Goal: Task Accomplishment & Management: Manage account settings

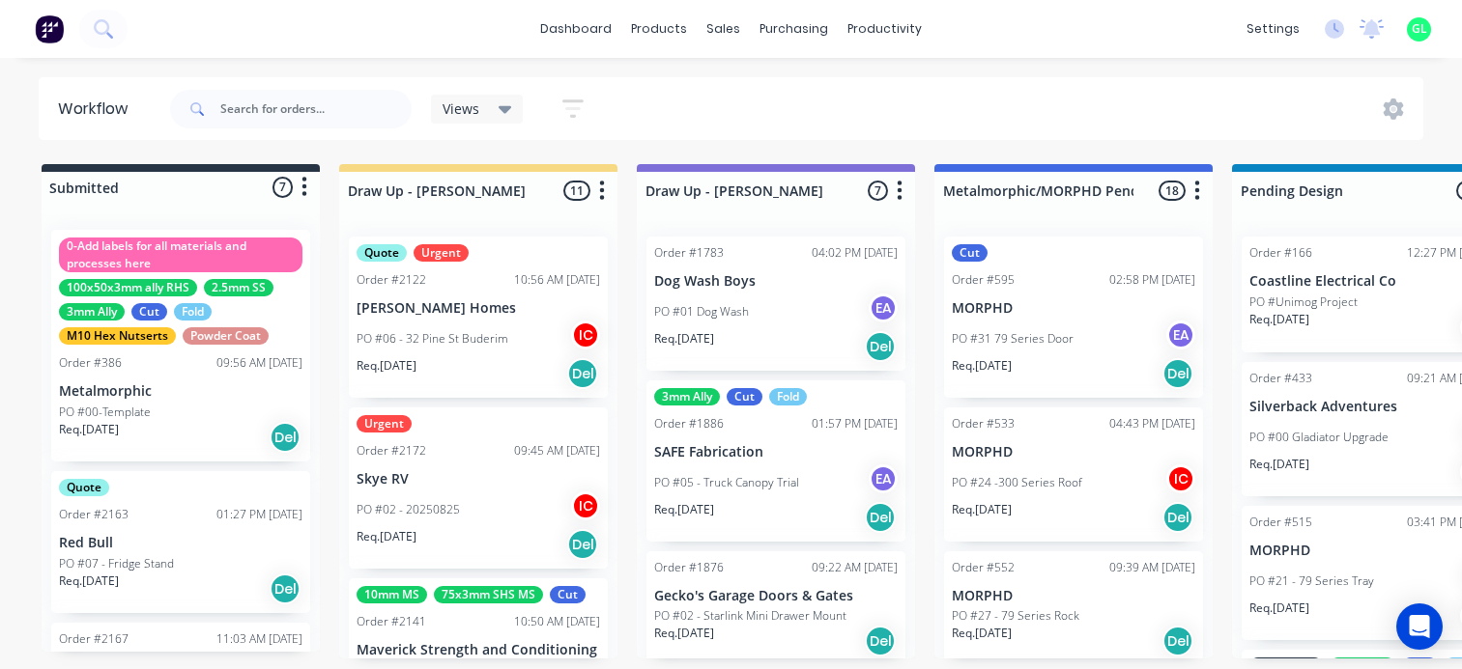
scroll to position [4, 3018]
click at [325, 108] on input "text" at bounding box center [315, 109] width 191 height 39
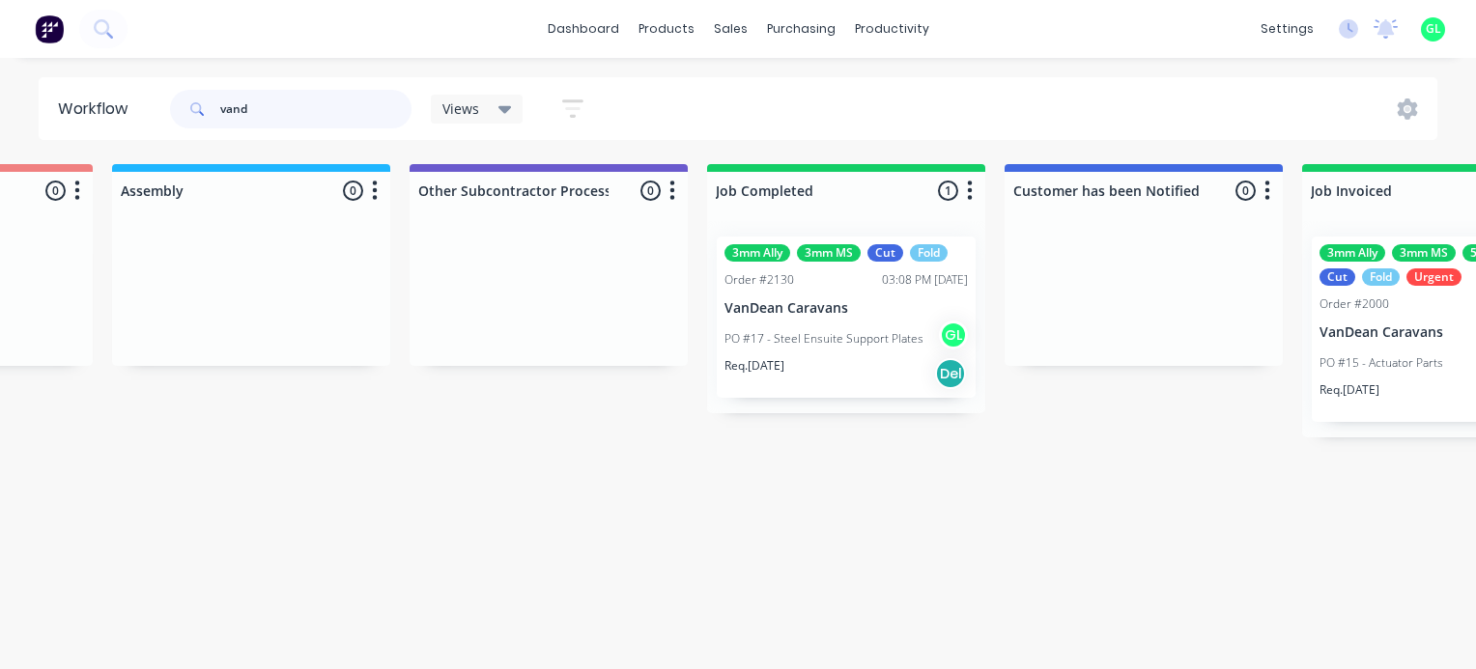
scroll to position [0, 5603]
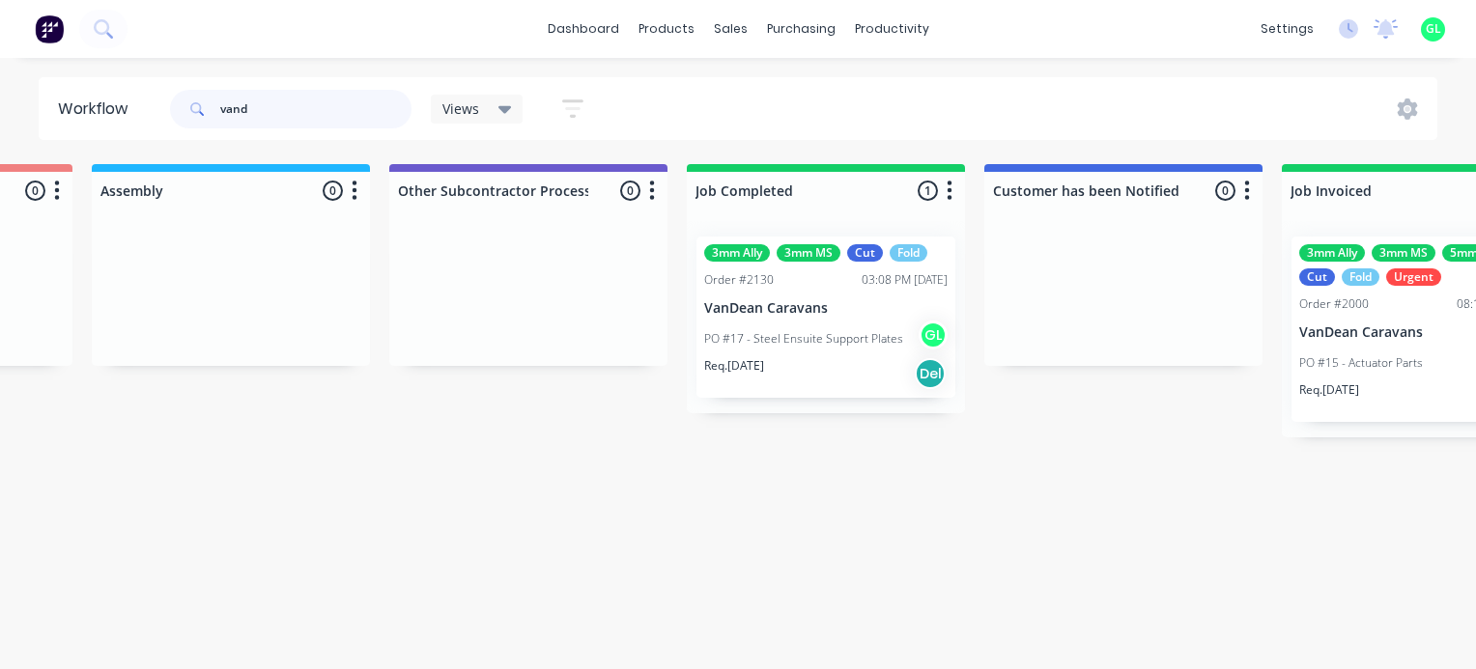
type input "vand"
click at [803, 379] on div "Req. 02/09/25 Del" at bounding box center [825, 373] width 243 height 33
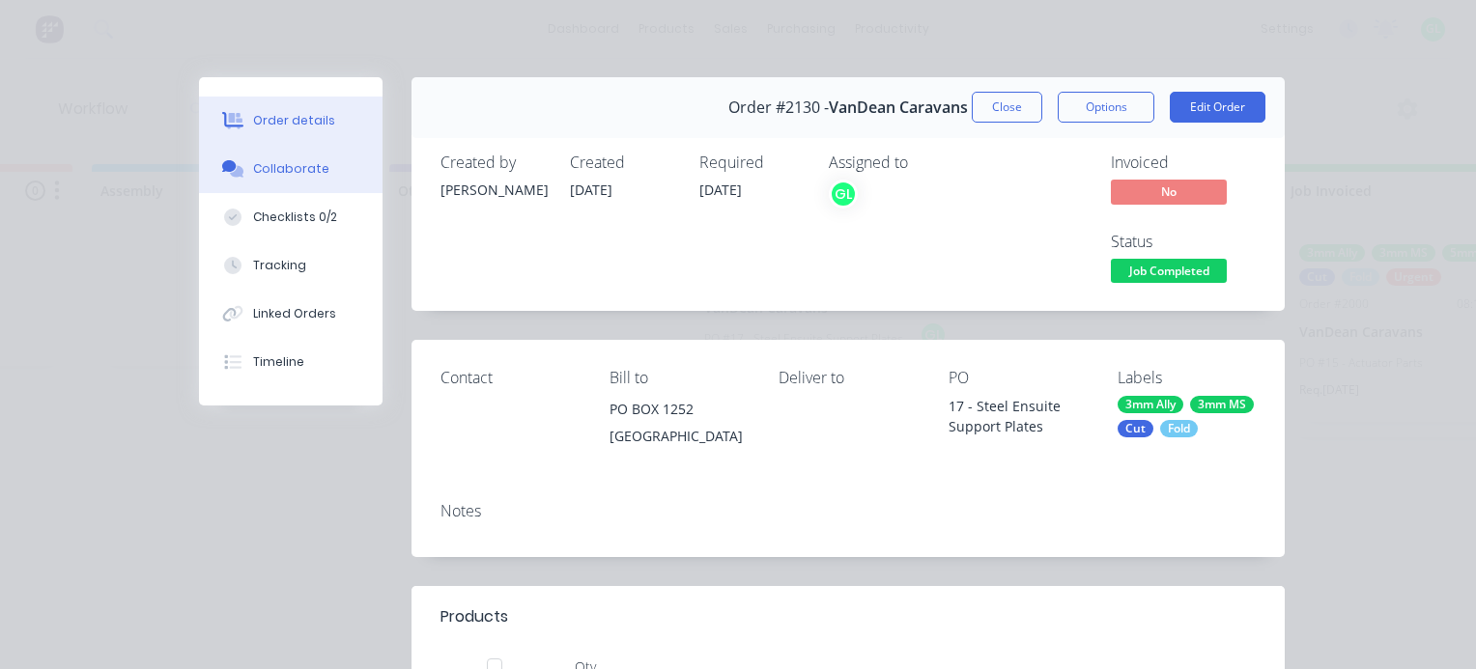
click at [286, 170] on div "Collaborate" at bounding box center [291, 168] width 76 height 17
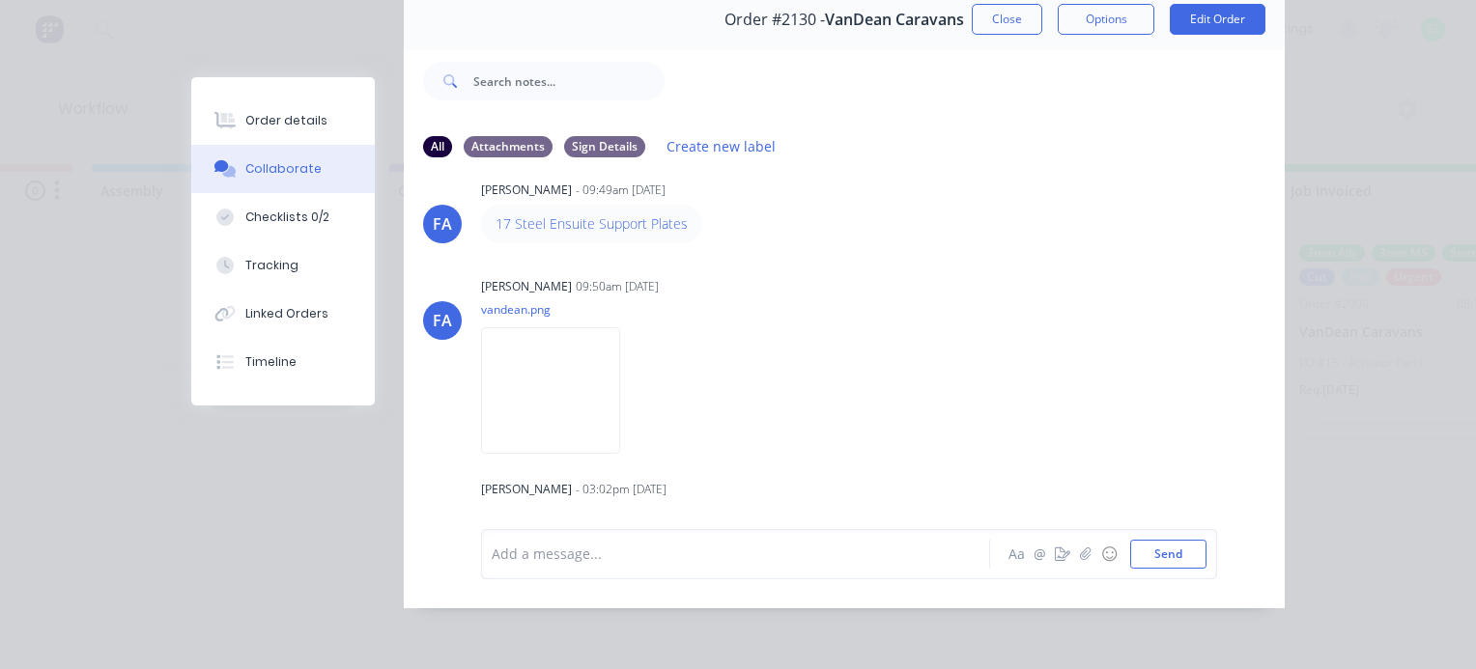
scroll to position [0, 0]
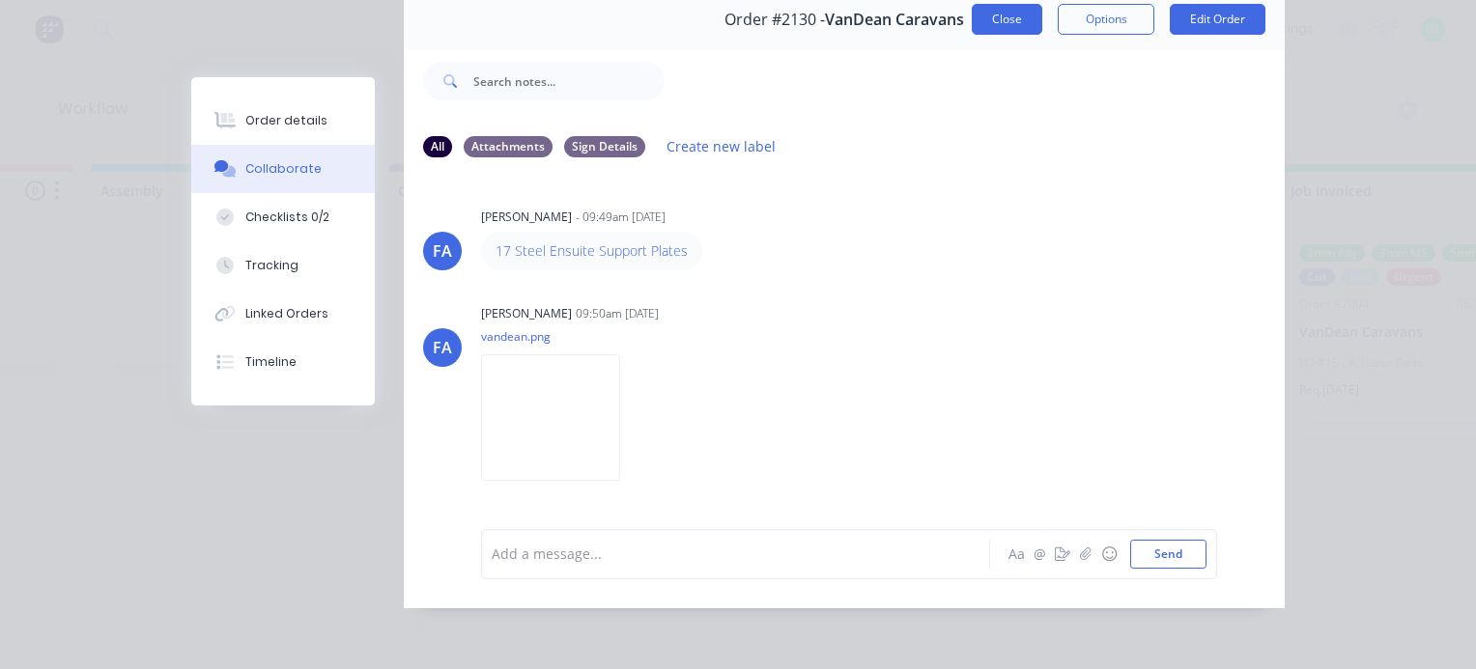
click at [1016, 6] on button "Close" at bounding box center [1007, 19] width 71 height 31
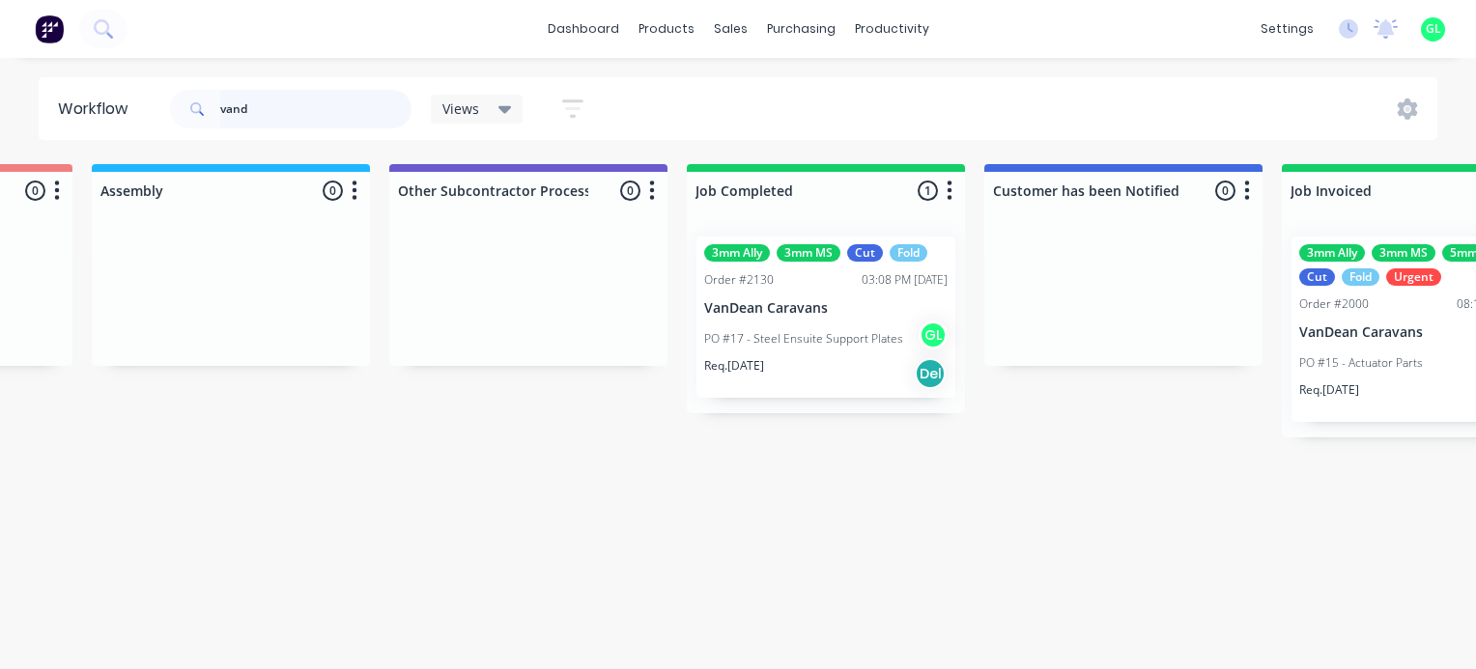
drag, startPoint x: 229, startPoint y: 100, endPoint x: 216, endPoint y: 100, distance: 12.6
click at [216, 100] on div "vand" at bounding box center [291, 109] width 242 height 39
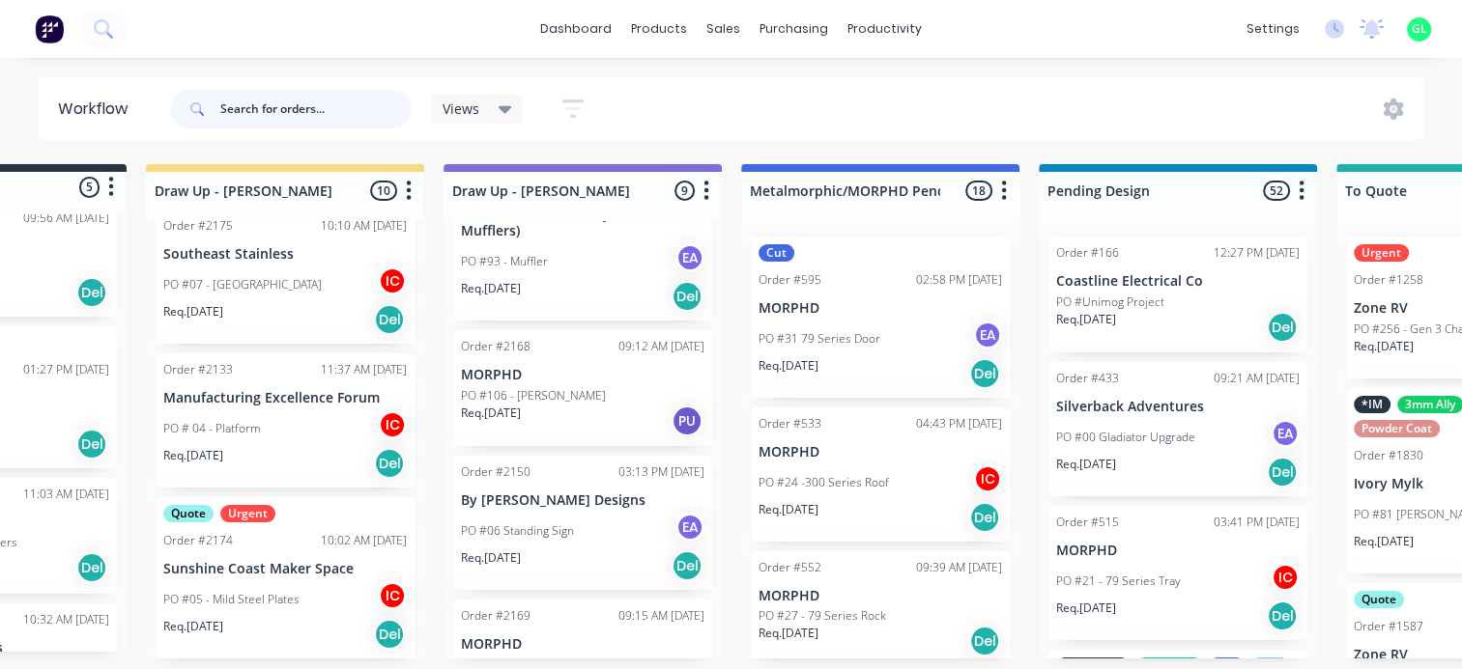
scroll to position [926, 0]
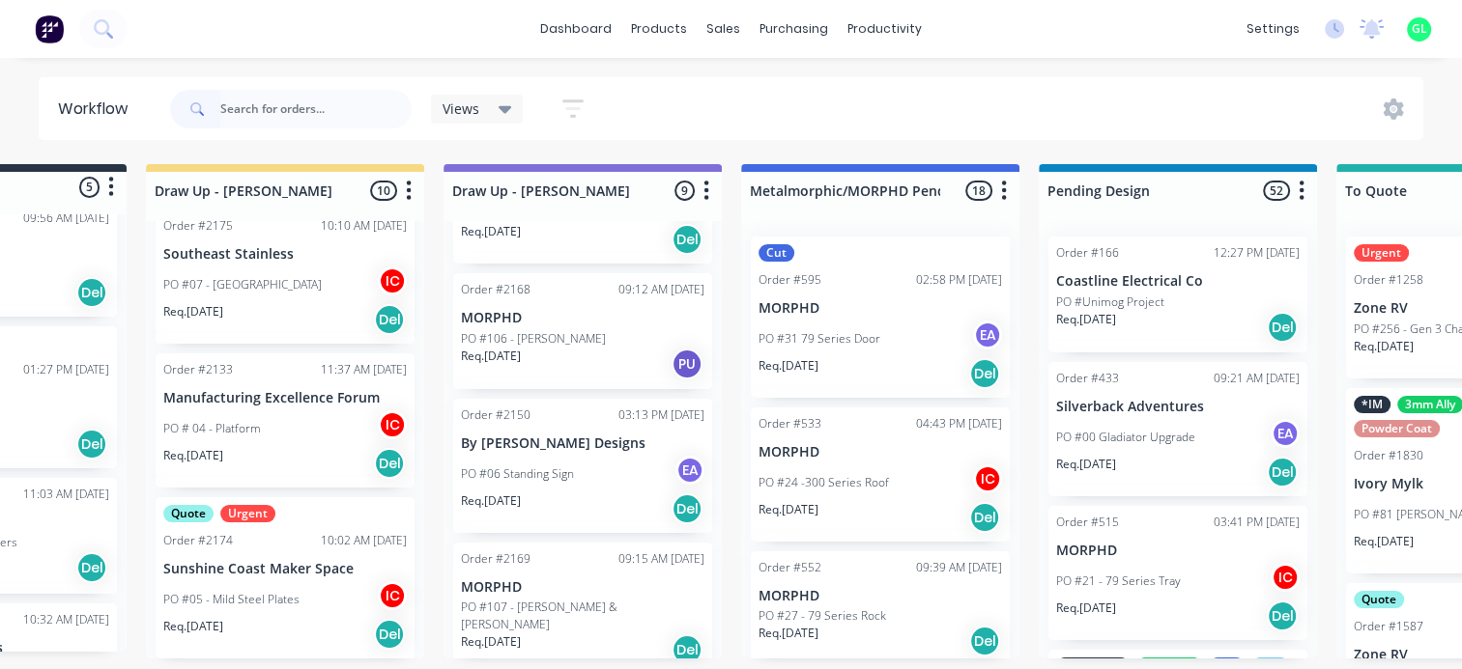
click at [275, 593] on p "PO #05 - Mild Steel Plates" at bounding box center [231, 599] width 136 height 17
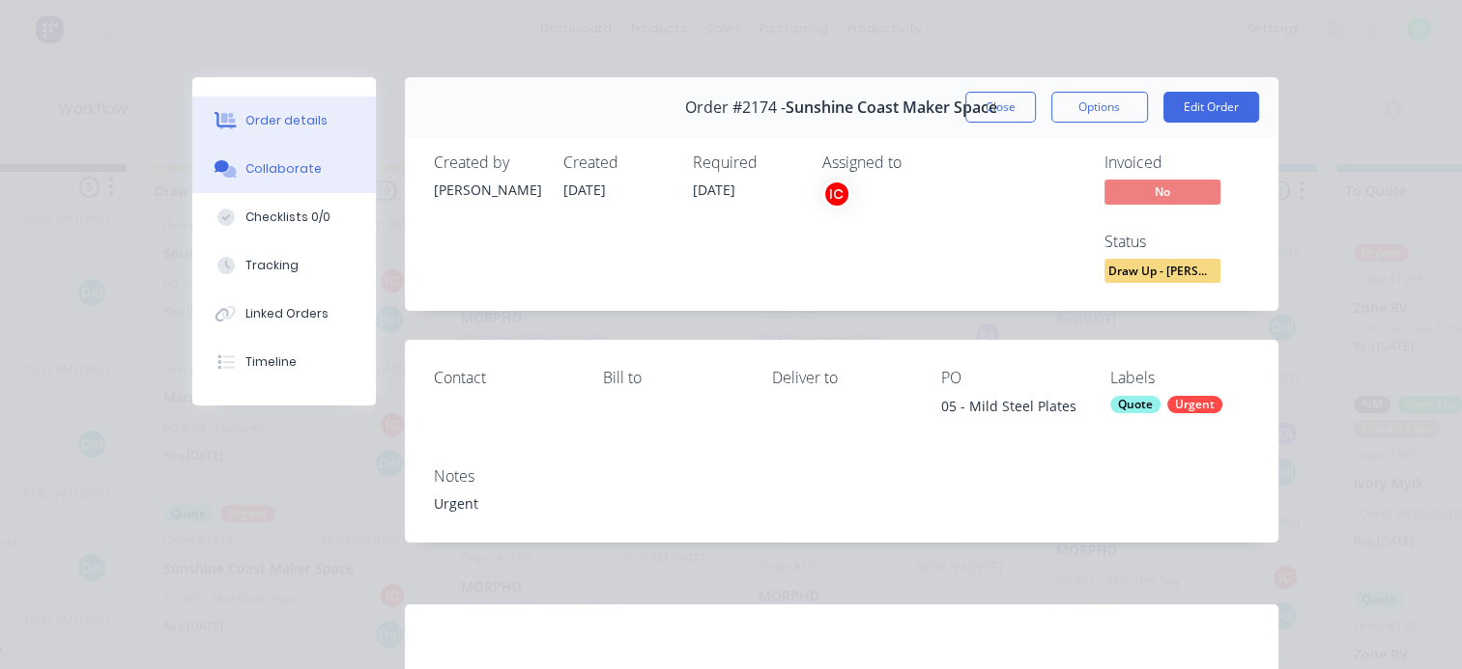
click at [263, 177] on div "Collaborate" at bounding box center [283, 168] width 76 height 17
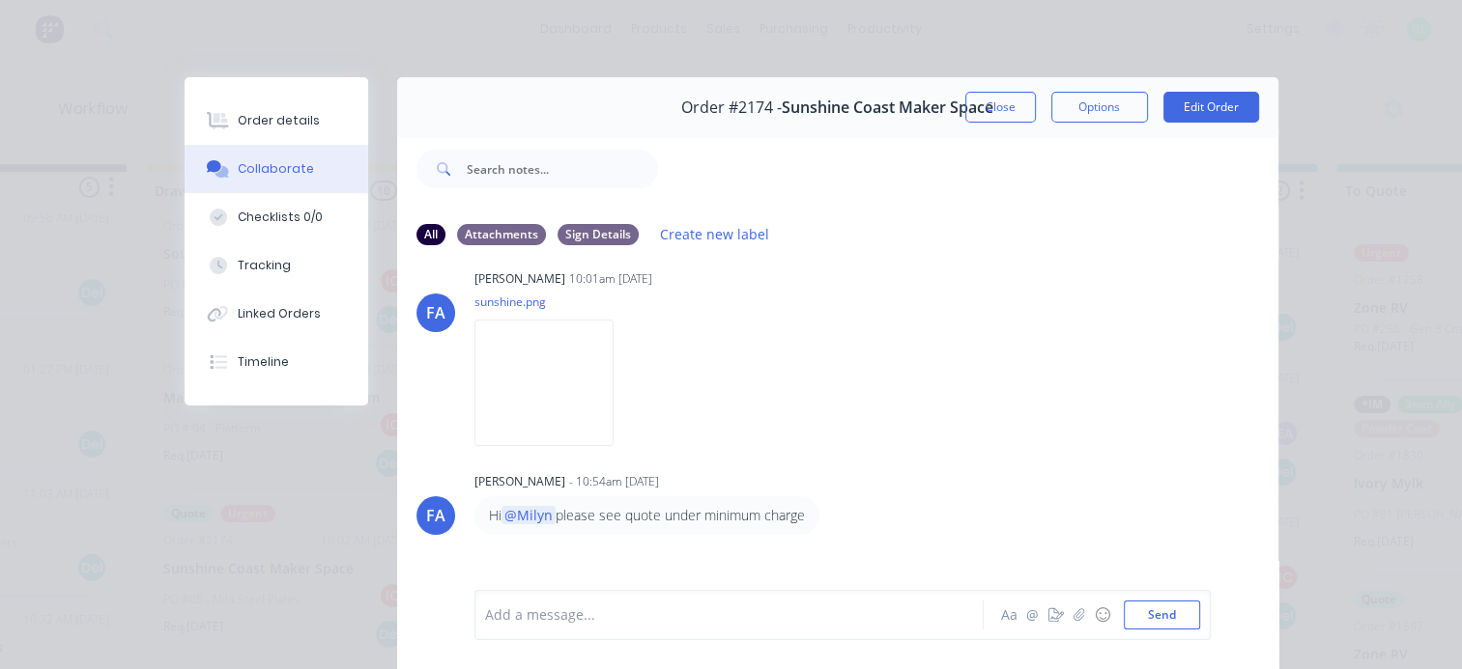
scroll to position [0, 0]
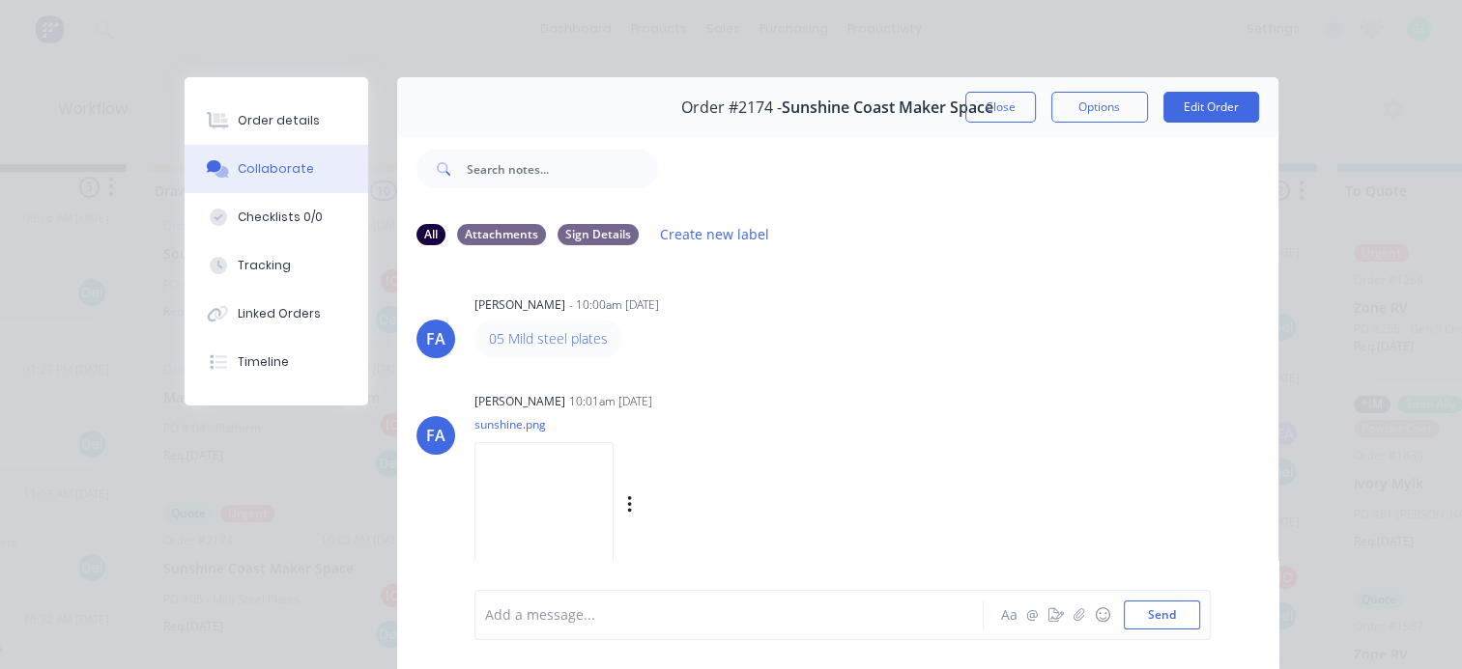
click at [543, 498] on img at bounding box center [543, 505] width 139 height 127
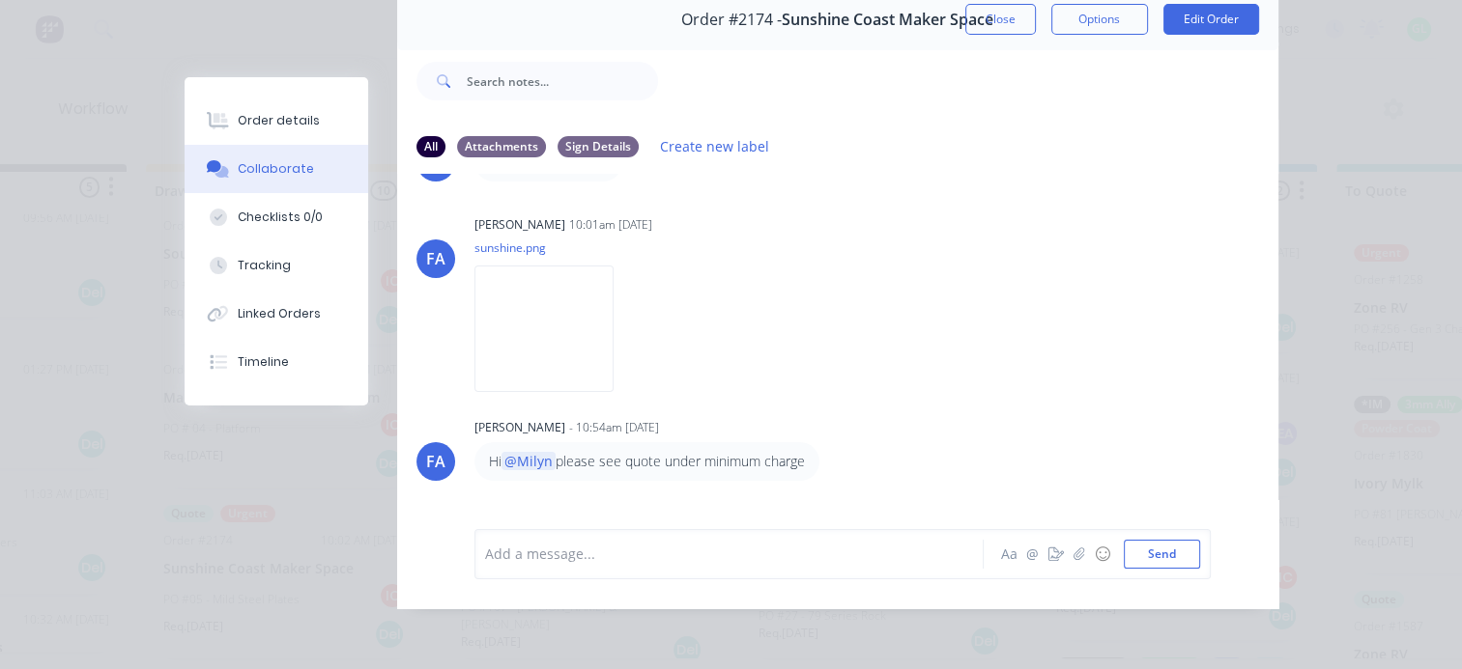
scroll to position [82, 0]
click at [486, 331] on img at bounding box center [543, 335] width 139 height 127
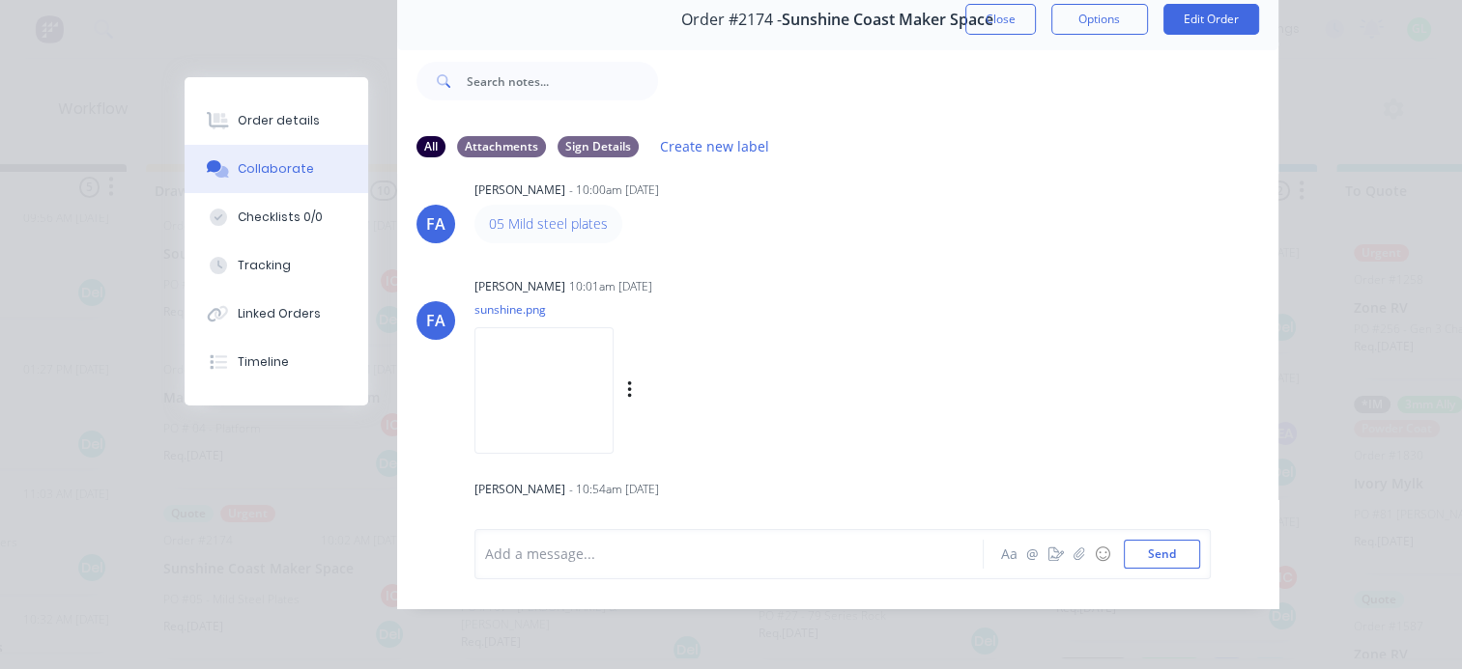
scroll to position [0, 0]
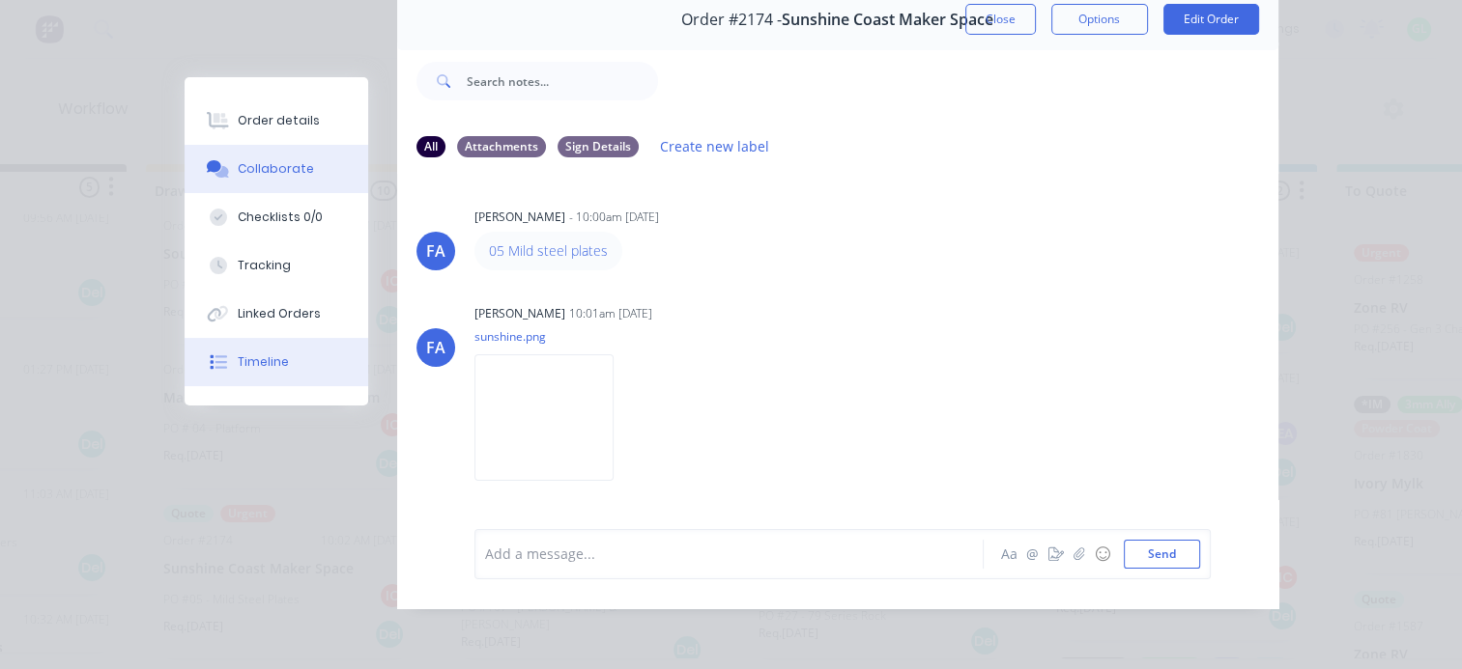
click at [275, 375] on button "Timeline" at bounding box center [277, 362] width 184 height 48
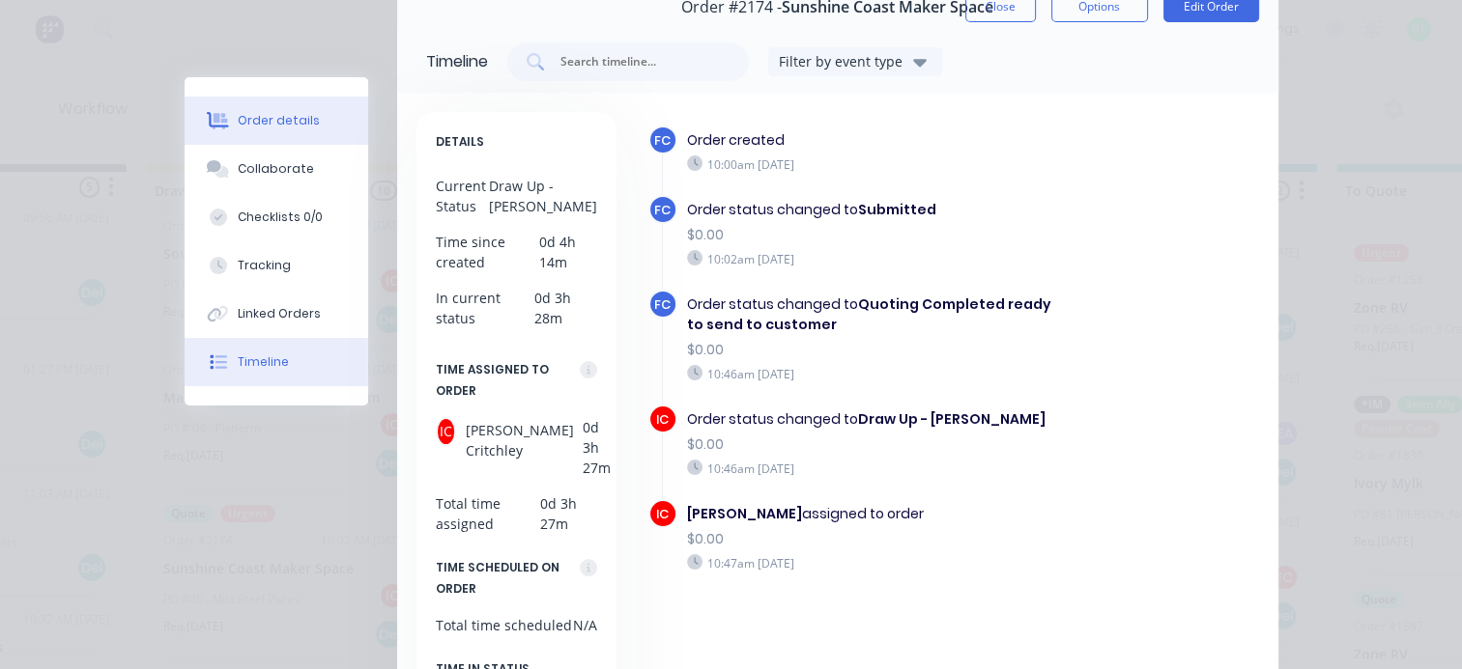
drag, startPoint x: 270, startPoint y: 126, endPoint x: 309, endPoint y: 116, distance: 40.8
click at [270, 125] on div "Order details" at bounding box center [279, 120] width 82 height 17
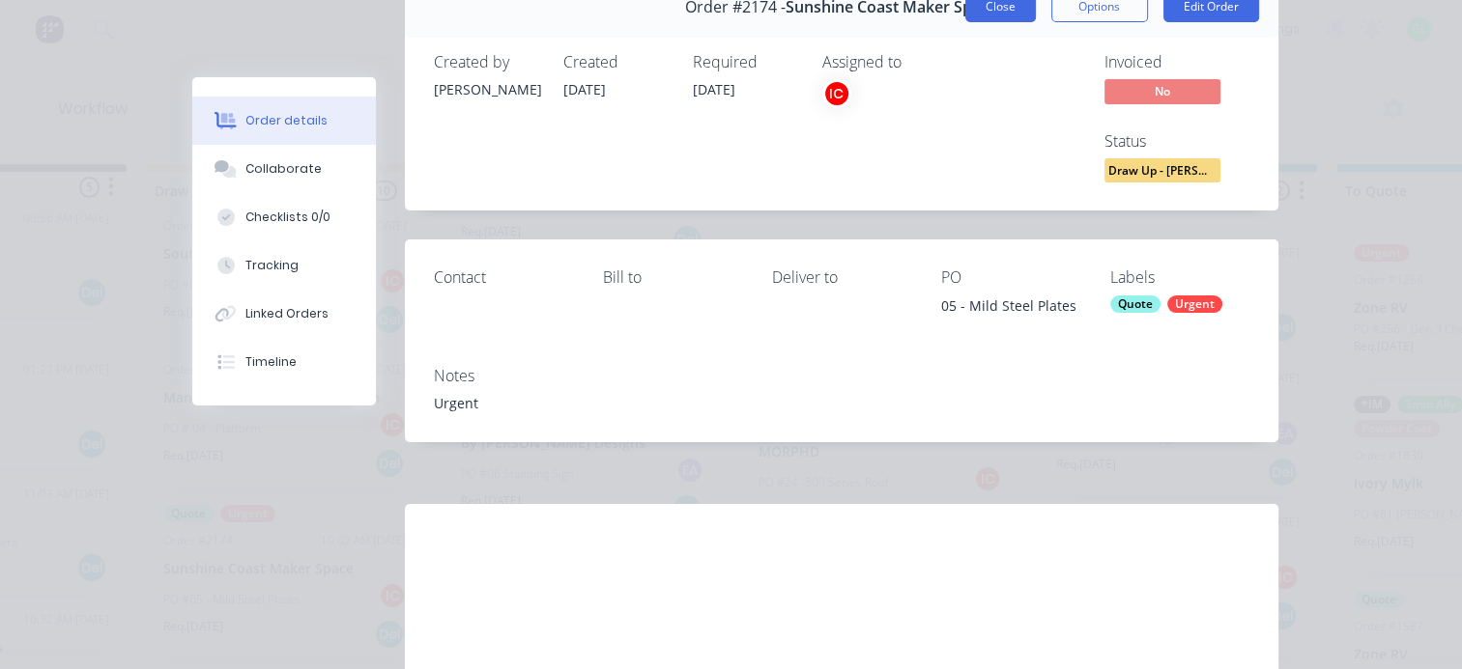
click at [996, 14] on button "Close" at bounding box center [1000, 6] width 71 height 31
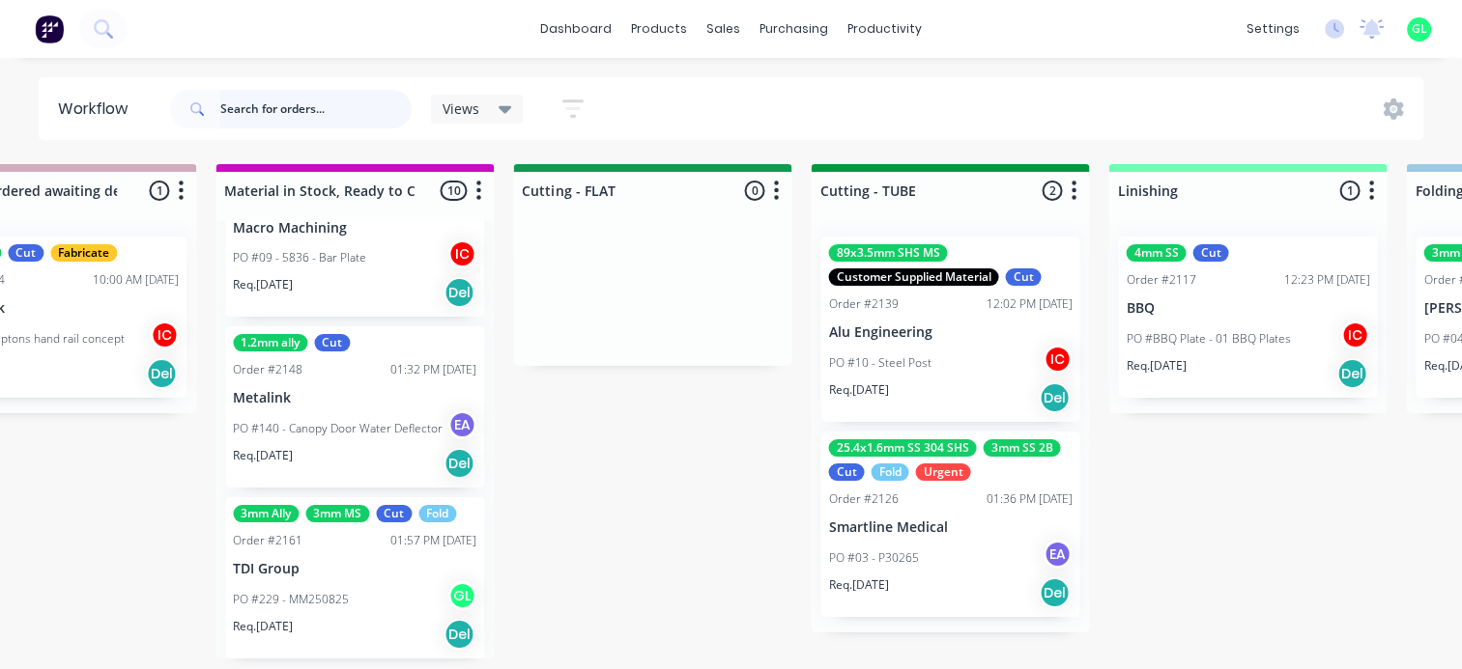
scroll to position [4, 3188]
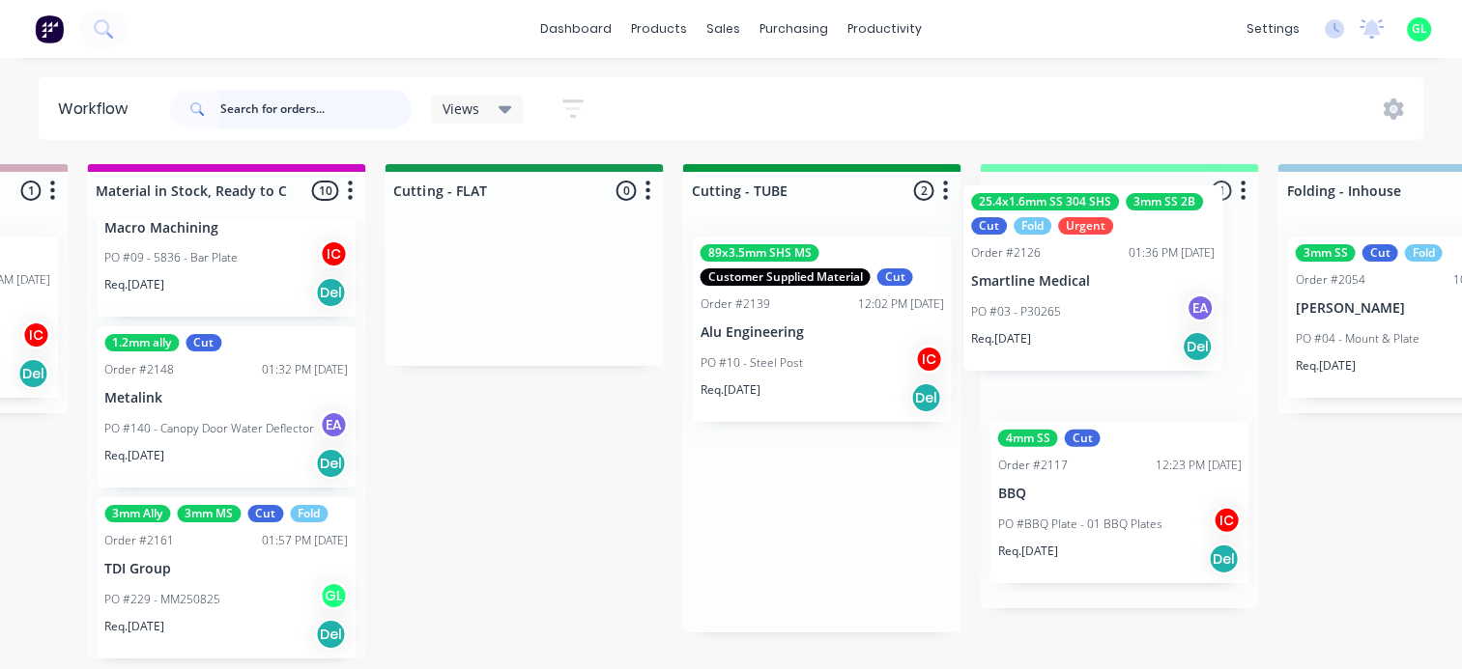
drag, startPoint x: 869, startPoint y: 545, endPoint x: 1112, endPoint y: 302, distance: 342.9
click at [1112, 302] on div "Submitted 5 Status colour #273444 hex #273444 Save Cancel Summaries Total order…" at bounding box center [610, 411] width 7704 height 495
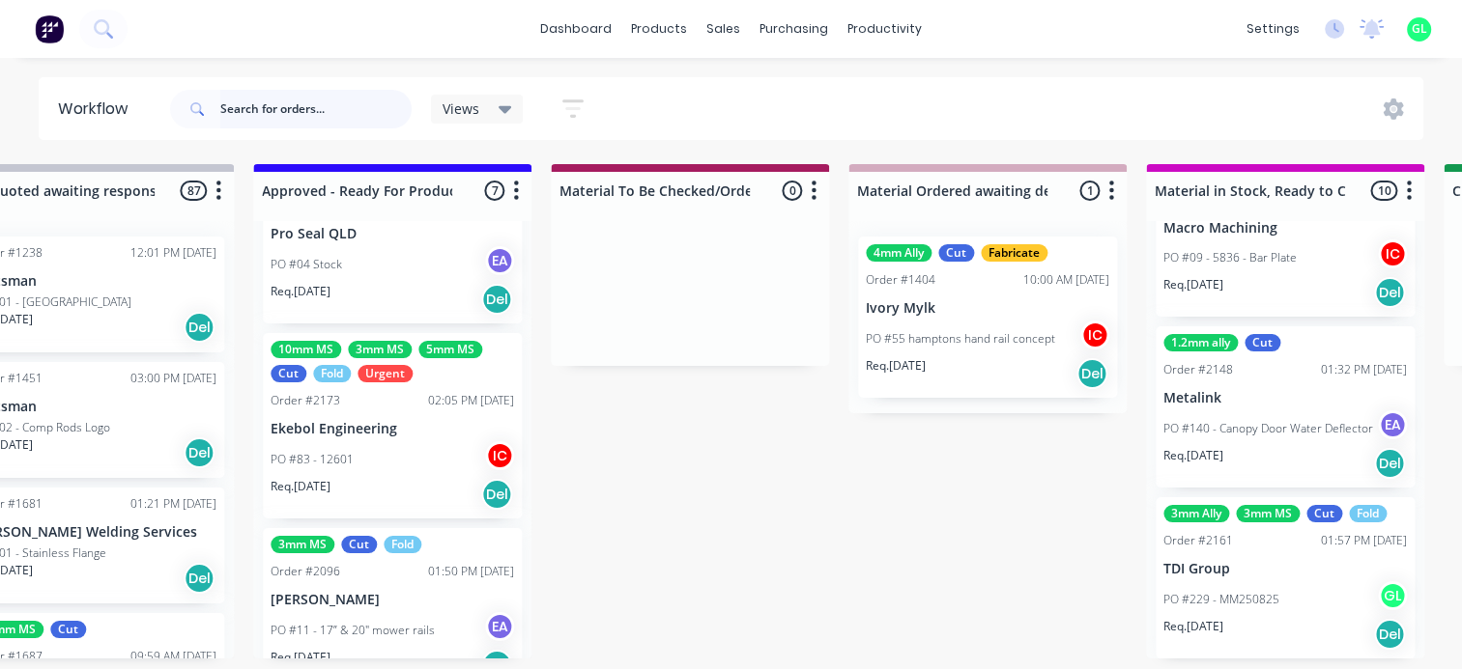
scroll to position [676, 0]
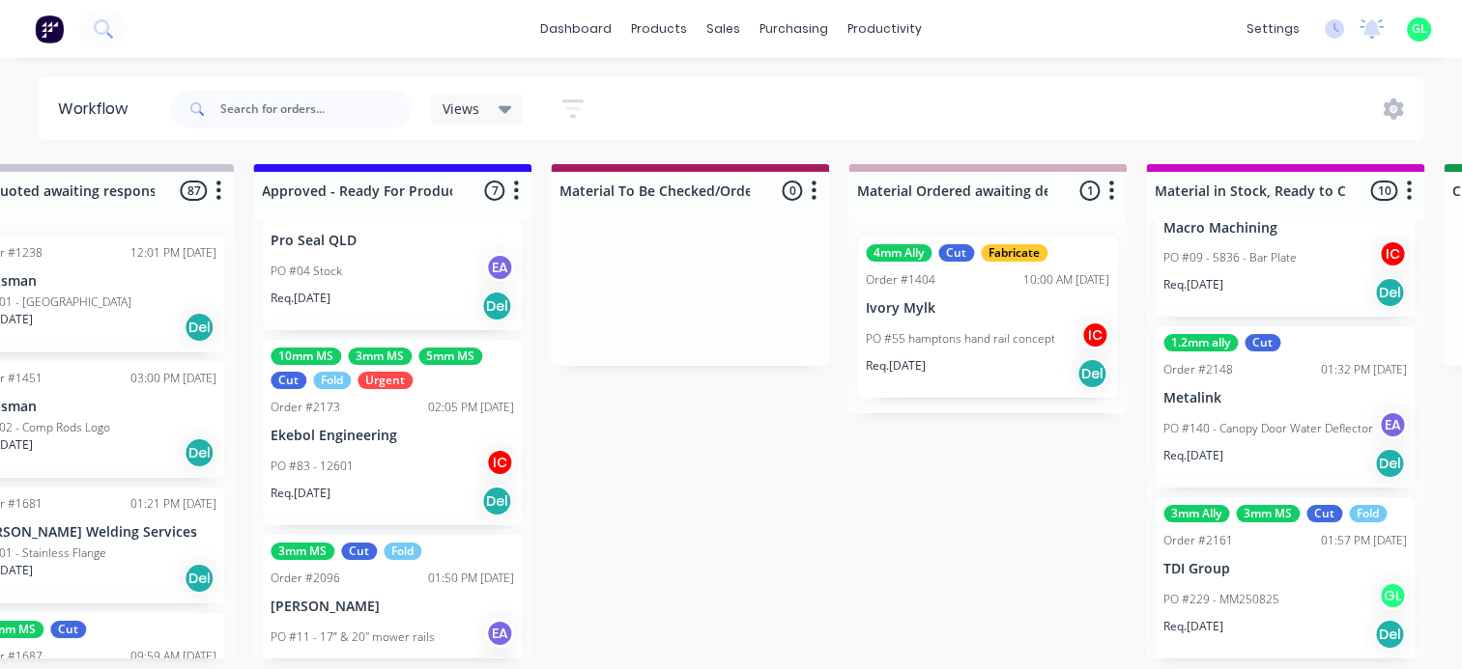
click at [381, 278] on div "PO #04 Stock EA" at bounding box center [391, 271] width 243 height 37
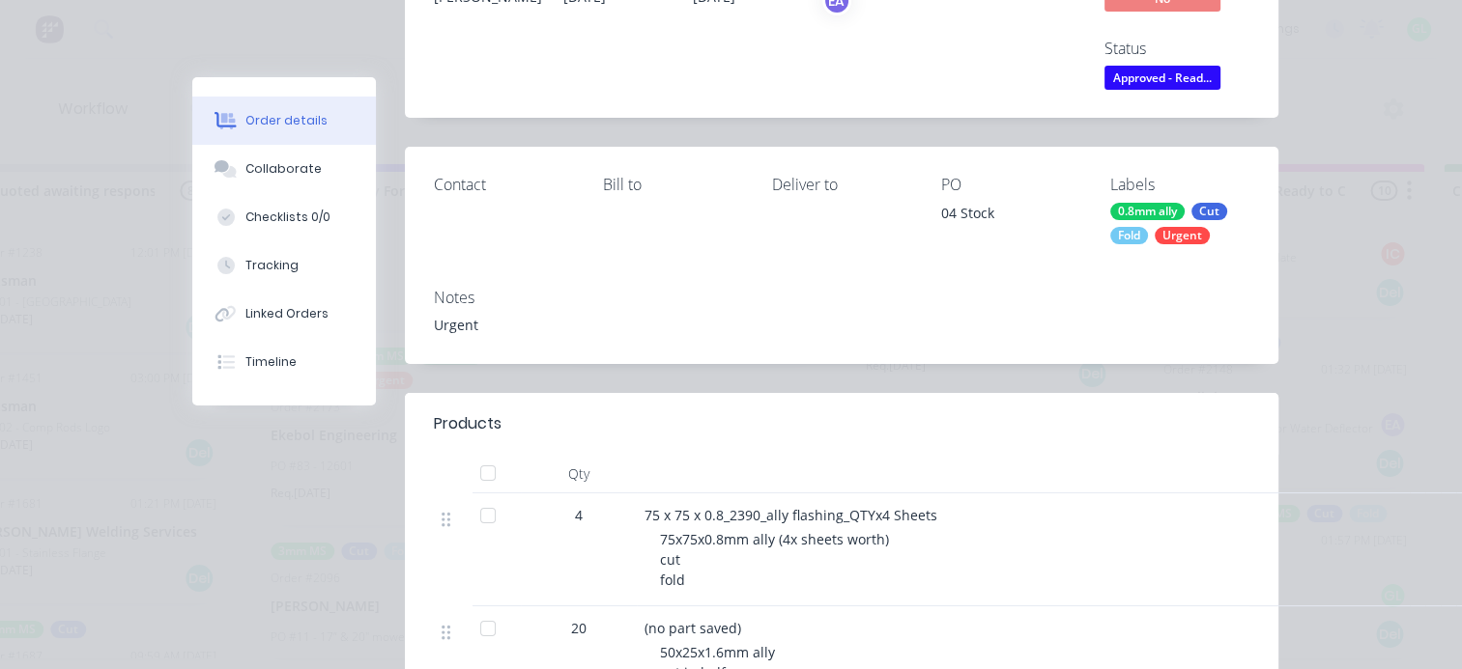
scroll to position [0, 0]
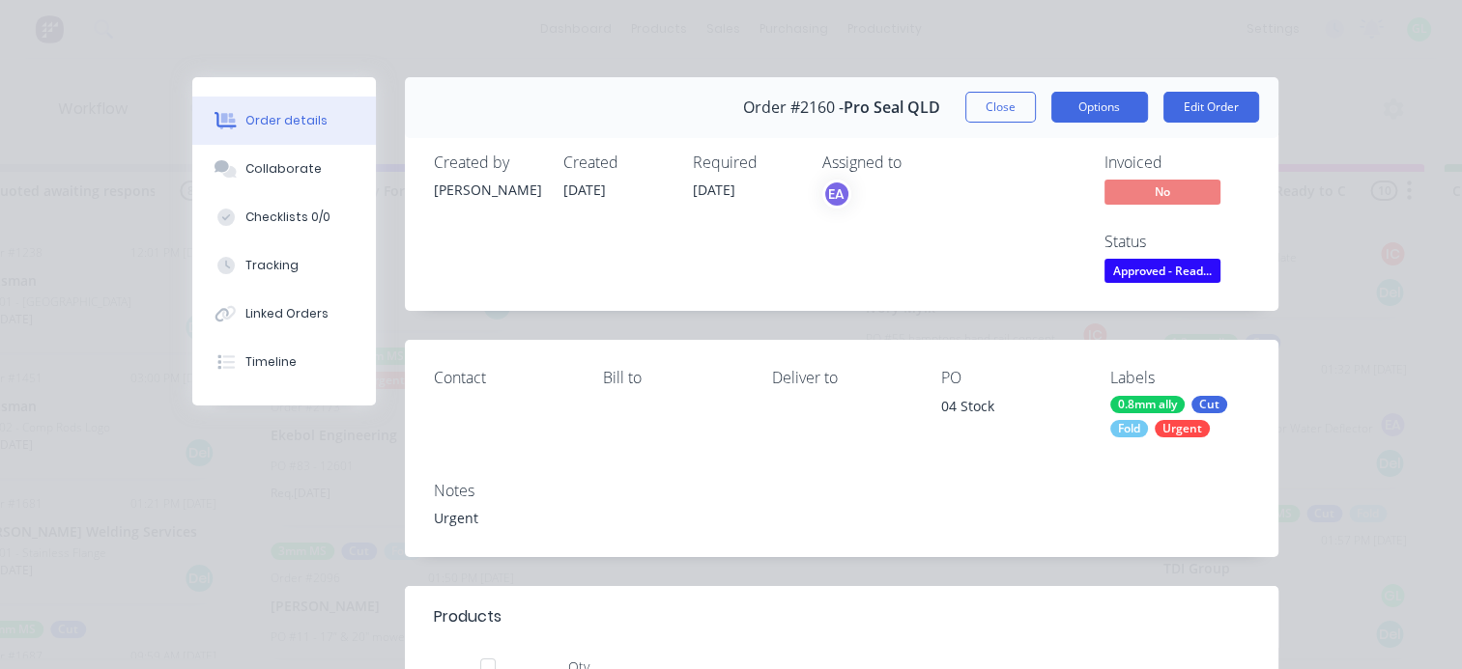
click at [1103, 103] on button "Options" at bounding box center [1099, 107] width 97 height 31
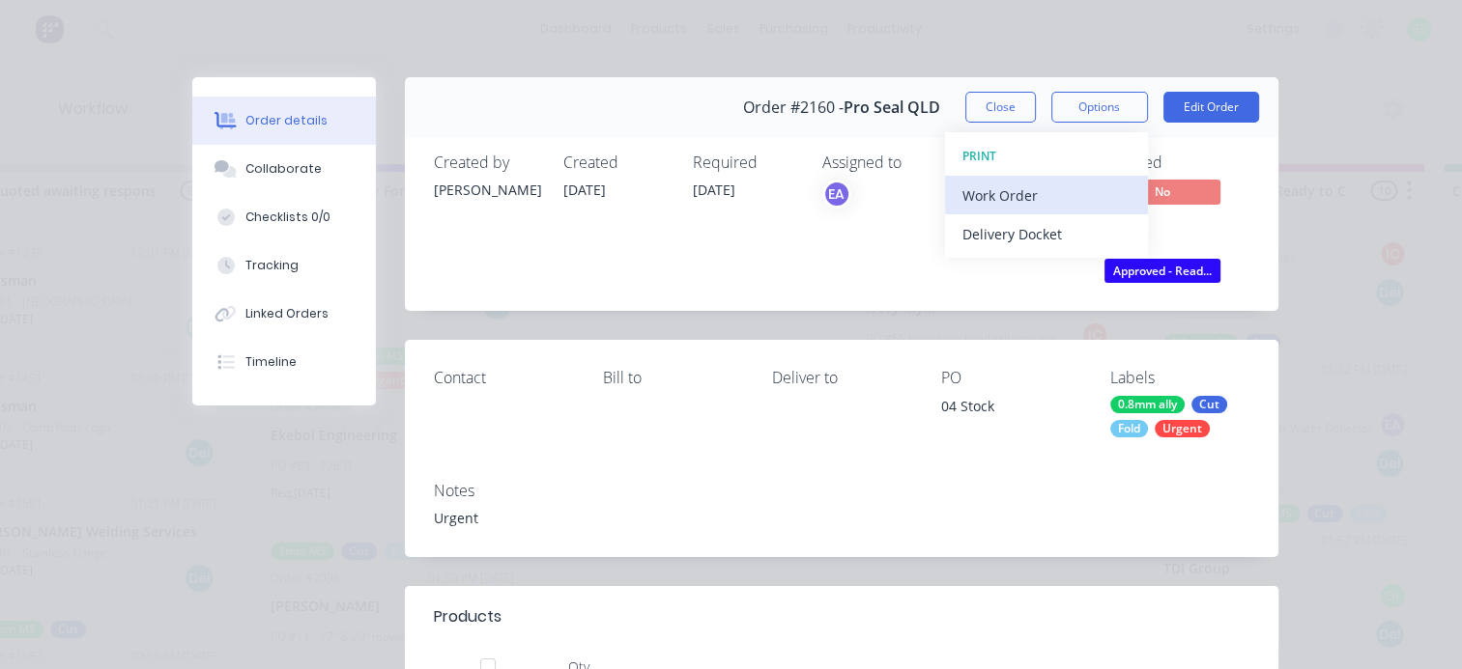
click at [979, 186] on div "Work Order" at bounding box center [1046, 196] width 168 height 28
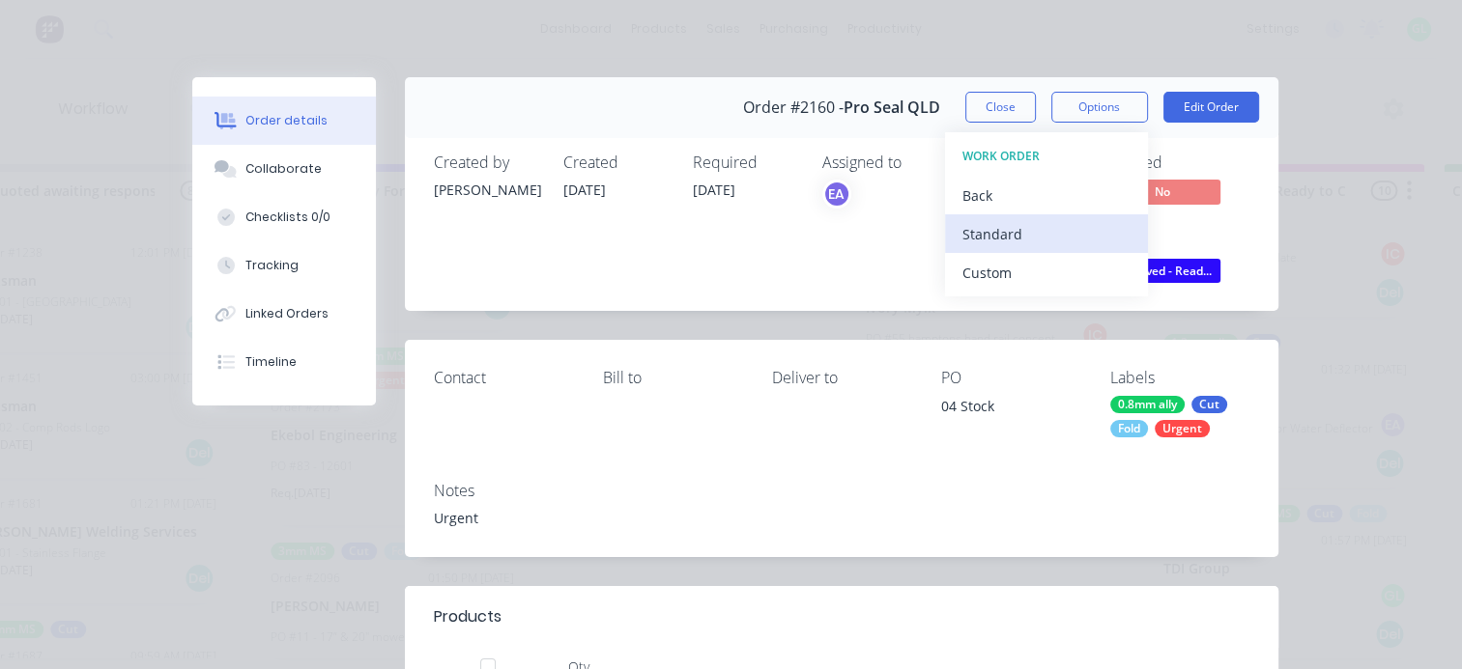
click at [982, 223] on div "Standard" at bounding box center [1046, 234] width 168 height 28
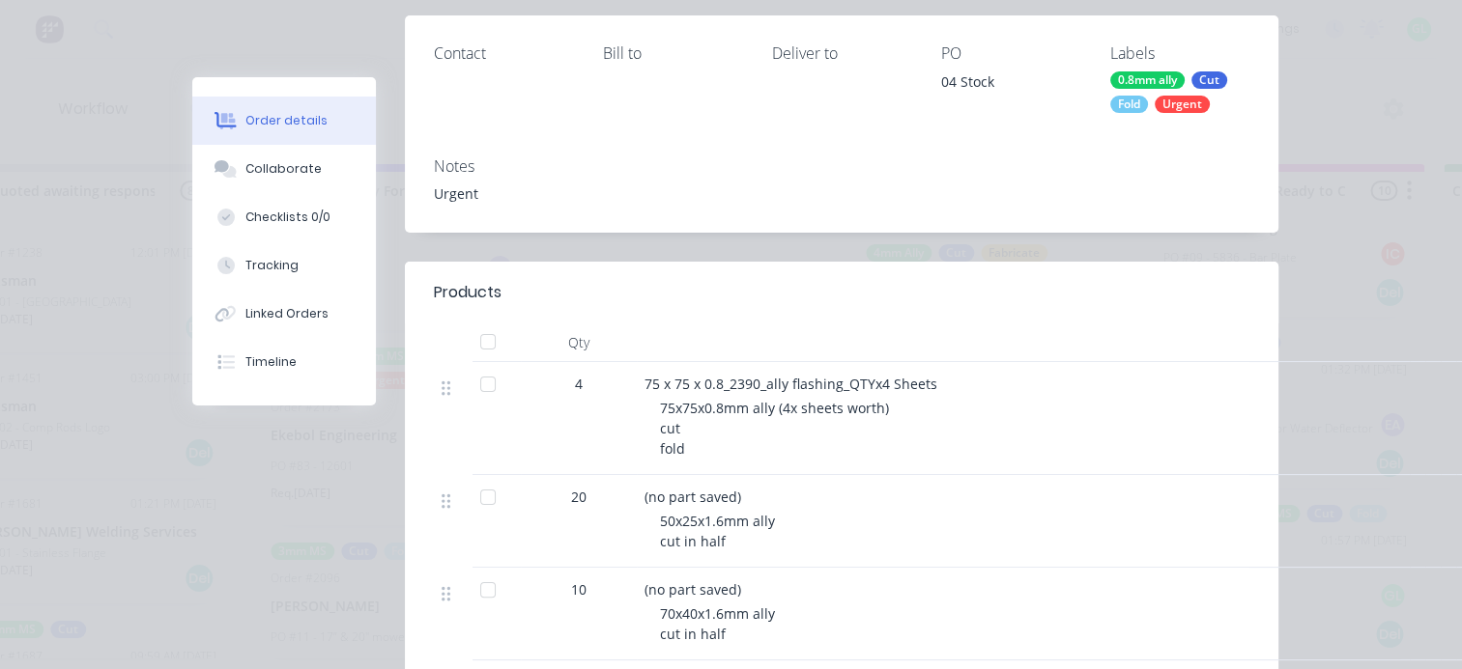
scroll to position [97, 0]
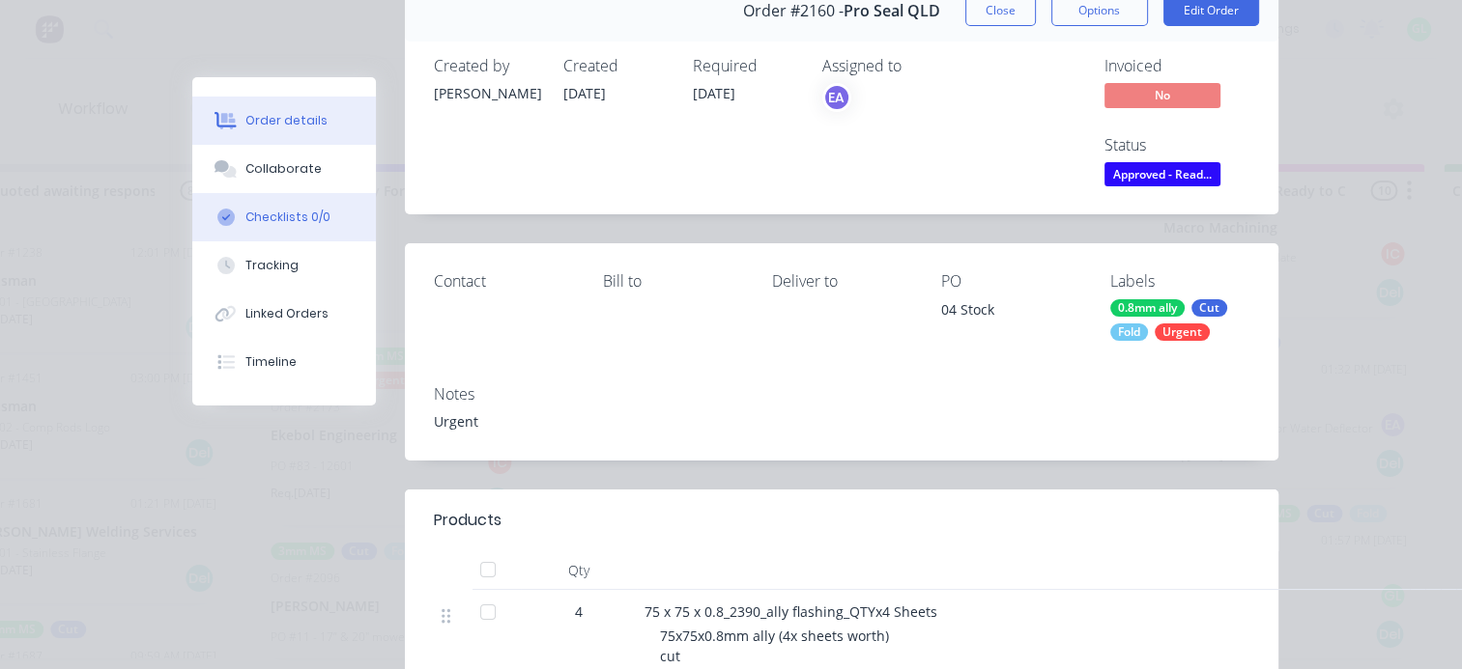
click at [313, 211] on div "Checklists 0/0" at bounding box center [287, 217] width 85 height 17
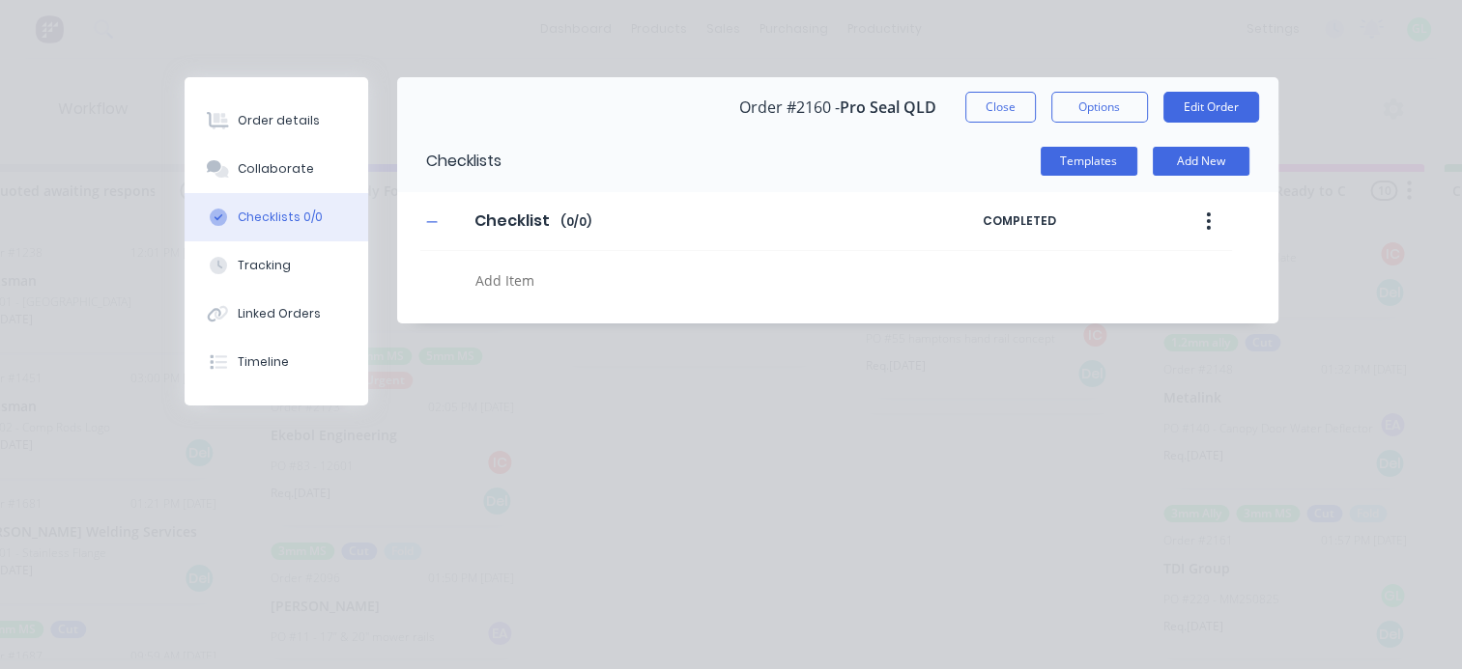
scroll to position [0, 0]
click at [539, 282] on textarea at bounding box center [713, 281] width 491 height 28
type textarea "x"
type textarea "c"
type textarea "x"
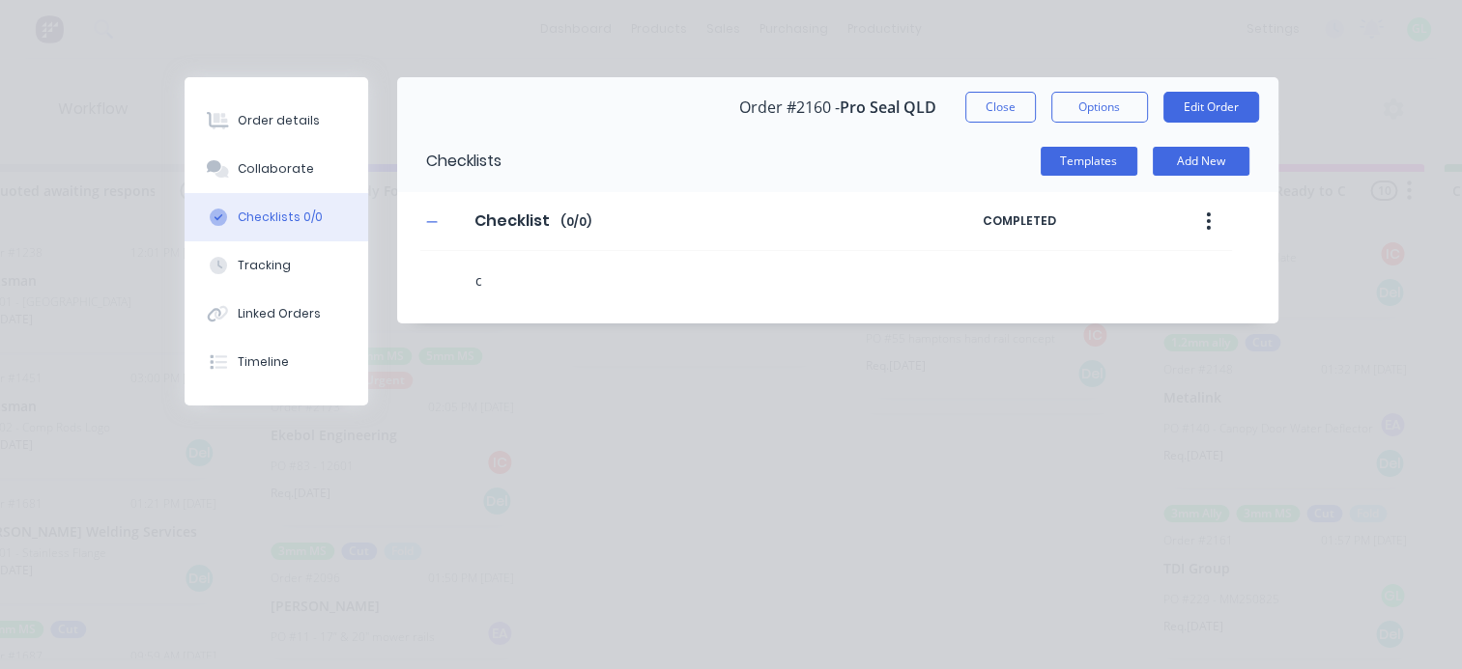
type textarea "cu"
type textarea "x"
type textarea "cut"
type textarea "x"
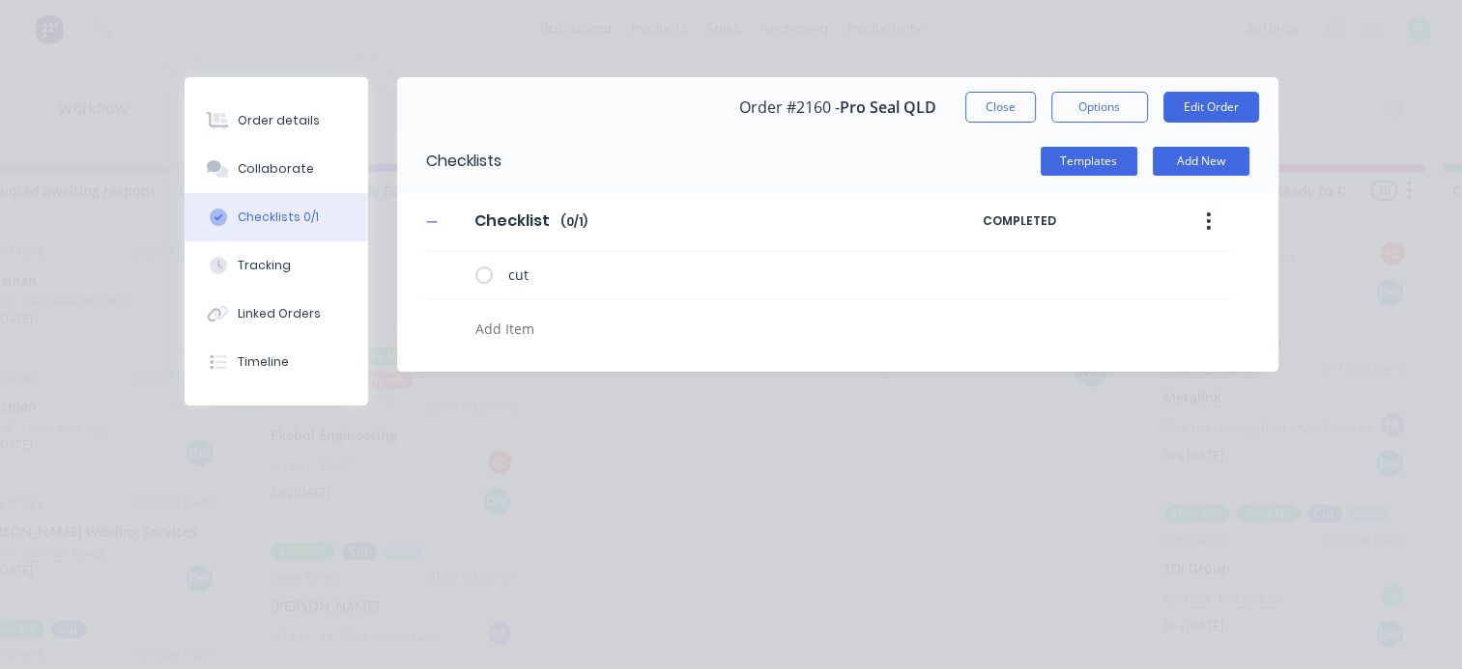
type textarea "x"
type textarea "f"
type textarea "x"
type textarea "fo"
type textarea "x"
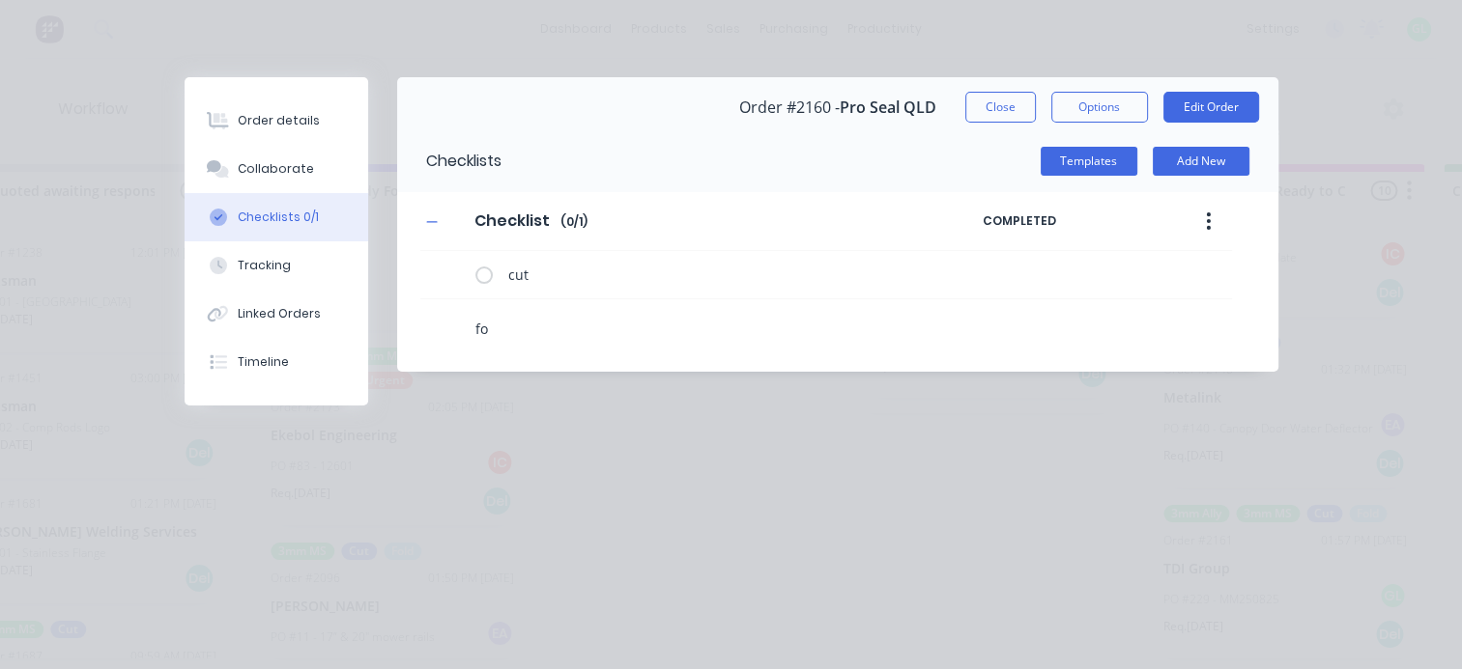
type textarea "fol"
type textarea "x"
type textarea "fold"
type textarea "x"
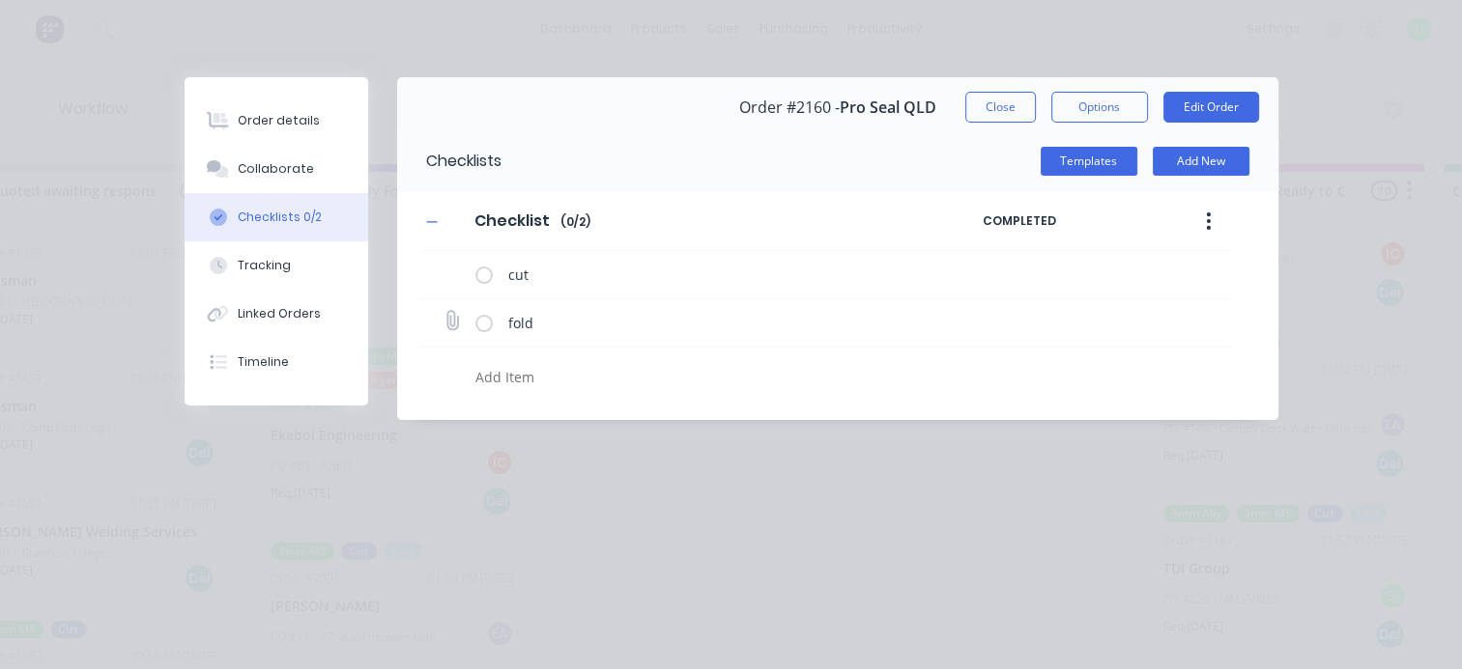
type textarea "x"
click at [449, 321] on icon at bounding box center [451, 321] width 25 height 25
click at [443, 312] on input "file" at bounding box center [443, 312] width 0 height 0
type input "C:\fakepath\75 x 75 x 0.8_2390_ally flashing.pdf"
click at [309, 114] on div "Order details" at bounding box center [279, 120] width 82 height 17
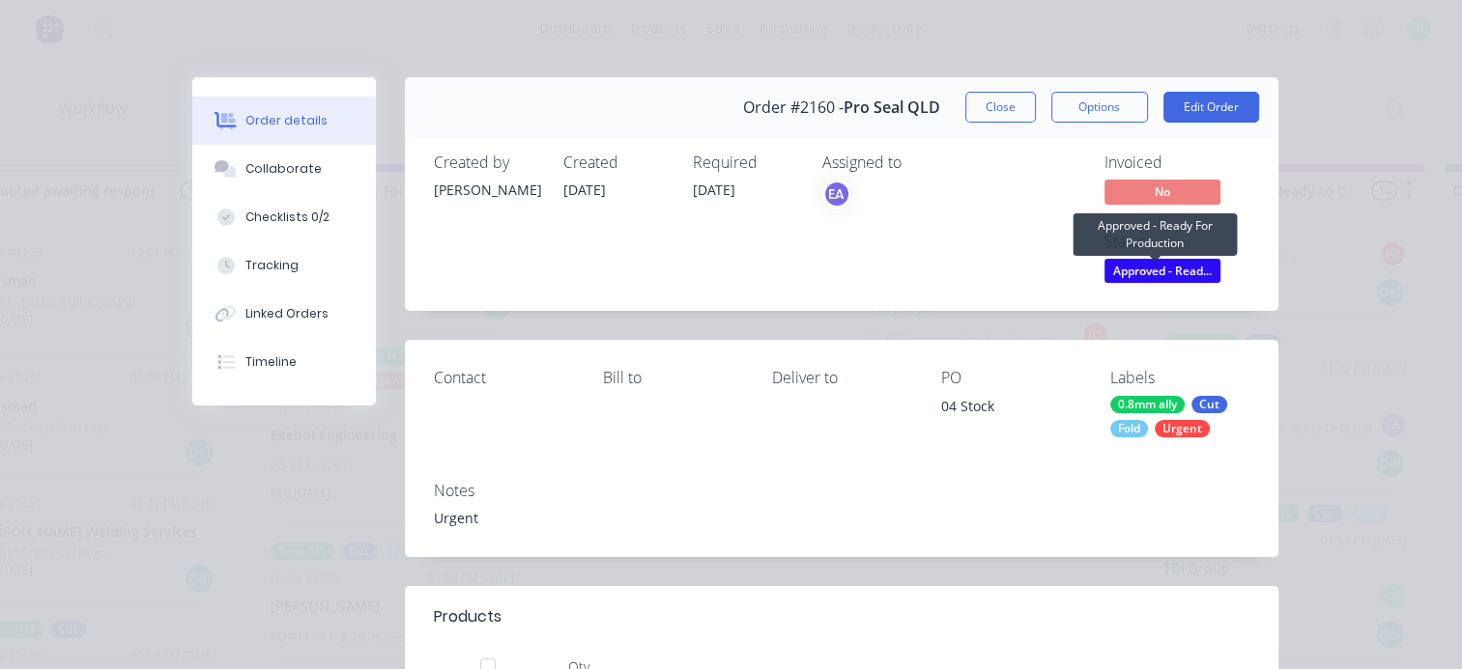
click at [1139, 275] on span "Approved - Read..." at bounding box center [1162, 271] width 116 height 24
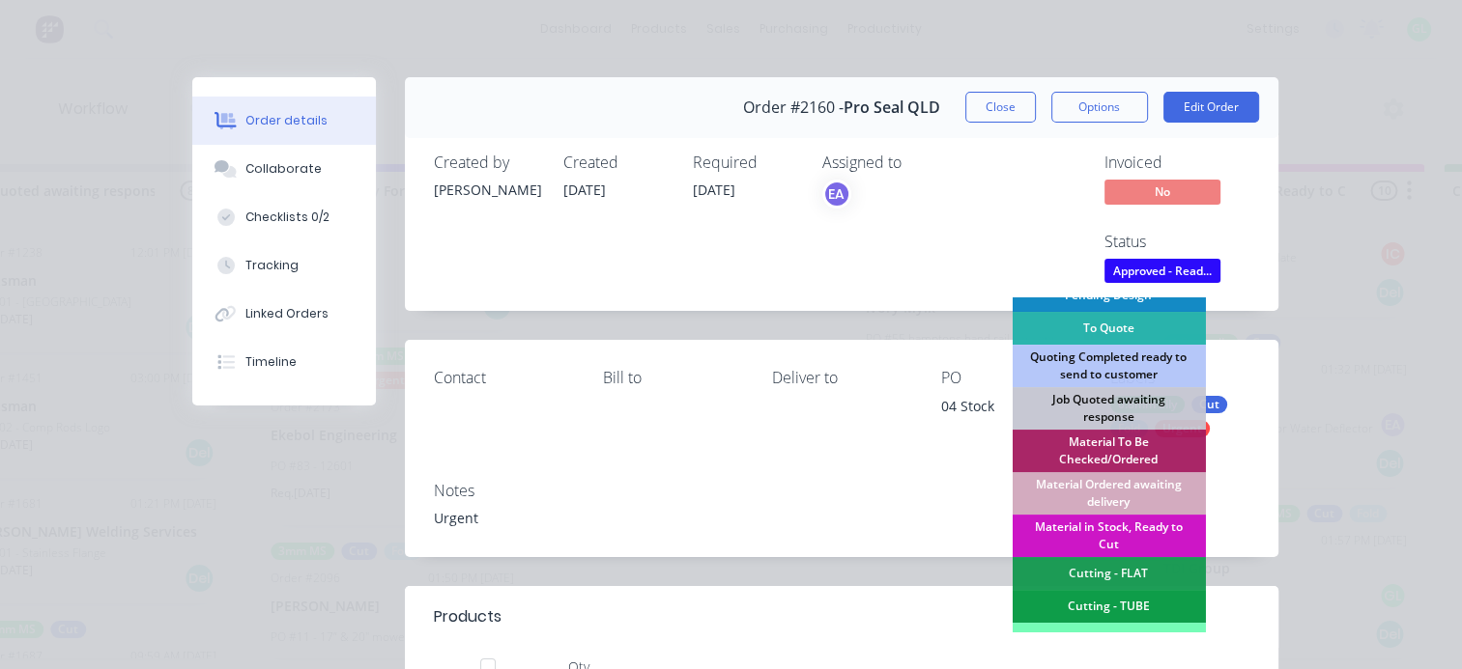
scroll to position [193, 0]
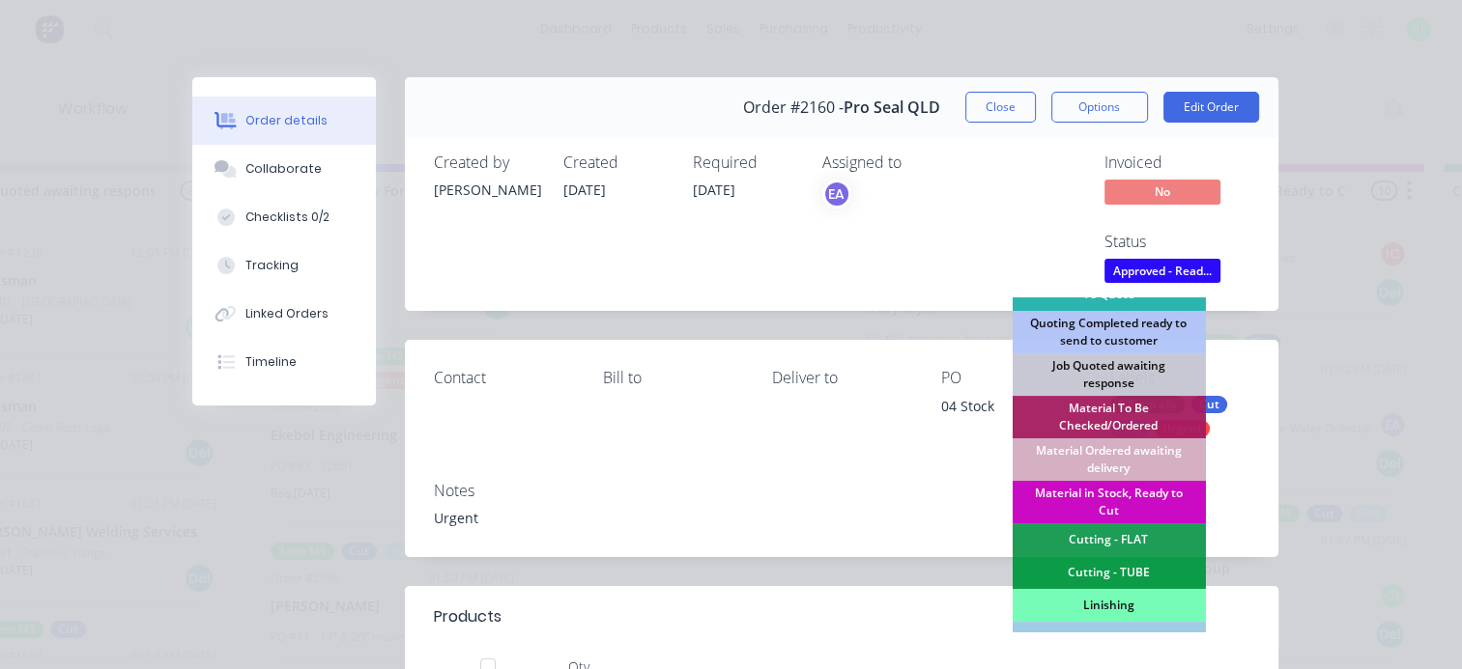
click at [1104, 495] on div "Material in Stock, Ready to Cut" at bounding box center [1107, 502] width 193 height 43
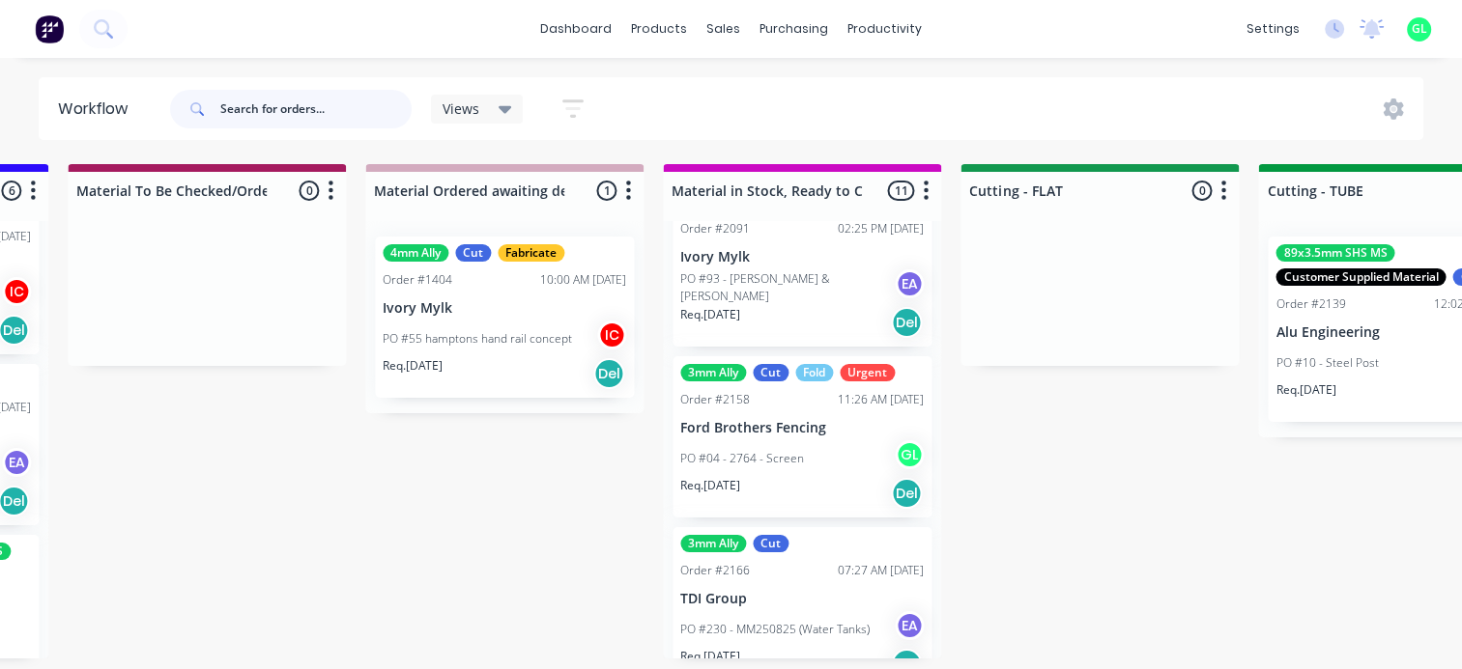
scroll to position [0, 0]
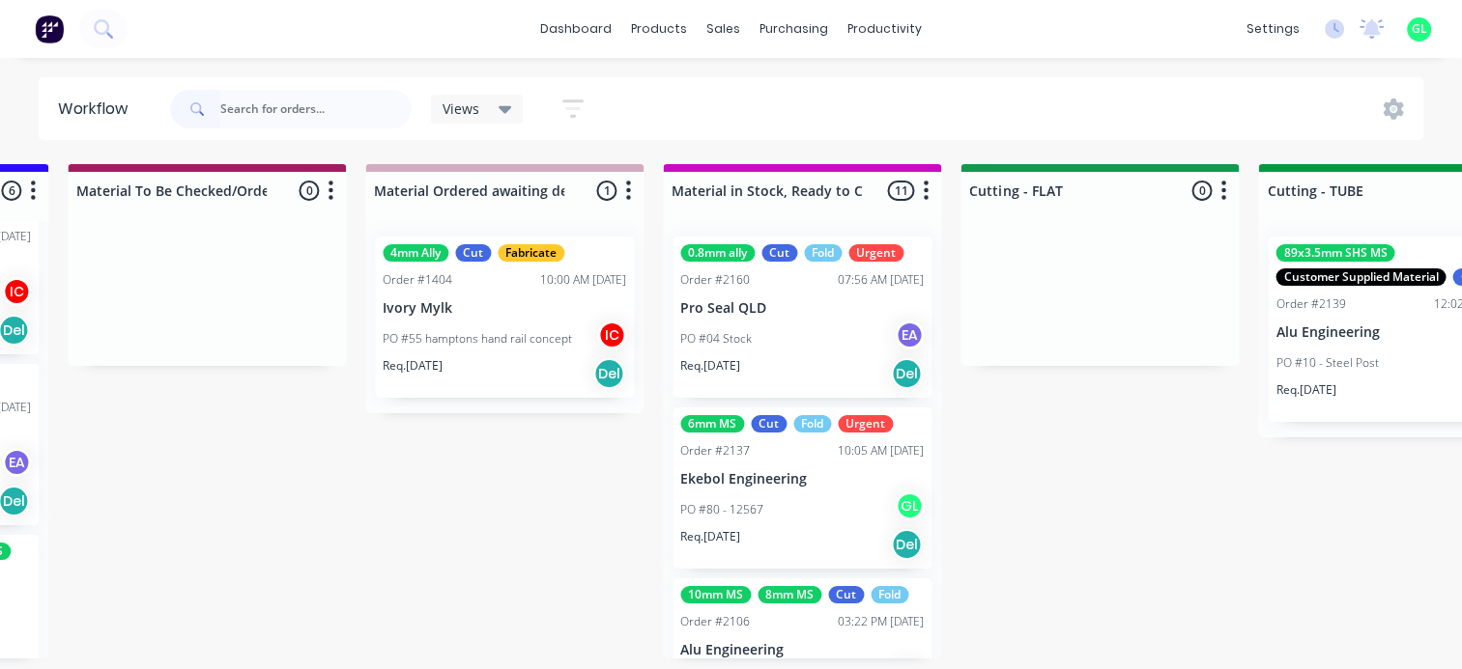
click at [740, 342] on p "PO #04 Stock" at bounding box center [715, 338] width 71 height 17
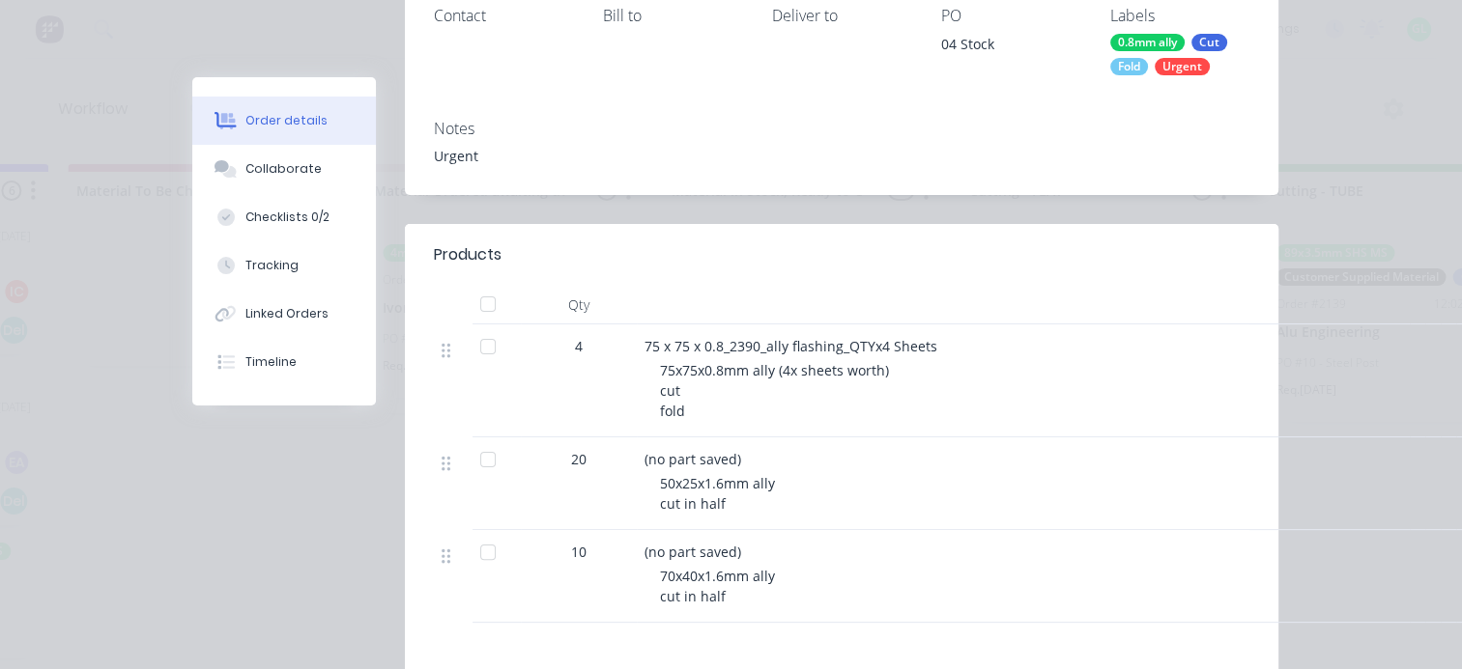
scroll to position [386, 0]
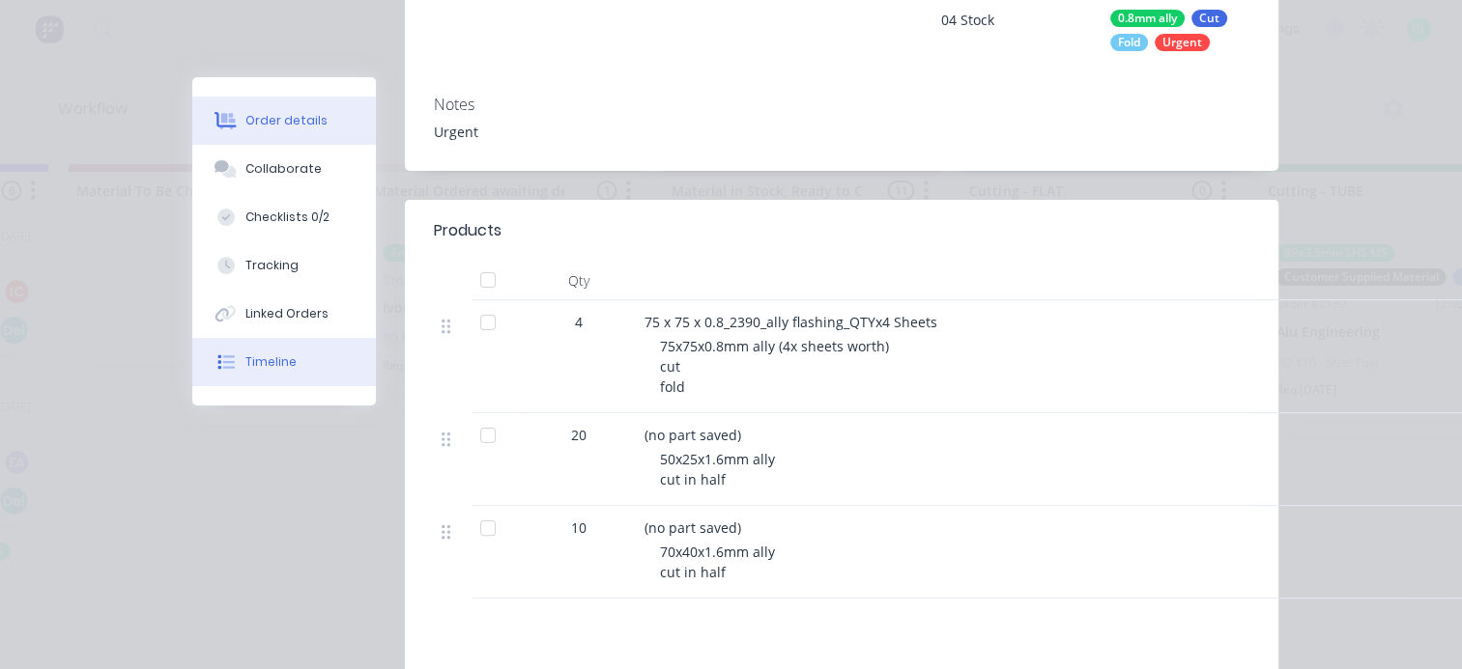
click at [251, 363] on div "Timeline" at bounding box center [270, 362] width 51 height 17
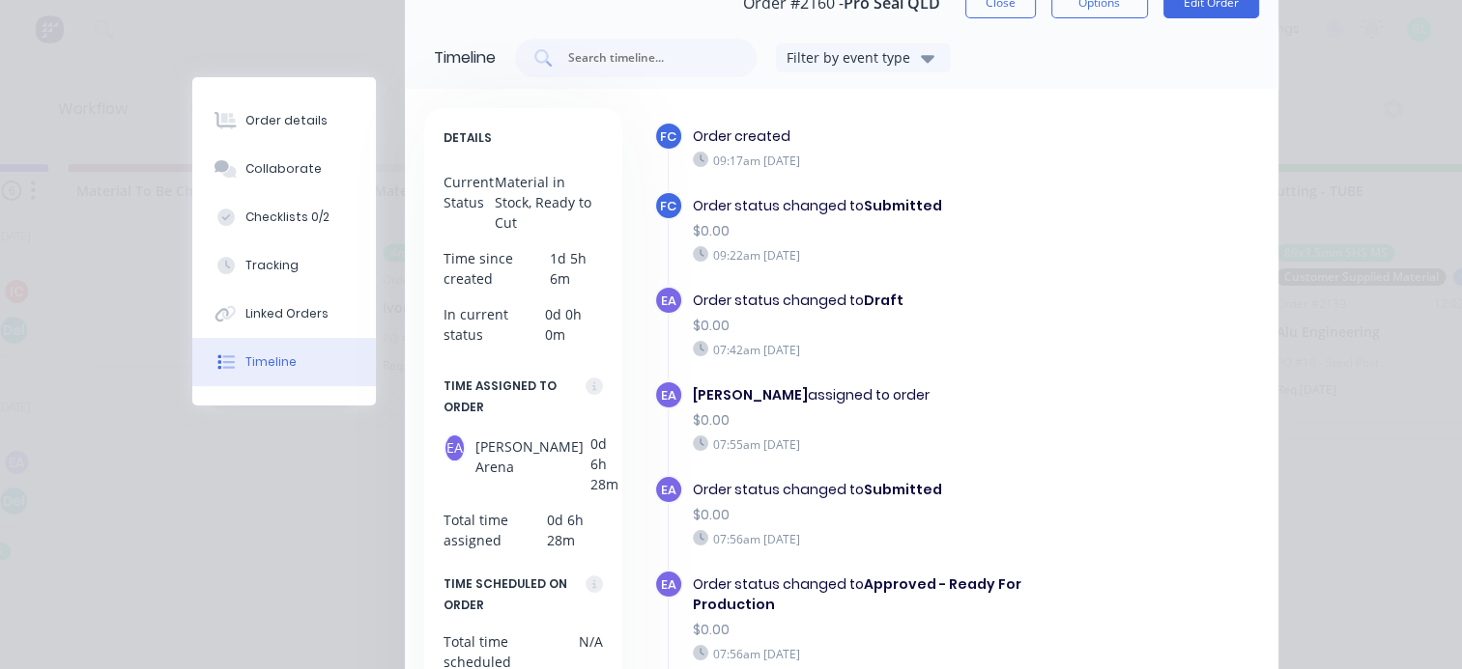
scroll to position [0, 0]
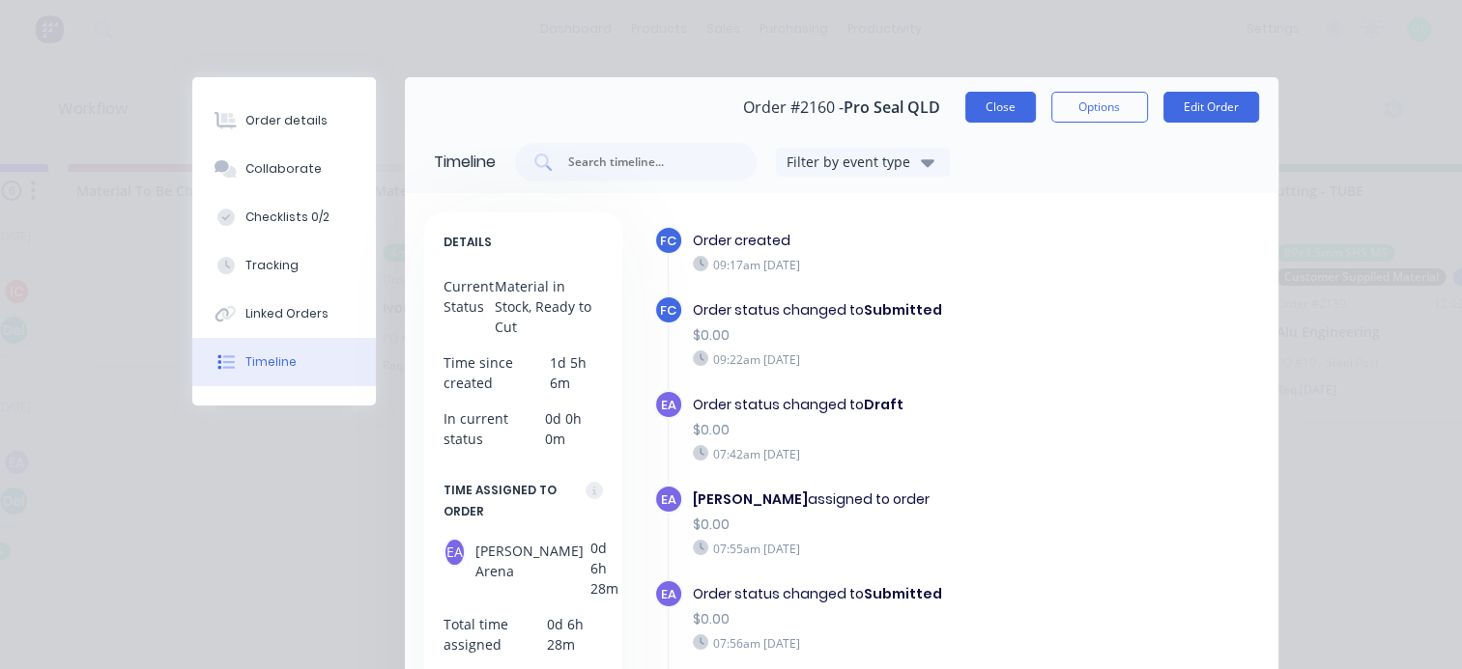
click at [994, 104] on button "Close" at bounding box center [1000, 107] width 71 height 31
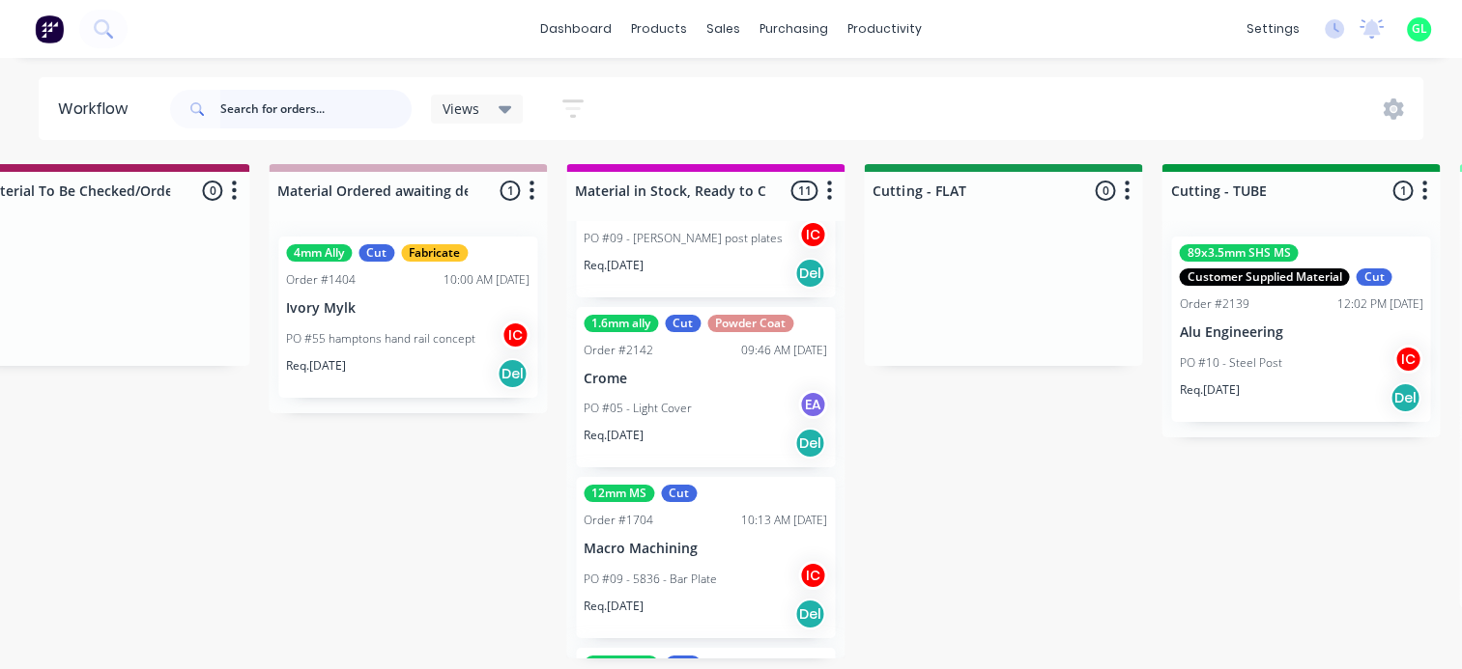
scroll to position [1159, 0]
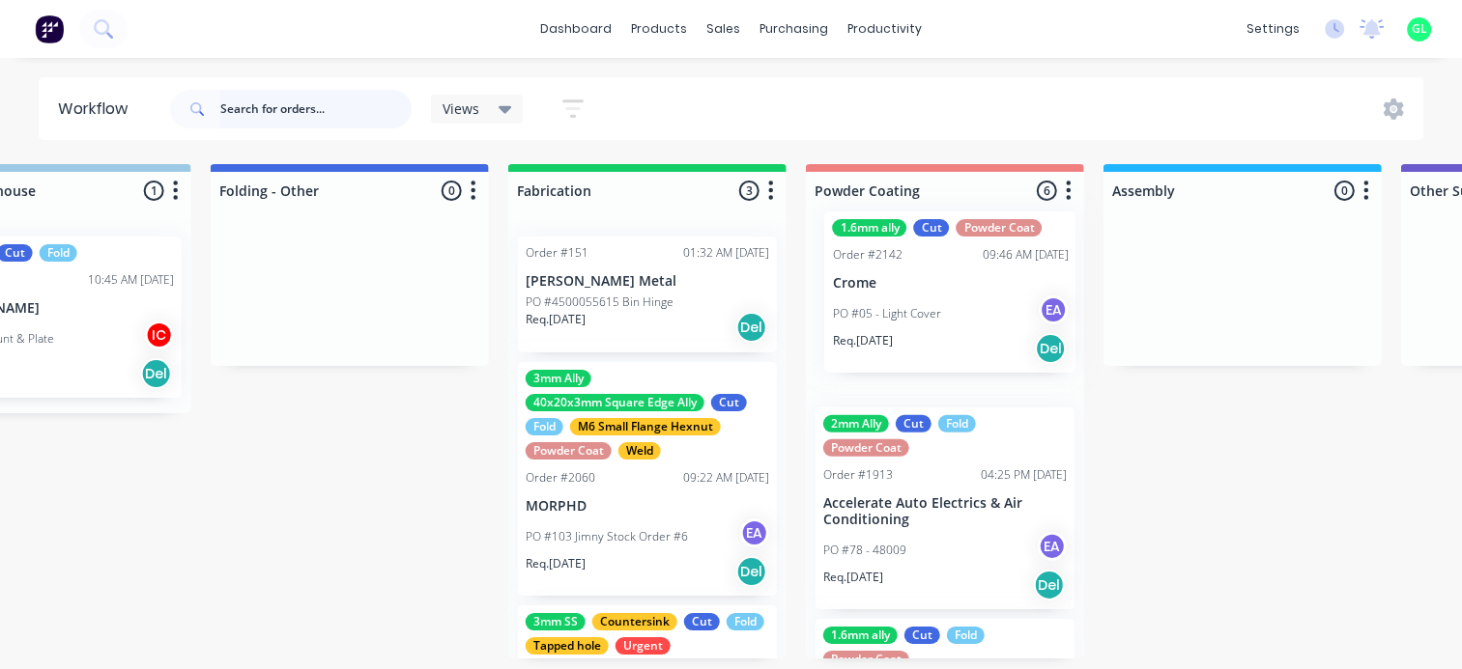
drag, startPoint x: 641, startPoint y: 388, endPoint x: 904, endPoint y: 333, distance: 268.5
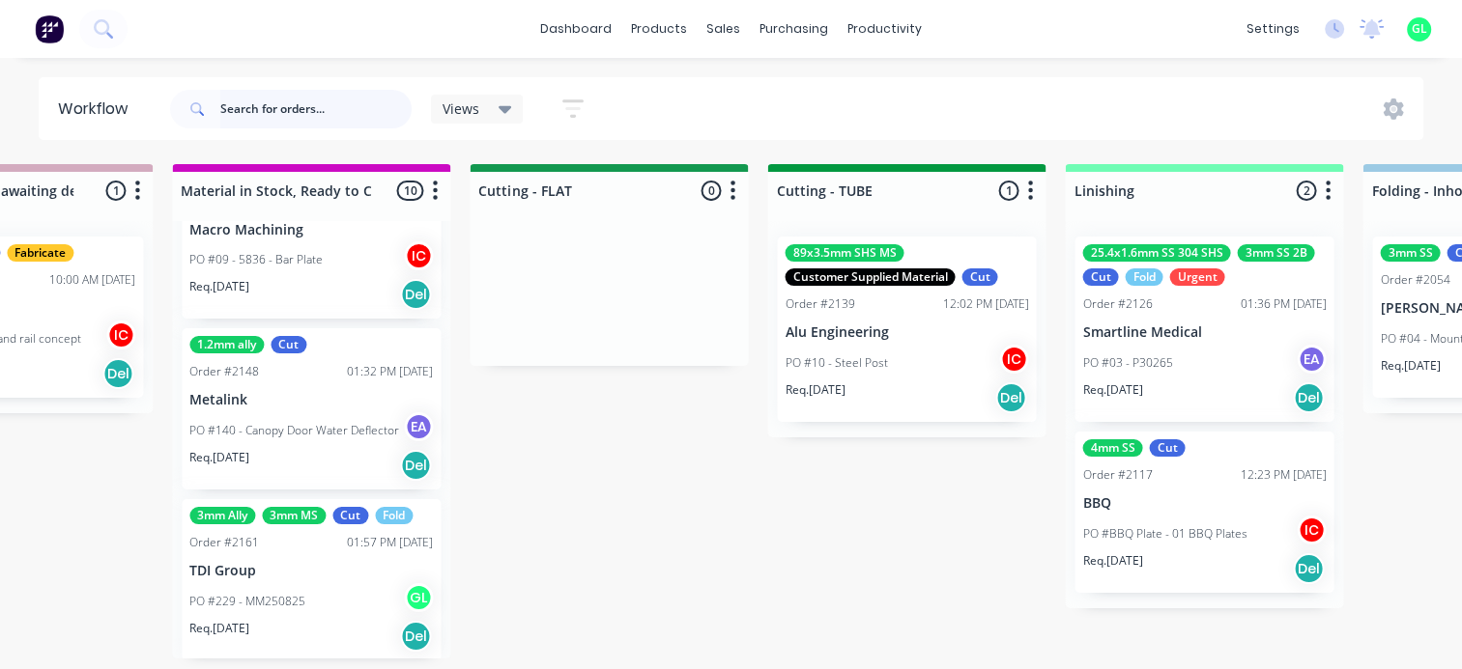
scroll to position [1276, 0]
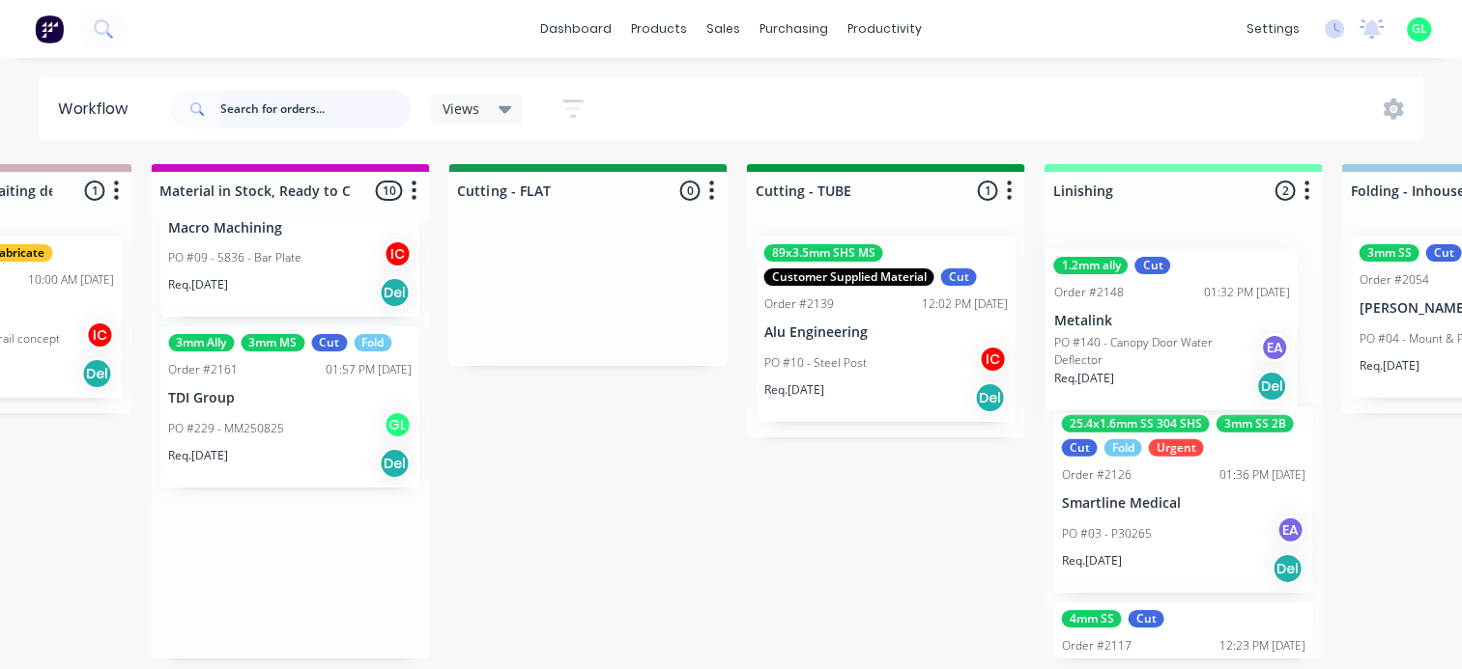
drag, startPoint x: 235, startPoint y: 434, endPoint x: 1121, endPoint y: 362, distance: 888.7
click at [1121, 362] on div "Submitted 5 Status colour #273444 hex #273444 Save Cancel Summaries Total order…" at bounding box center [674, 411] width 7704 height 495
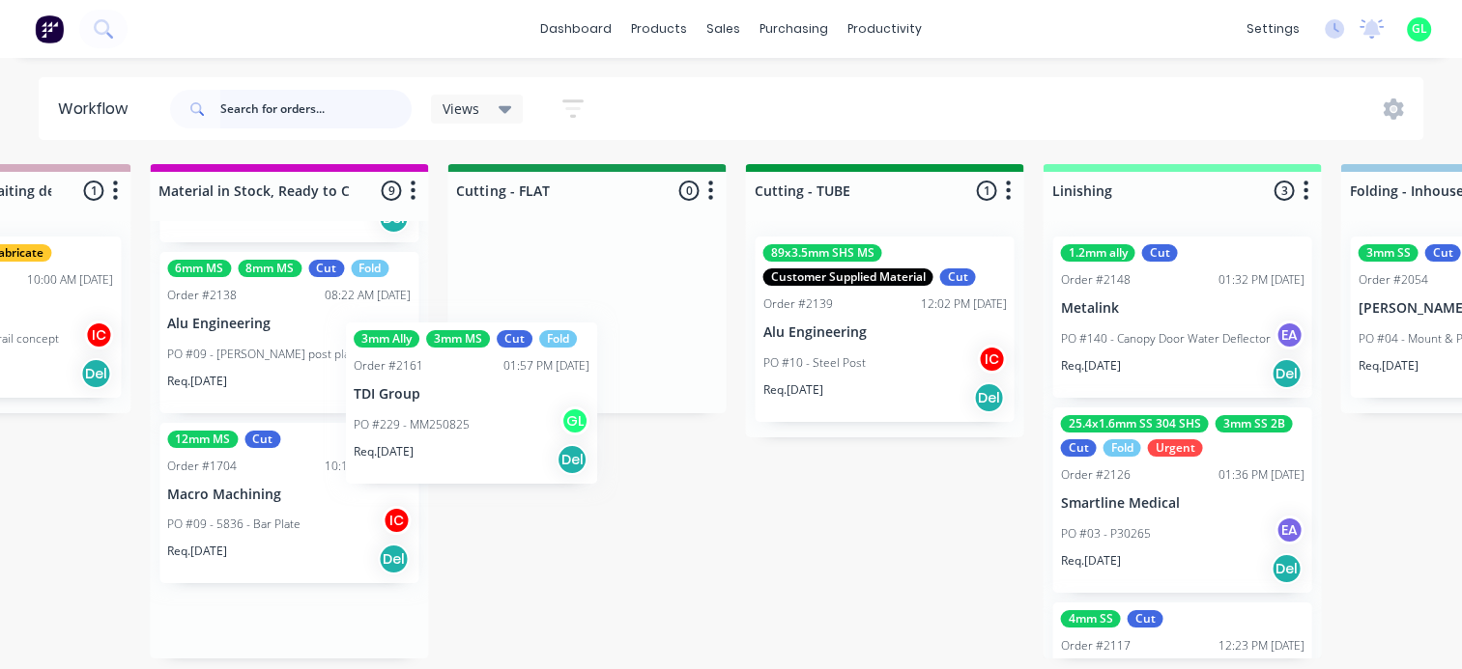
scroll to position [4, 3164]
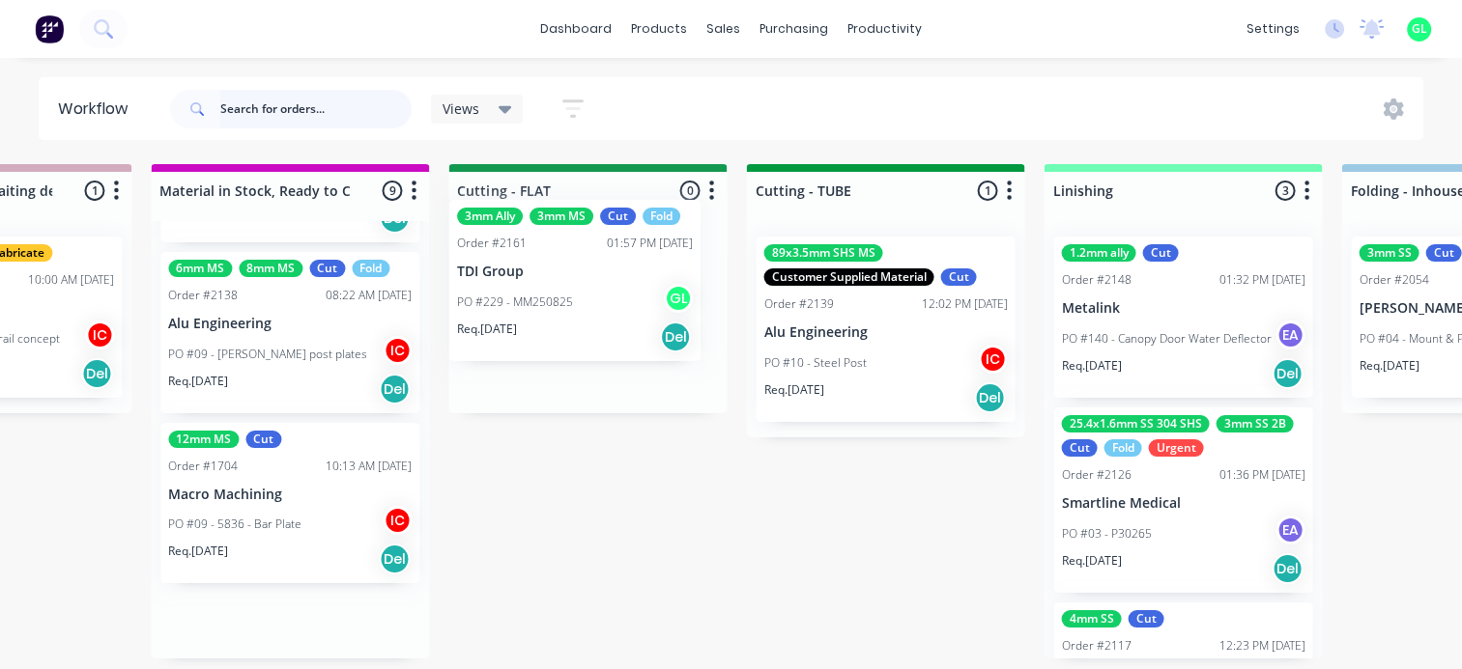
drag, startPoint x: 362, startPoint y: 495, endPoint x: 558, endPoint y: 243, distance: 318.7
click at [558, 243] on div "Submitted 5 Status colour #273444 hex #273444 Save Cancel Summaries Total order…" at bounding box center [674, 411] width 7704 height 495
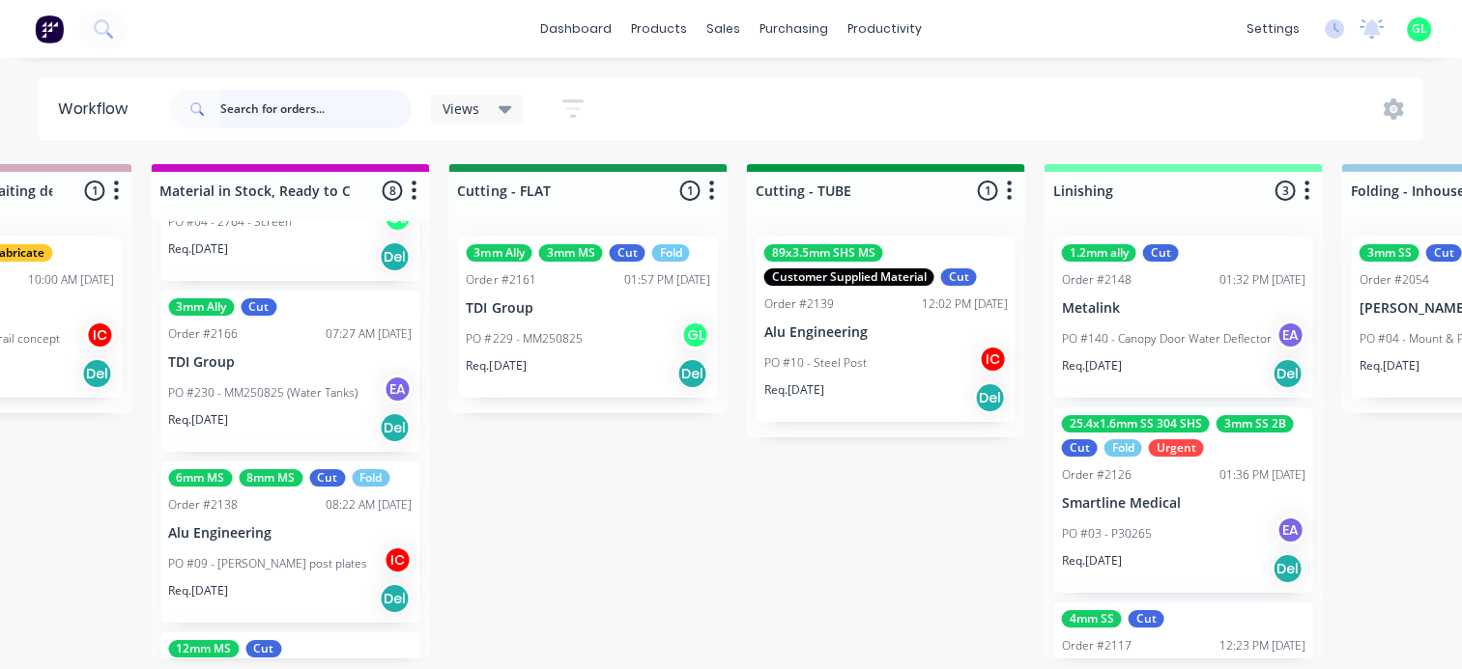
scroll to position [4, 3163]
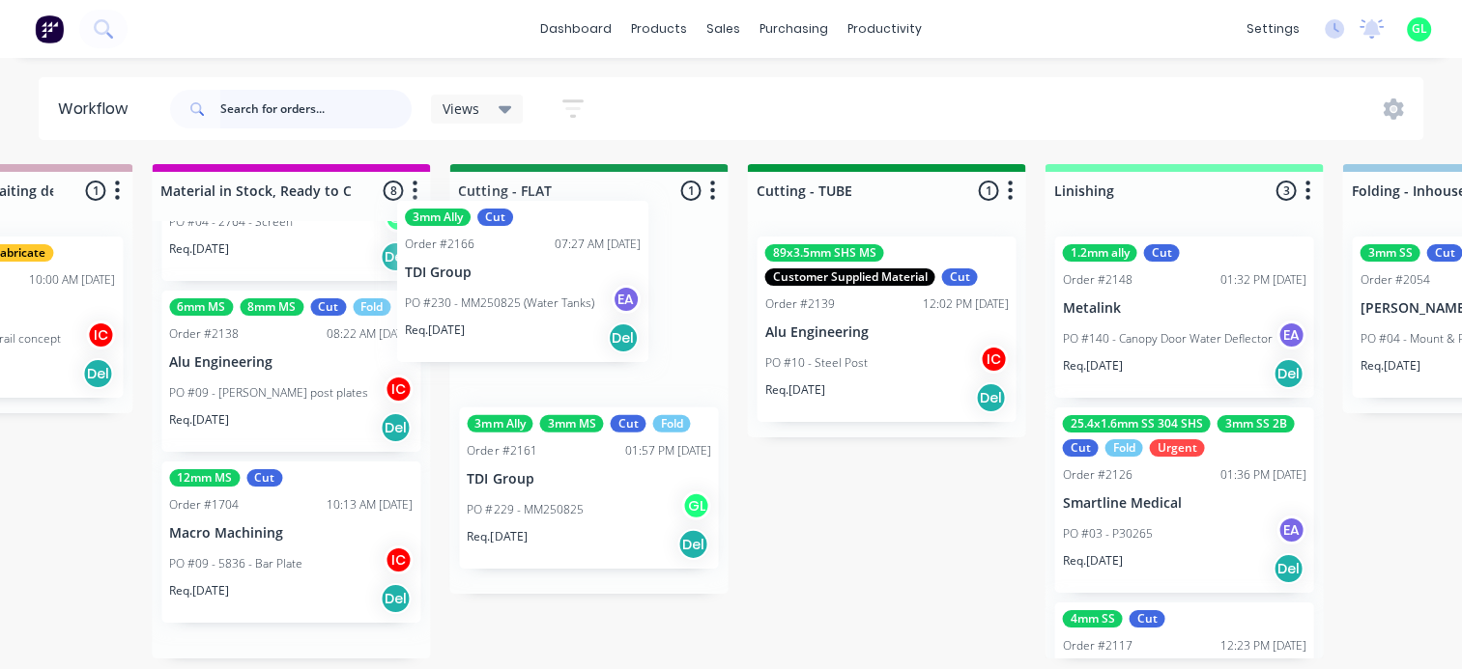
drag, startPoint x: 241, startPoint y: 407, endPoint x: 460, endPoint y: 356, distance: 225.2
click at [505, 317] on div "Submitted 5 Status colour #273444 hex #273444 Save Cancel Summaries Total order…" at bounding box center [675, 411] width 7704 height 495
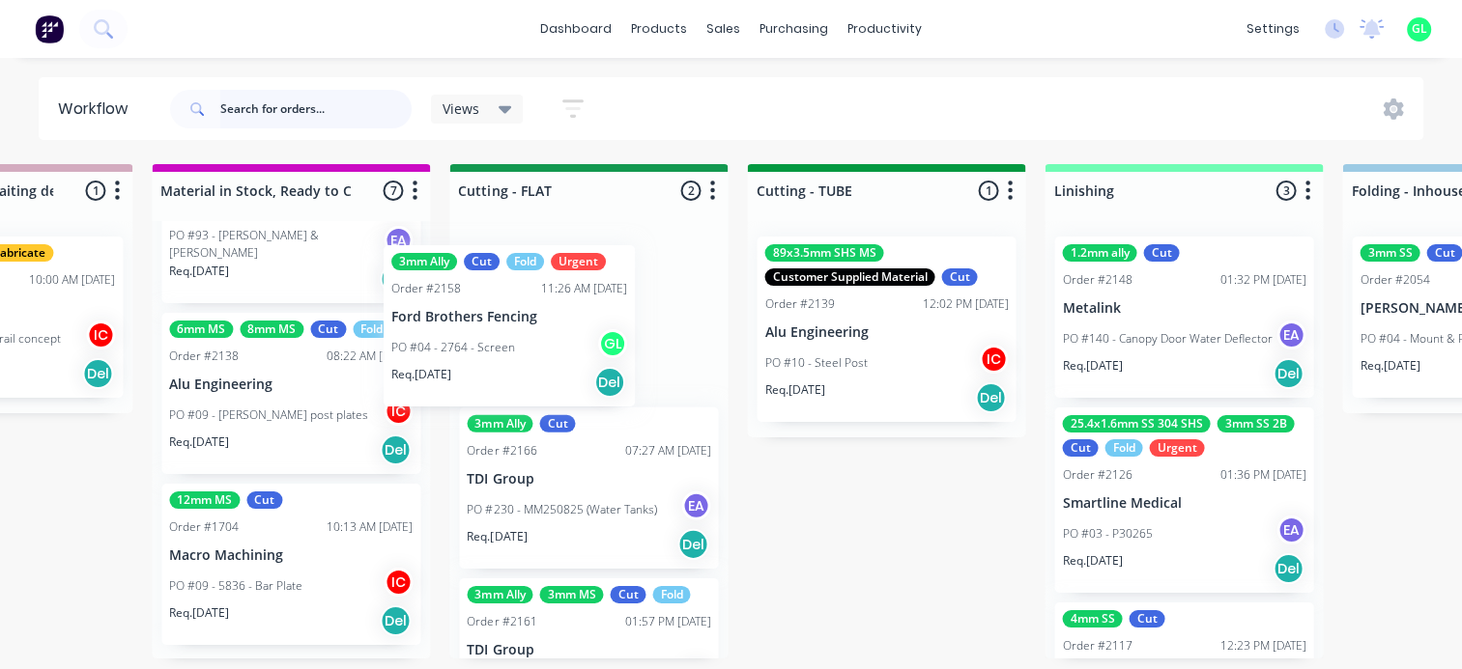
scroll to position [4, 3162]
drag, startPoint x: 420, startPoint y: 390, endPoint x: 533, endPoint y: 352, distance: 119.5
click at [533, 352] on div "Submitted 5 Status colour #273444 hex #273444 Save Cancel Summaries Total order…" at bounding box center [676, 411] width 7704 height 495
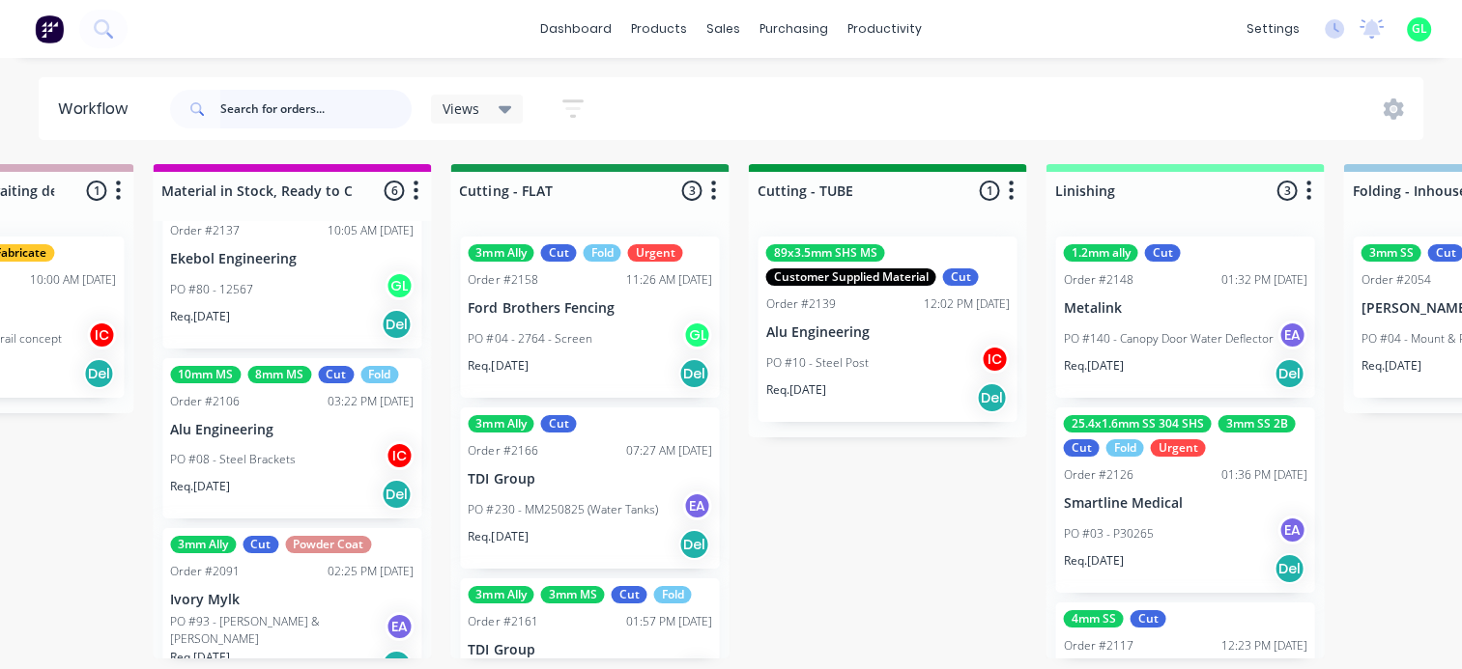
scroll to position [4, 3161]
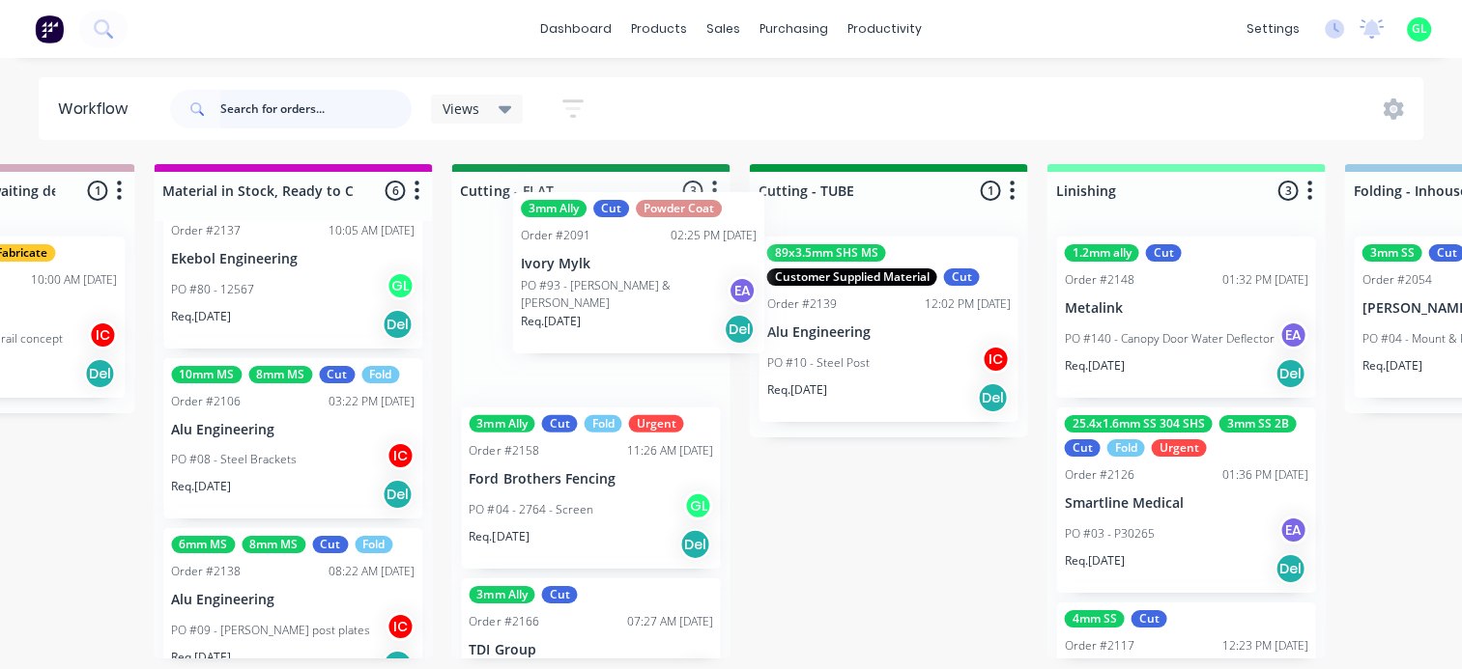
drag, startPoint x: 251, startPoint y: 627, endPoint x: 607, endPoint y: 292, distance: 488.6
click at [607, 292] on div "Submitted 5 Status colour #273444 hex #273444 Save Cancel Summaries Total order…" at bounding box center [677, 411] width 7704 height 495
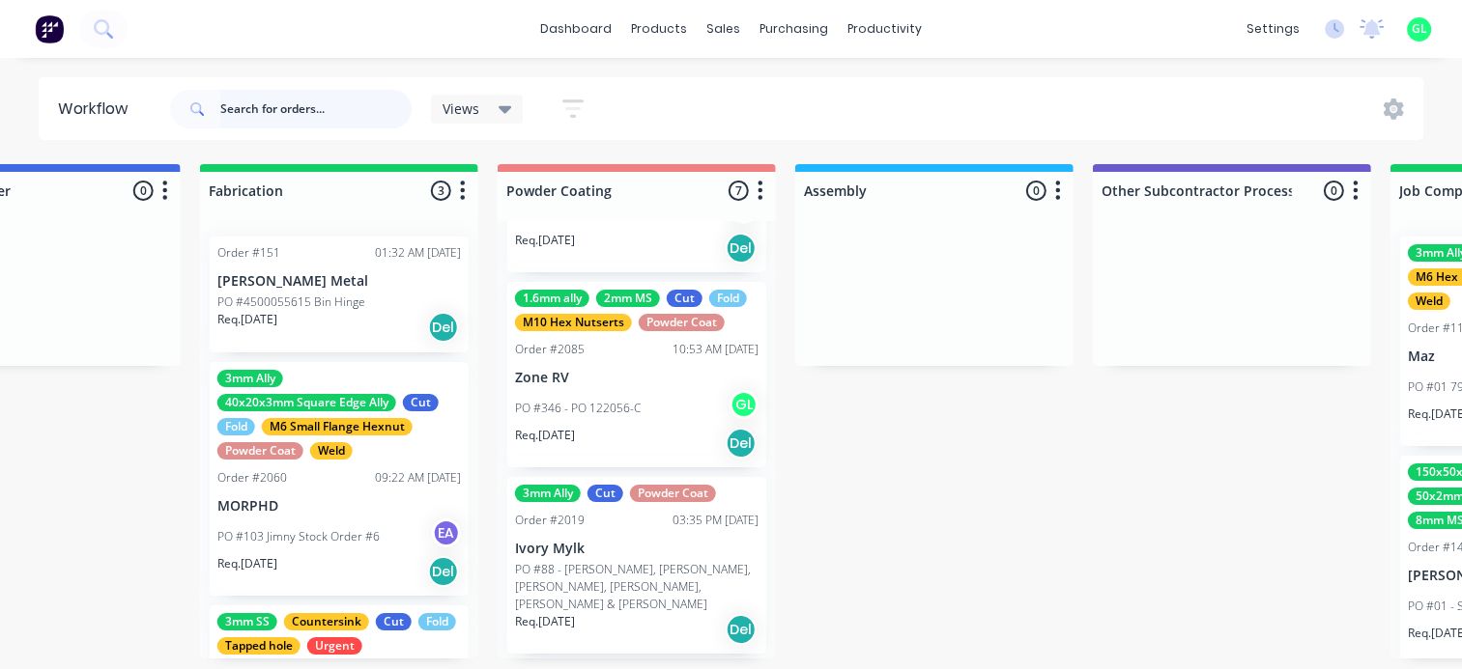
scroll to position [580, 0]
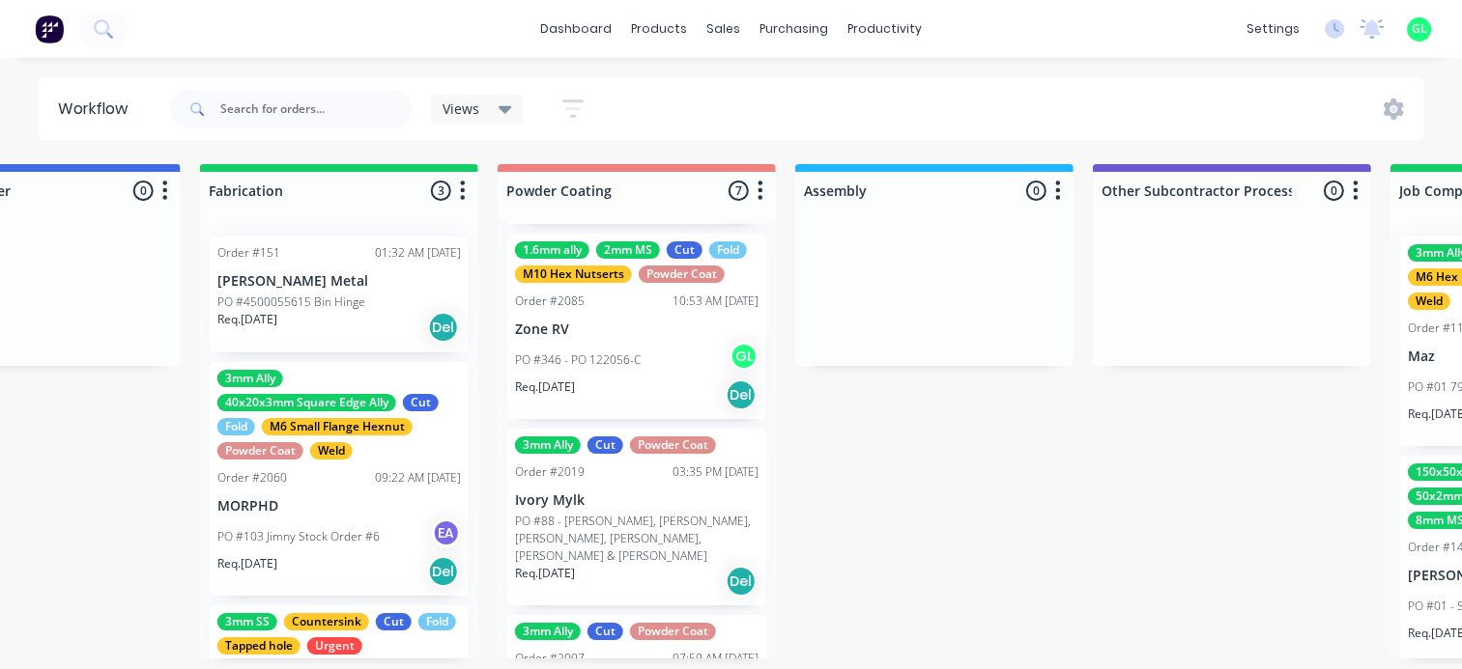
click at [640, 373] on div "PO #346 - PO 122056-C GL" at bounding box center [636, 360] width 243 height 37
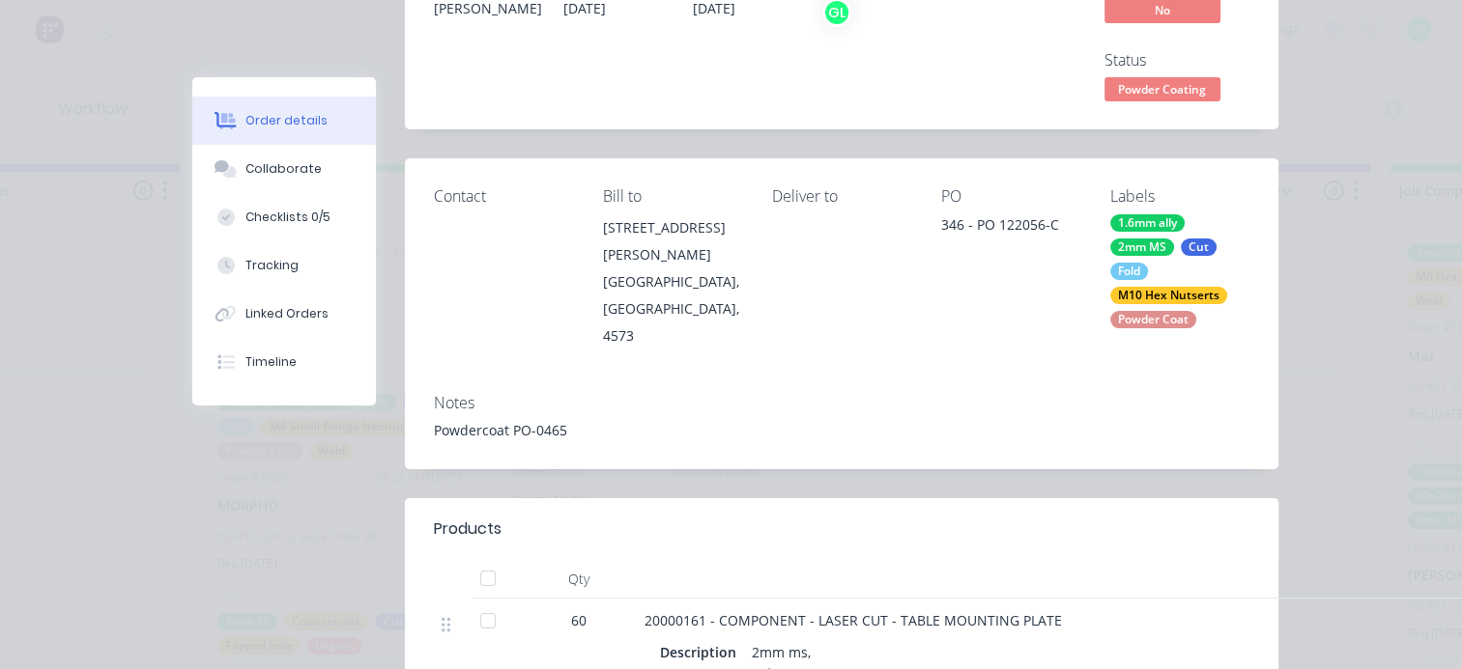
scroll to position [0, 0]
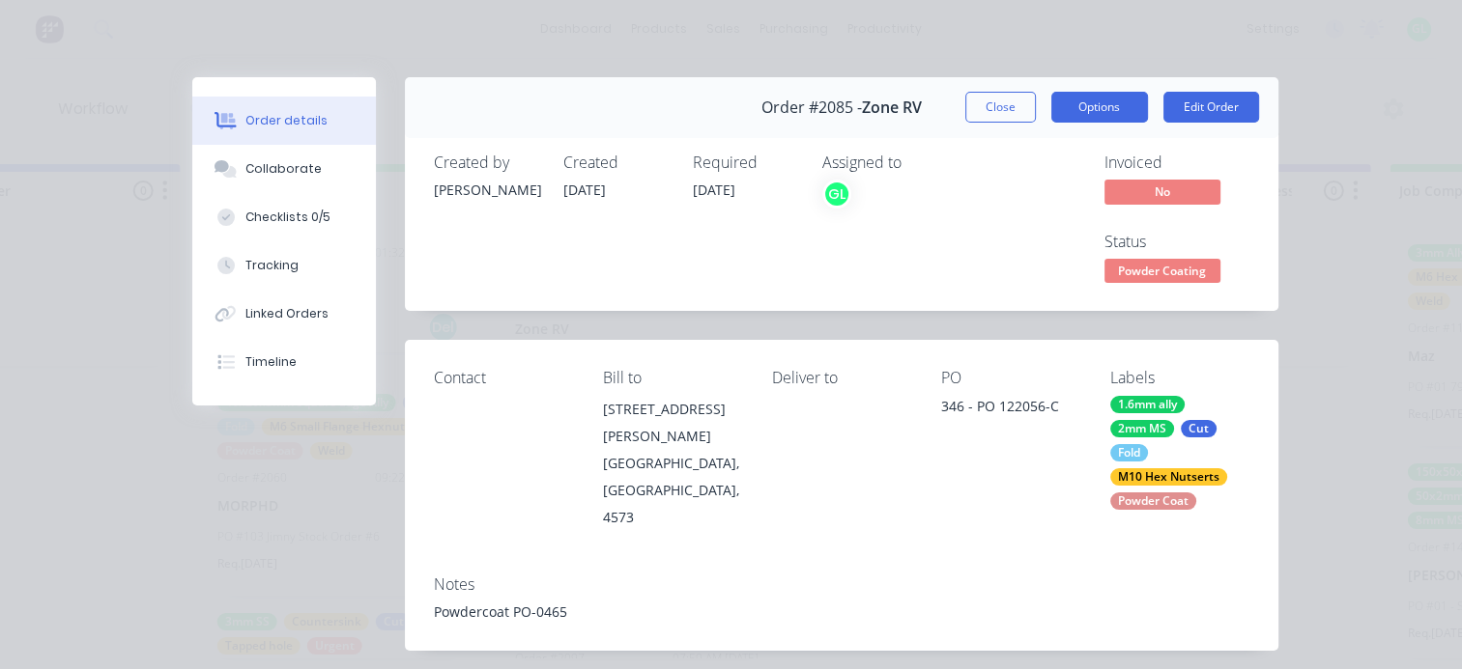
click at [1095, 110] on button "Options" at bounding box center [1099, 107] width 97 height 31
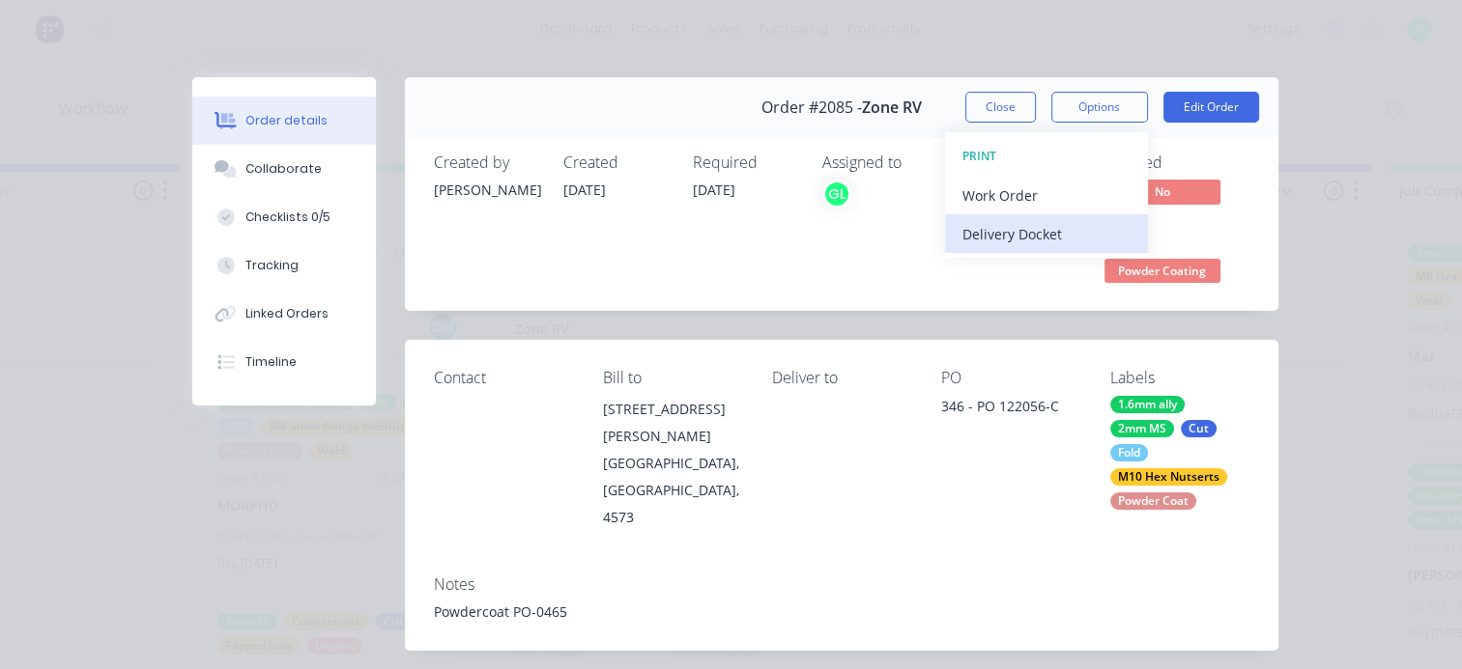
click at [993, 233] on div "Delivery Docket" at bounding box center [1046, 234] width 168 height 28
click at [985, 239] on div "Standard" at bounding box center [1046, 234] width 168 height 28
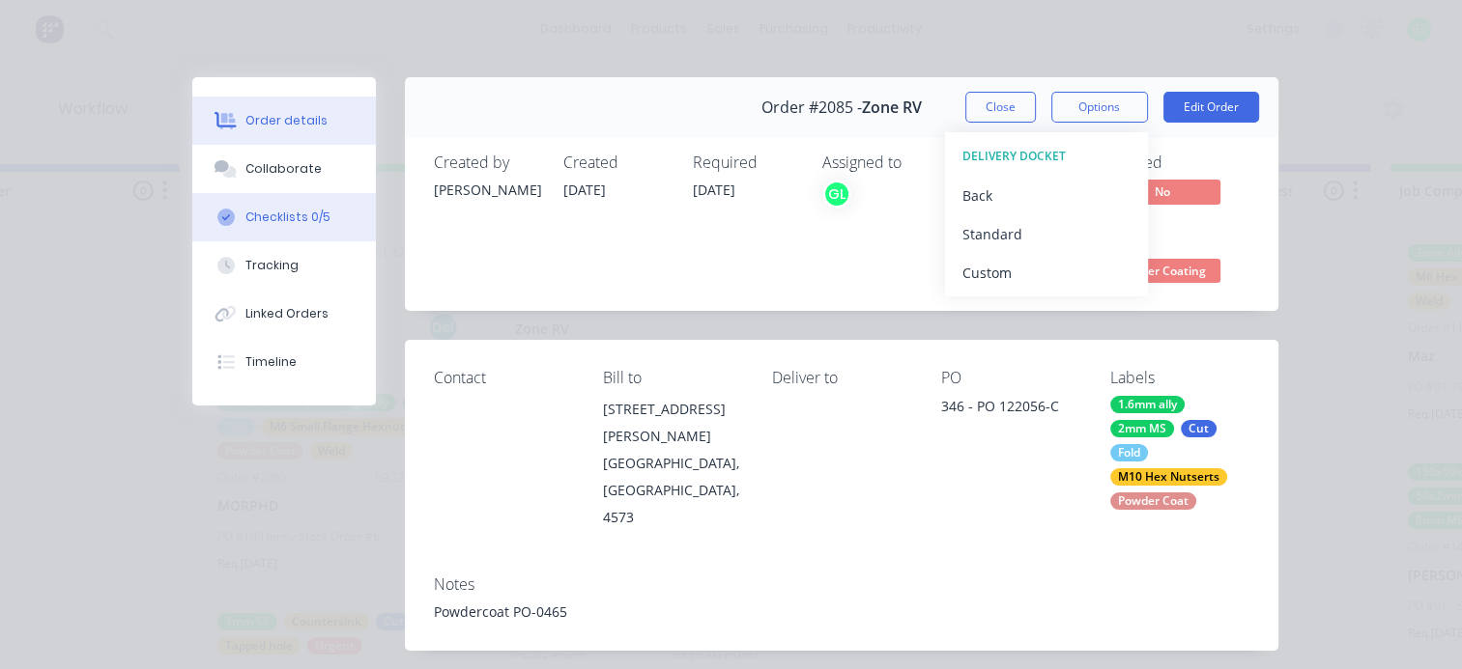
click at [263, 213] on div "Checklists 0/5" at bounding box center [287, 217] width 85 height 17
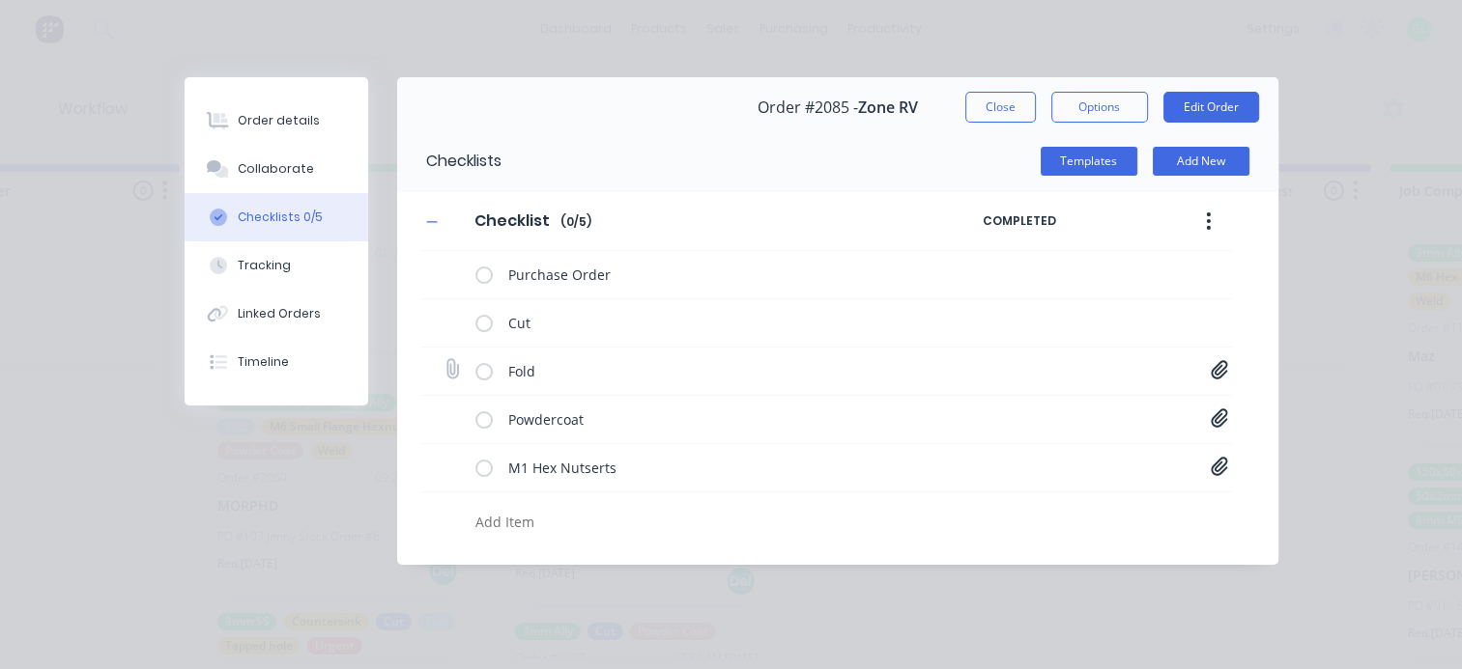
click at [1217, 371] on icon at bounding box center [1218, 369] width 17 height 19
click at [1028, 417] on link "LC-EXT-P108-AL1.6-C.PDF" at bounding box center [1064, 412] width 225 height 20
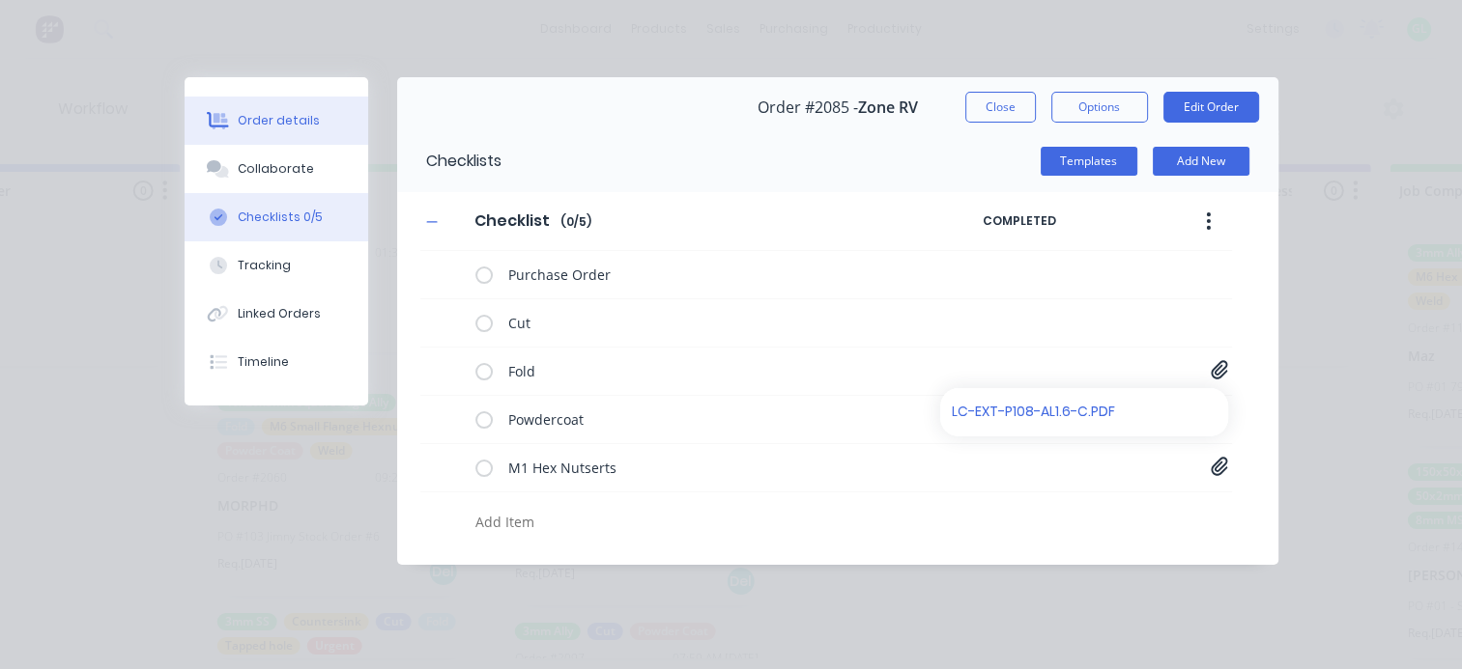
click at [264, 120] on div "Order details" at bounding box center [279, 120] width 82 height 17
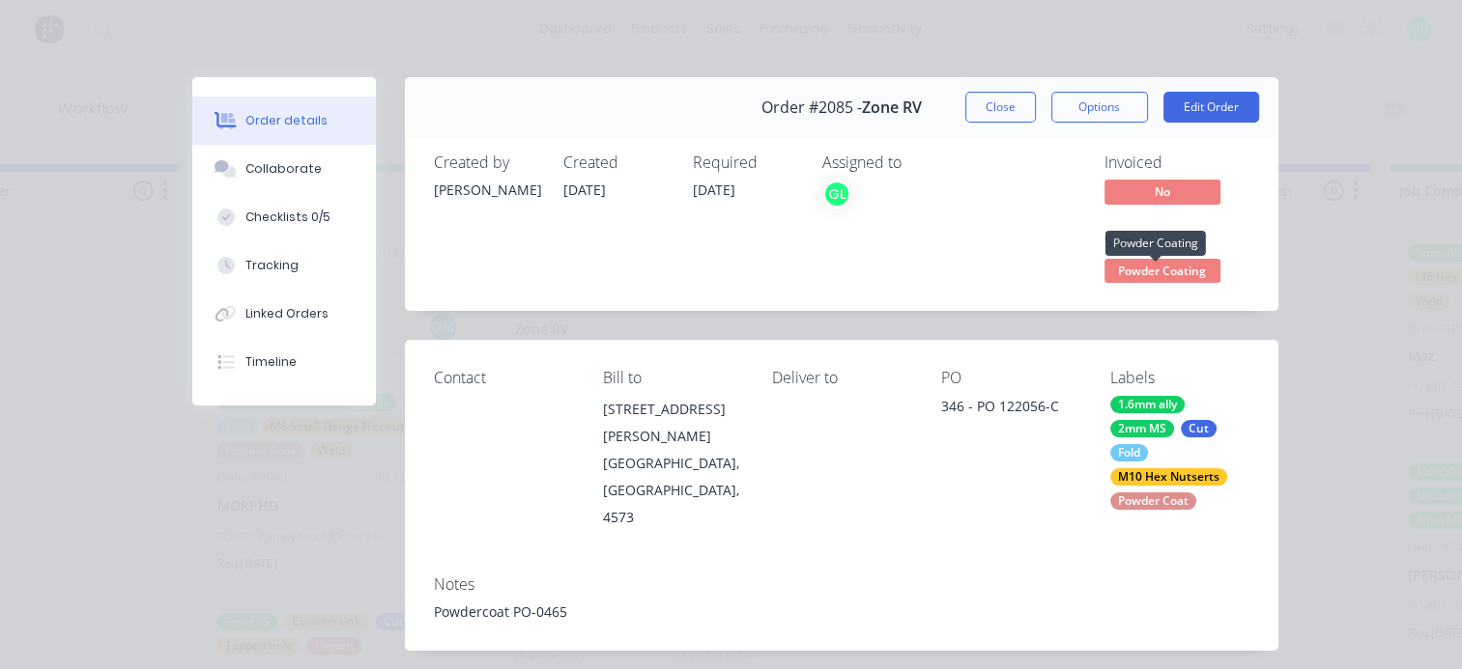
click at [1155, 270] on span "Powder Coating" at bounding box center [1162, 271] width 116 height 24
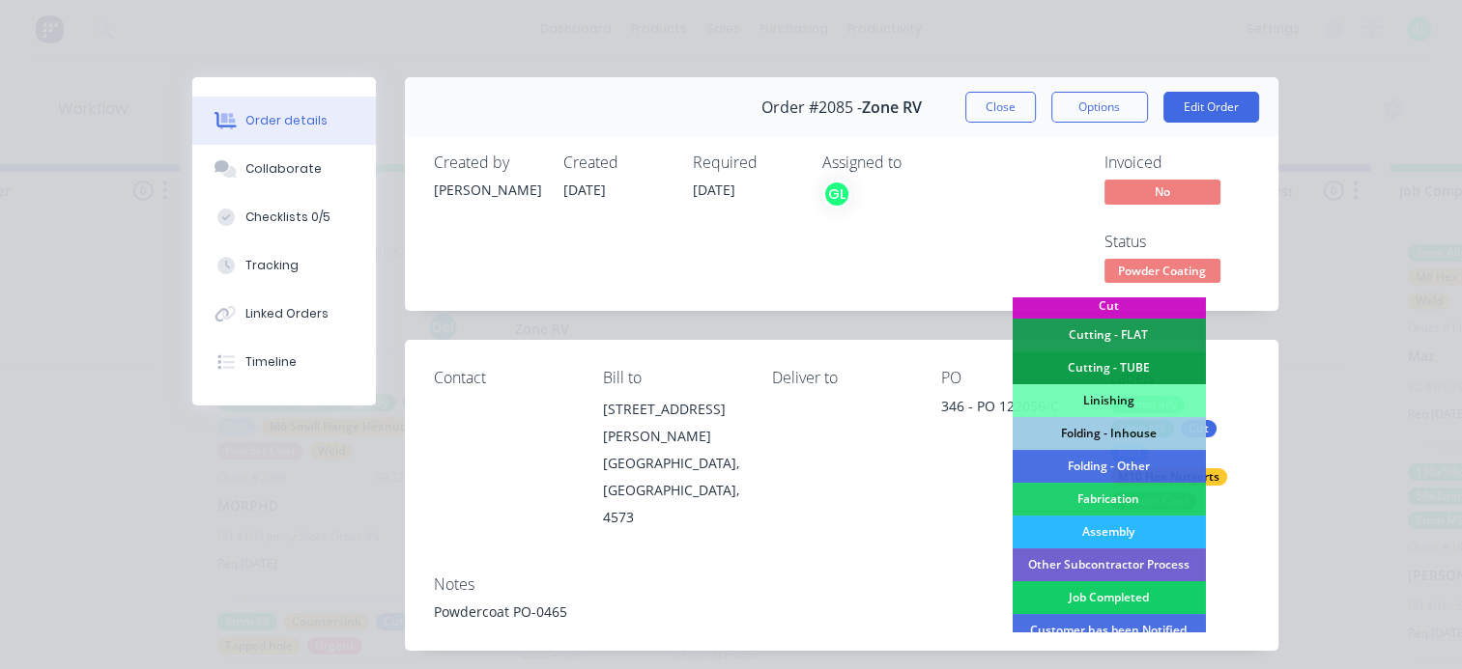
scroll to position [483, 0]
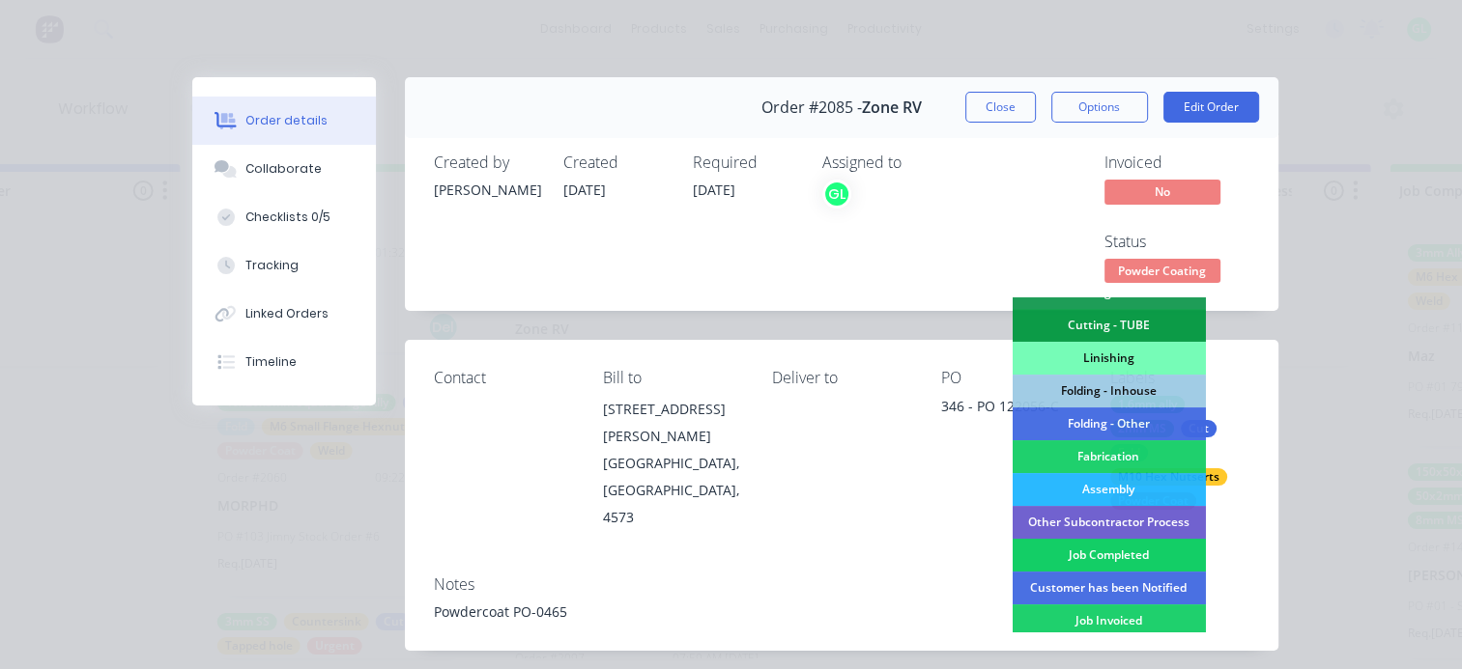
click at [1109, 557] on div "Job Completed" at bounding box center [1107, 555] width 193 height 33
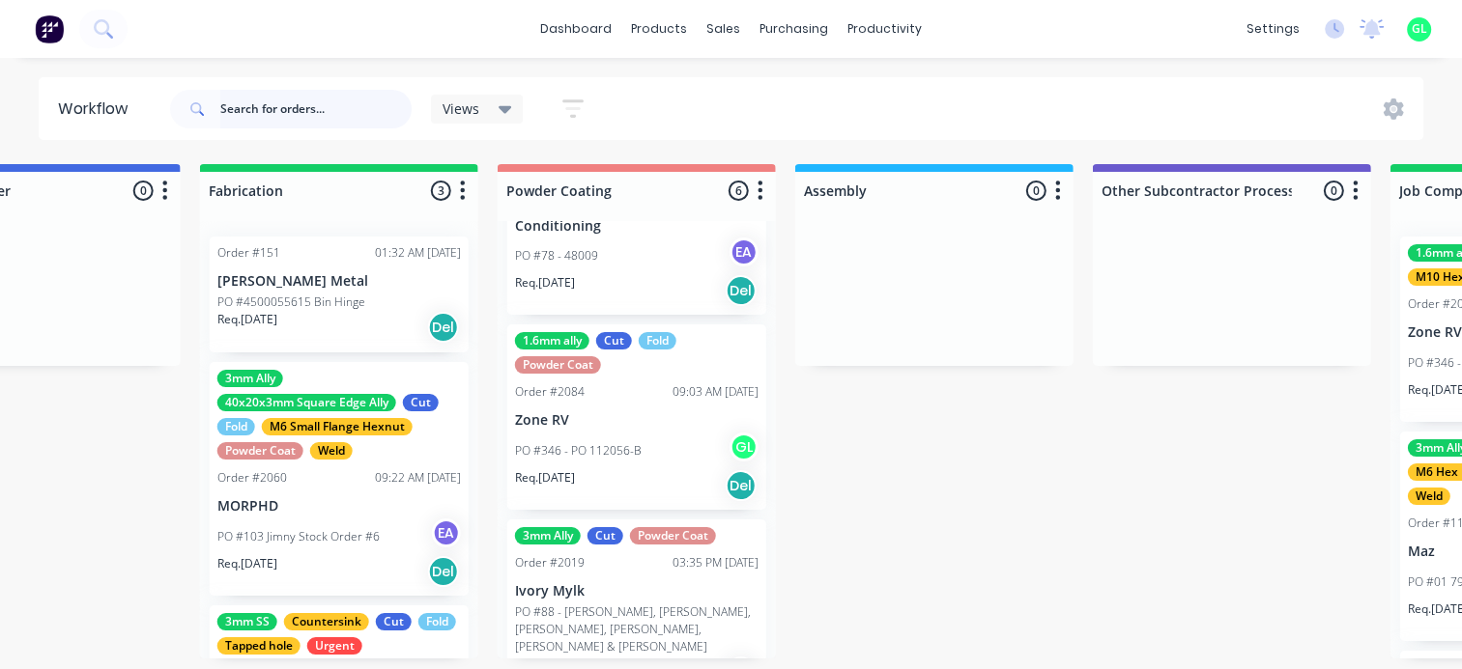
scroll to position [197, 0]
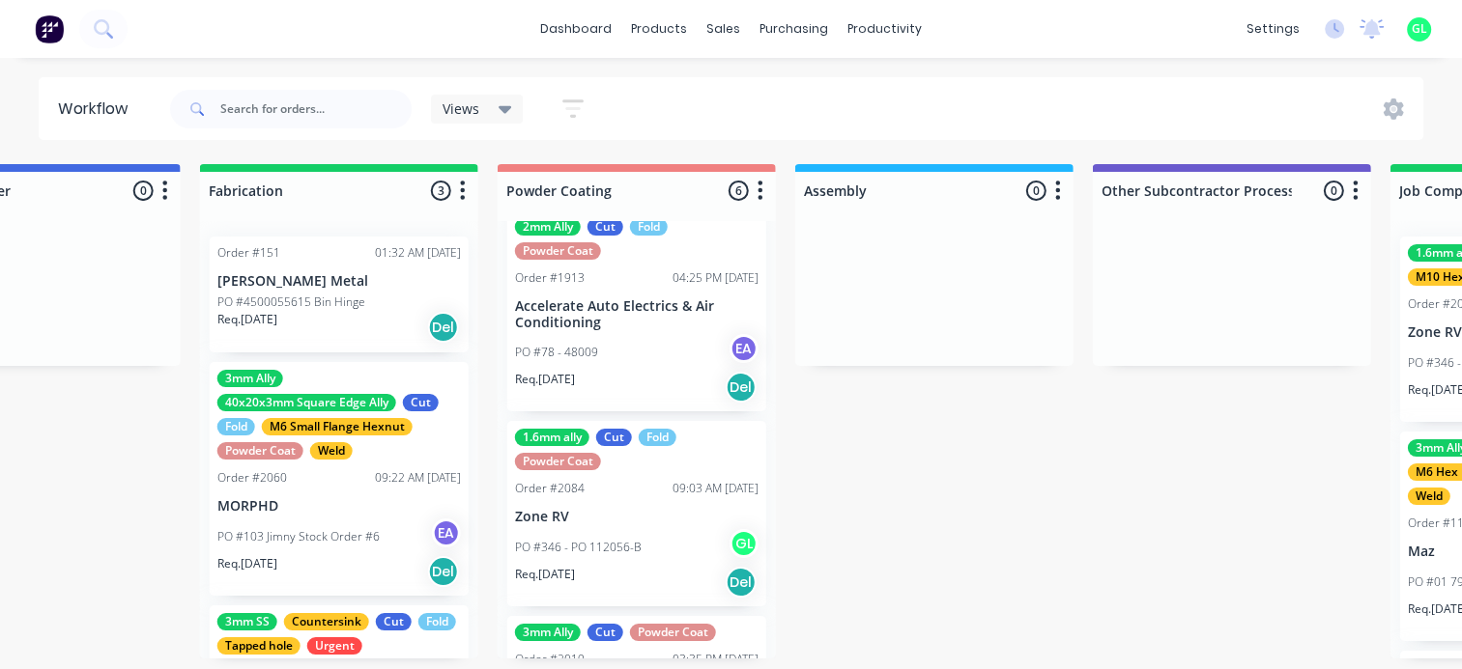
click at [602, 539] on p "PO #346 - PO 112056-B" at bounding box center [578, 547] width 127 height 17
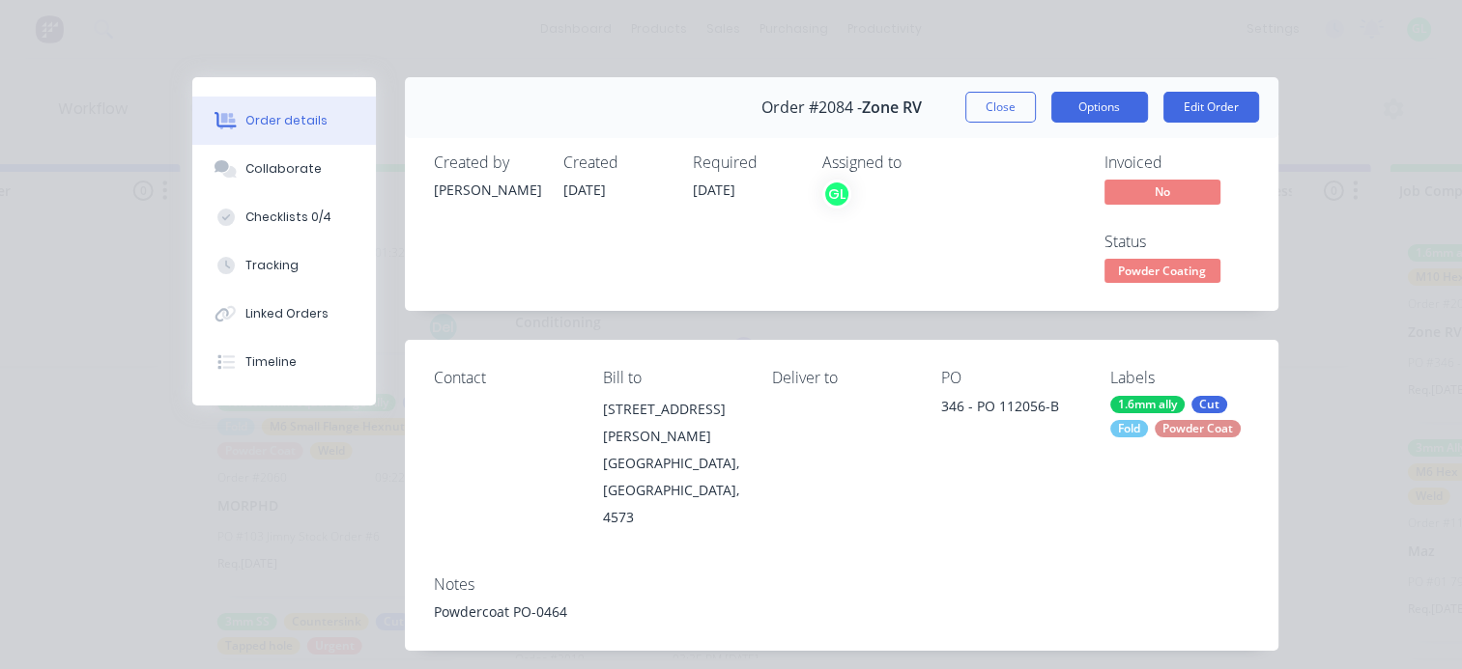
click at [1096, 108] on button "Options" at bounding box center [1099, 107] width 97 height 31
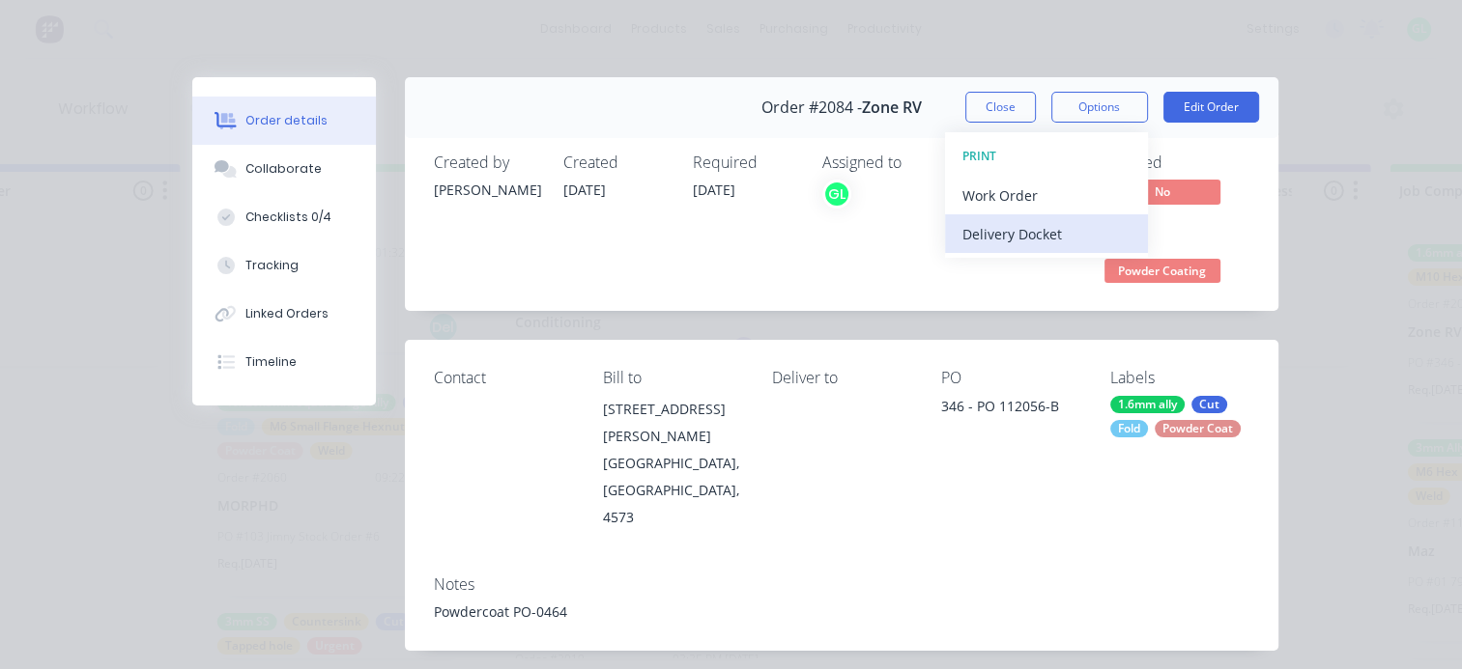
click at [1012, 224] on div "Delivery Docket" at bounding box center [1046, 234] width 168 height 28
click at [982, 231] on div "Standard" at bounding box center [1046, 234] width 168 height 28
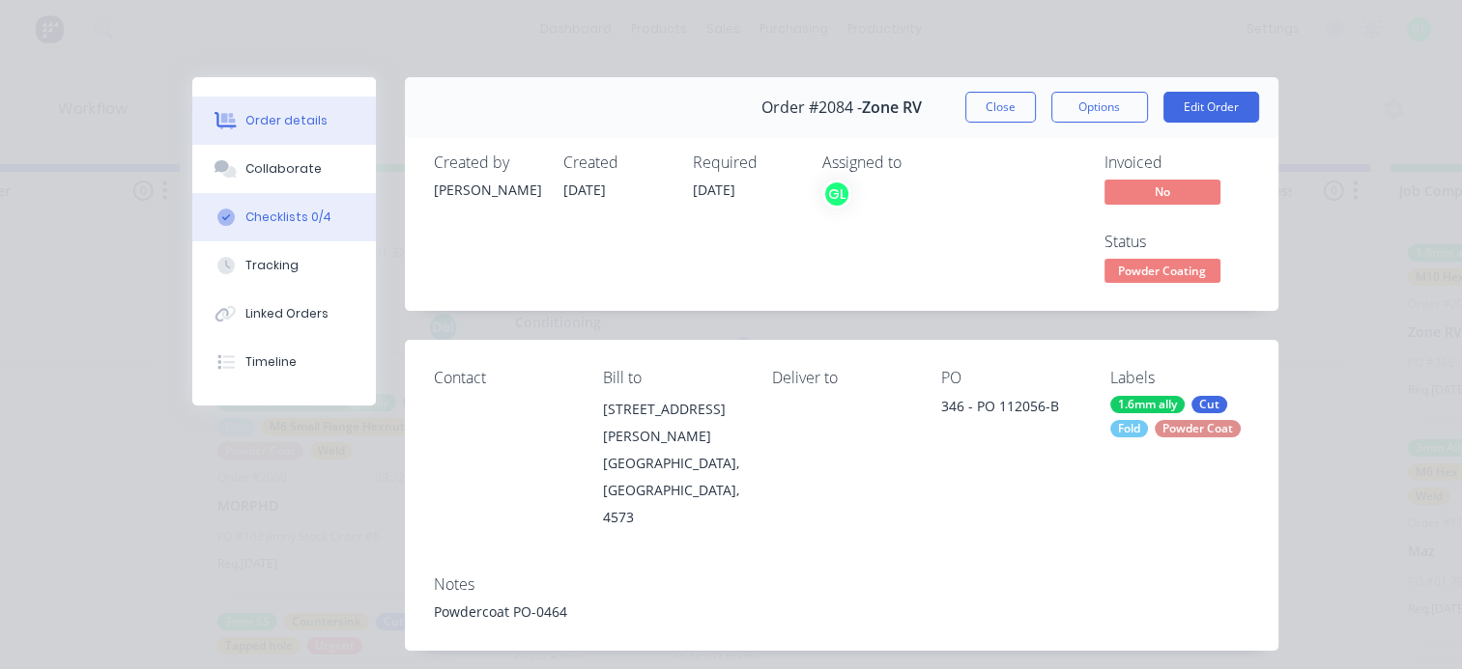
click at [285, 220] on div "Checklists 0/4" at bounding box center [288, 217] width 86 height 17
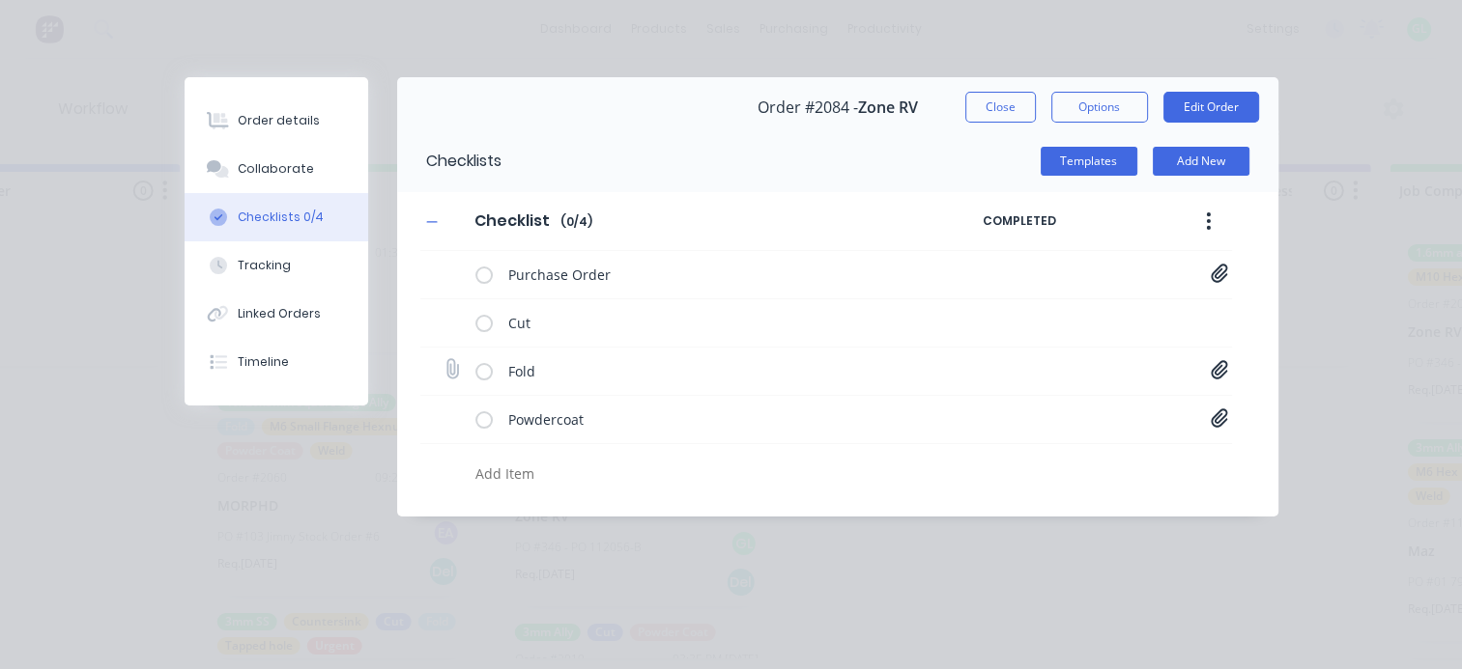
click at [1217, 365] on icon at bounding box center [1218, 369] width 17 height 19
click at [1027, 403] on link "20000138-A.PDF" at bounding box center [1064, 412] width 225 height 20
click at [1045, 444] on link "20000139-A.PDF" at bounding box center [1064, 444] width 225 height 20
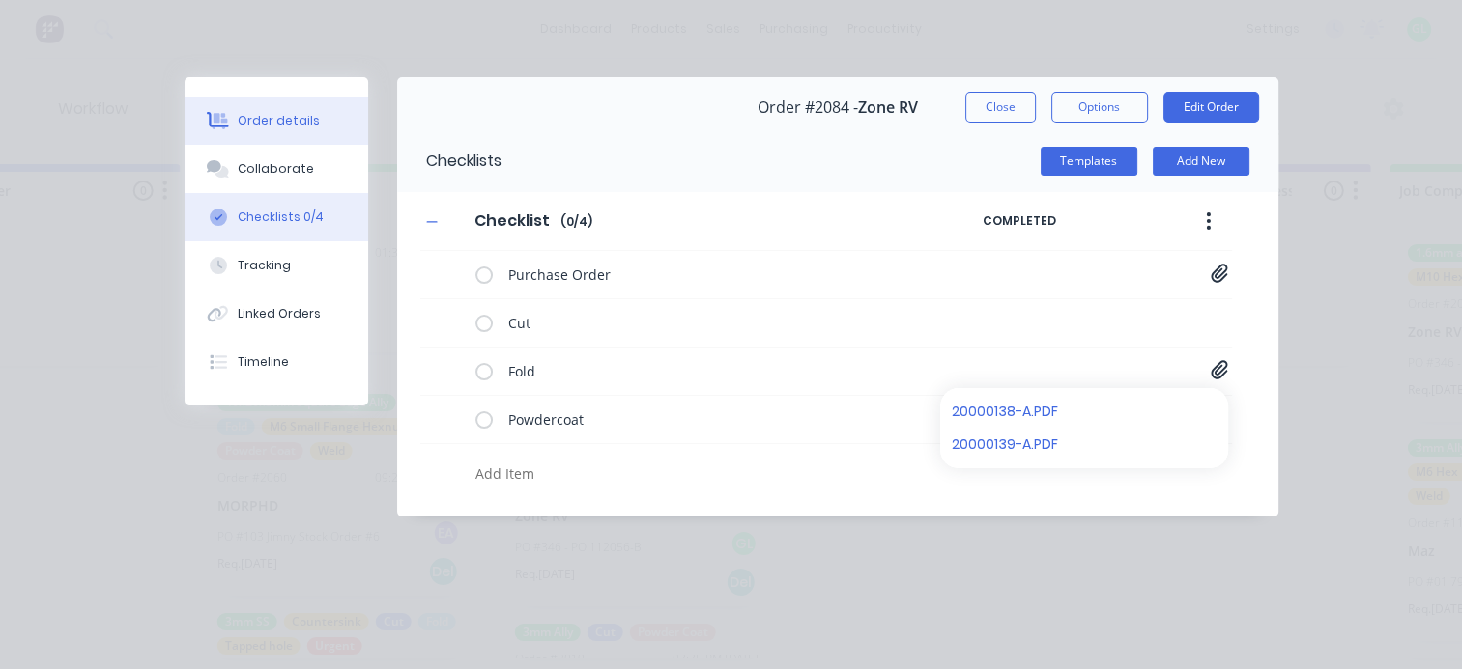
click at [257, 114] on div "Order details" at bounding box center [279, 120] width 82 height 17
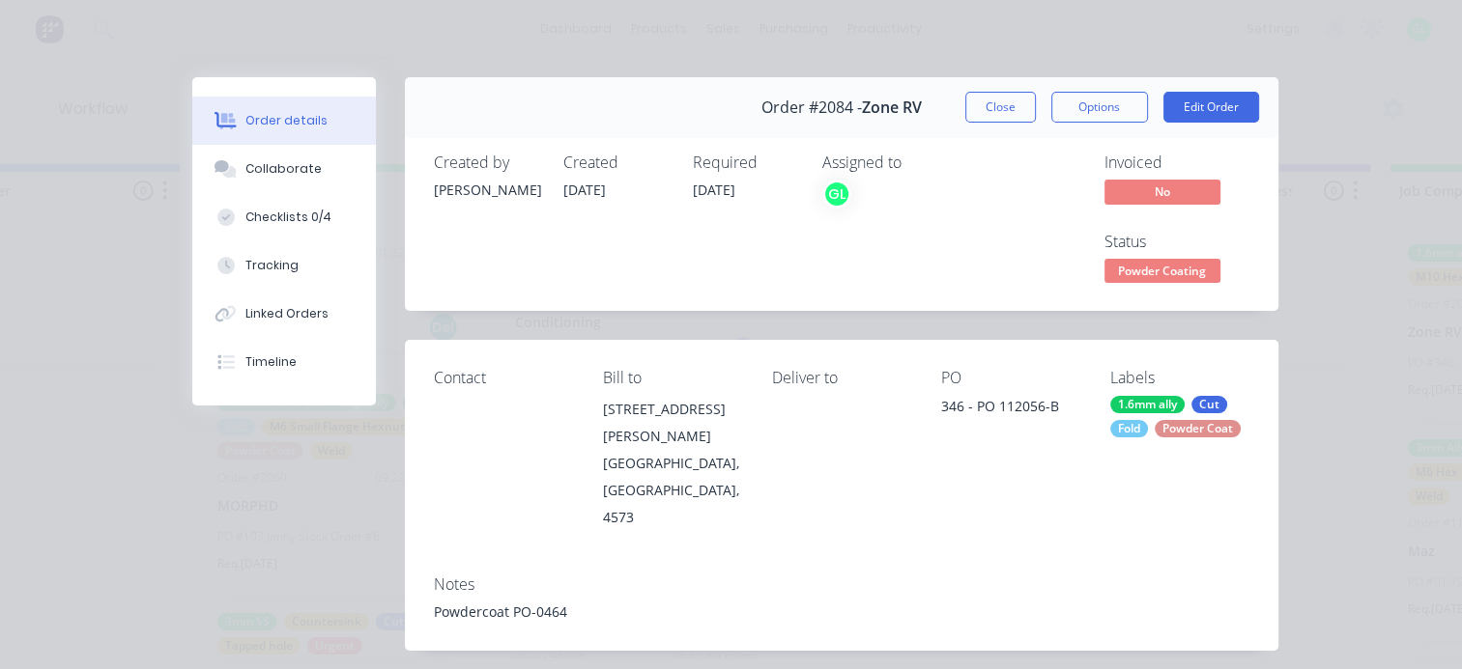
click at [1144, 271] on span "Powder Coating" at bounding box center [1162, 271] width 116 height 24
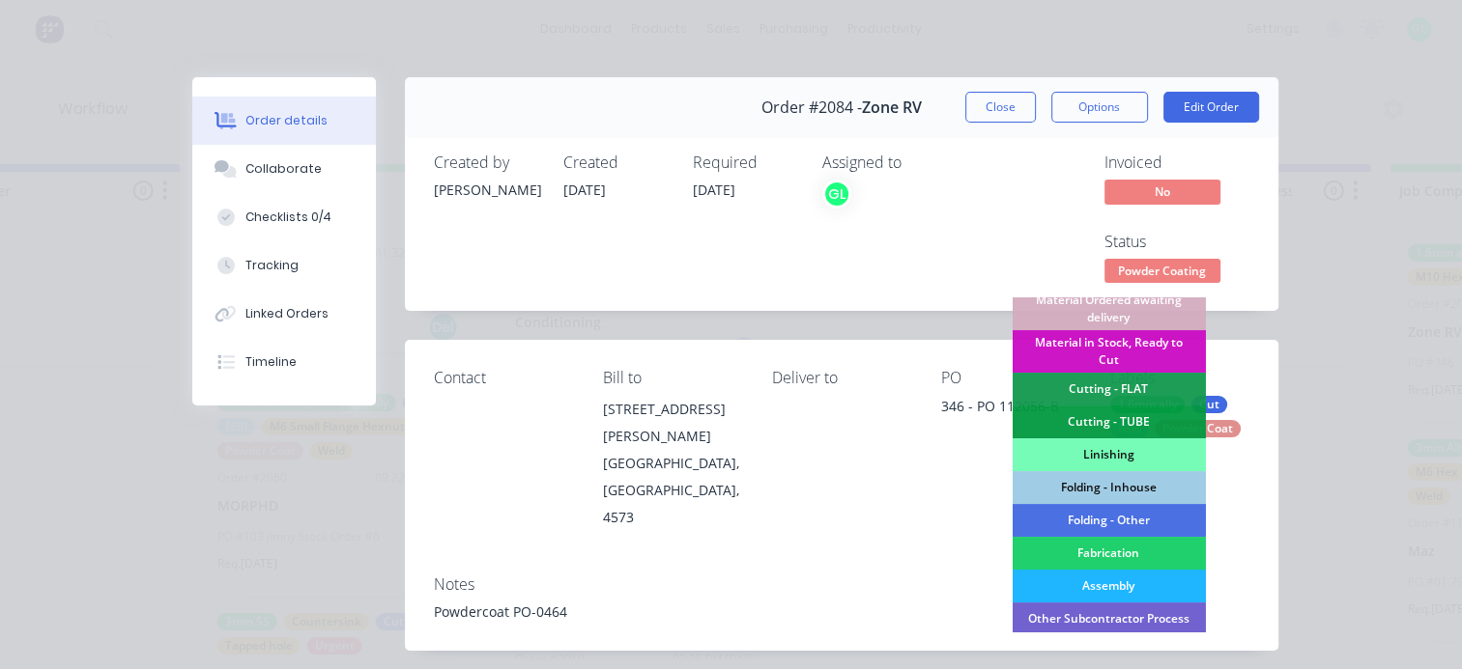
scroll to position [483, 0]
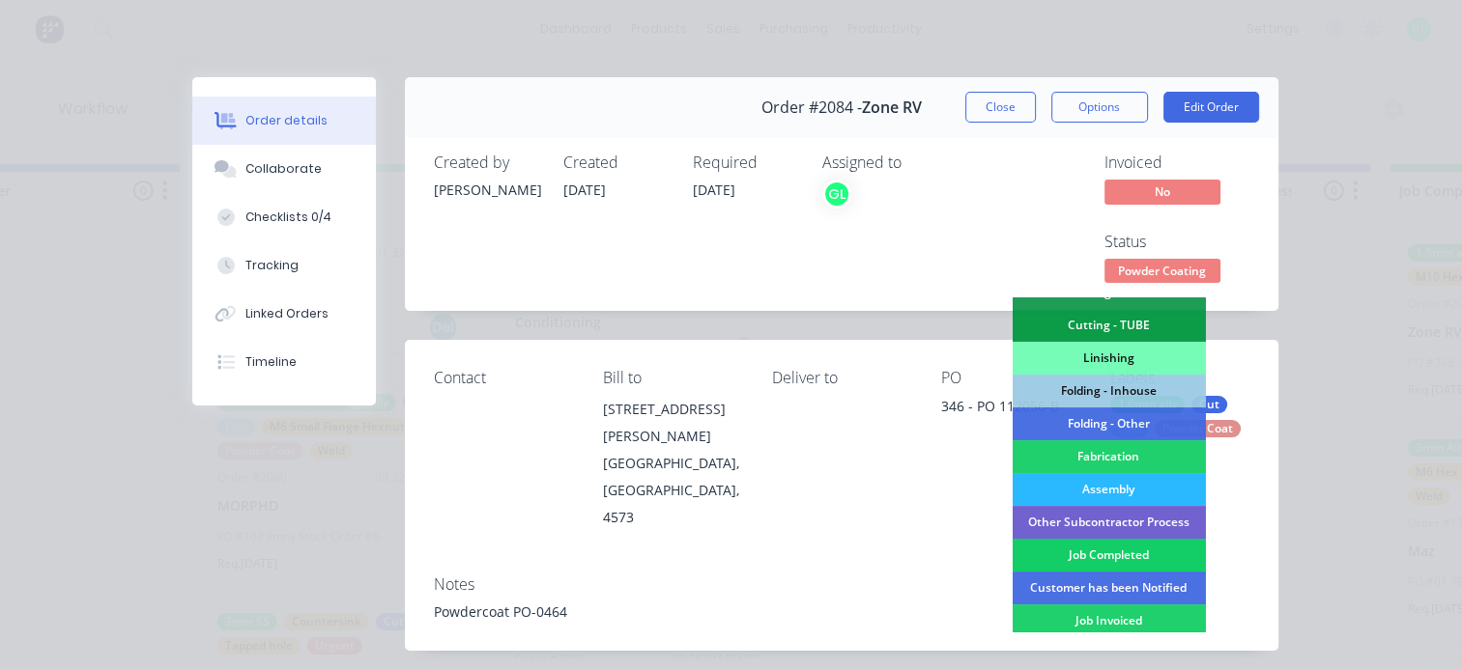
click at [1126, 553] on div "Job Completed" at bounding box center [1107, 555] width 193 height 33
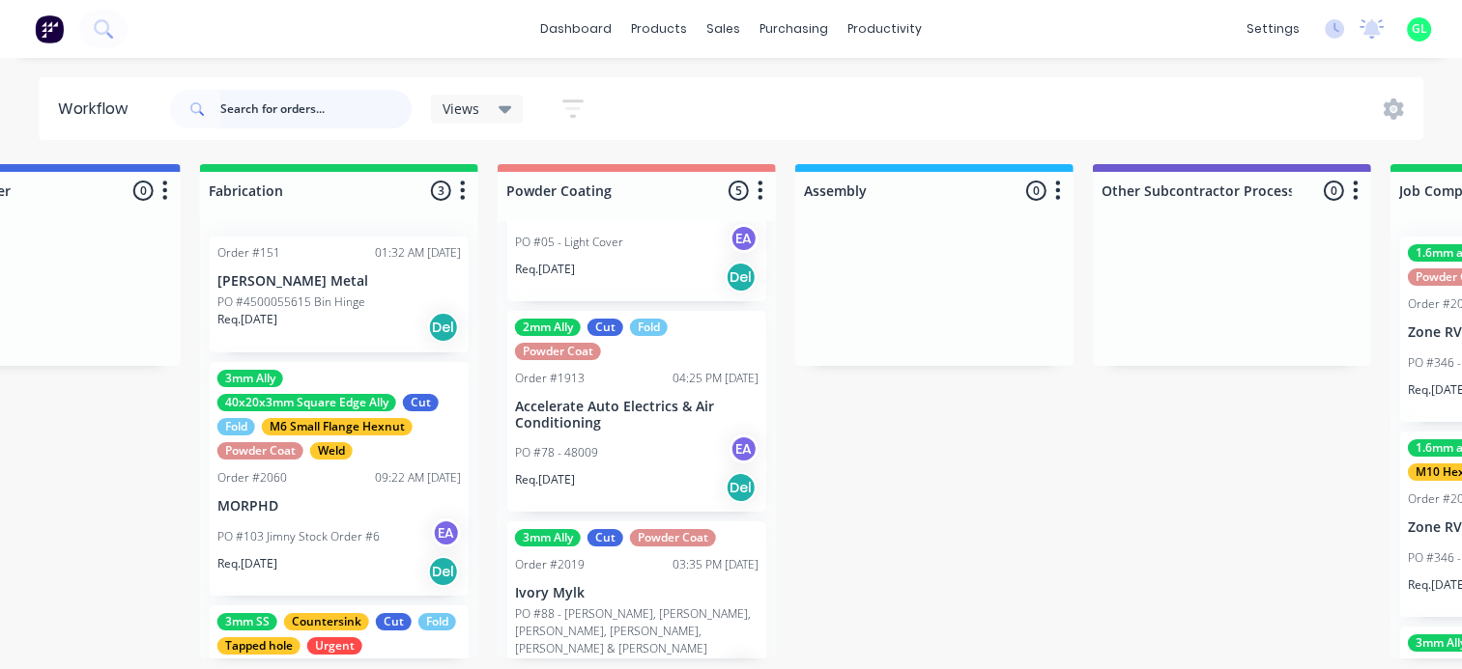
scroll to position [193, 0]
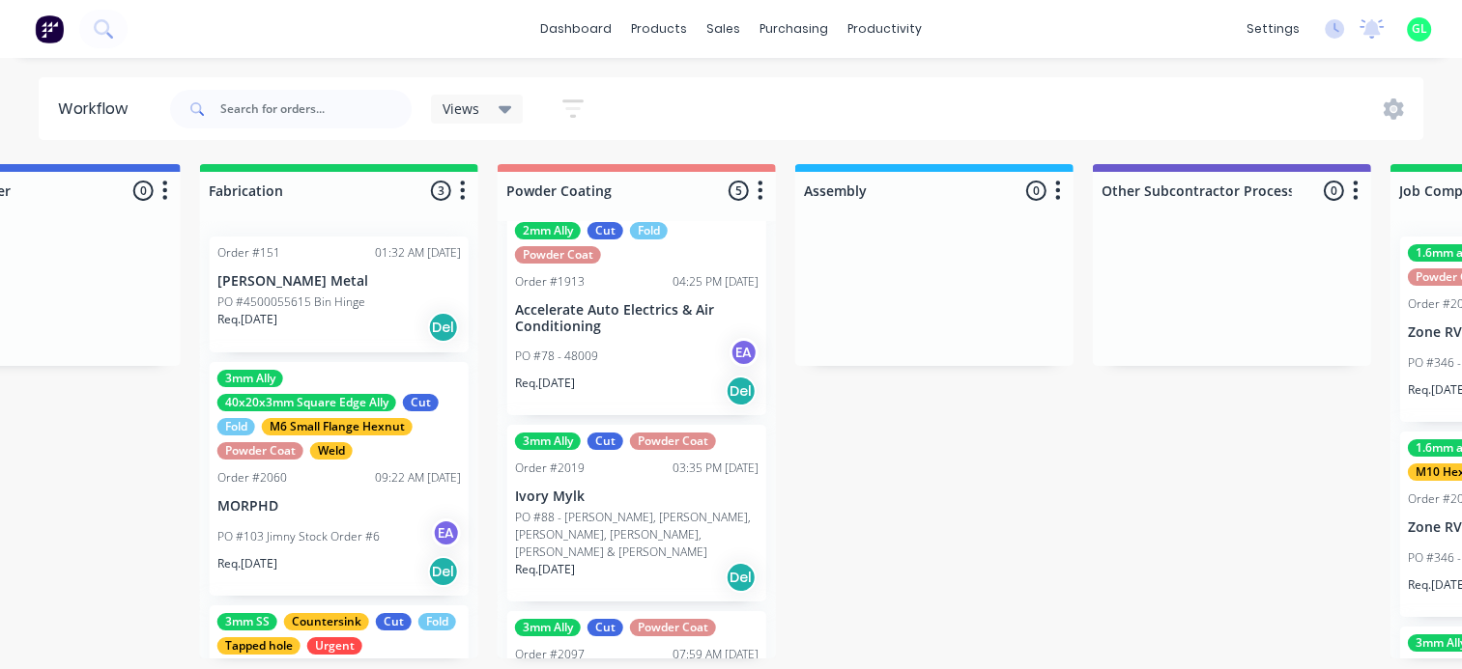
click at [634, 526] on p "PO #88 - [PERSON_NAME], [PERSON_NAME], [PERSON_NAME], [PERSON_NAME], [PERSON_NA…" at bounding box center [636, 535] width 243 height 52
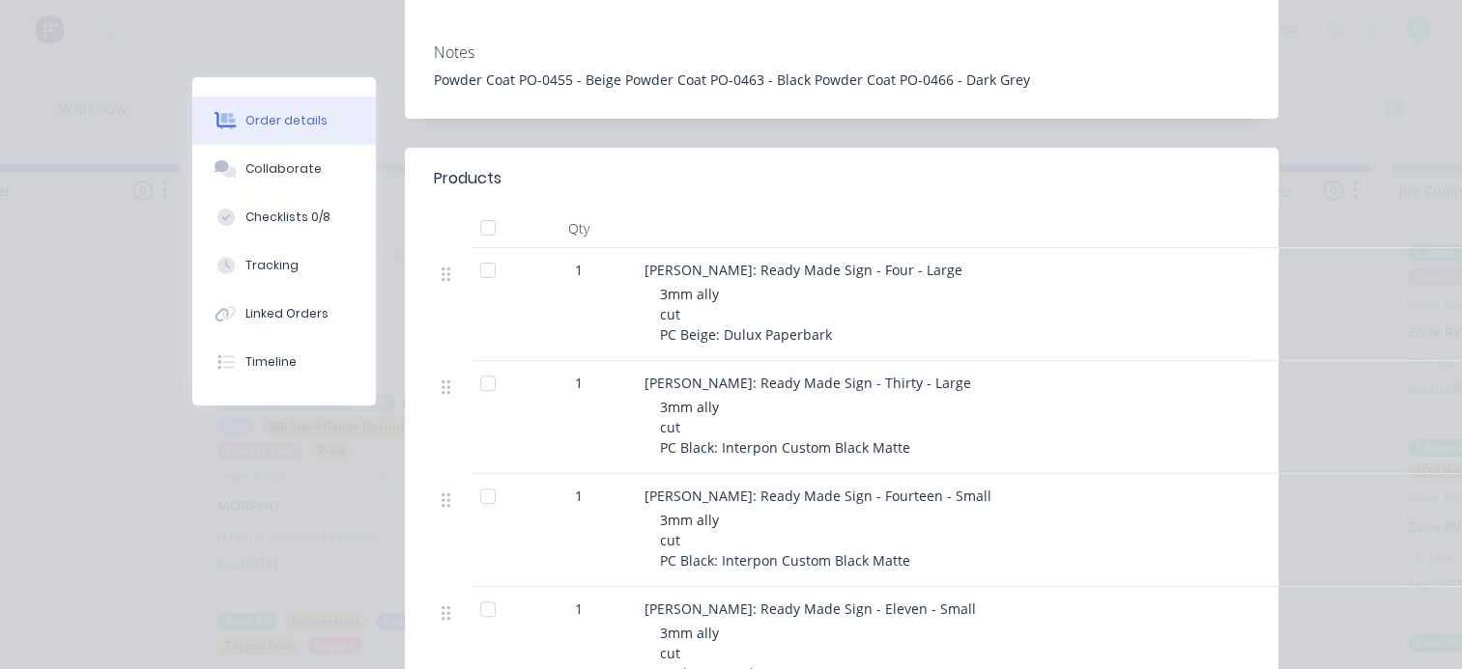
scroll to position [0, 0]
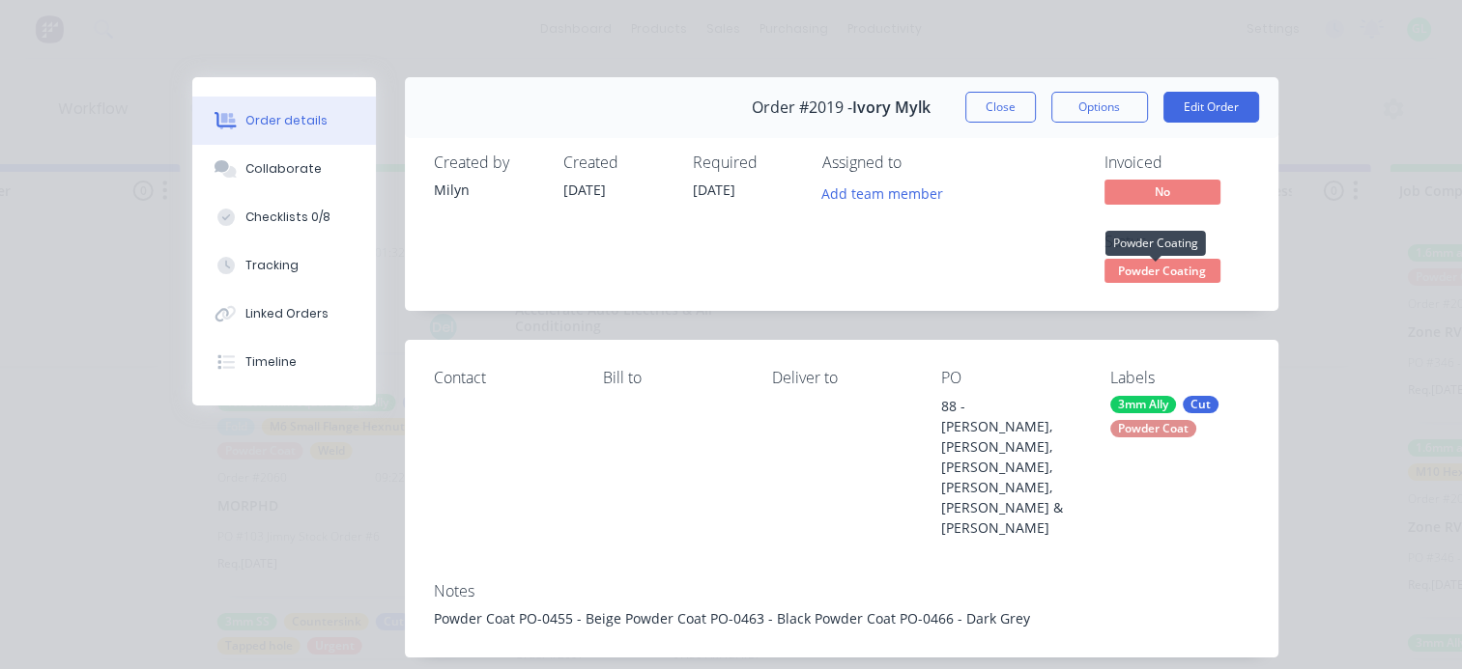
click at [1182, 273] on span "Powder Coating" at bounding box center [1162, 271] width 116 height 24
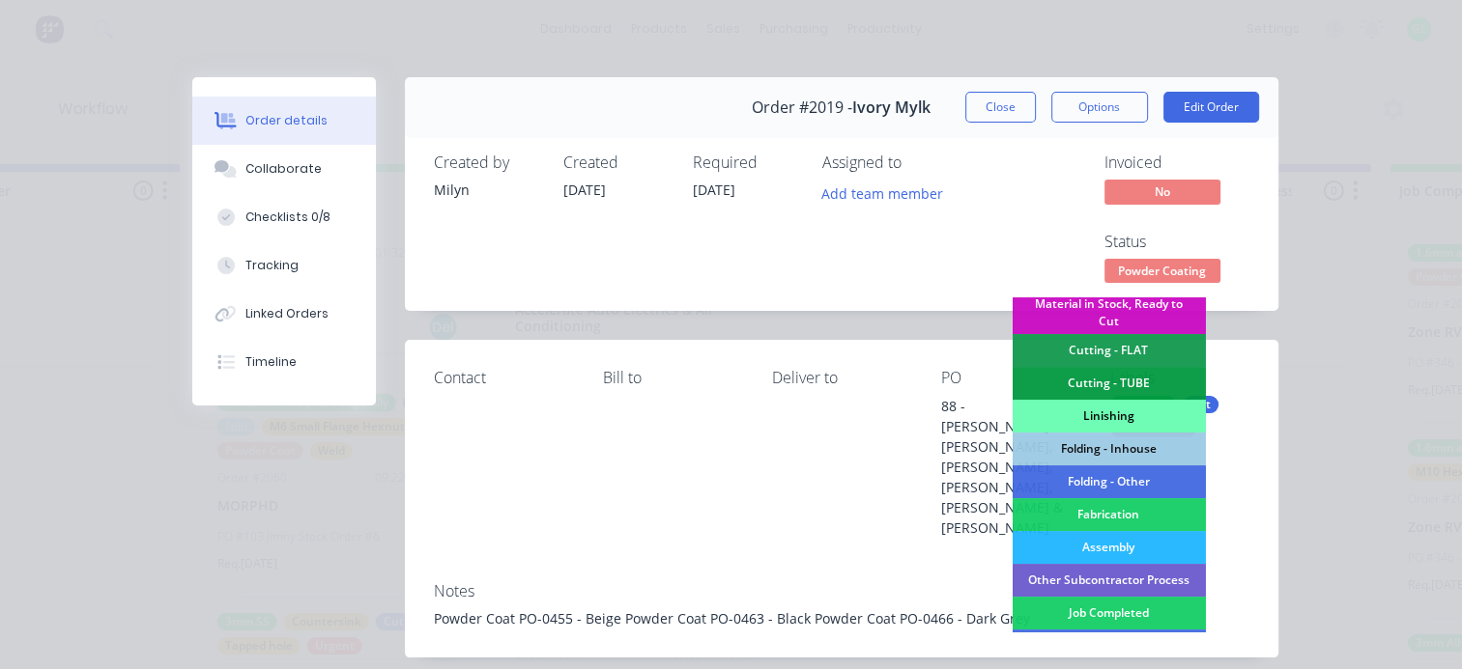
scroll to position [483, 0]
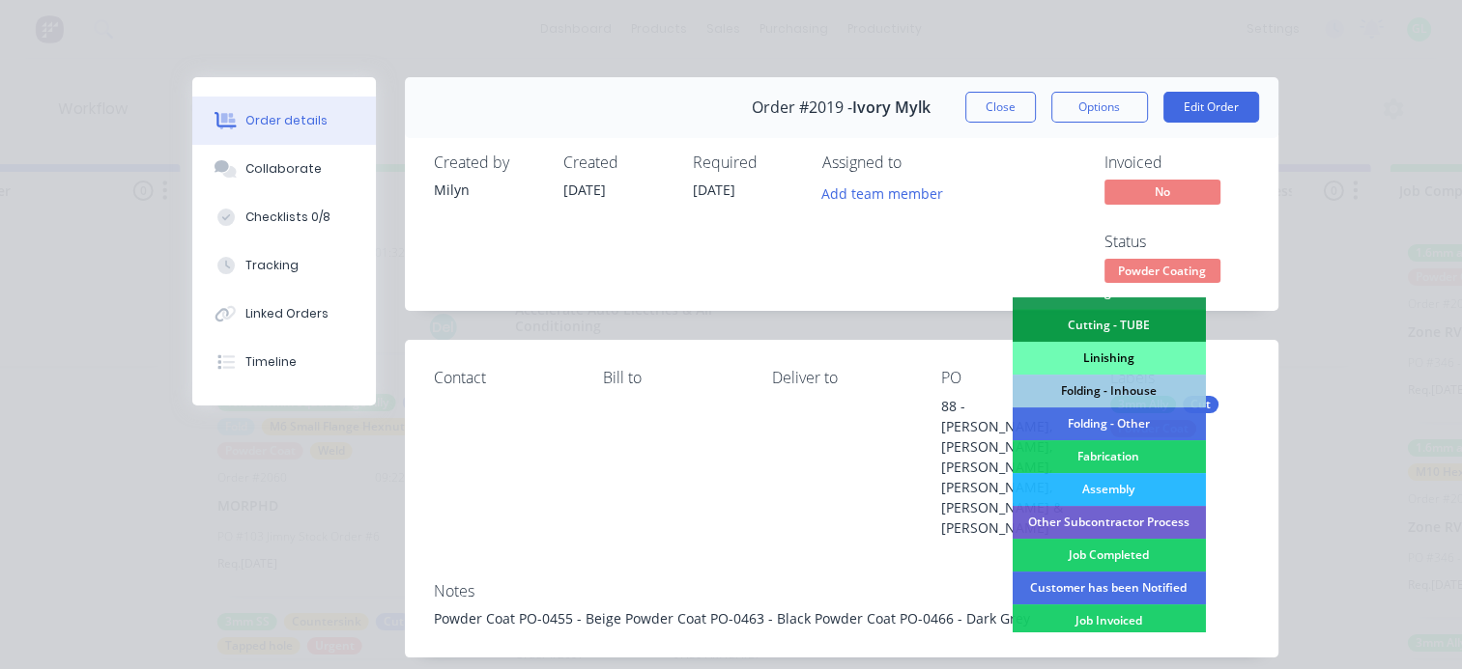
click at [1113, 555] on div "Job Completed" at bounding box center [1107, 555] width 193 height 33
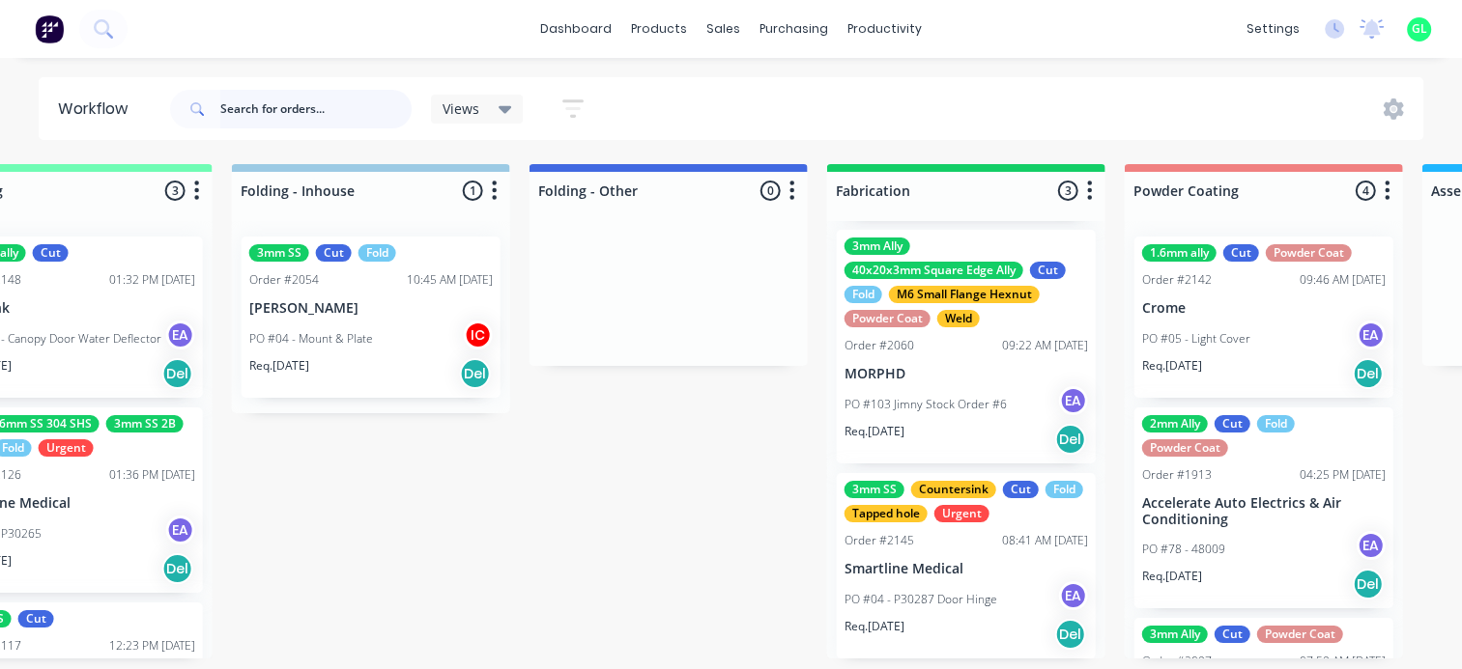
scroll to position [0, 4320]
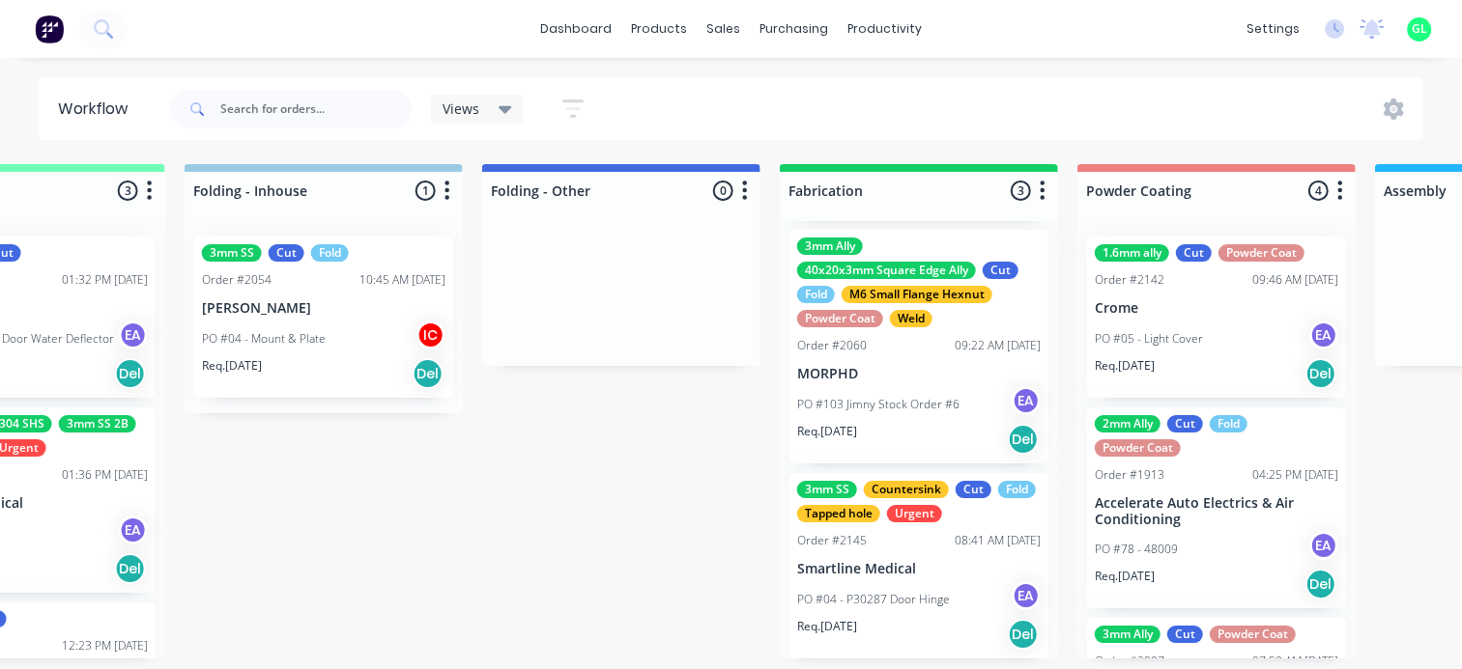
click at [921, 630] on div "Req. 29/08/25 Del" at bounding box center [918, 634] width 243 height 33
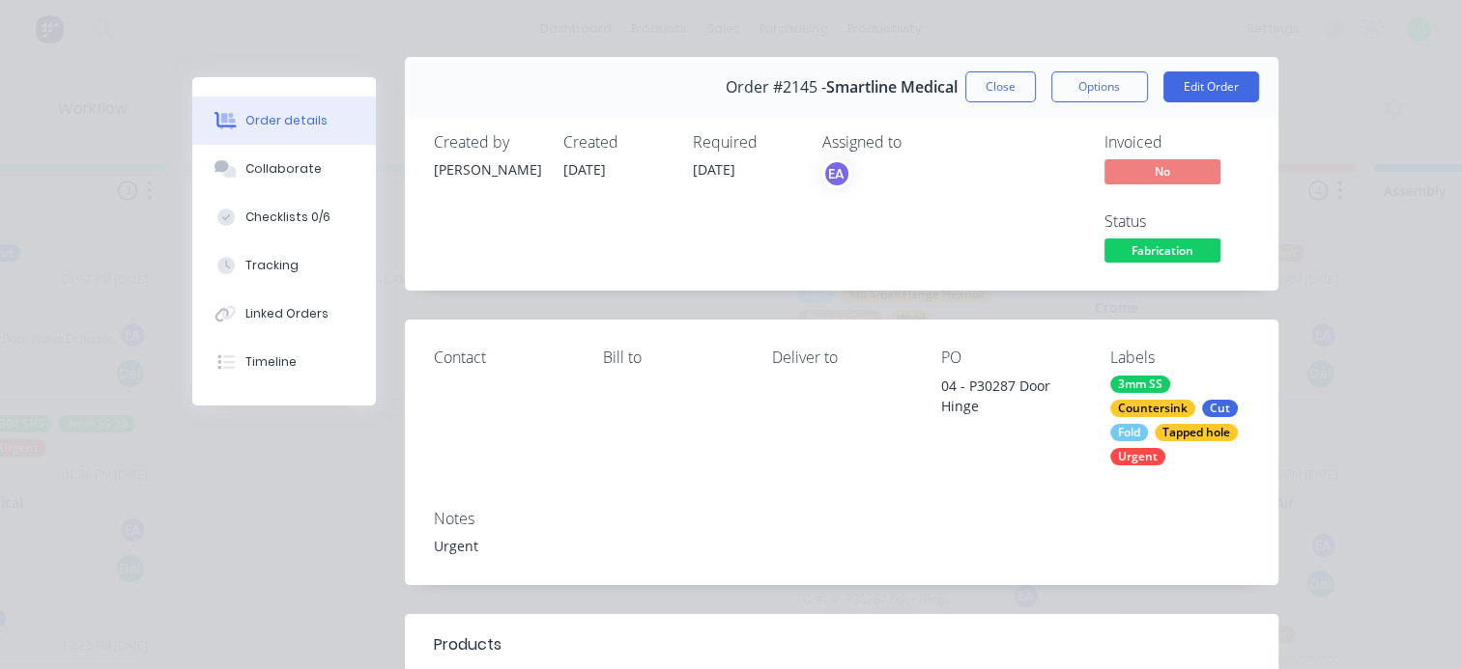
scroll to position [0, 0]
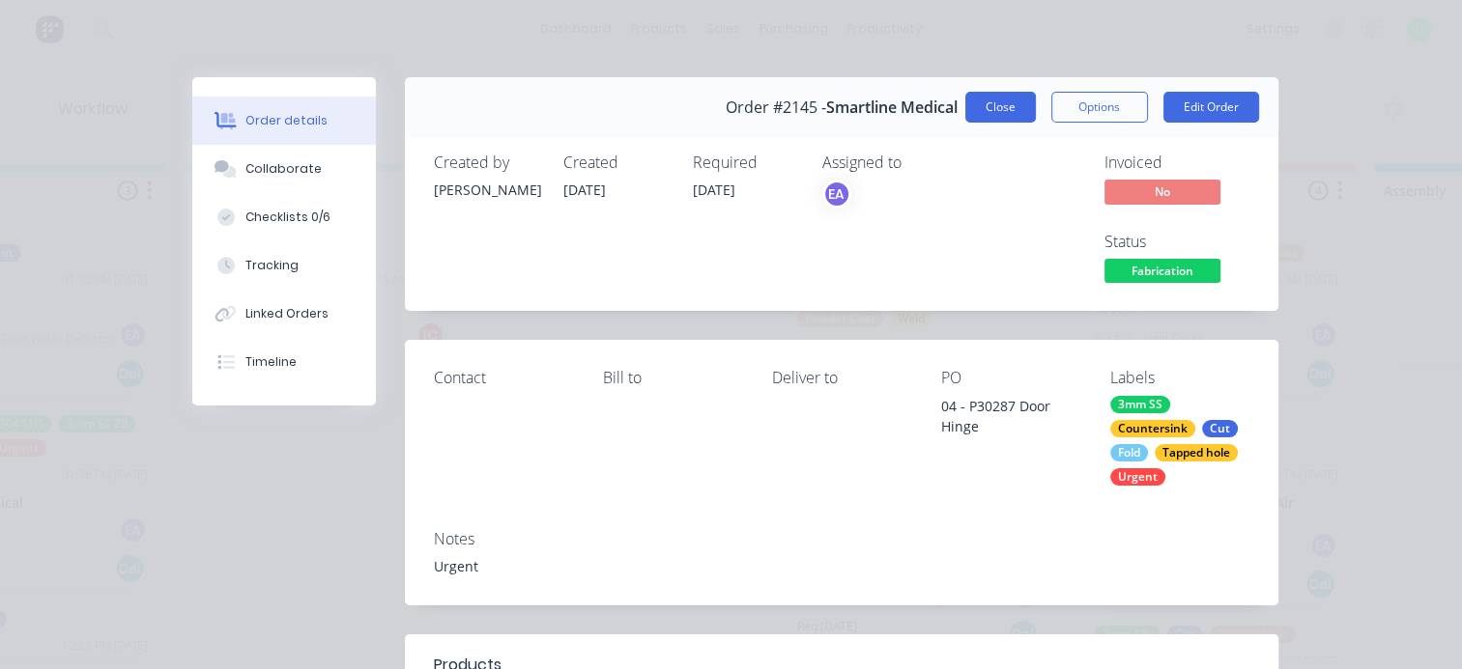
click at [984, 96] on button "Close" at bounding box center [1000, 107] width 71 height 31
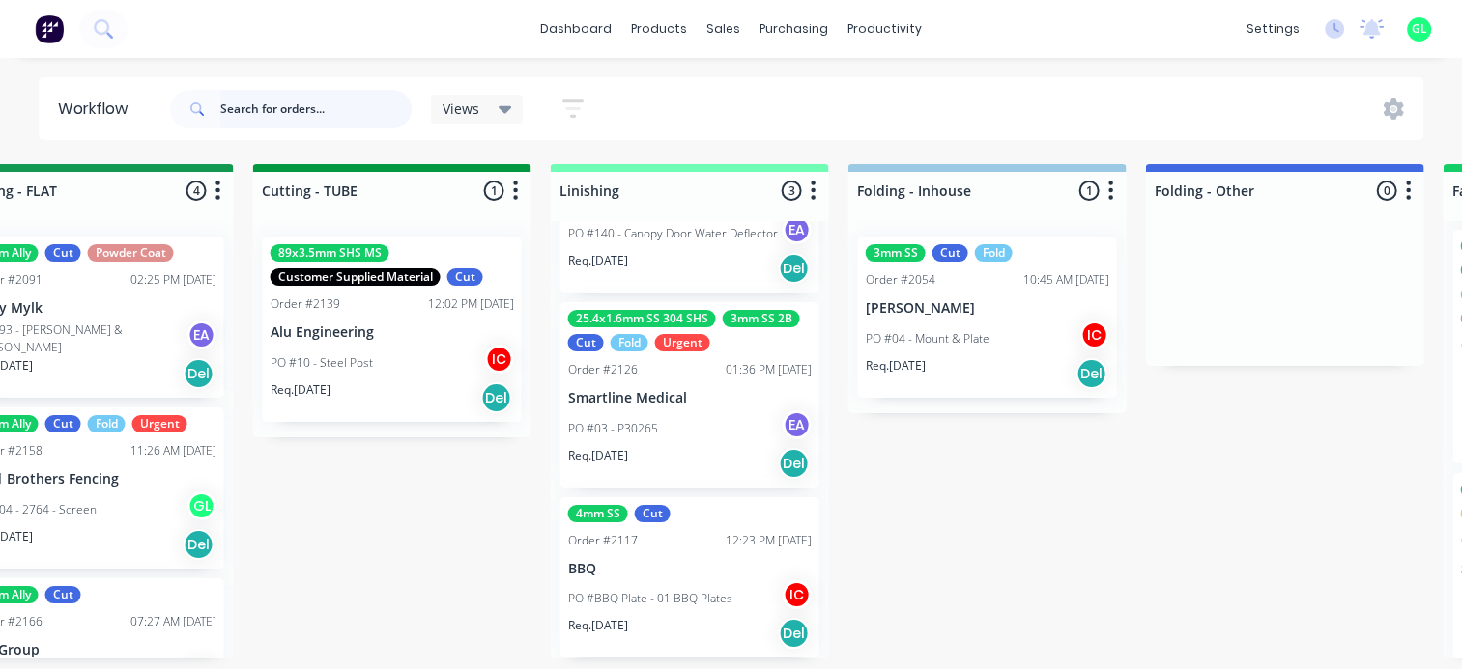
scroll to position [0, 3644]
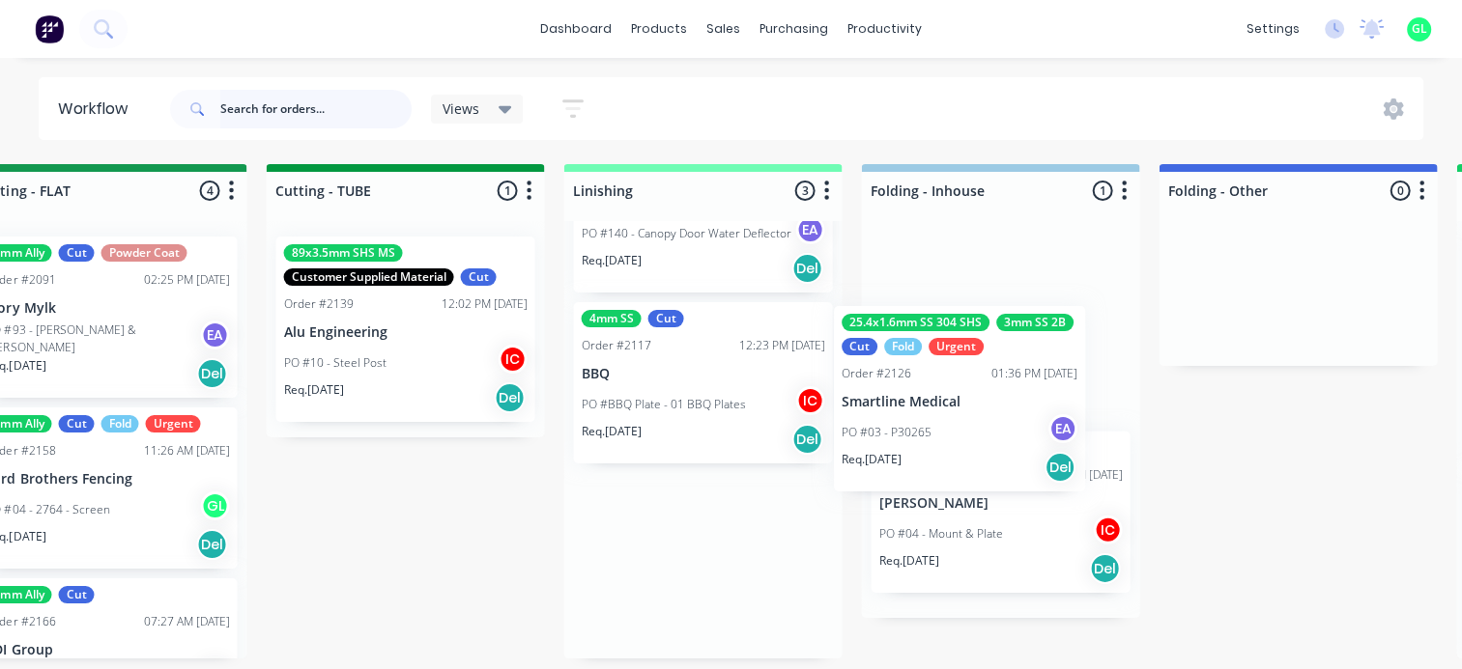
drag, startPoint x: 649, startPoint y: 434, endPoint x: 947, endPoint y: 467, distance: 299.3
click at [947, 467] on div "Submitted 5 Status colour #273444 hex #273444 Save Cancel Summaries Total order…" at bounding box center [194, 411] width 7704 height 495
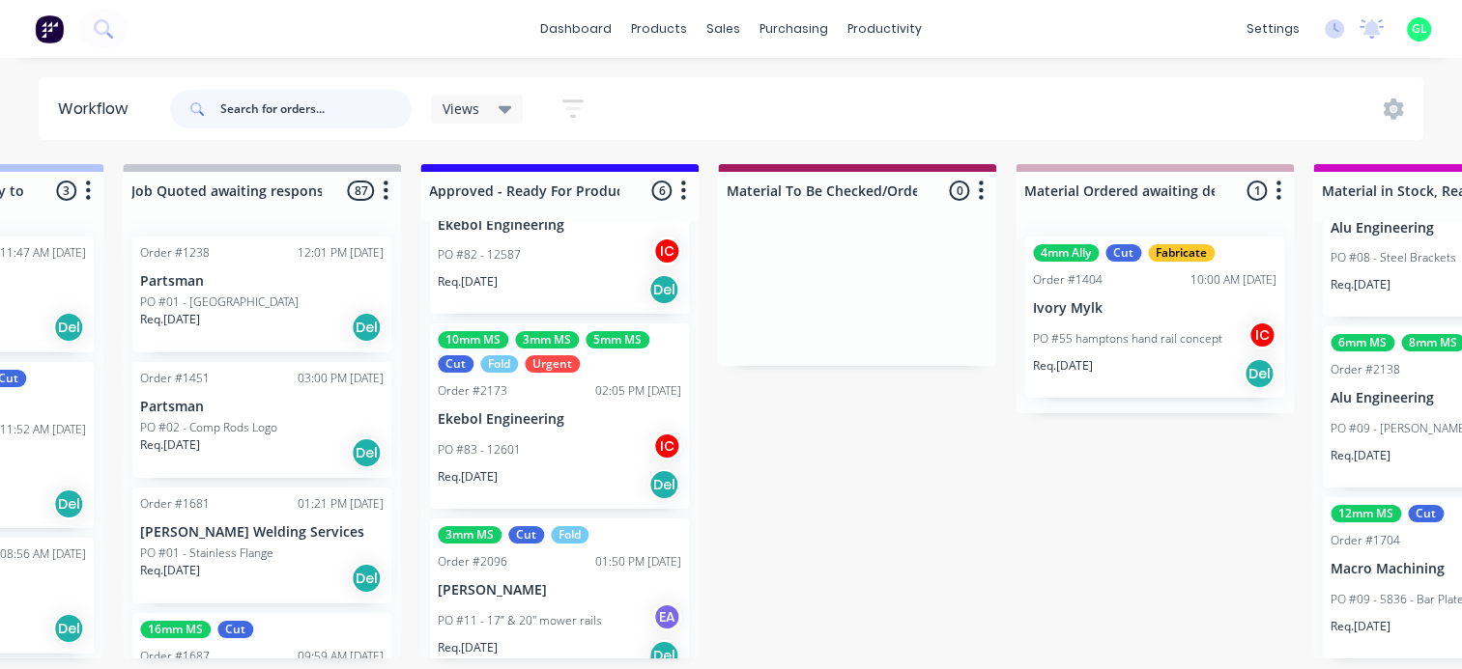
scroll to position [618, 0]
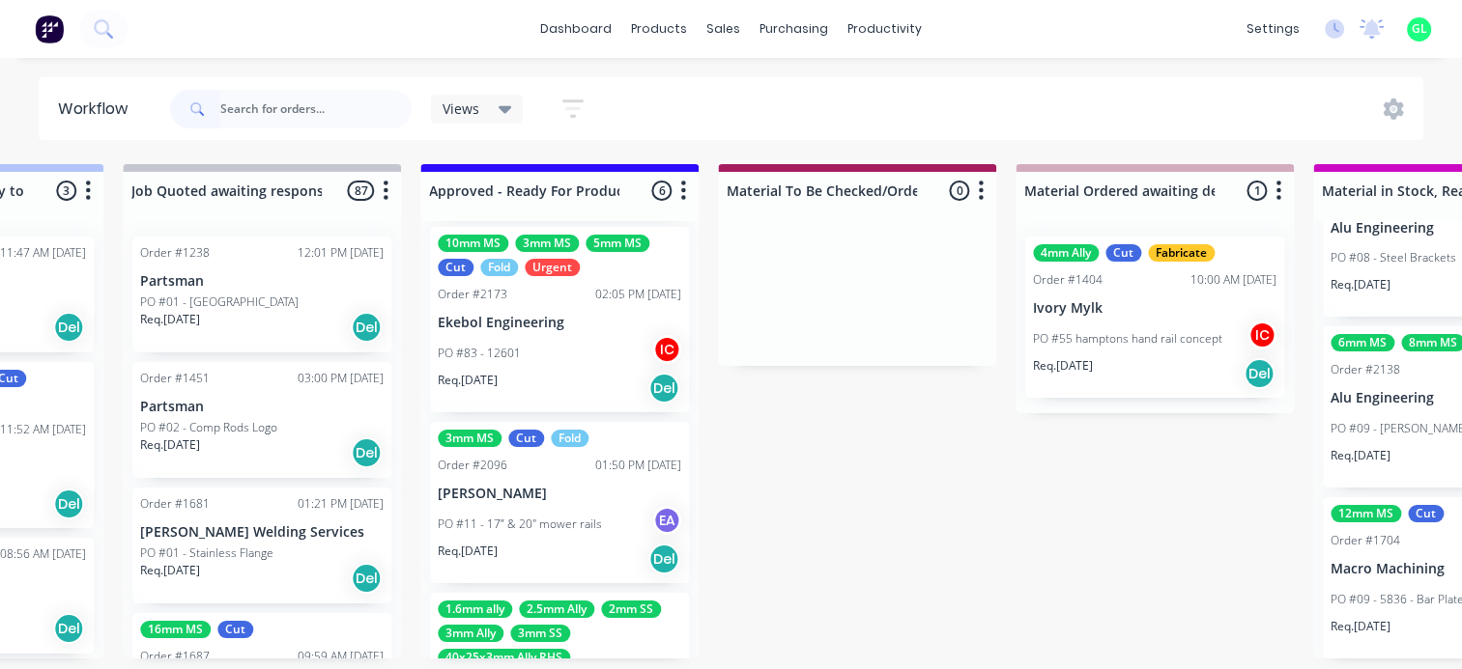
click at [553, 527] on p "PO #11 - 17” & 20" mower rails" at bounding box center [520, 524] width 164 height 17
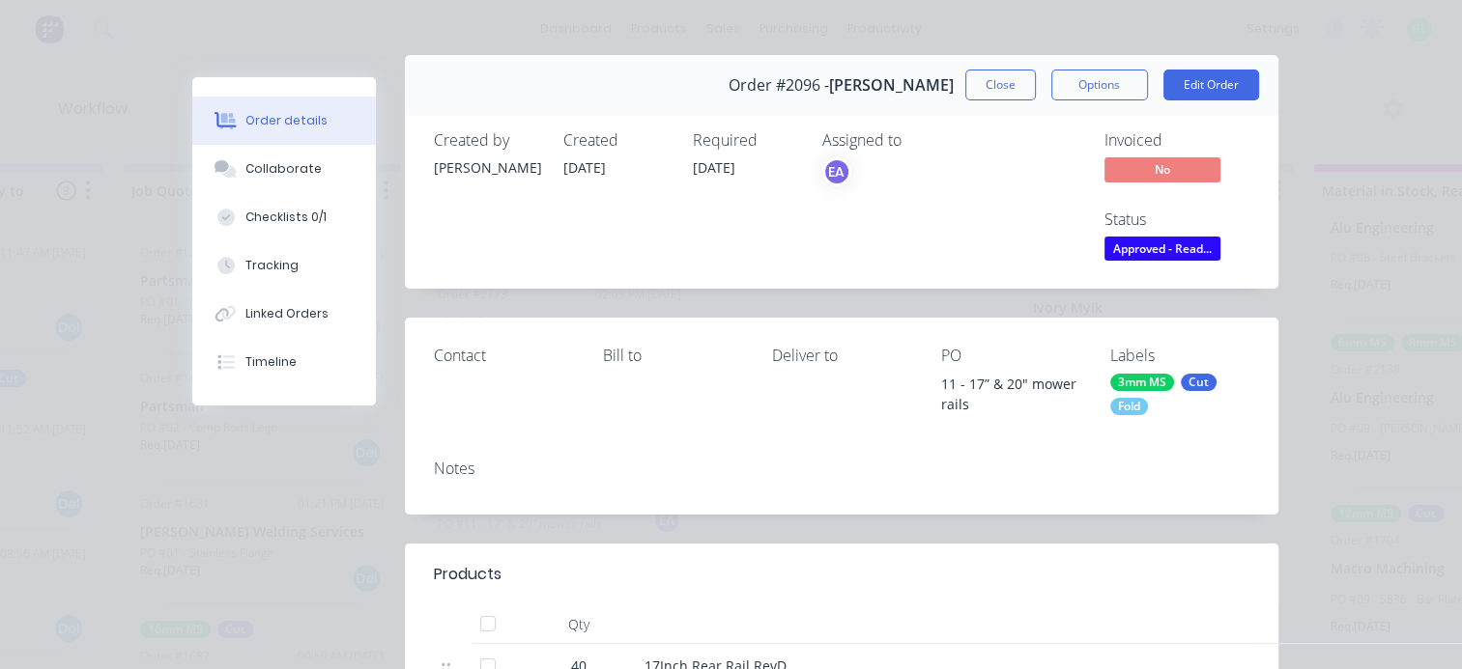
scroll to position [0, 0]
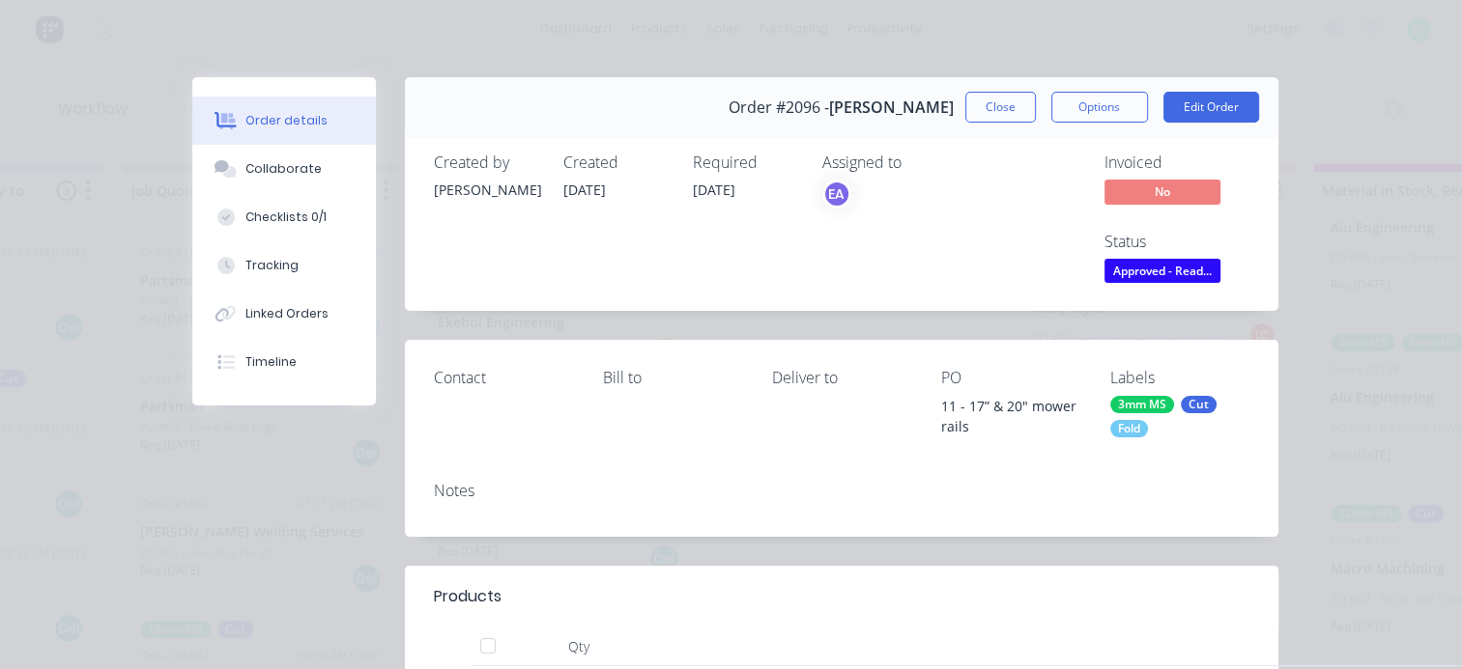
click at [1097, 90] on div "Order #2096 - Paul Hall Close Options Edit Order" at bounding box center [841, 107] width 873 height 61
click at [1084, 104] on button "Options" at bounding box center [1099, 107] width 97 height 31
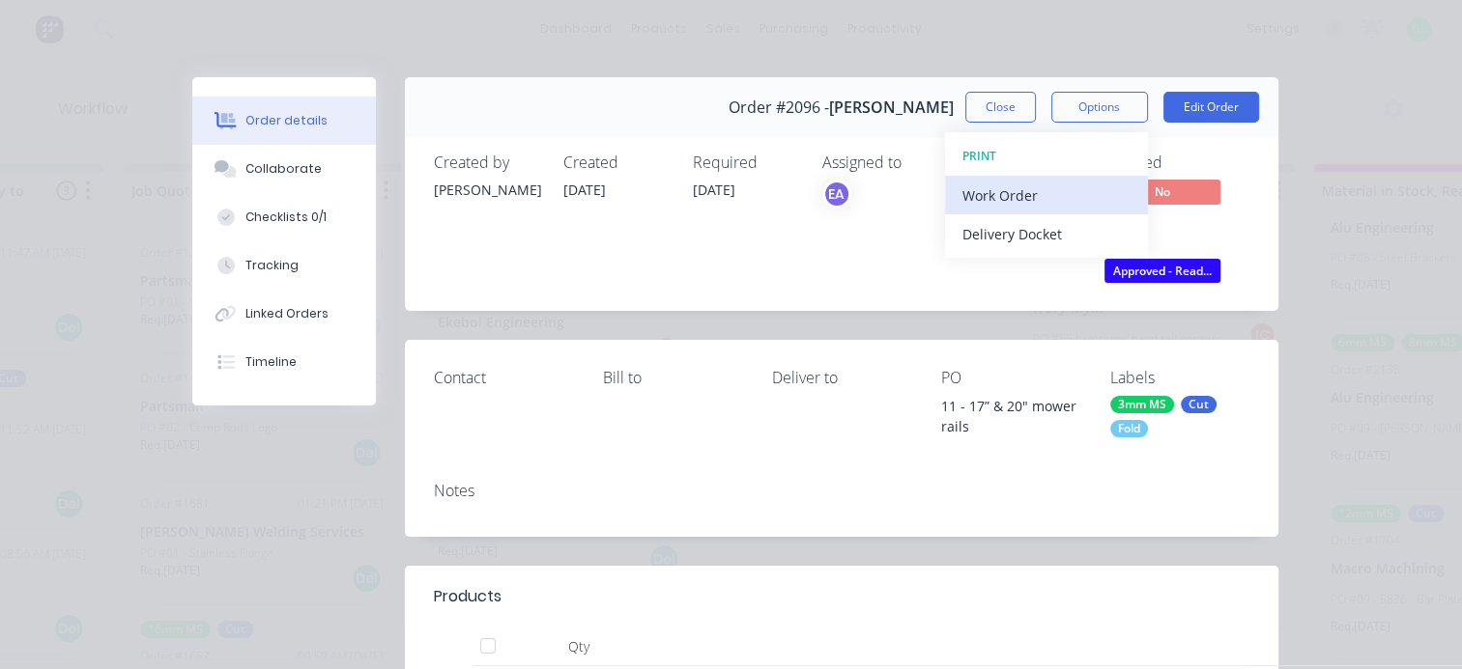
click at [1001, 190] on div "Work Order" at bounding box center [1046, 196] width 168 height 28
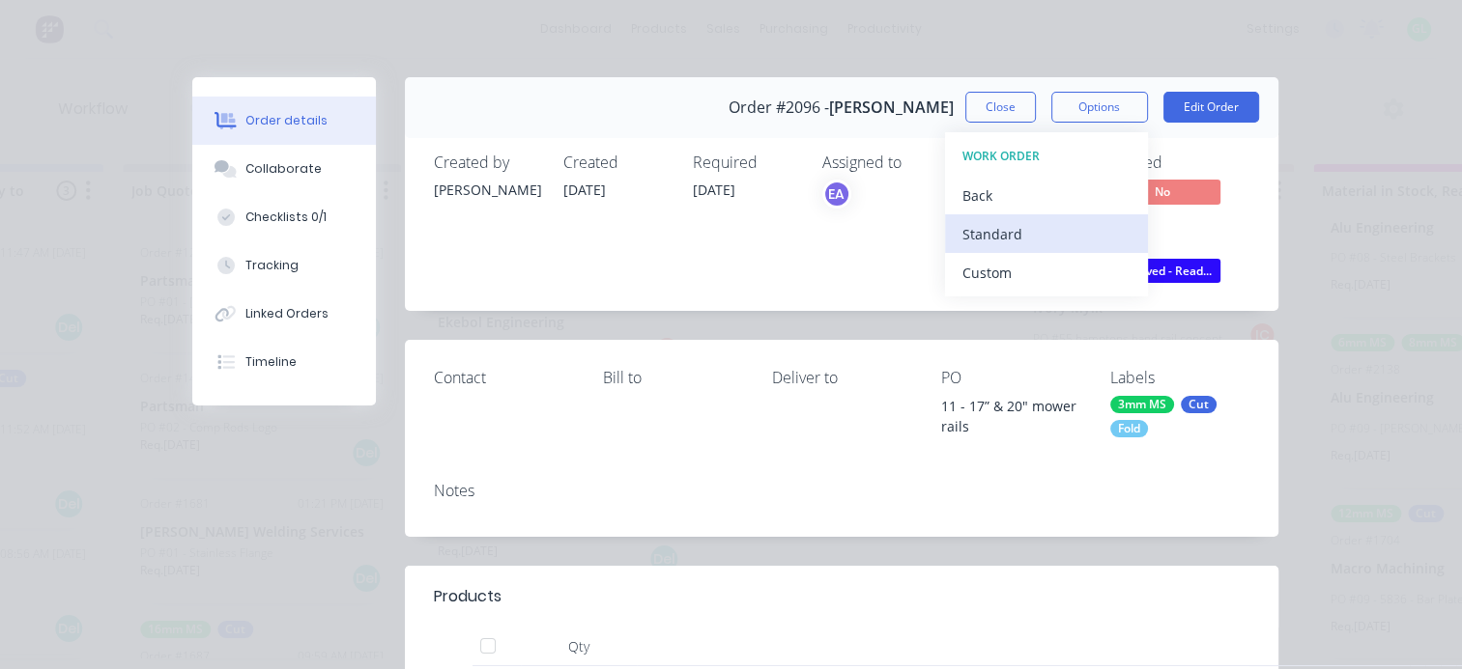
click at [986, 236] on div "Standard" at bounding box center [1046, 234] width 168 height 28
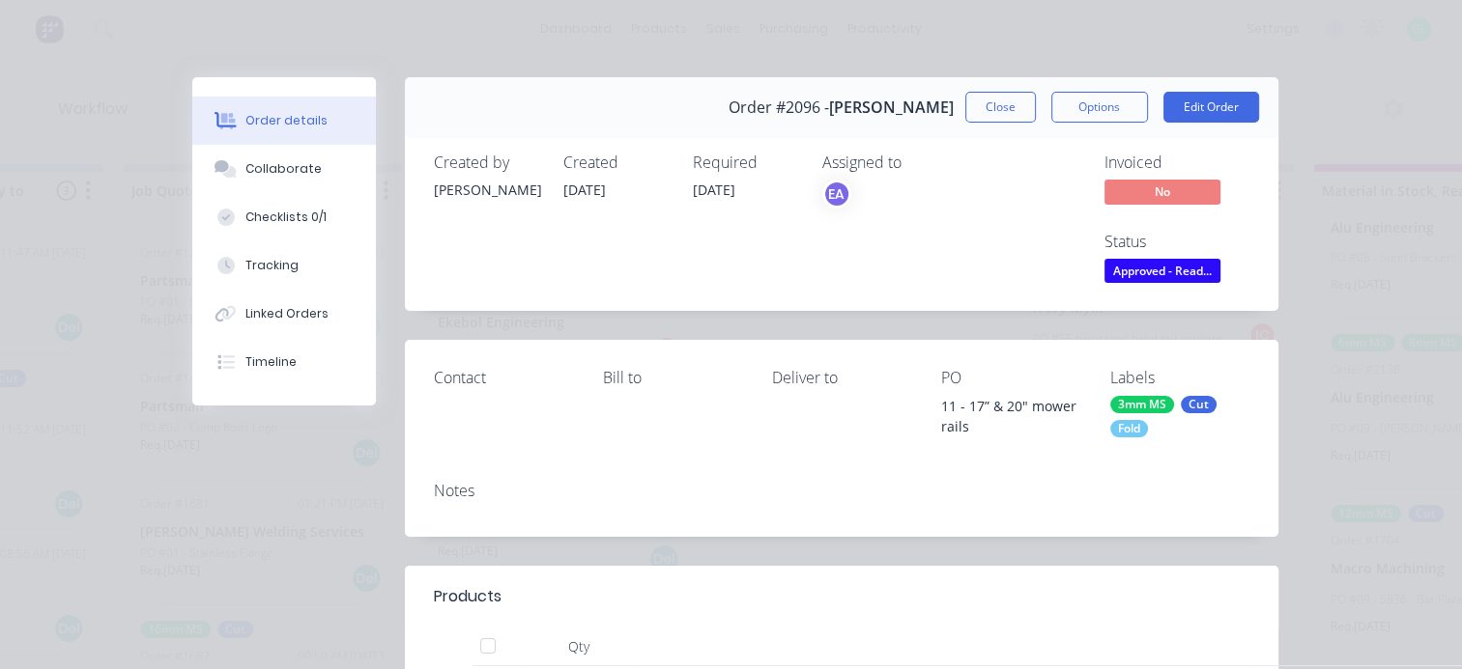
scroll to position [193, 0]
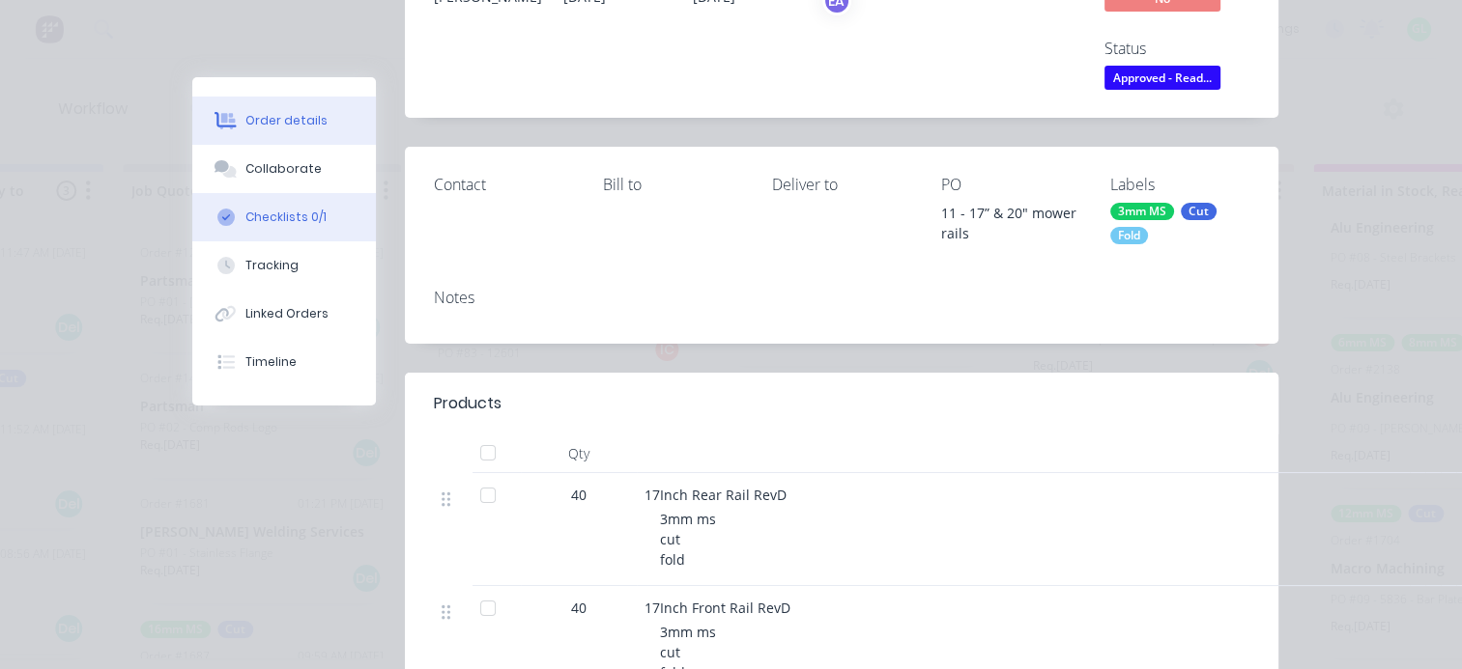
click at [268, 213] on div "Checklists 0/1" at bounding box center [285, 217] width 81 height 17
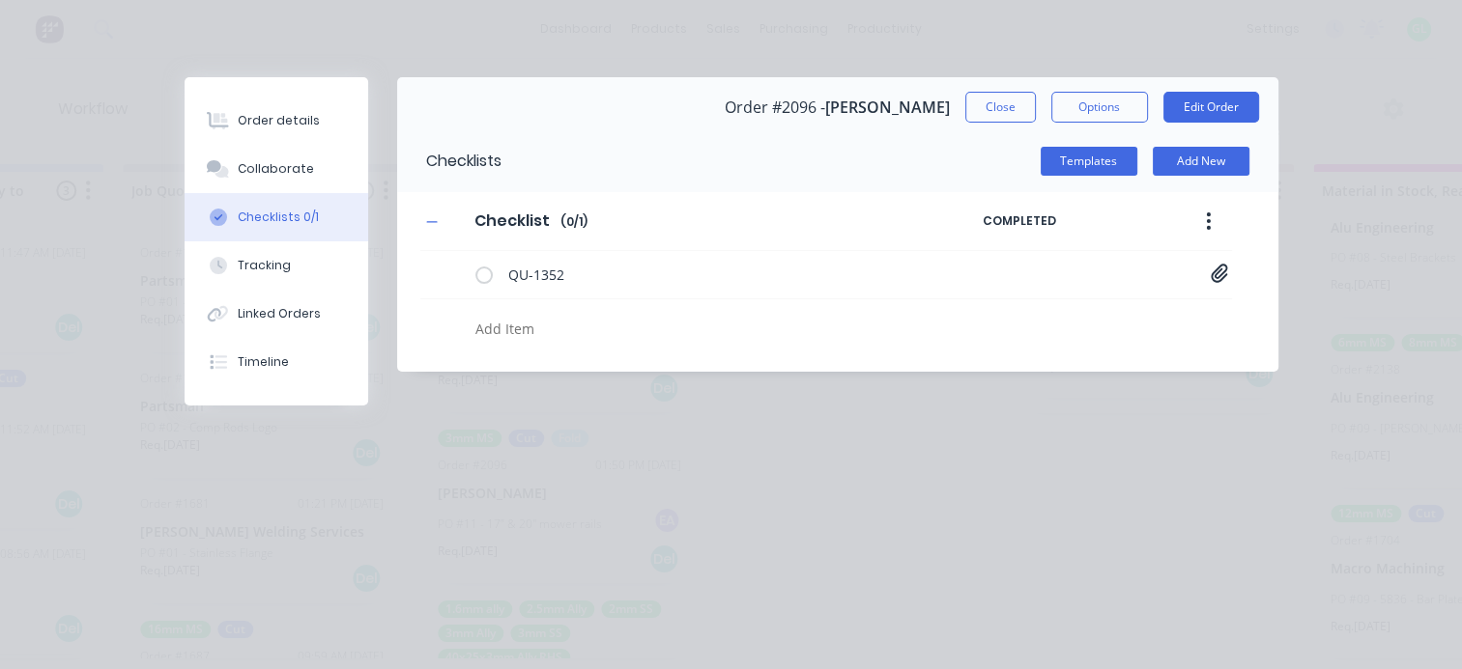
click at [539, 328] on textarea at bounding box center [713, 329] width 491 height 28
type textarea "x"
type textarea "c"
type textarea "x"
type textarea "cu"
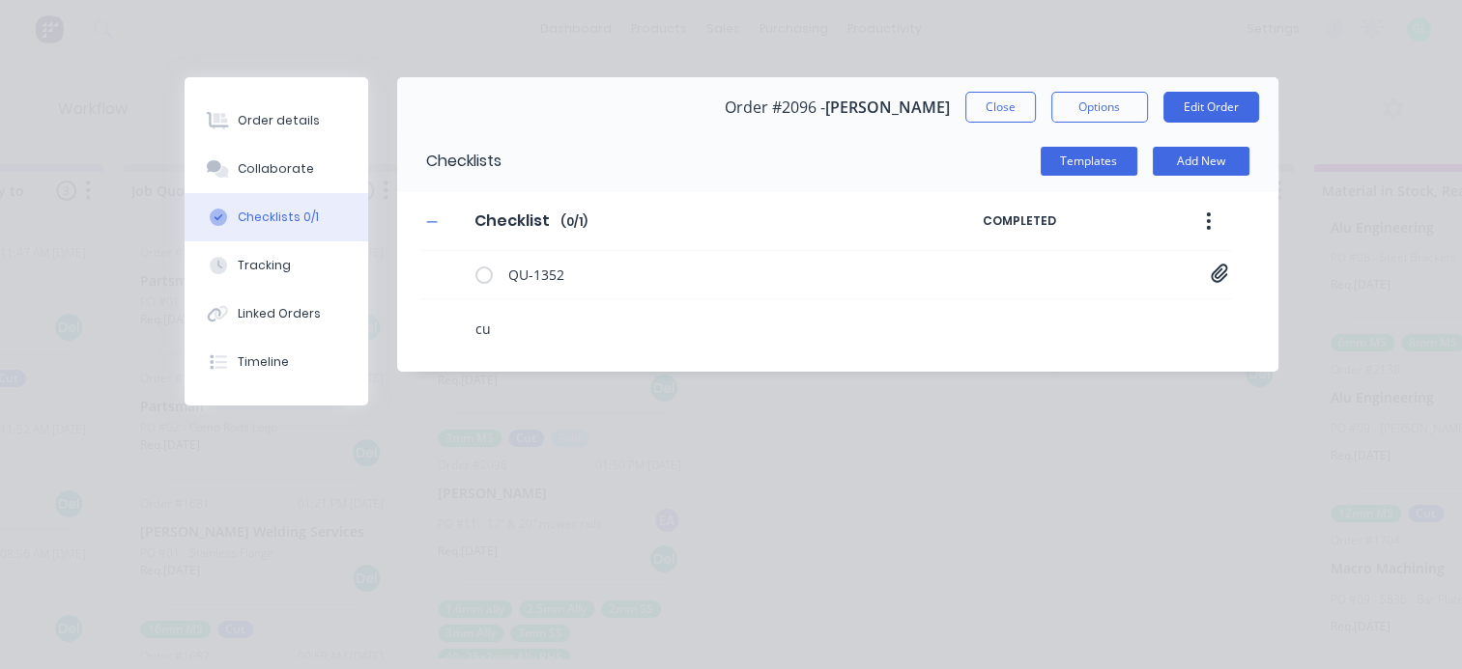
type textarea "x"
type textarea "cut"
type textarea "x"
type textarea "f"
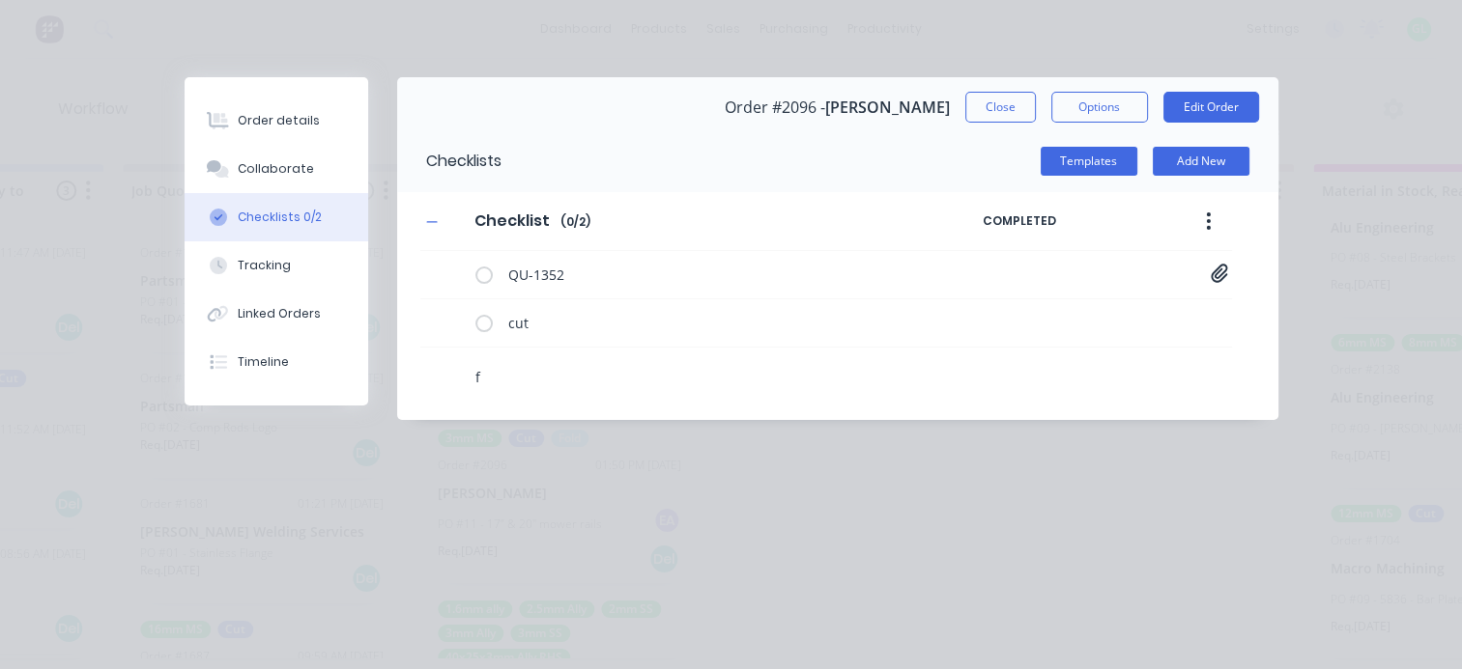
type textarea "x"
type textarea "fo"
type textarea "x"
type textarea "fol"
type textarea "x"
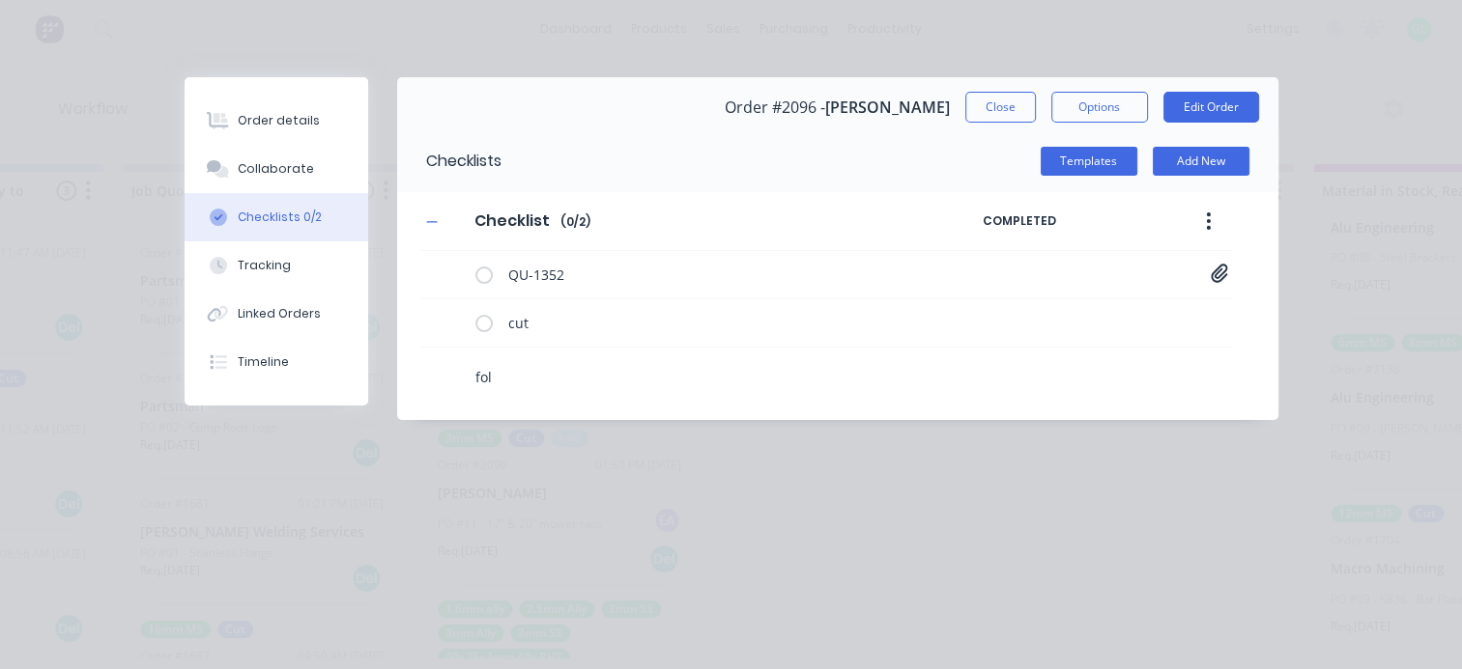
type textarea "fold"
type textarea "x"
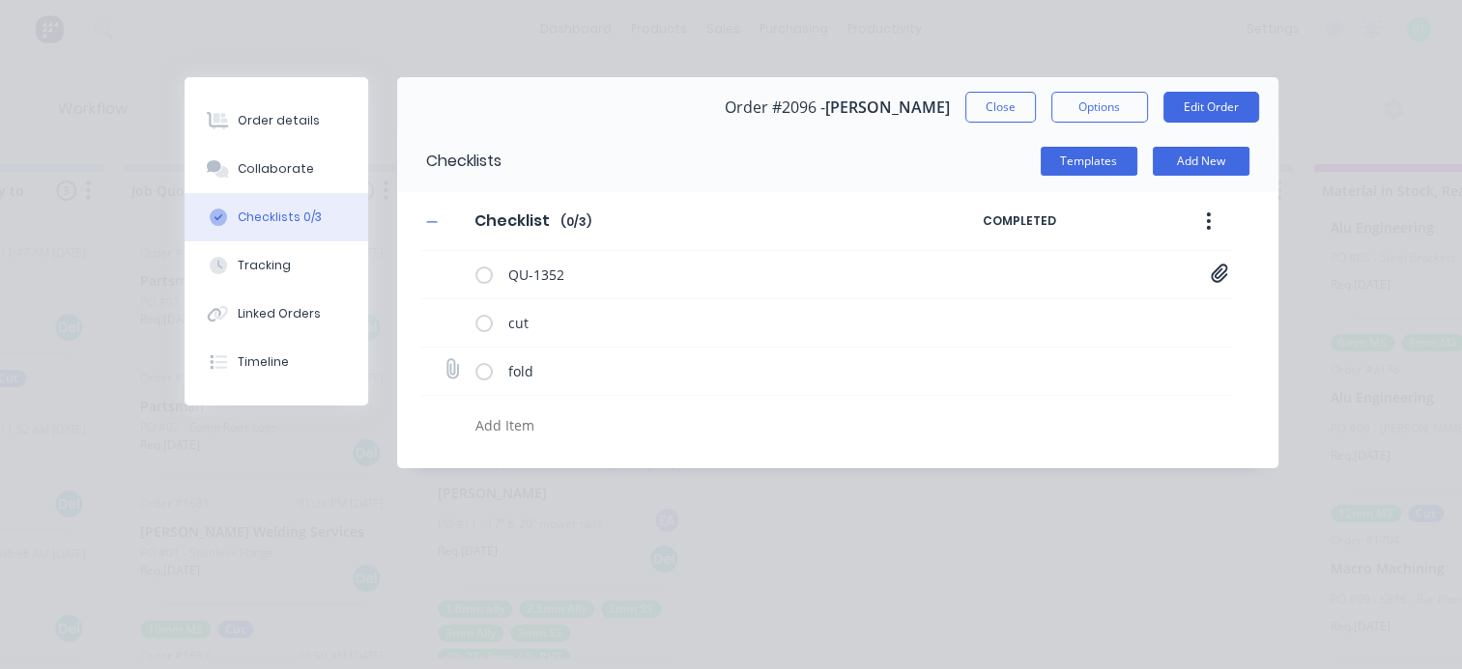
type textarea "x"
click at [444, 371] on icon at bounding box center [452, 369] width 26 height 26
click at [443, 360] on input "file" at bounding box center [443, 360] width 0 height 0
type input "C:\fakepath\Mower Rails - 17Inch[D].PDF"
click at [282, 124] on div "Order details" at bounding box center [279, 120] width 82 height 17
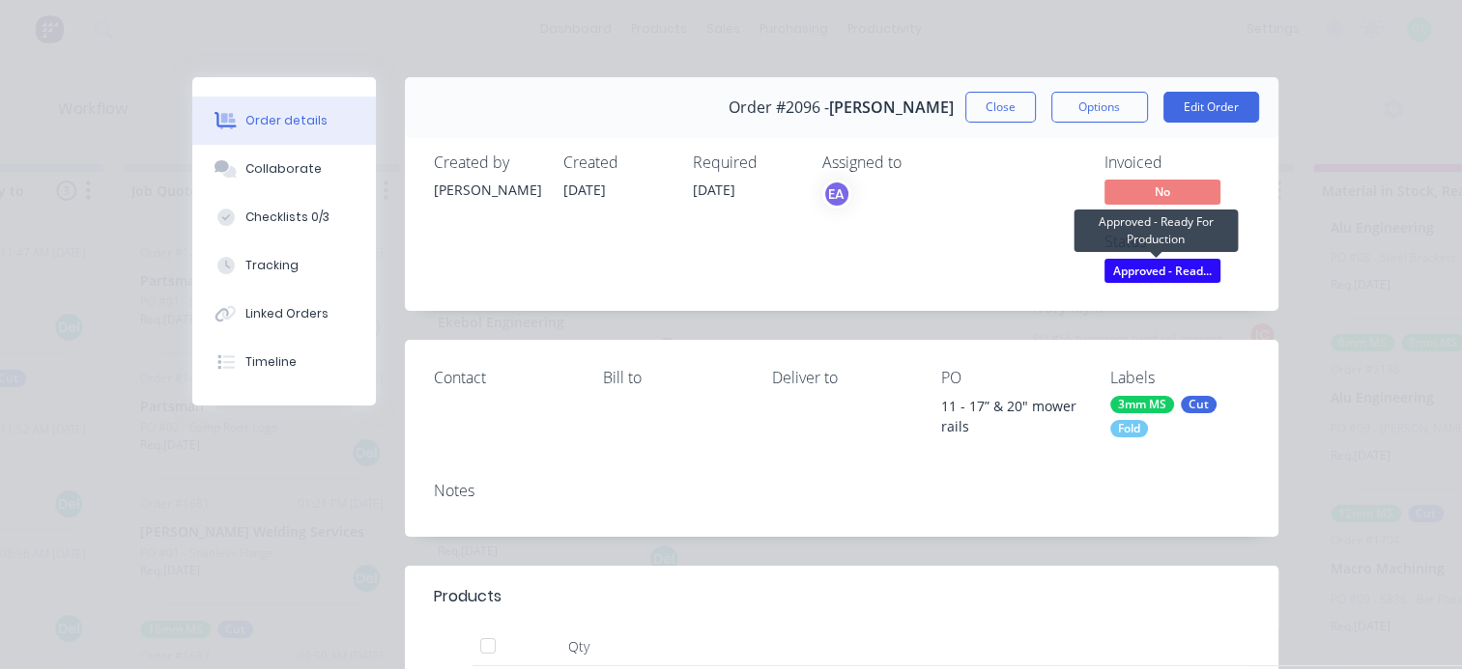
click at [1159, 276] on span "Approved - Read..." at bounding box center [1162, 271] width 116 height 24
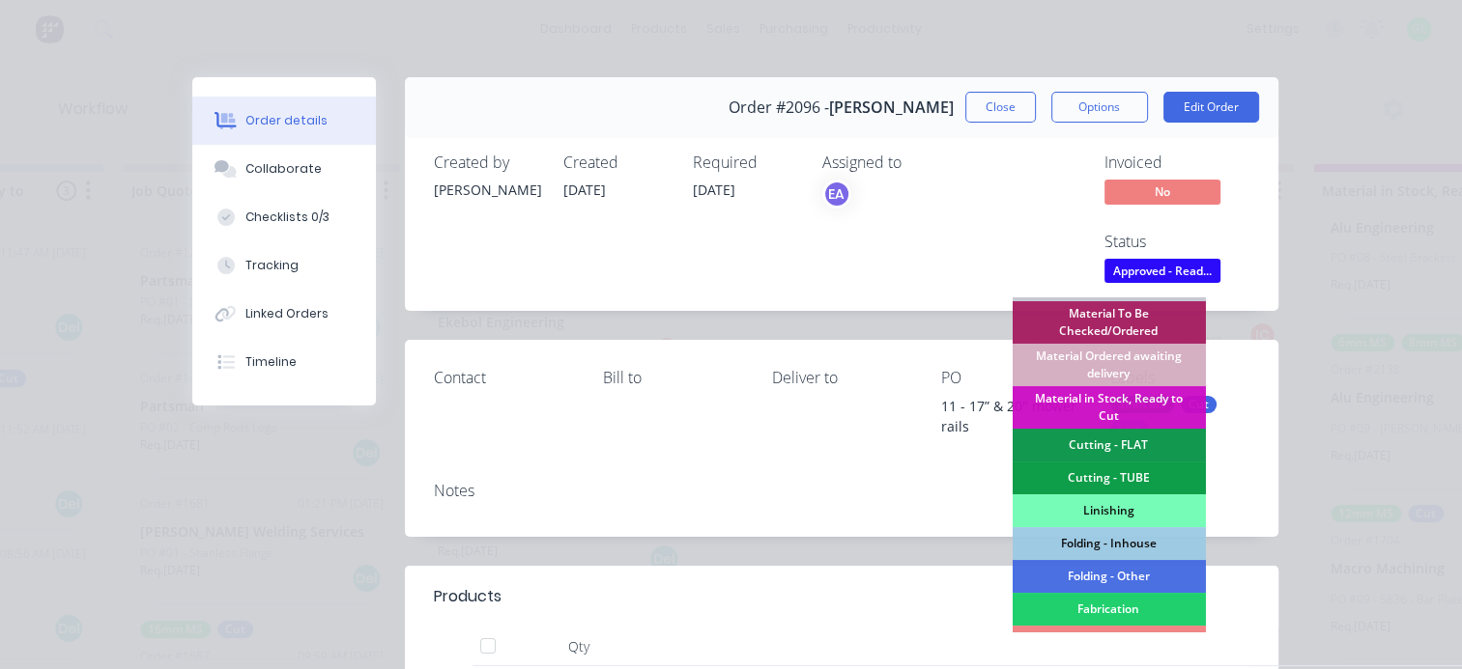
scroll to position [290, 0]
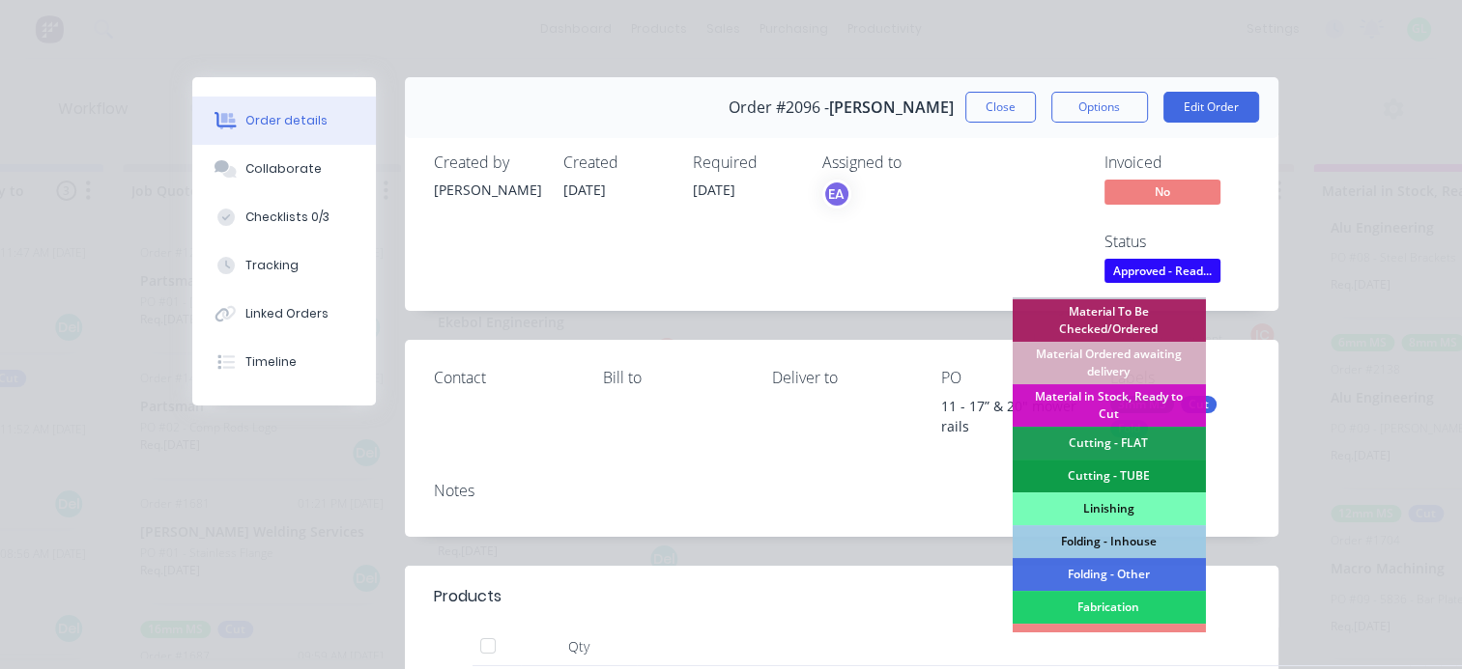
click at [1101, 402] on div "Material in Stock, Ready to Cut" at bounding box center [1107, 405] width 193 height 43
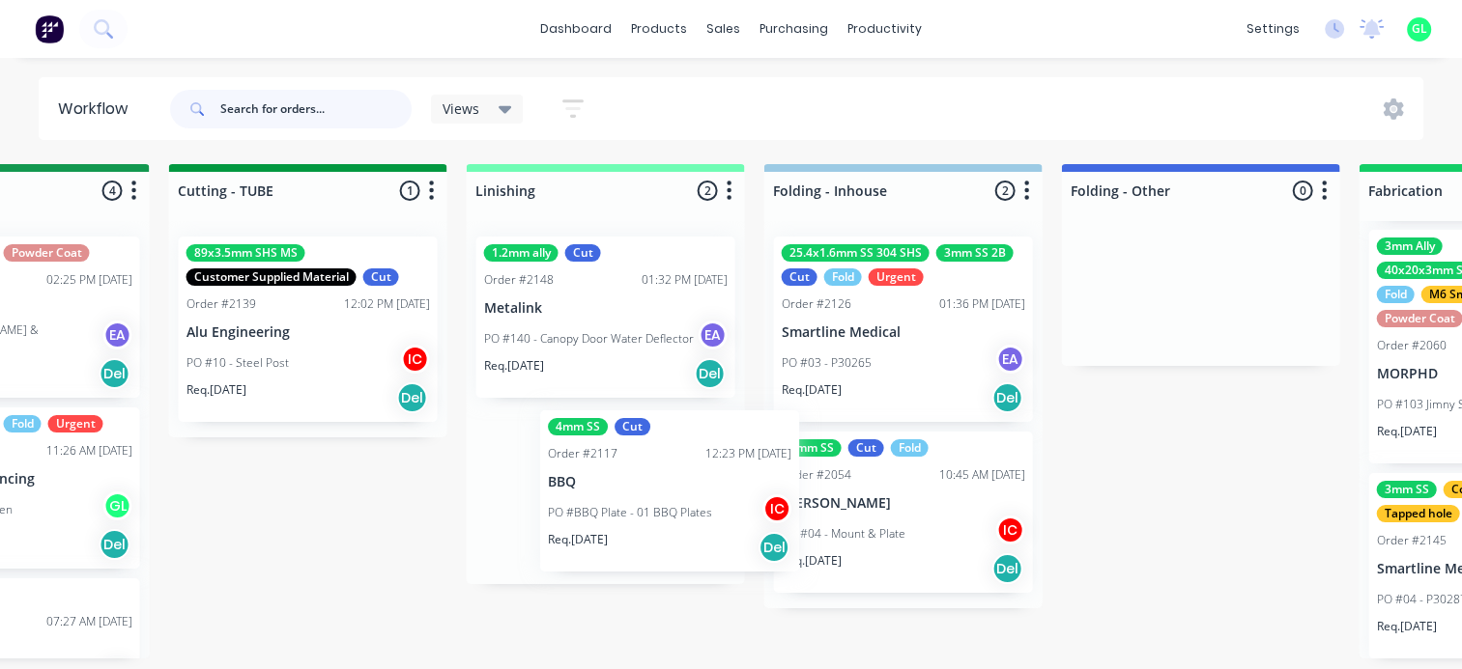
scroll to position [0, 3741]
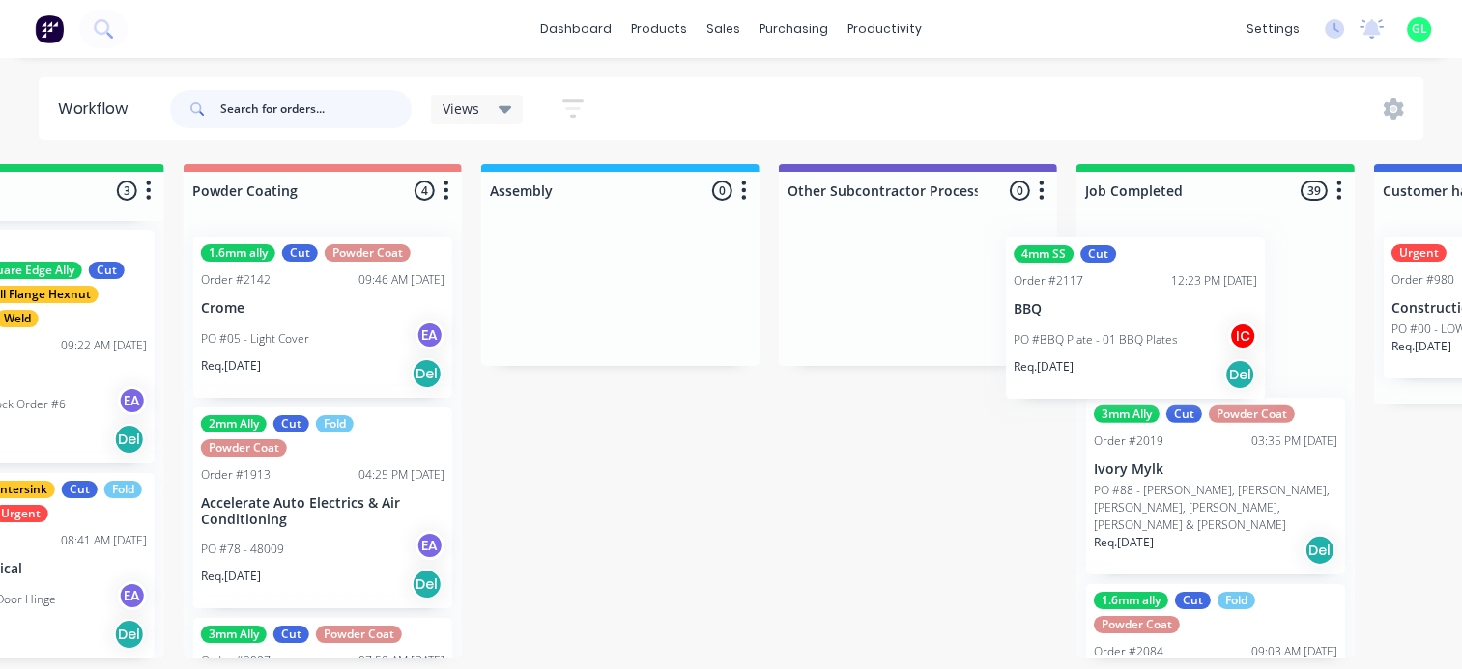
drag, startPoint x: 551, startPoint y: 508, endPoint x: 1093, endPoint y: 327, distance: 571.6
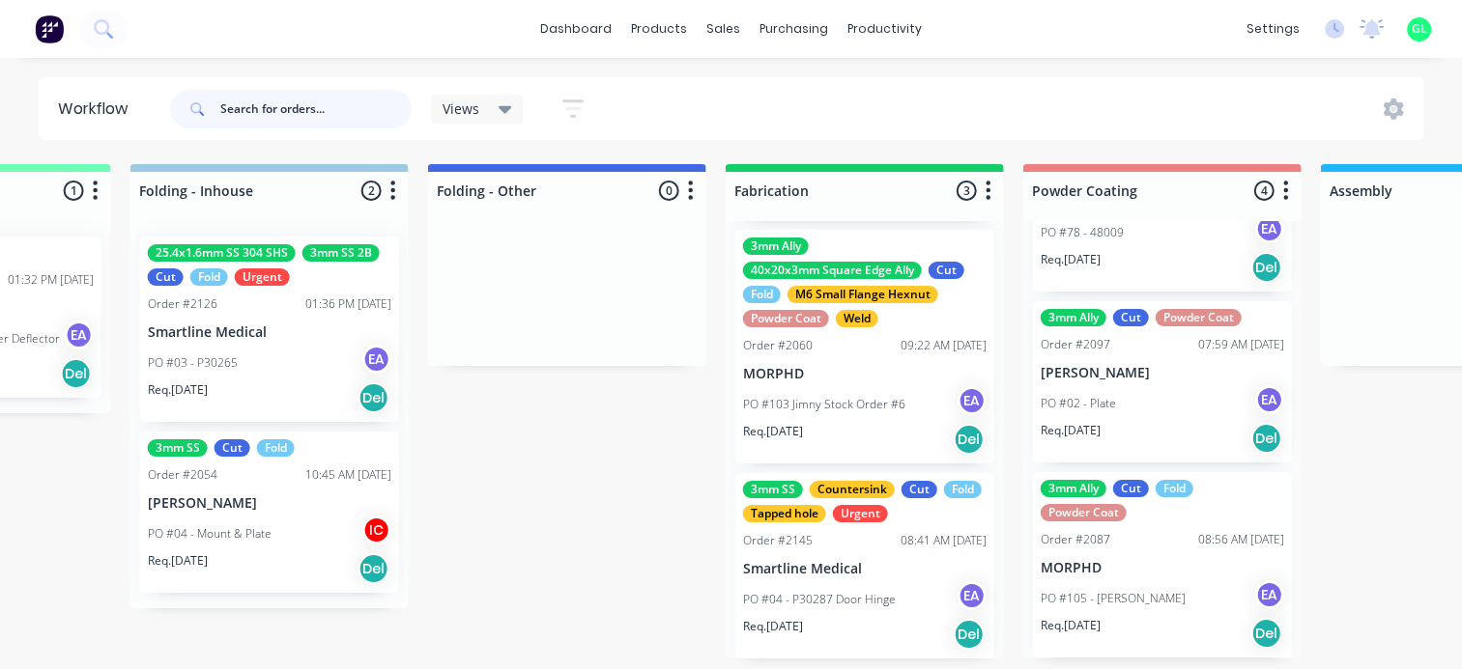
scroll to position [4, 4001]
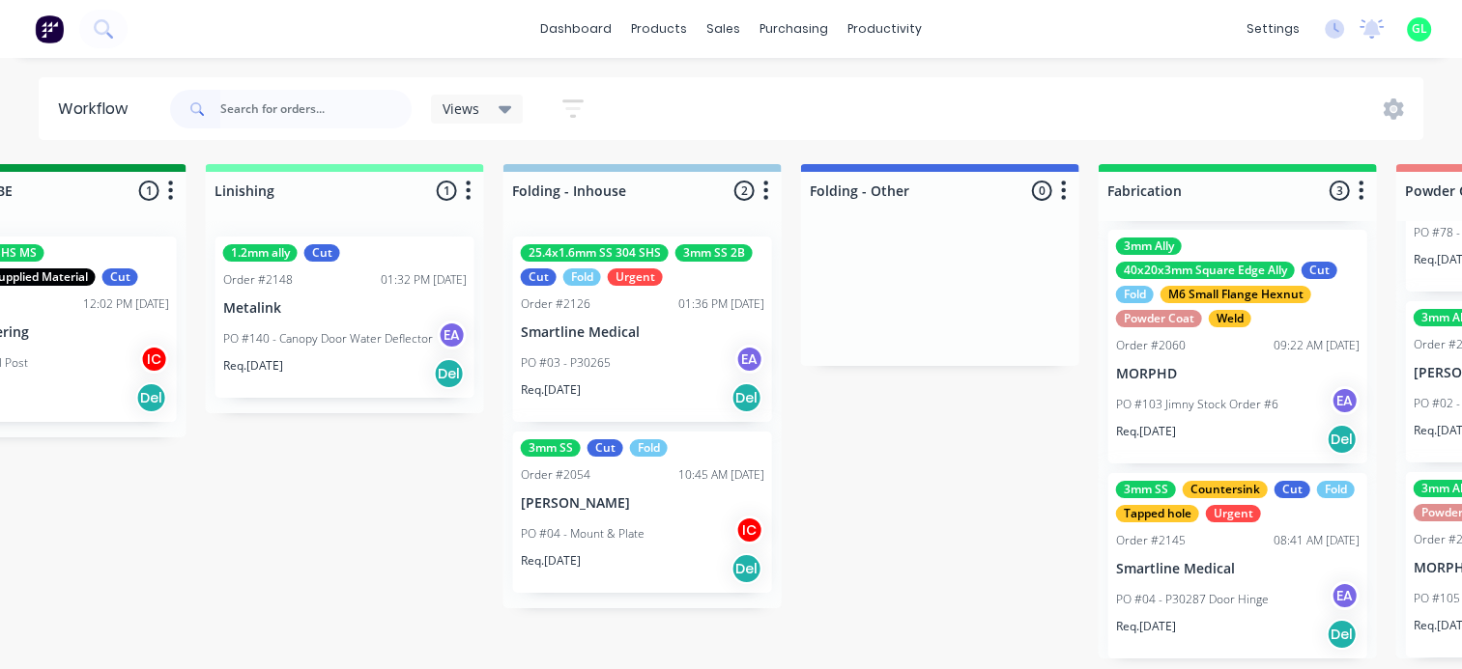
click at [639, 398] on div "Req. 03/09/25 Del" at bounding box center [642, 398] width 243 height 33
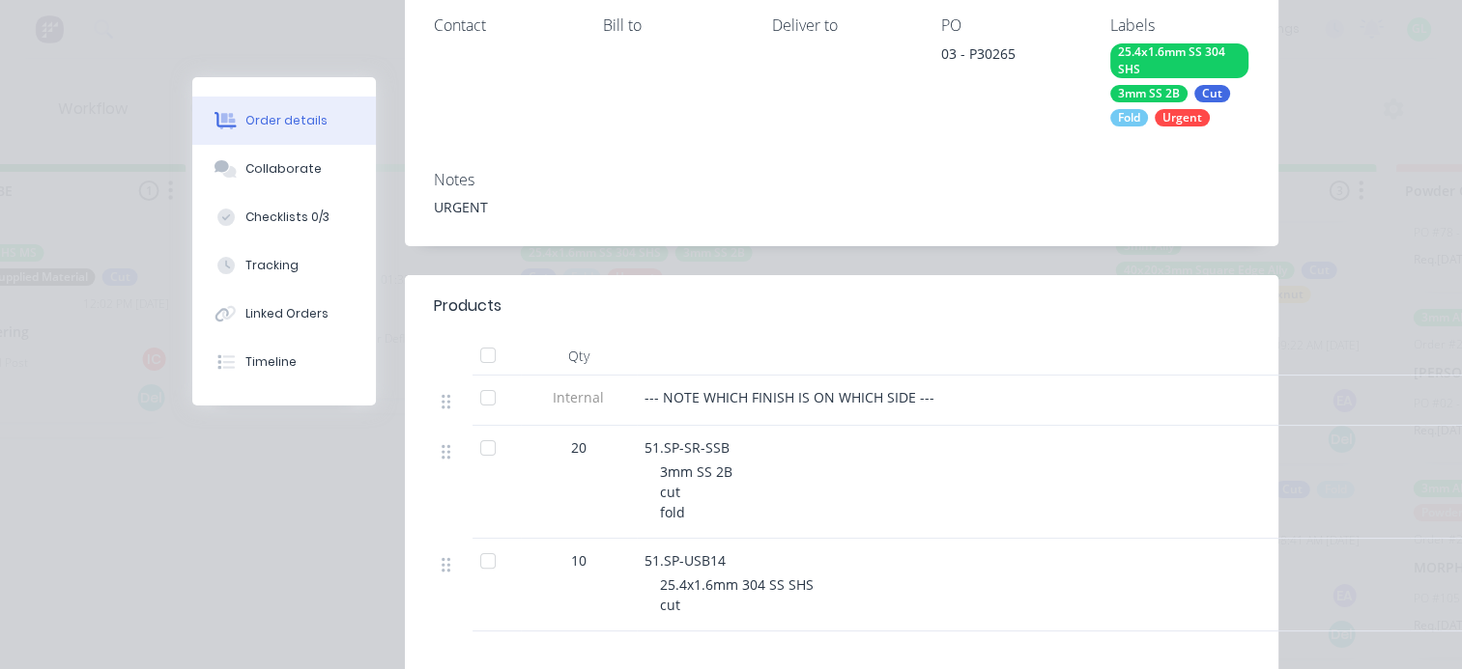
scroll to position [386, 0]
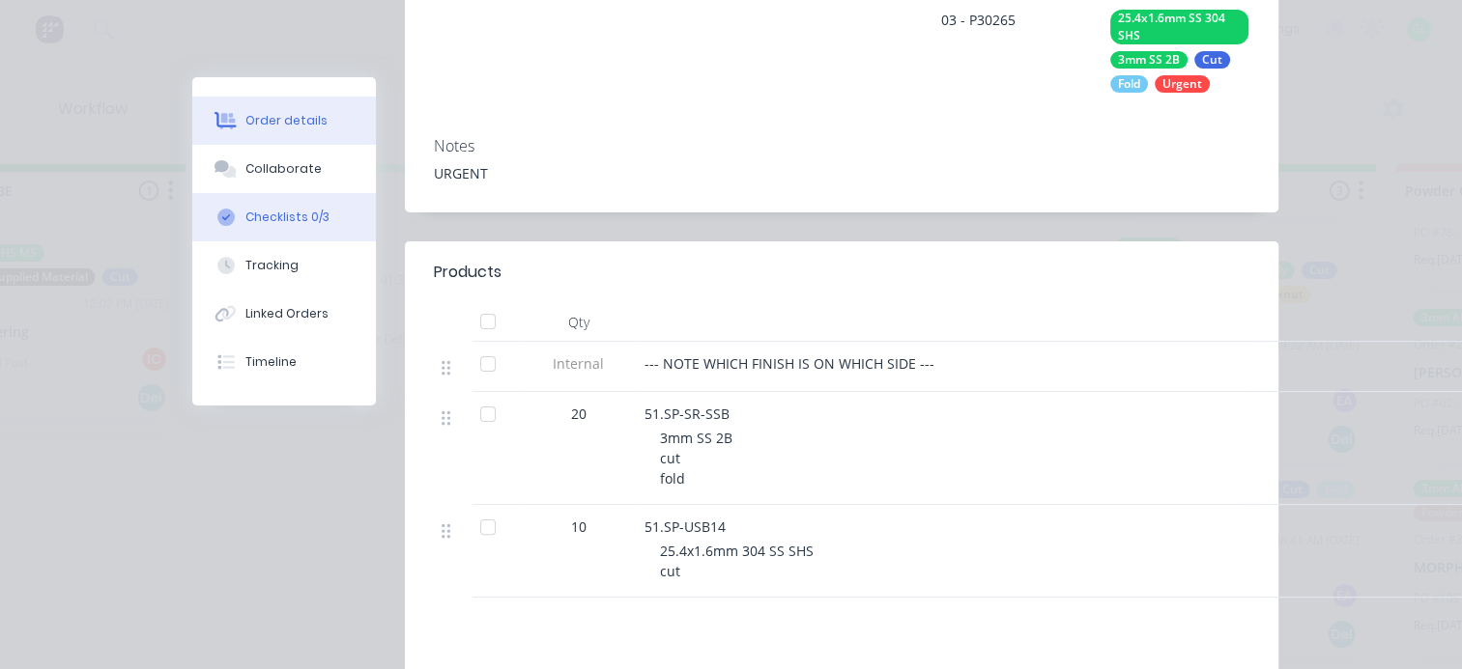
click at [286, 204] on button "Checklists 0/3" at bounding box center [284, 217] width 184 height 48
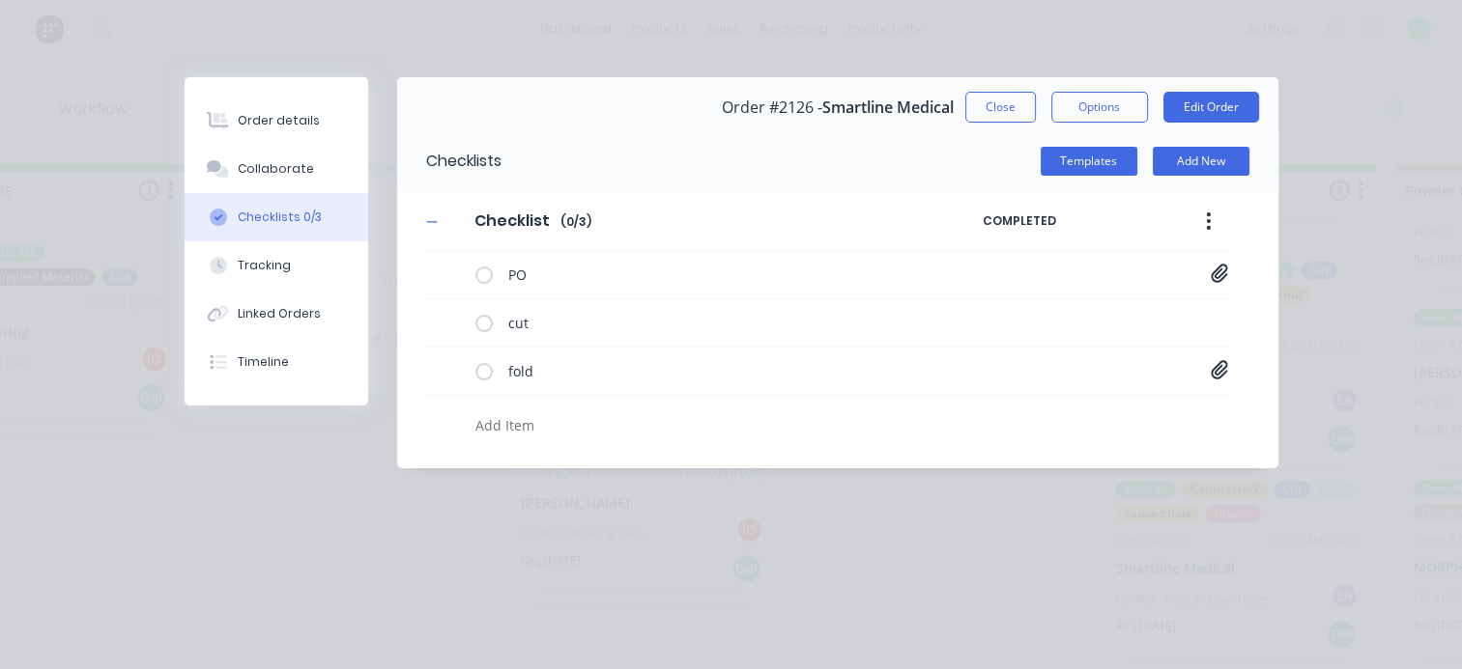
scroll to position [0, 0]
click at [285, 115] on div "Order details" at bounding box center [279, 120] width 82 height 17
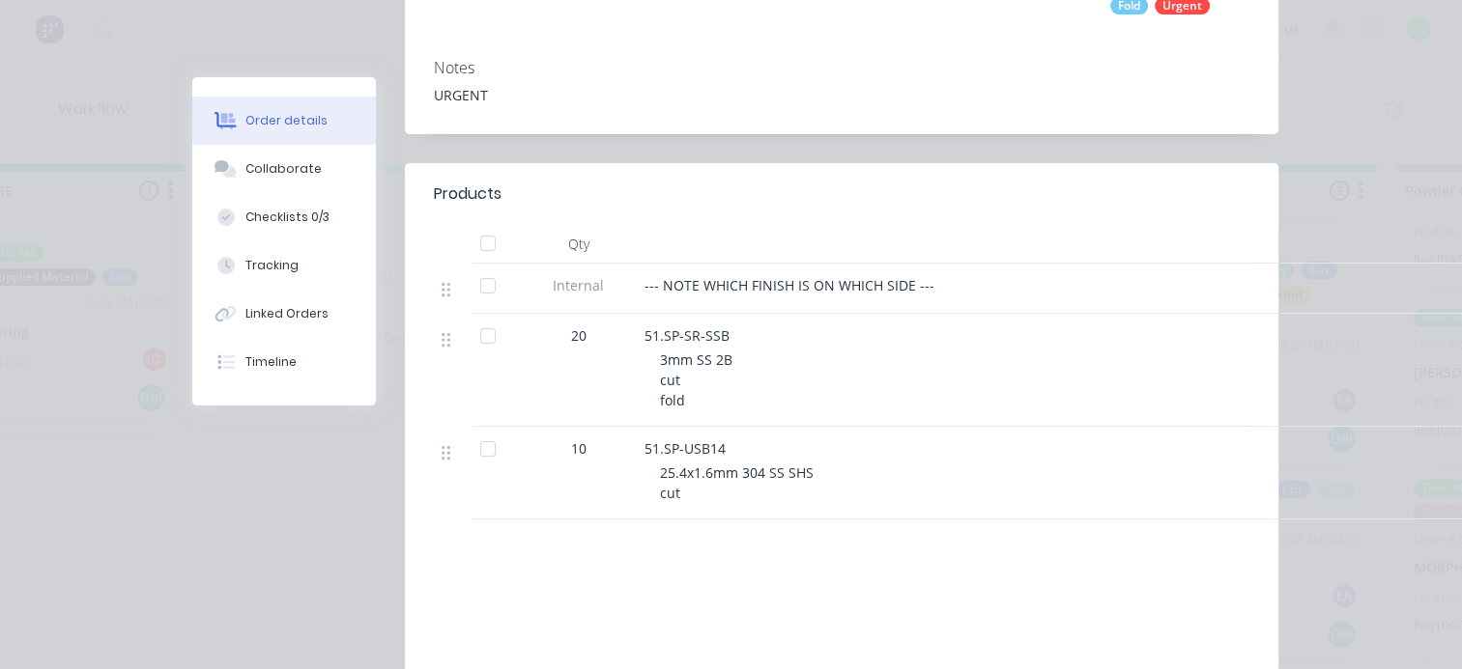
scroll to position [580, 0]
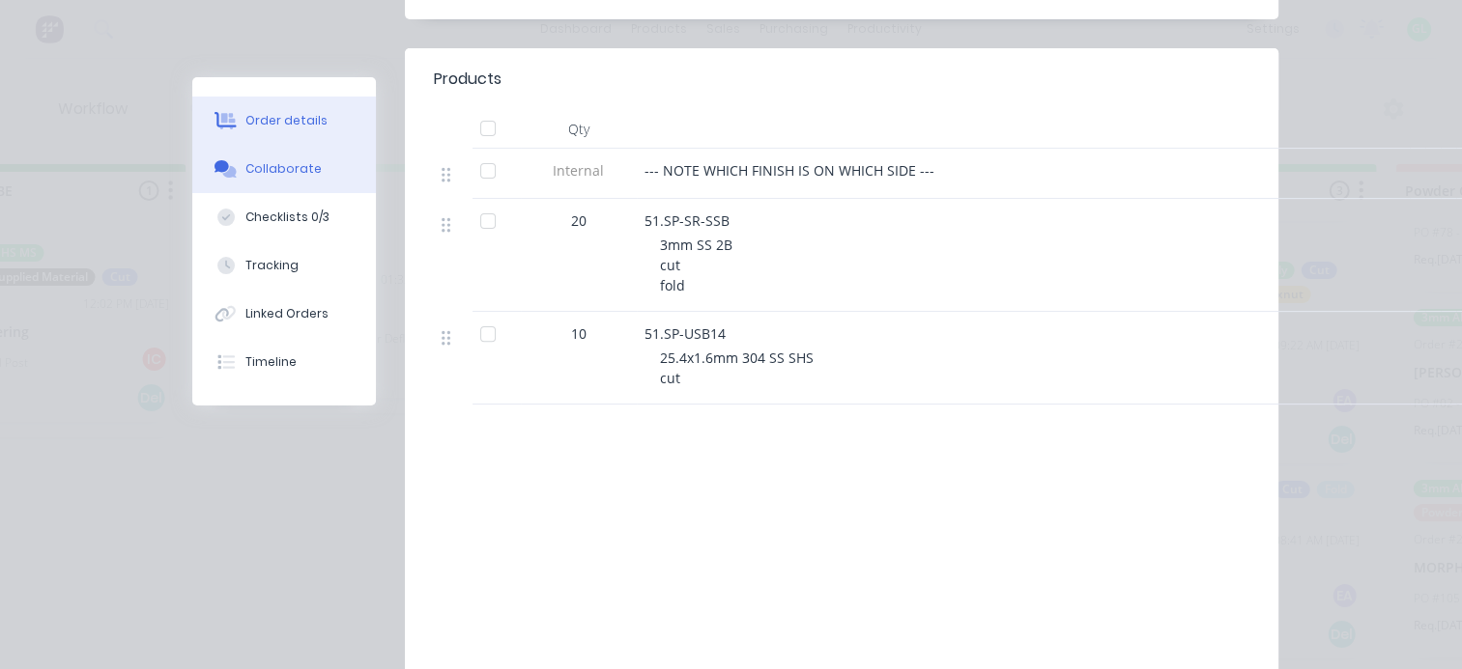
click at [286, 174] on div "Collaborate" at bounding box center [283, 168] width 76 height 17
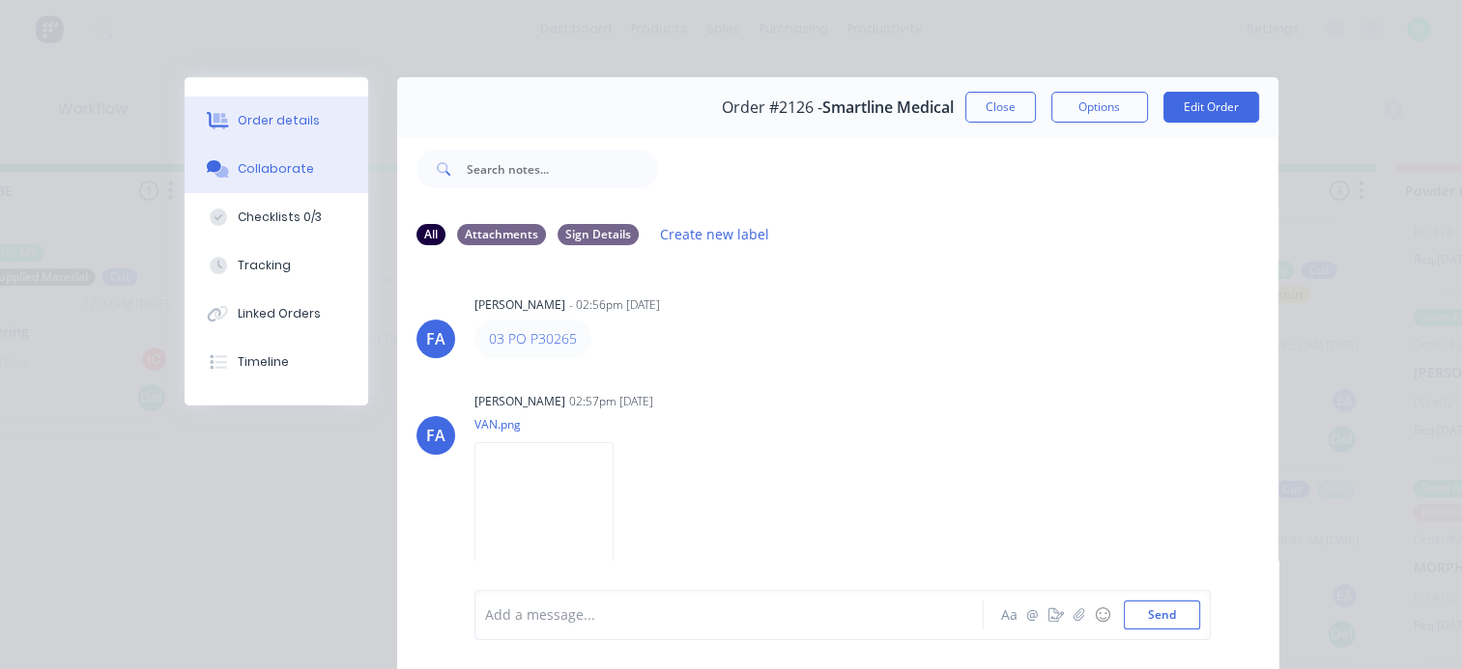
click at [276, 120] on div "Order details" at bounding box center [279, 120] width 82 height 17
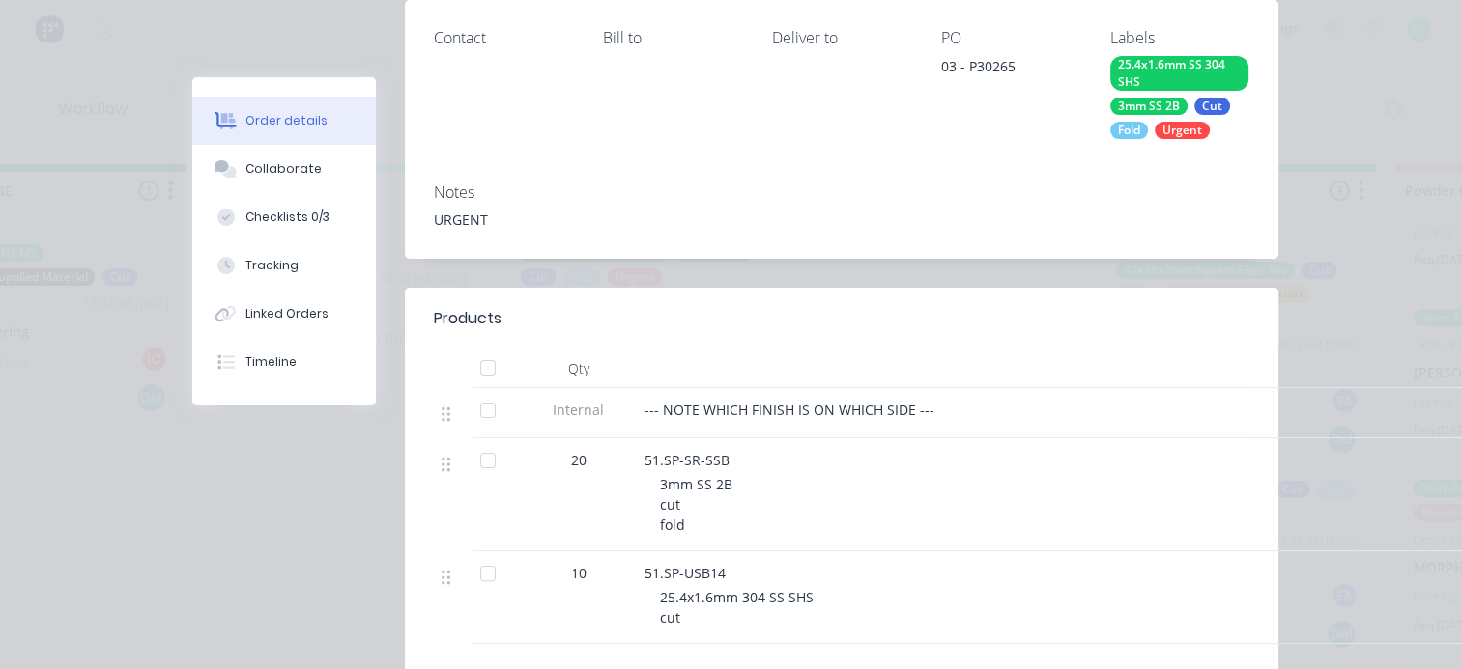
scroll to position [386, 0]
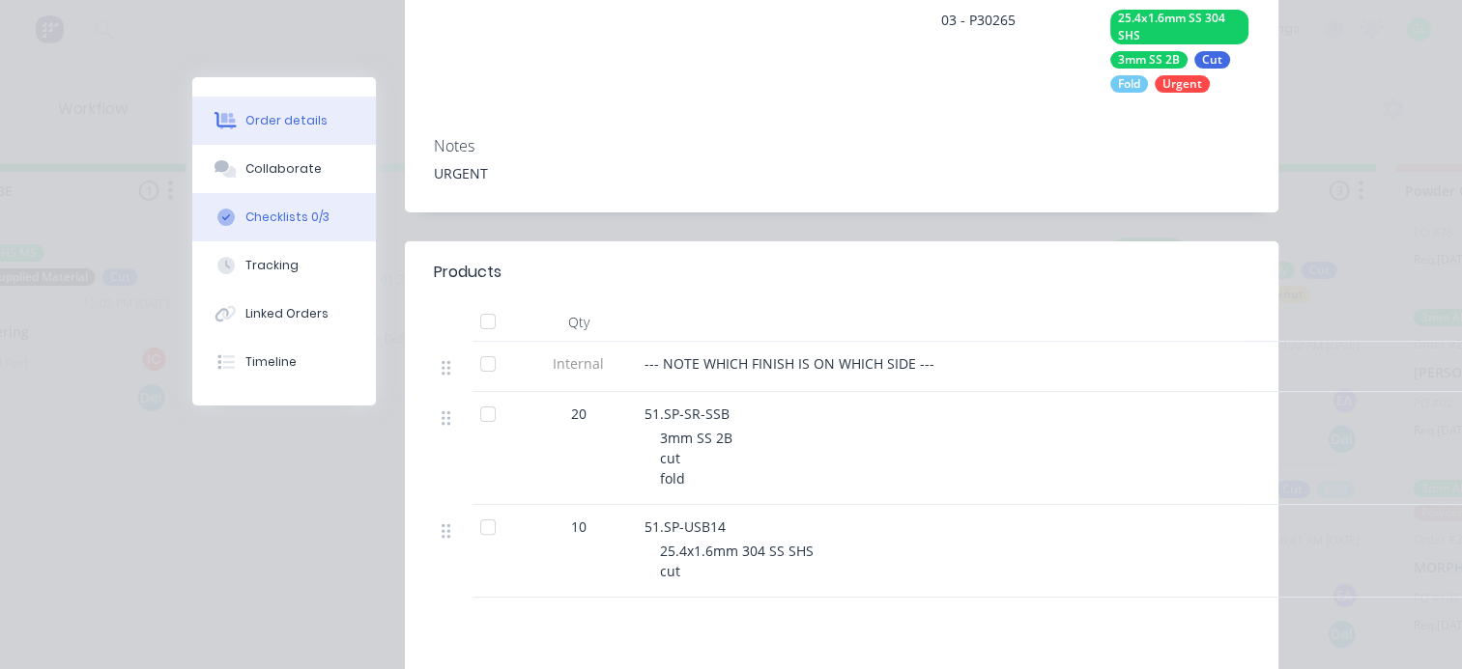
click at [286, 205] on button "Checklists 0/3" at bounding box center [284, 217] width 184 height 48
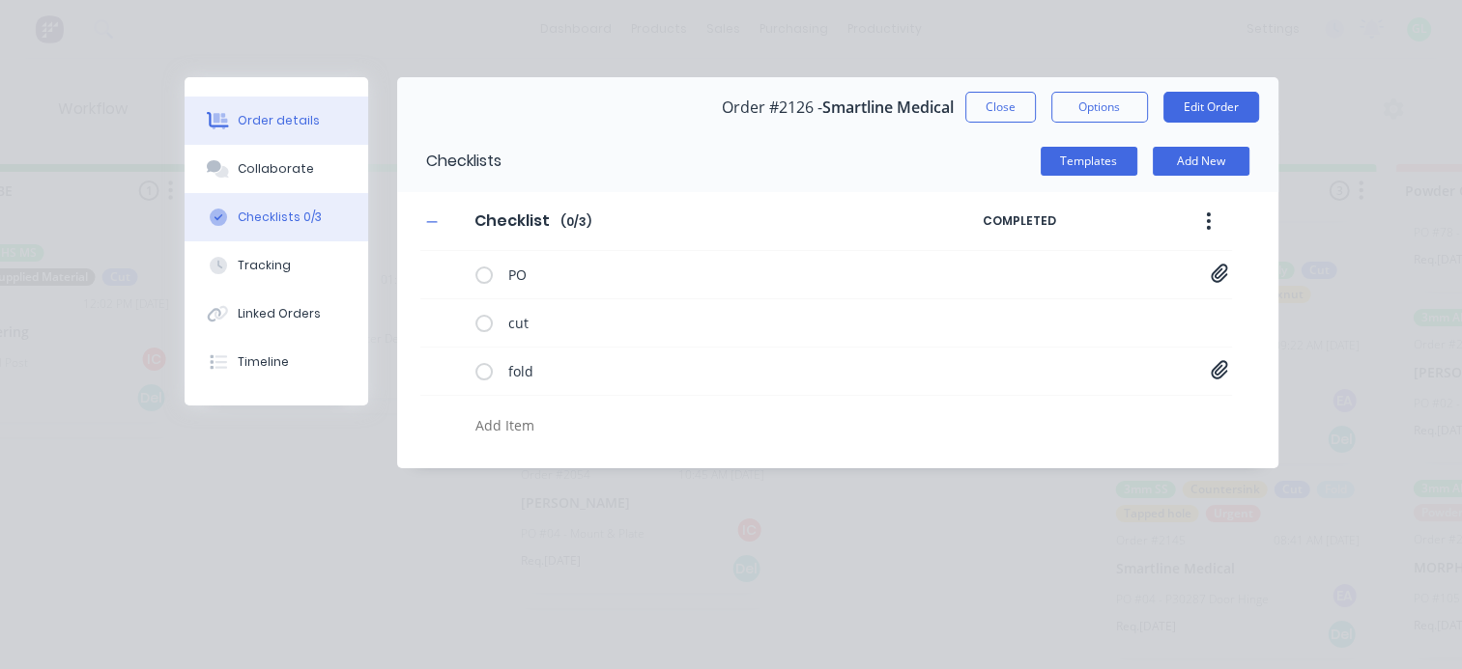
click at [285, 120] on div "Order details" at bounding box center [279, 120] width 82 height 17
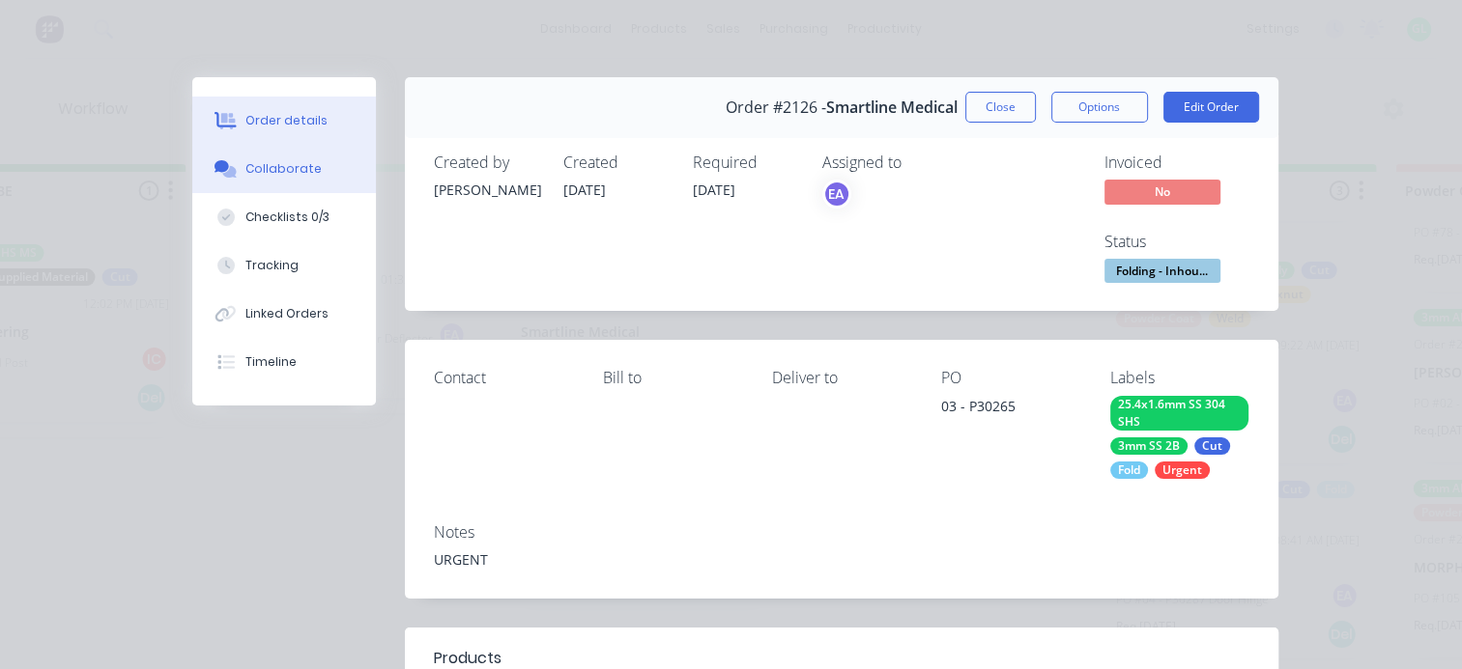
click at [293, 178] on button "Collaborate" at bounding box center [284, 169] width 184 height 48
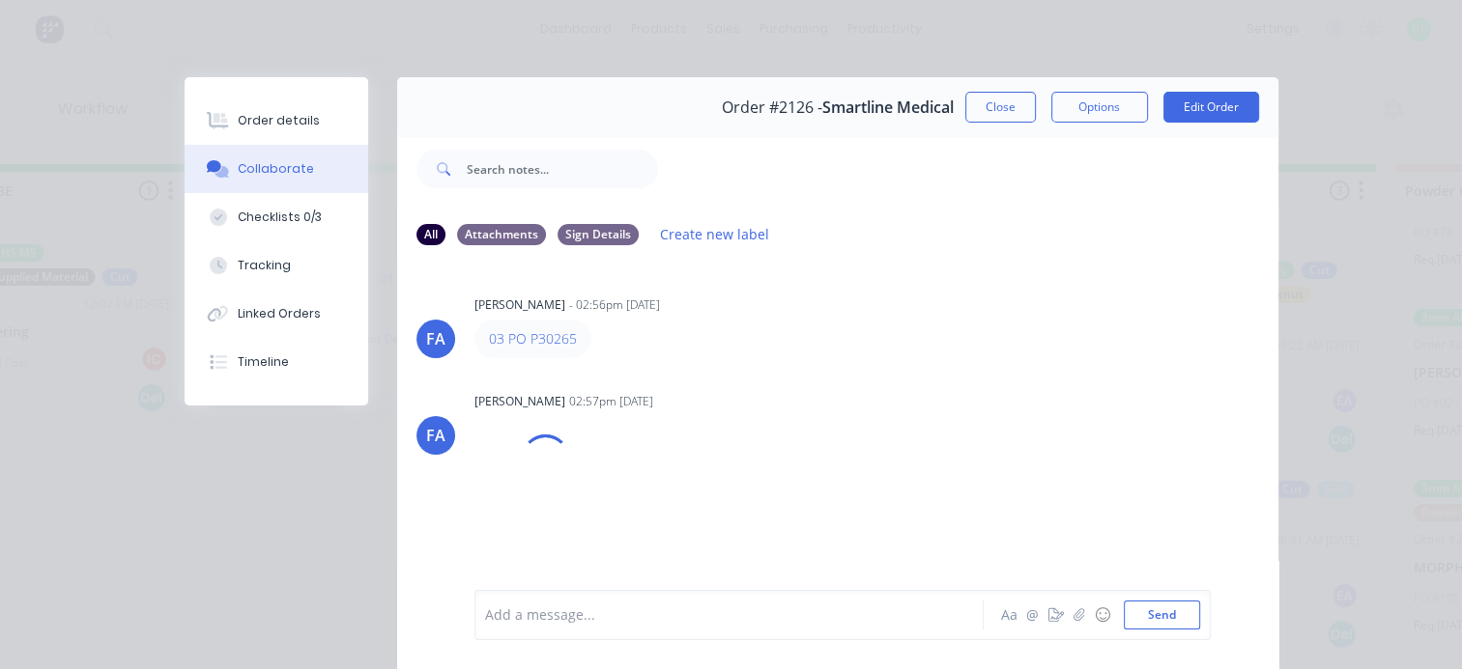
scroll to position [97, 0]
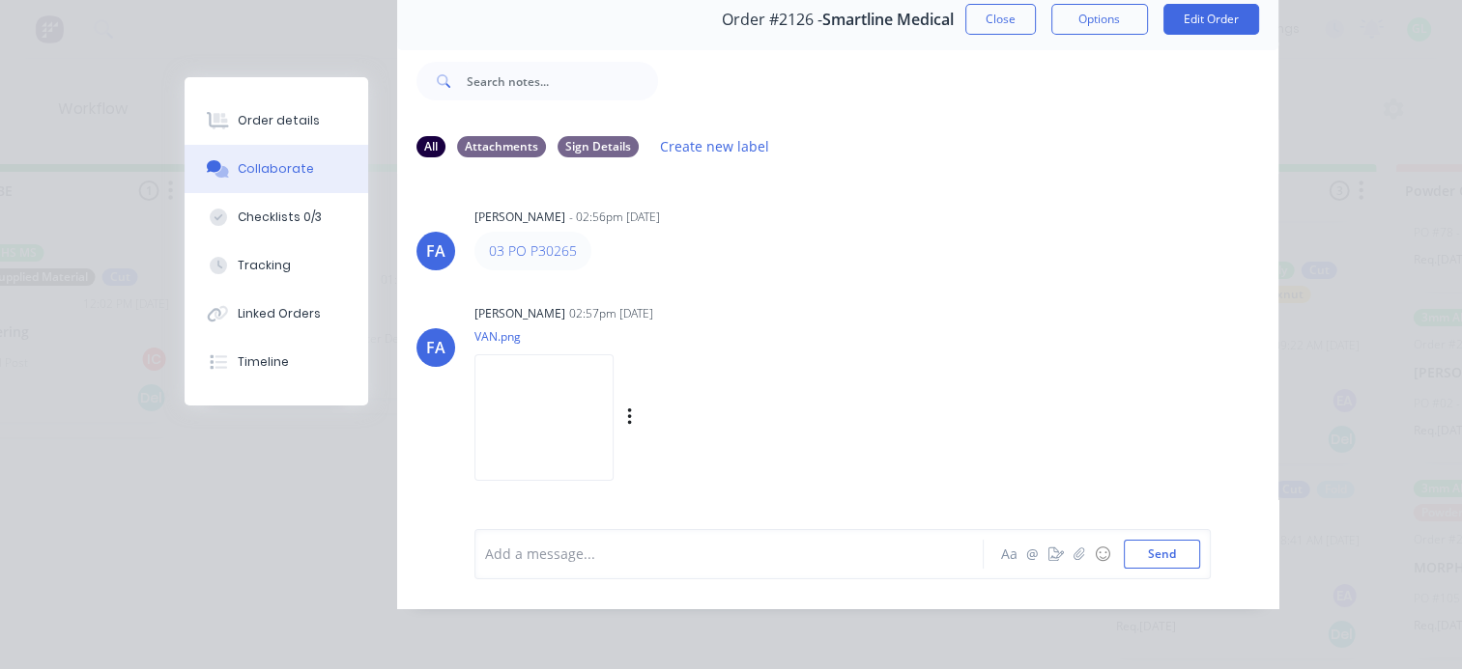
click at [613, 422] on img at bounding box center [543, 418] width 139 height 127
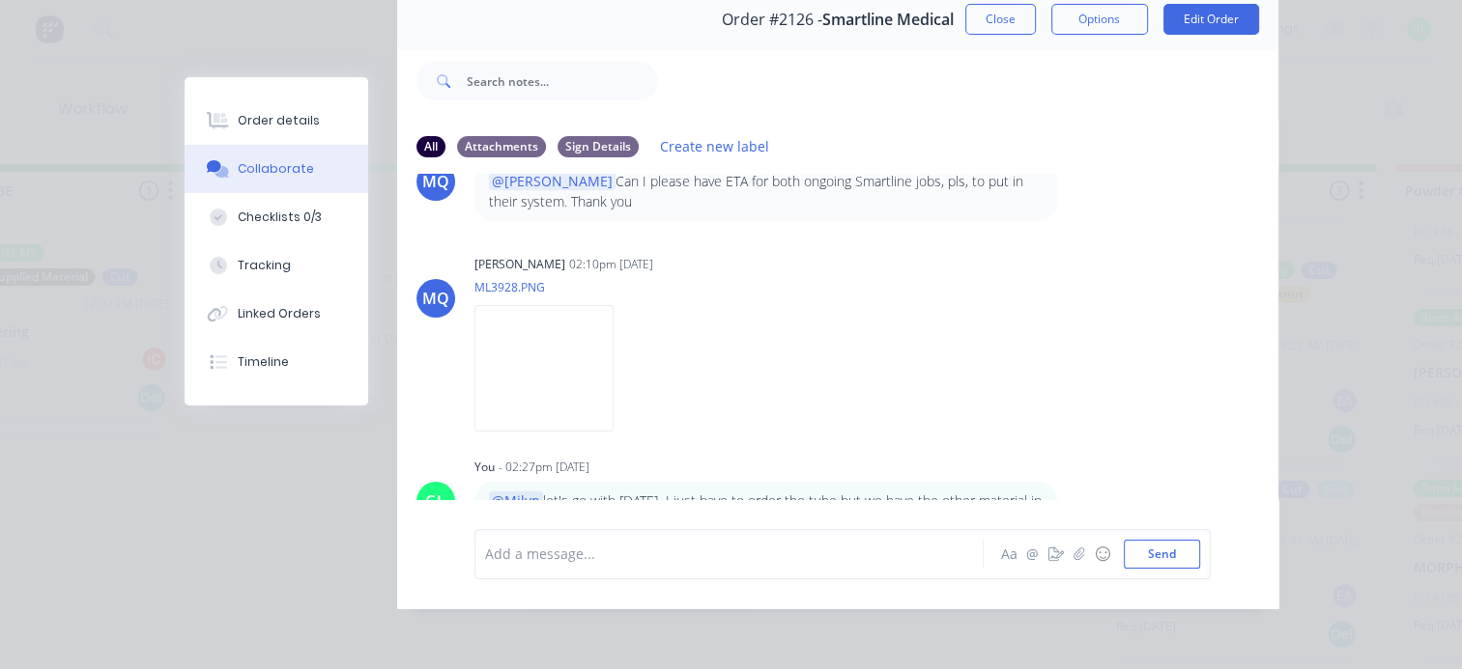
scroll to position [1121, 0]
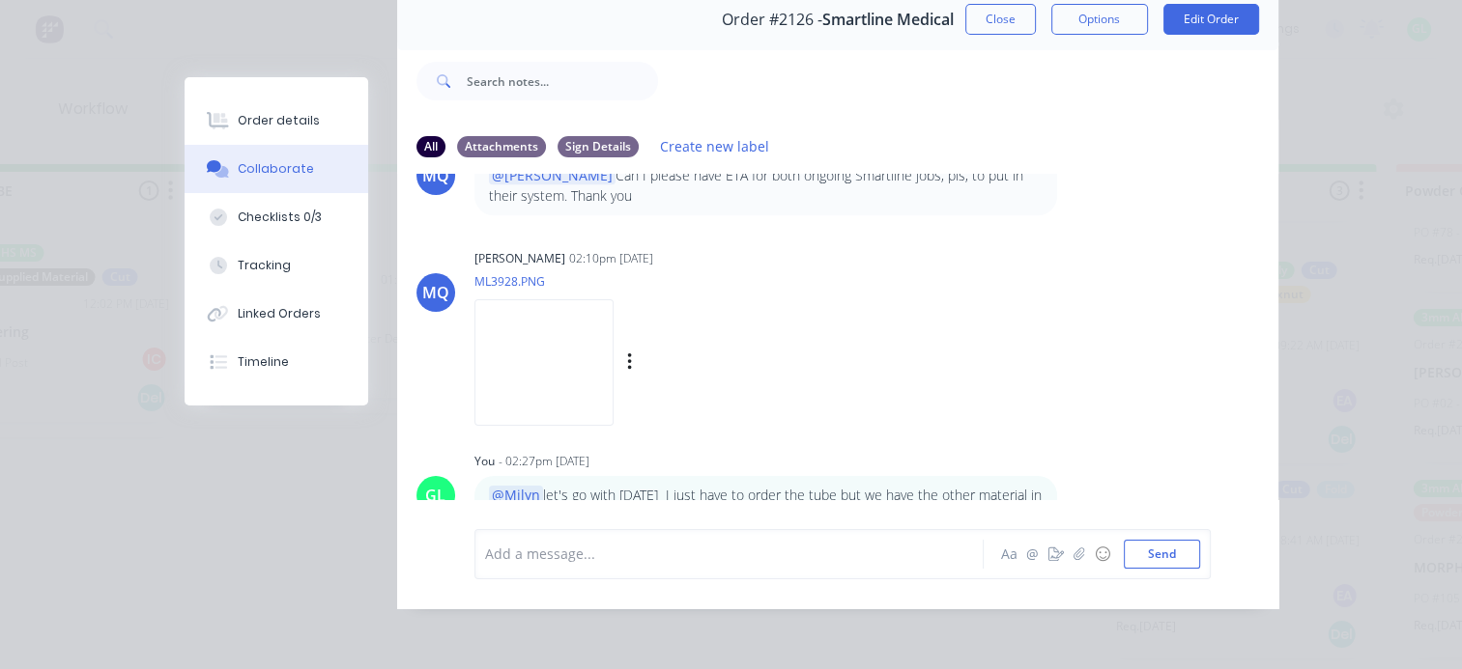
click at [613, 383] on img at bounding box center [543, 362] width 139 height 127
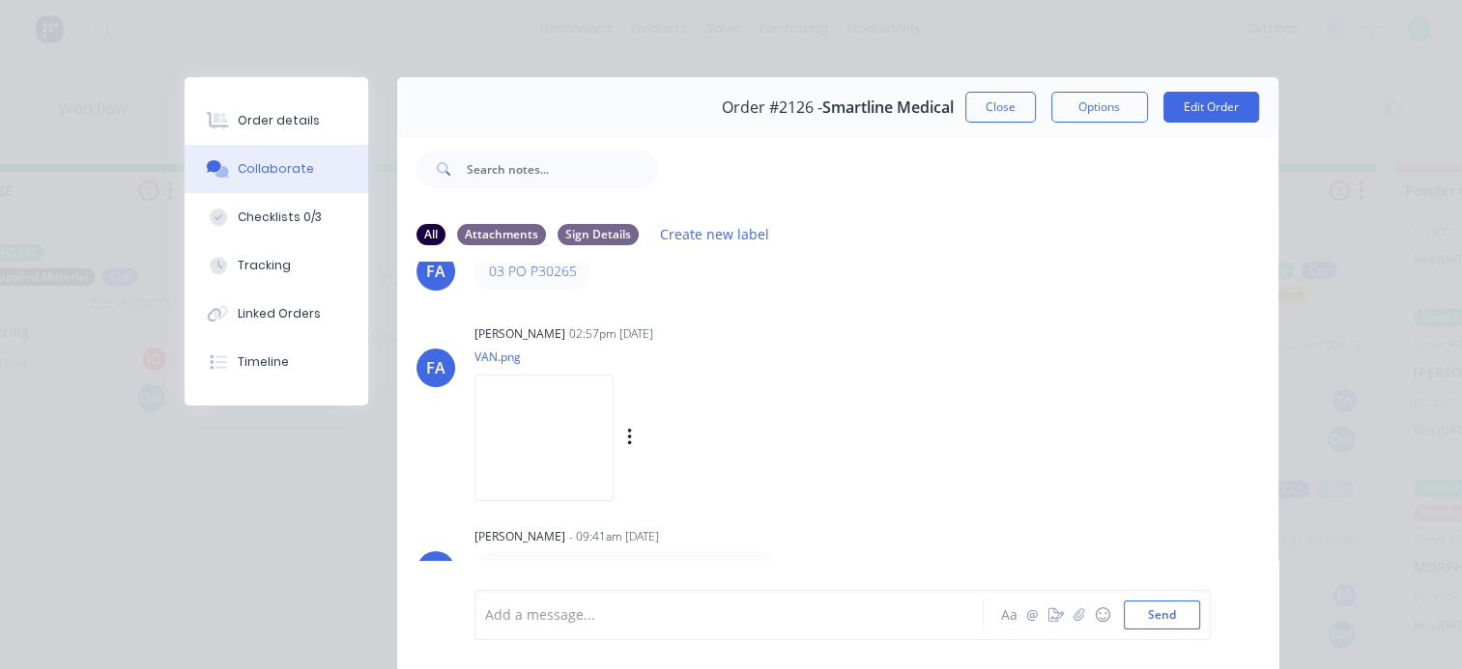
scroll to position [193, 0]
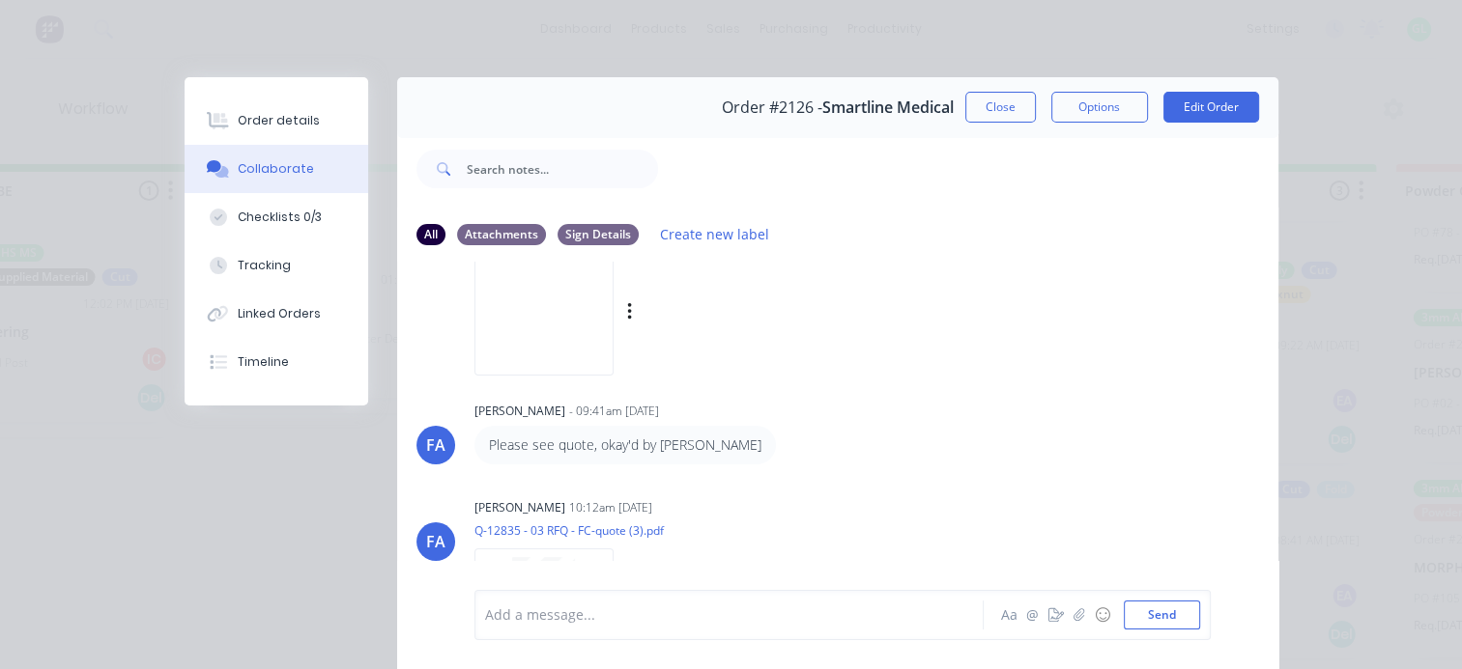
click at [613, 338] on img at bounding box center [543, 312] width 139 height 127
click at [594, 313] on img at bounding box center [543, 312] width 139 height 127
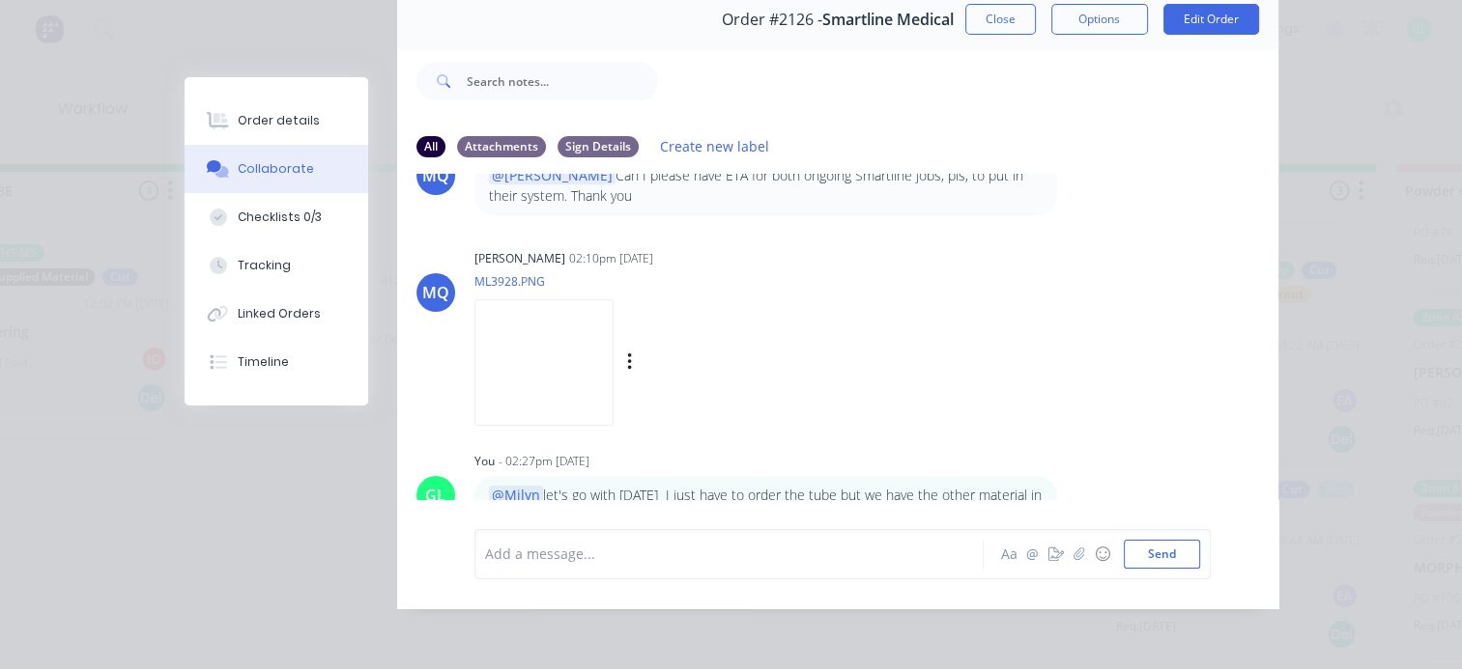
scroll to position [100, 0]
click at [292, 226] on button "Checklists 0/3" at bounding box center [277, 217] width 184 height 48
type textarea "x"
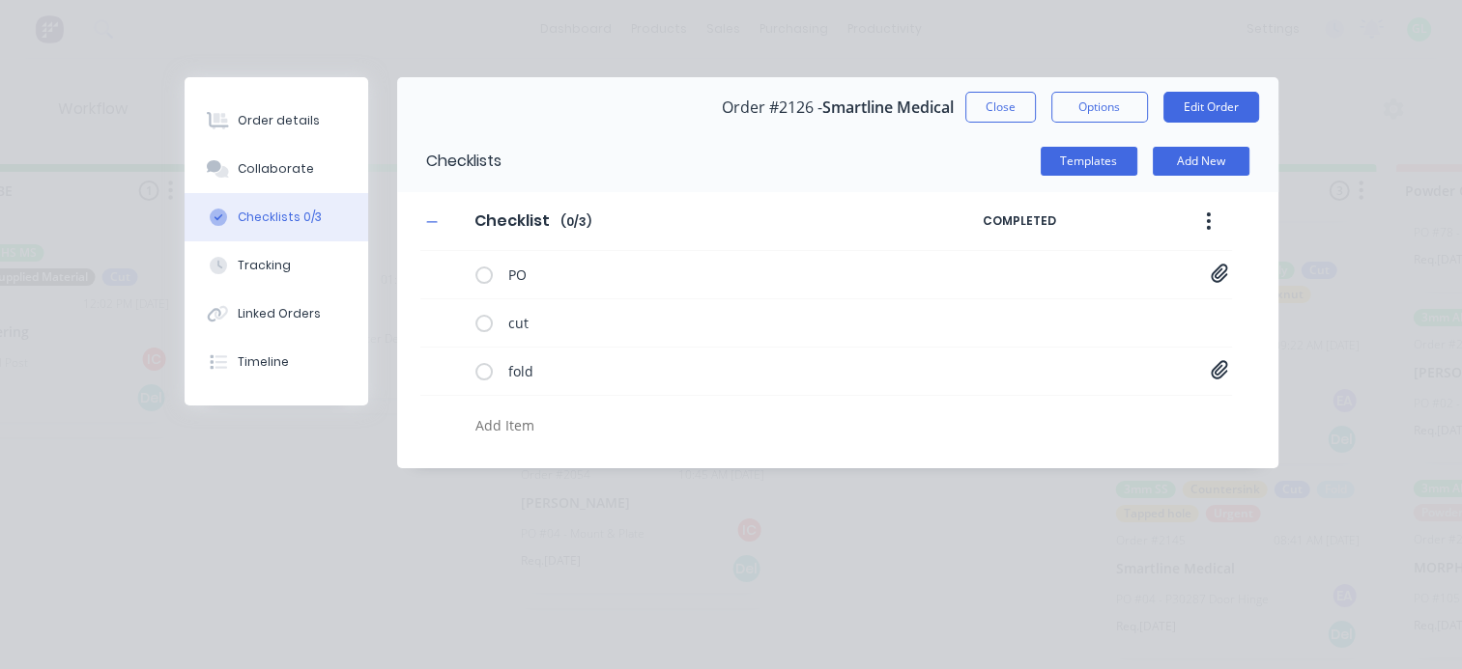
scroll to position [0, 0]
click at [288, 116] on div "Order details" at bounding box center [279, 120] width 82 height 17
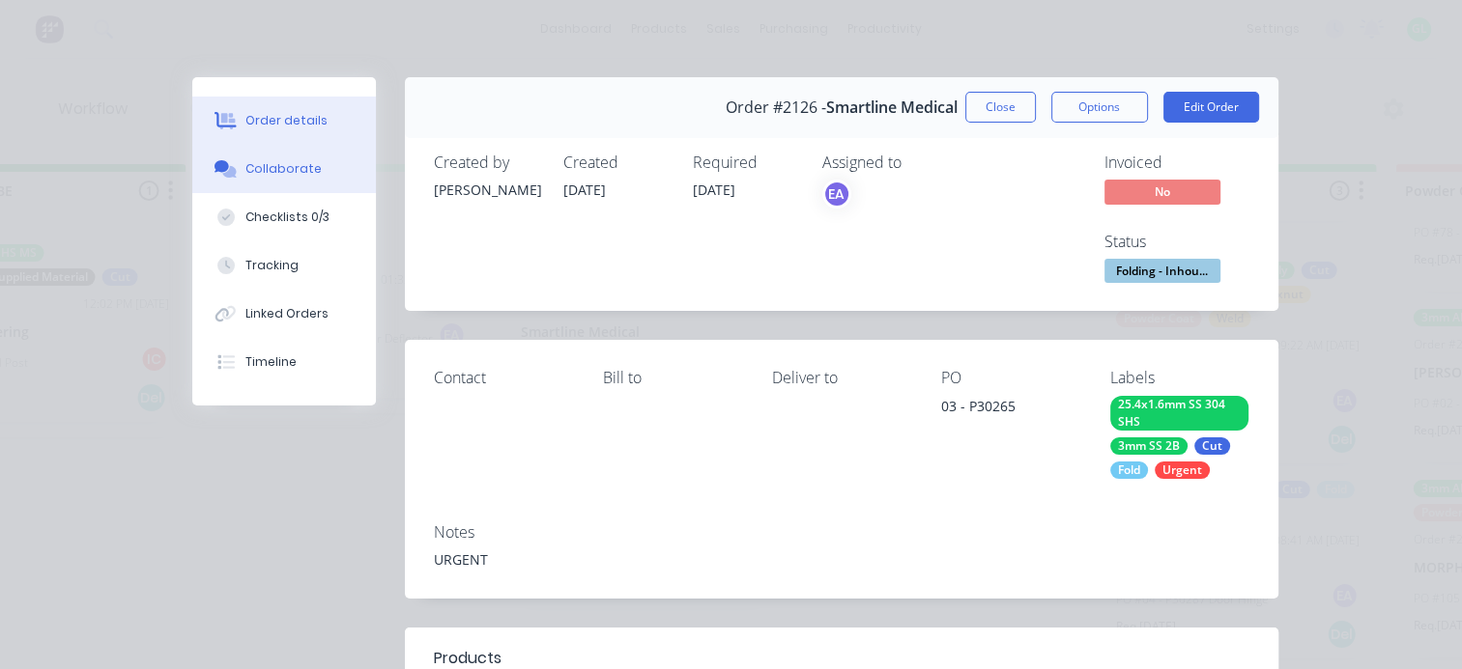
click at [292, 179] on button "Collaborate" at bounding box center [284, 169] width 184 height 48
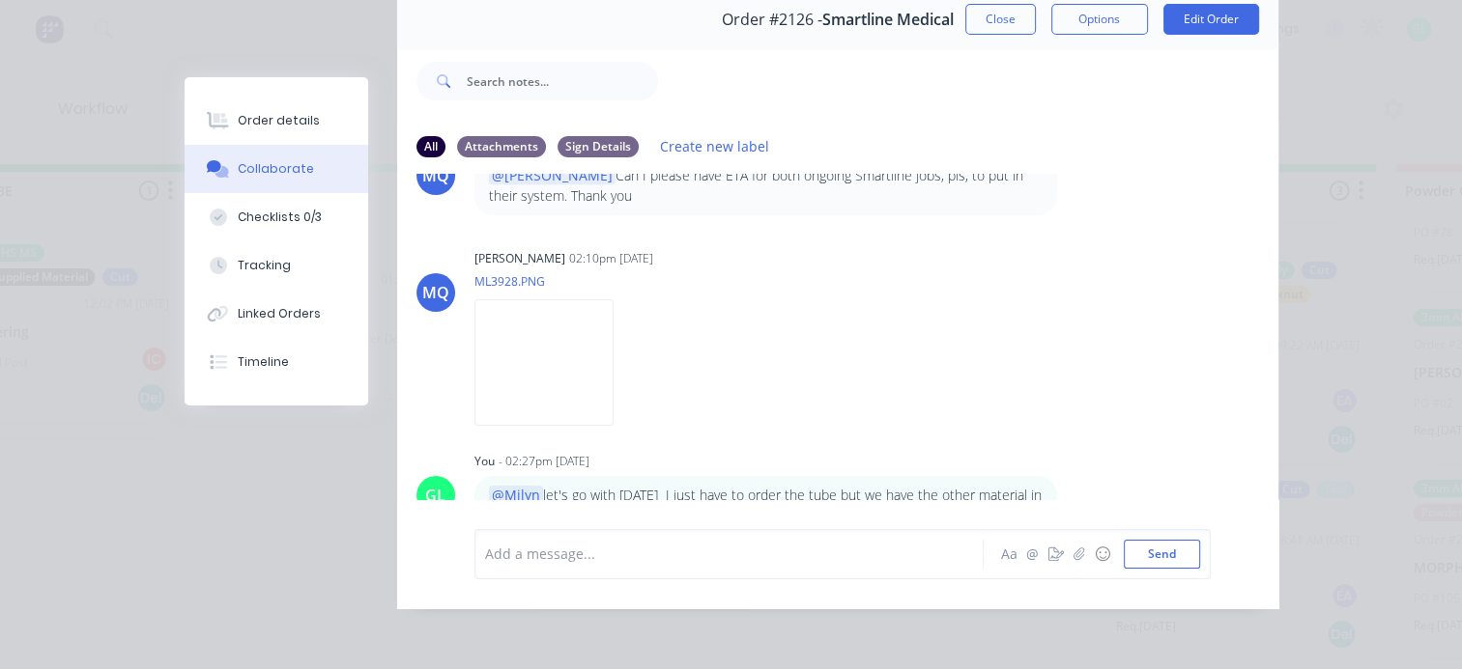
scroll to position [4, 4001]
click at [547, 564] on div at bounding box center [734, 554] width 497 height 20
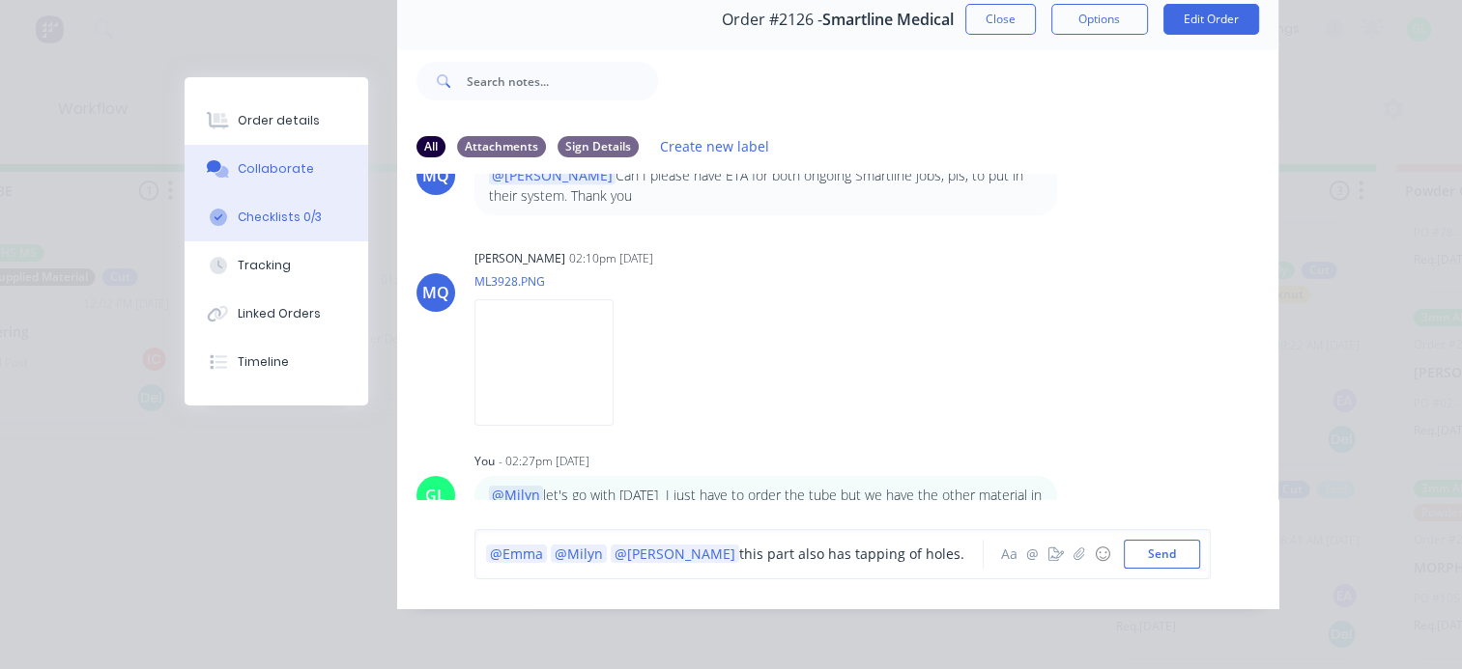
click at [258, 208] on button "Checklists 0/3" at bounding box center [277, 217] width 184 height 48
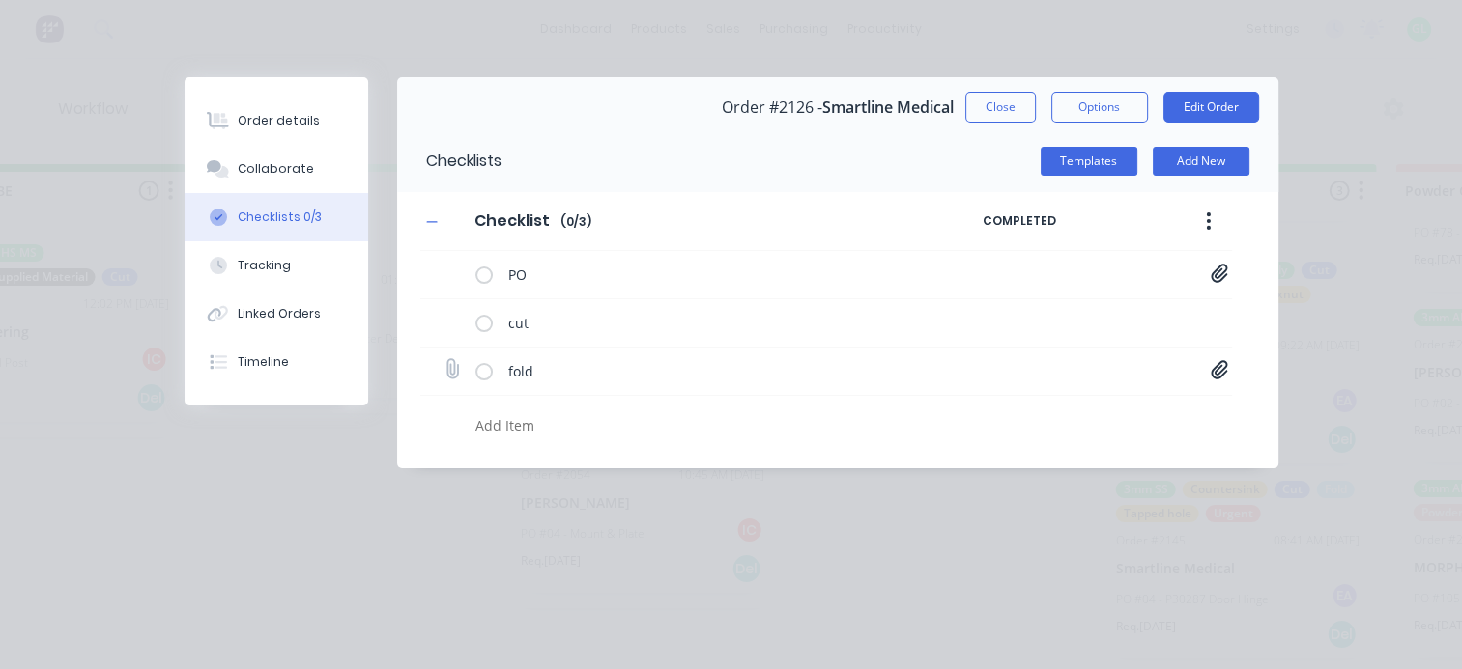
click at [1218, 369] on icon at bounding box center [1218, 369] width 17 height 19
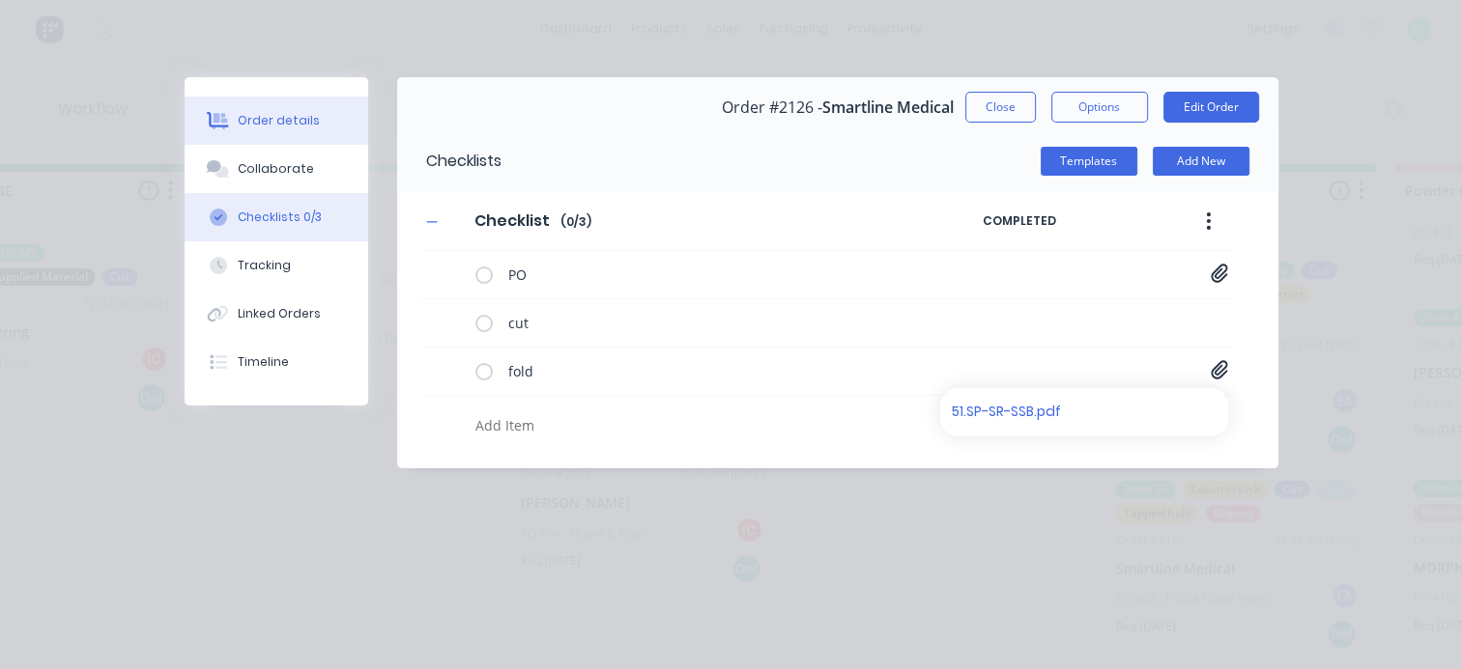
click at [301, 112] on div "Order details" at bounding box center [279, 120] width 82 height 17
type textarea "x"
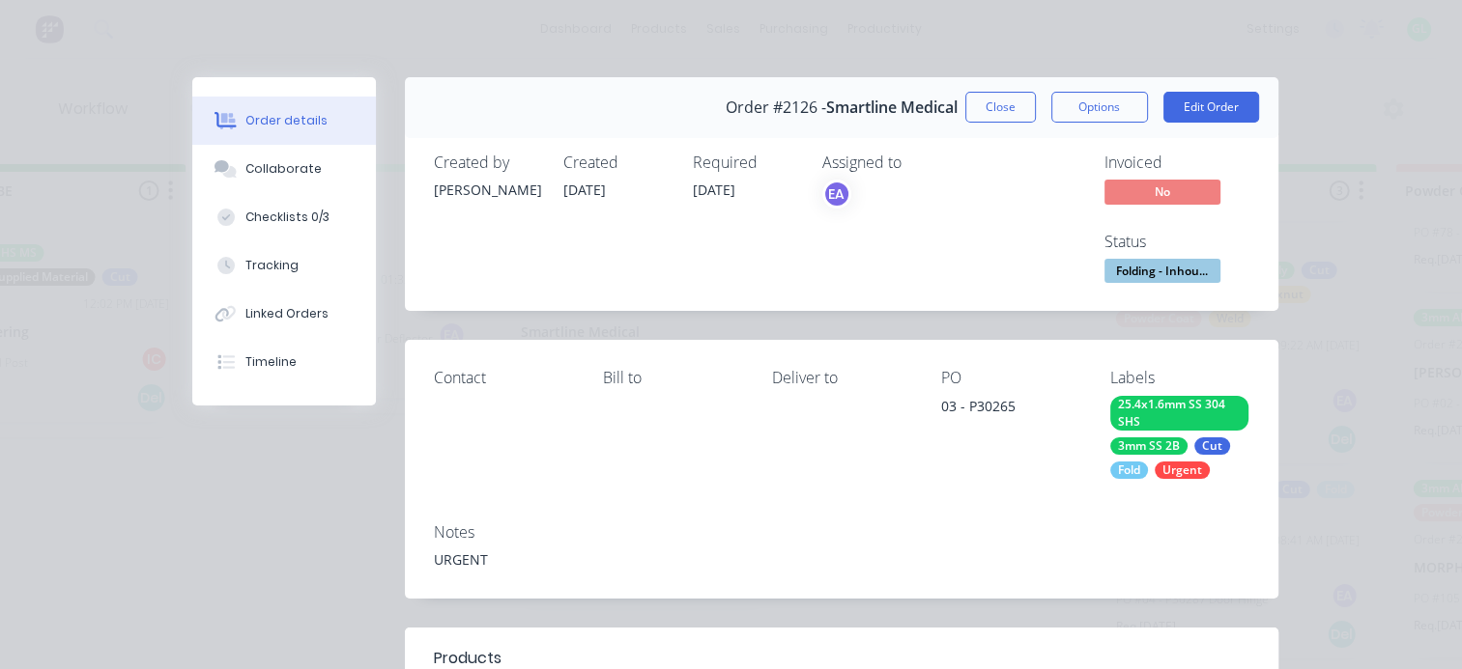
scroll to position [290, 0]
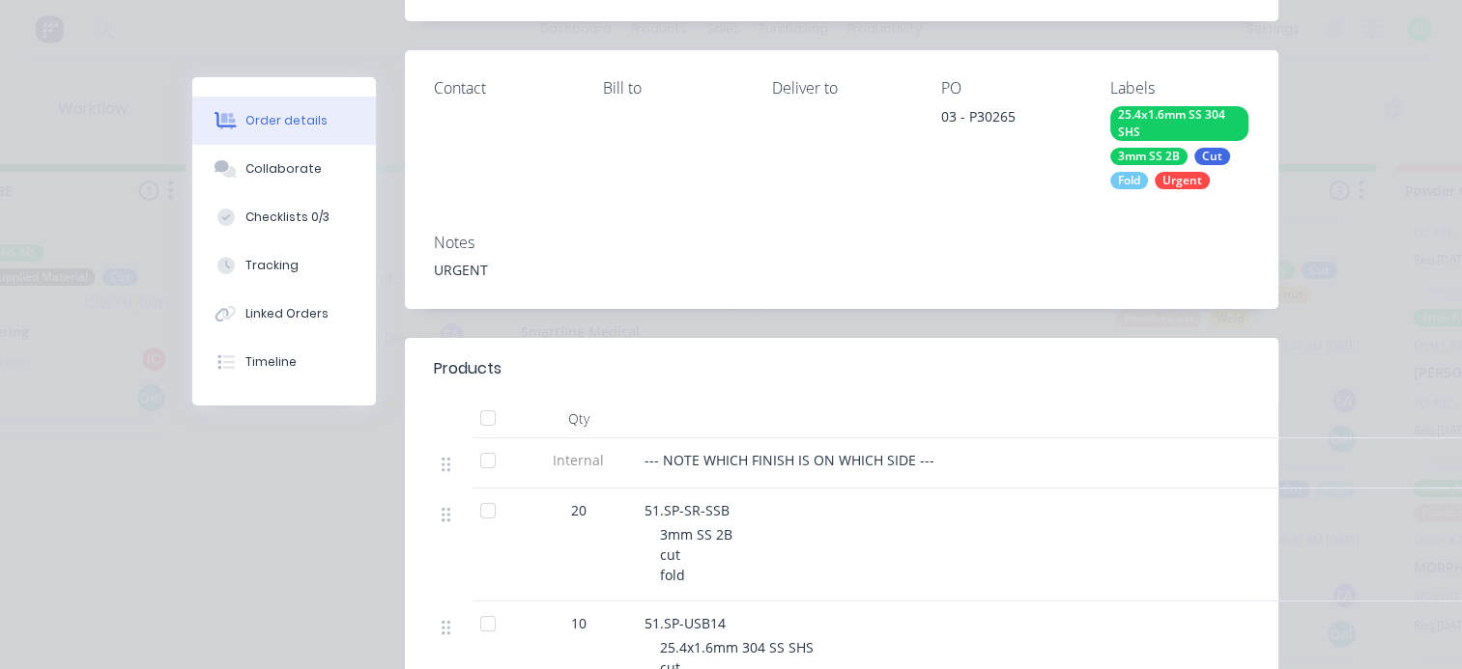
click at [1159, 141] on div "25.4x1.6mm SS 304 SHS 3mm SS 2B Cut Fold Urgent" at bounding box center [1179, 147] width 138 height 83
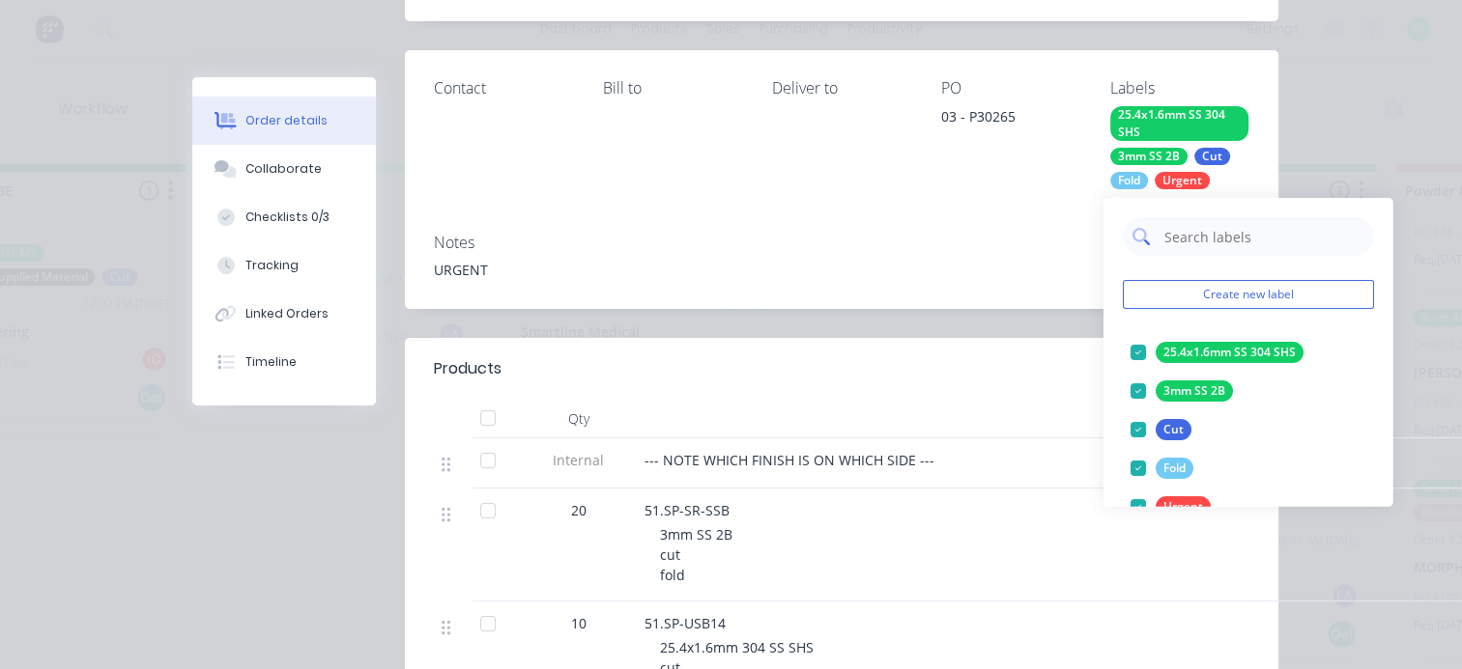
click at [1202, 236] on input "text" at bounding box center [1263, 236] width 202 height 39
type input "tapp"
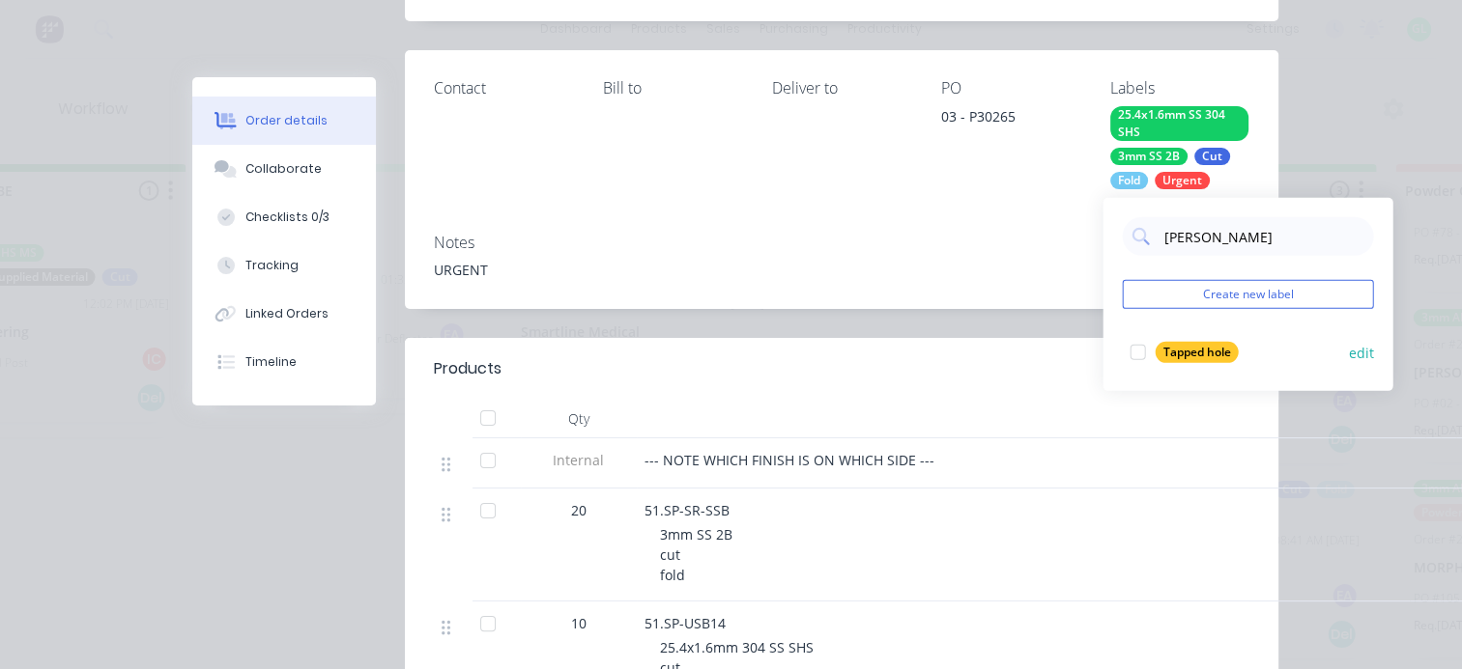
click at [1136, 350] on div at bounding box center [1138, 352] width 39 height 39
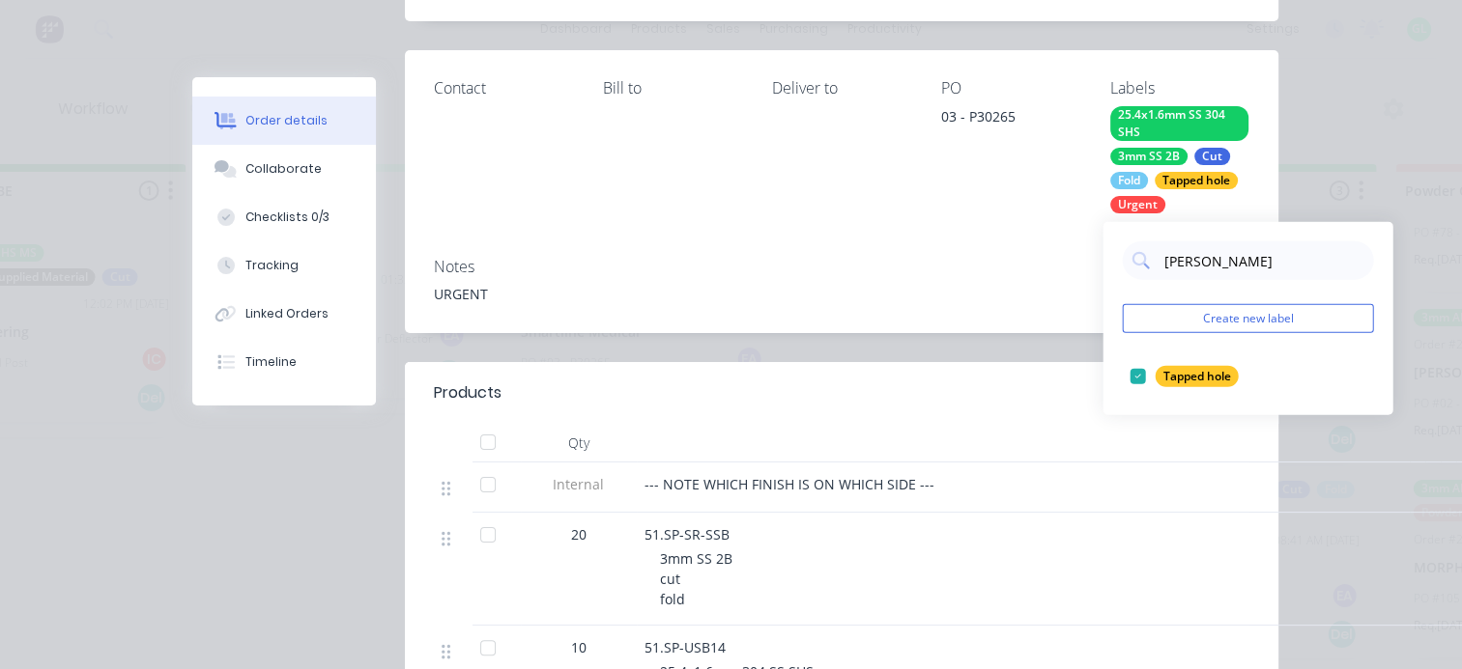
click at [968, 189] on div "PO 03 - P30265" at bounding box center [1010, 145] width 138 height 133
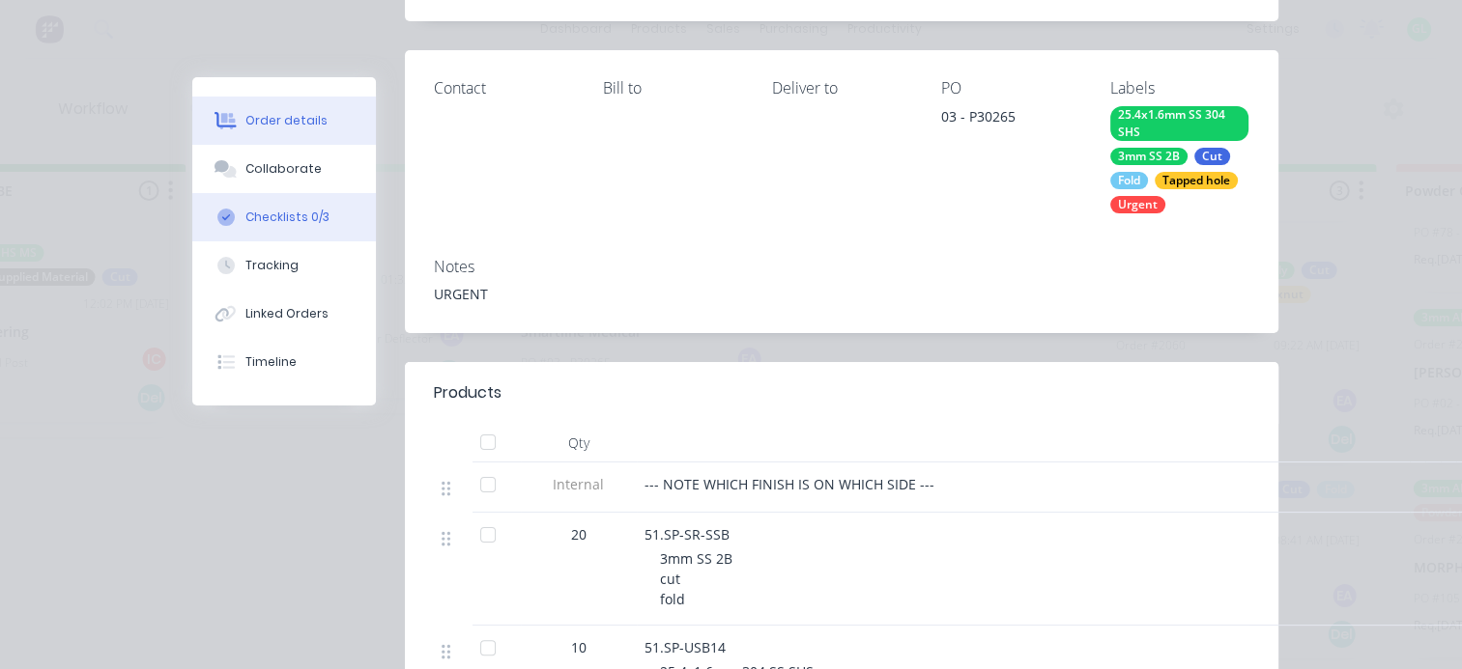
click at [245, 213] on div "Checklists 0/3" at bounding box center [287, 217] width 84 height 17
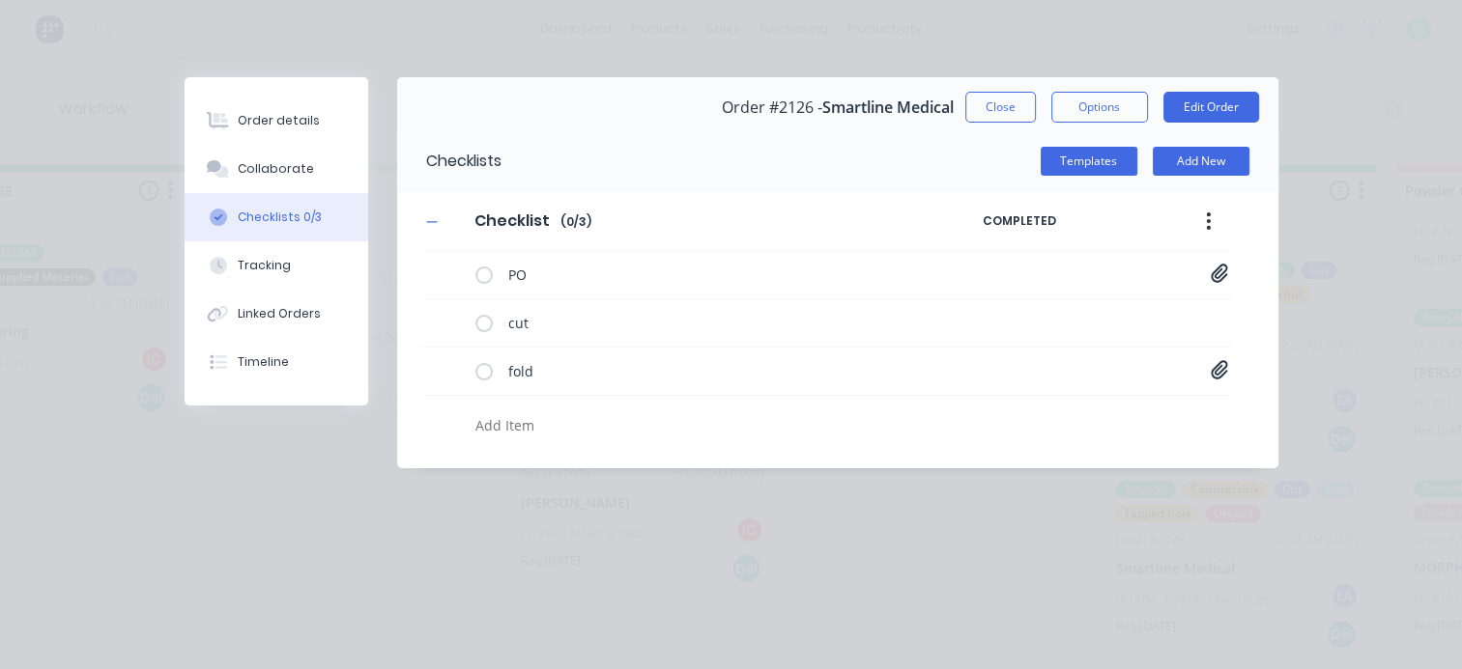
scroll to position [0, 0]
click at [555, 425] on textarea at bounding box center [713, 426] width 491 height 28
type textarea "x"
type textarea "T"
type textarea "x"
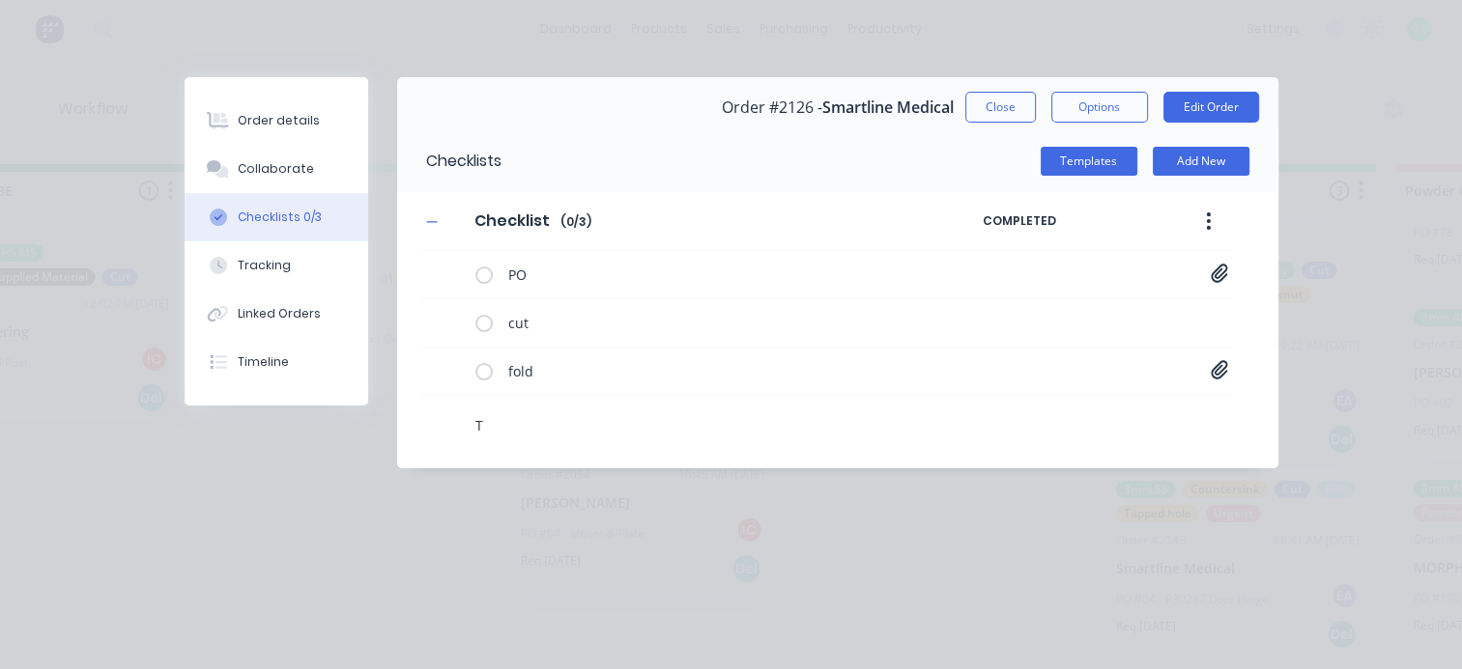
type textarea "Ta"
type textarea "x"
type textarea "Tap"
type textarea "x"
type textarea "Tapp"
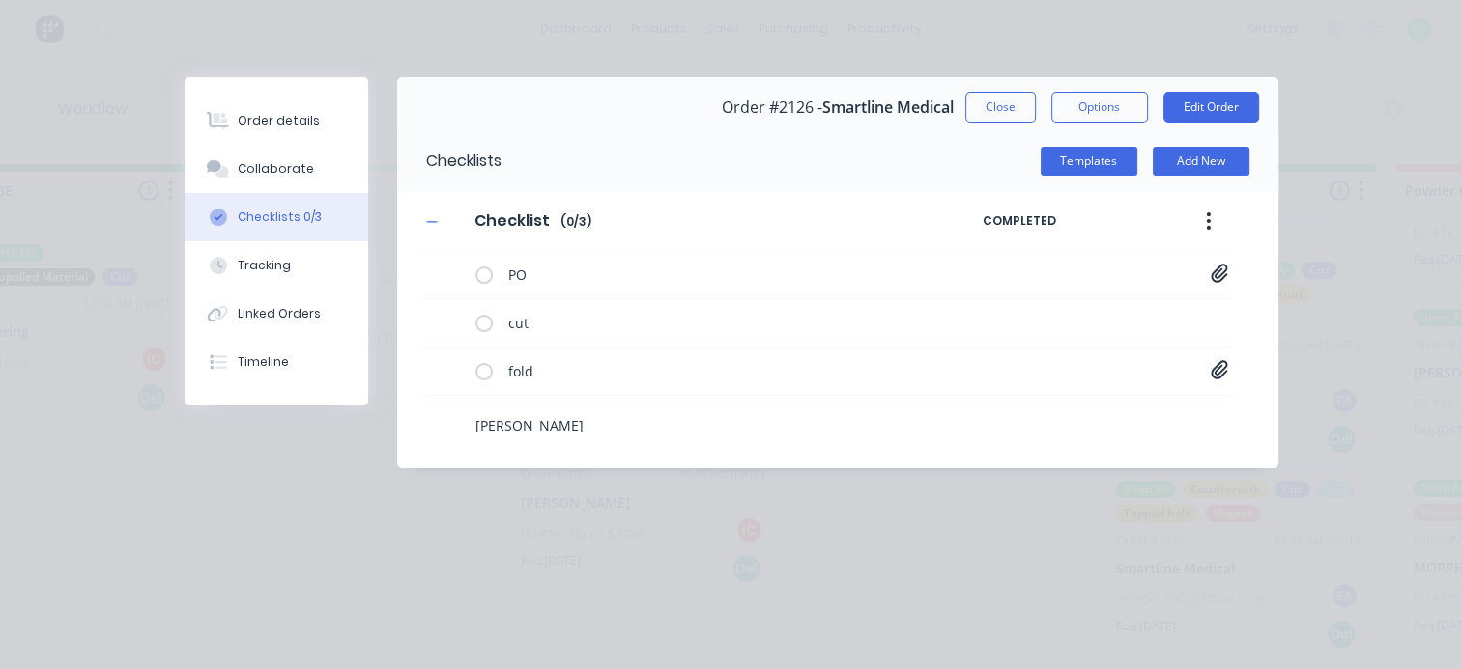
type textarea "x"
type textarea "Tap"
type textarea "x"
type textarea "Tap"
type textarea "x"
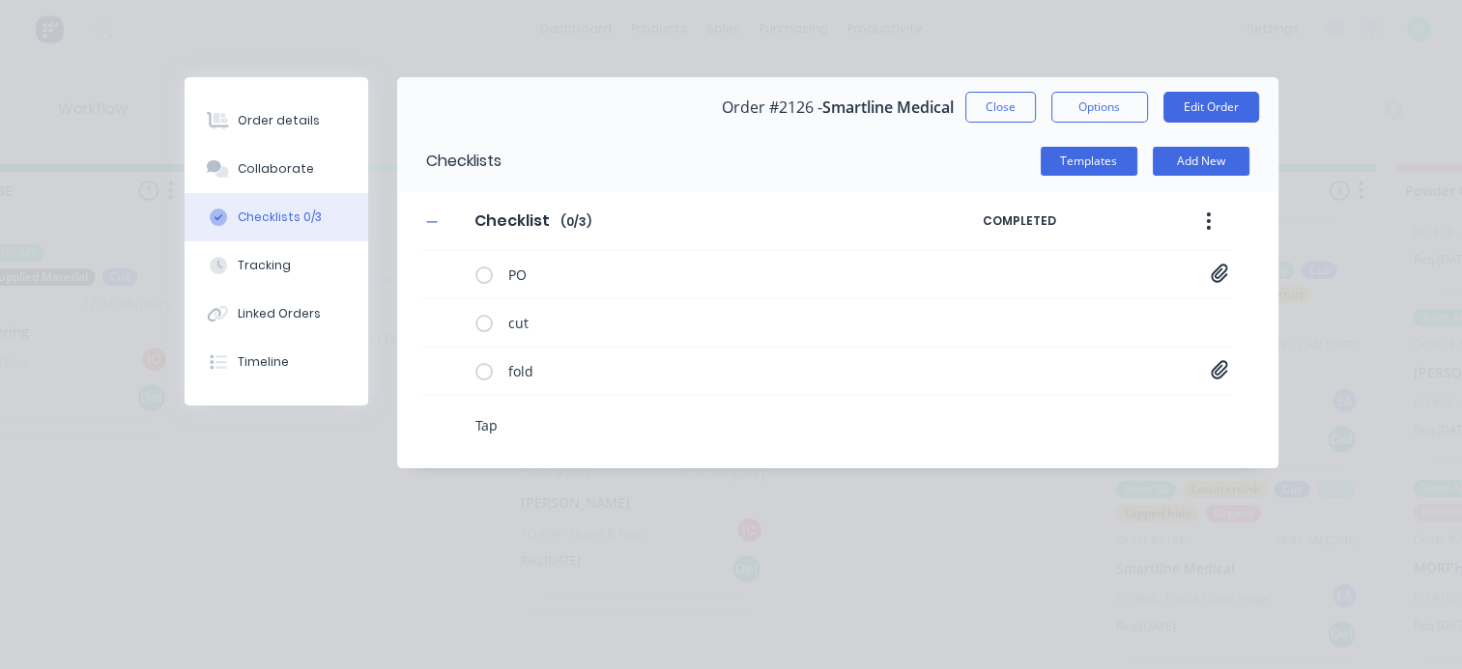
type textarea "Tap h"
type textarea "x"
type textarea "Tap ho"
type textarea "x"
type textarea "Tap hole"
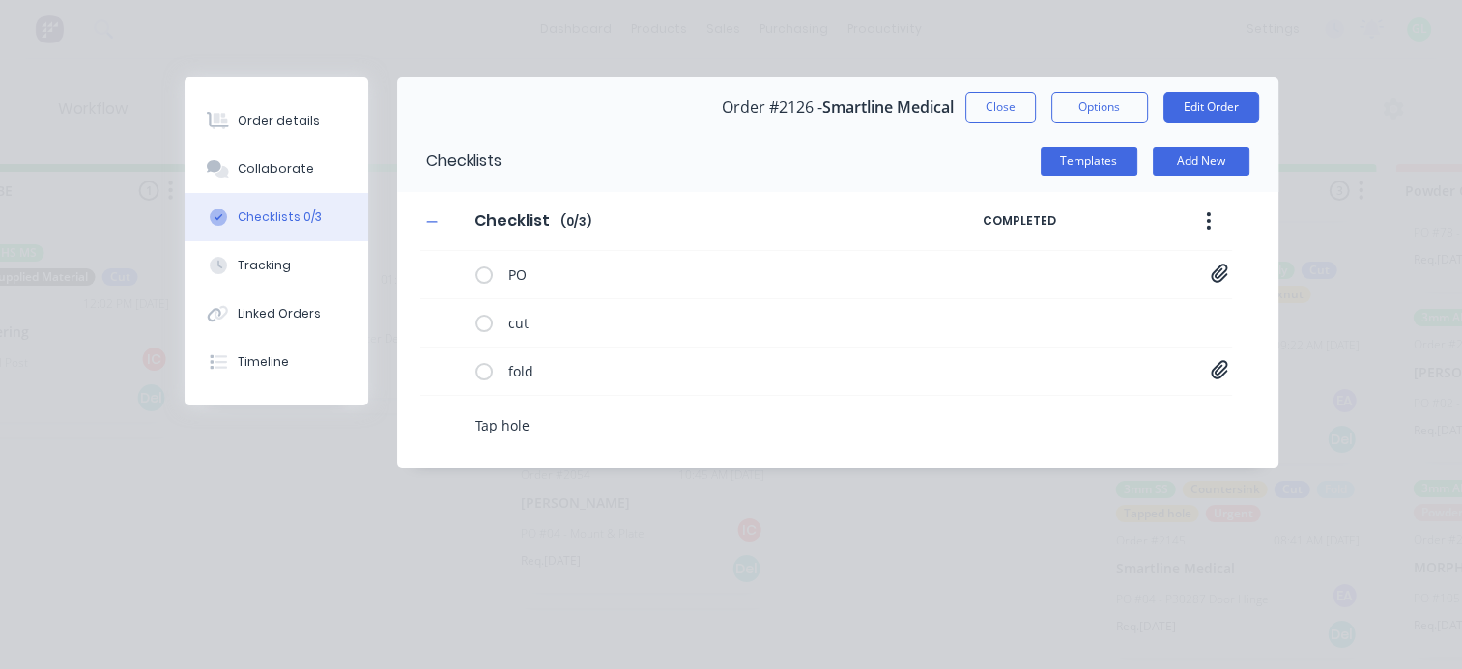
type textarea "x"
type textarea "Tap hole"
type textarea "x"
type textarea "Tap hole M"
type textarea "x"
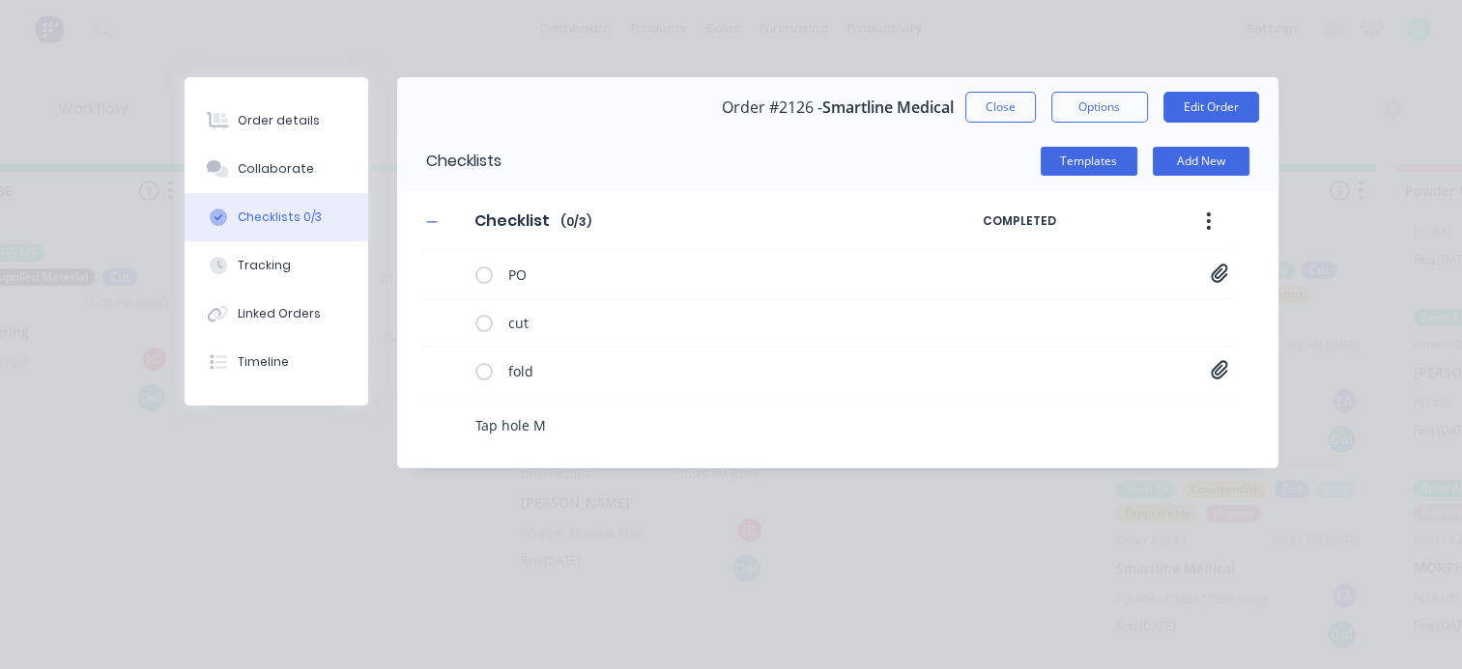
type textarea "Tap hole M6"
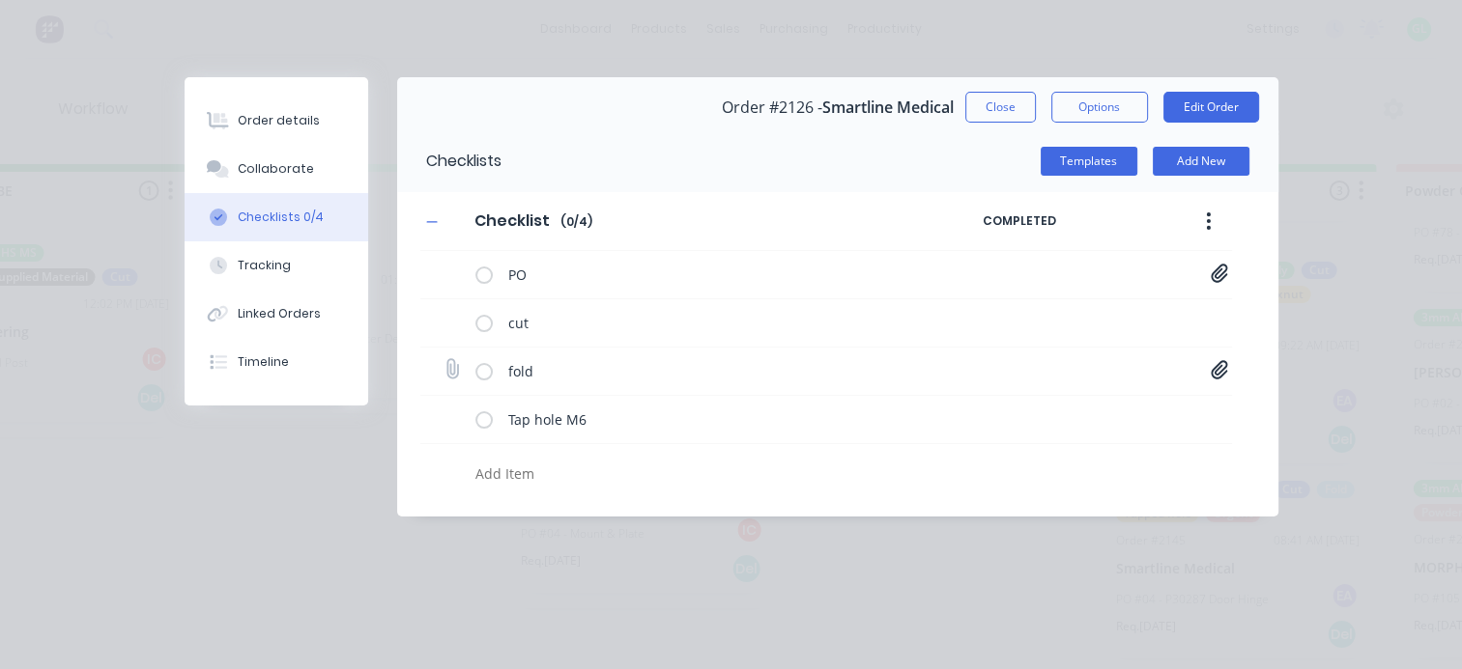
click at [1223, 365] on icon at bounding box center [1218, 369] width 17 height 19
click at [1002, 413] on link "51.SP-SR-SSB.pdf" at bounding box center [1064, 412] width 225 height 20
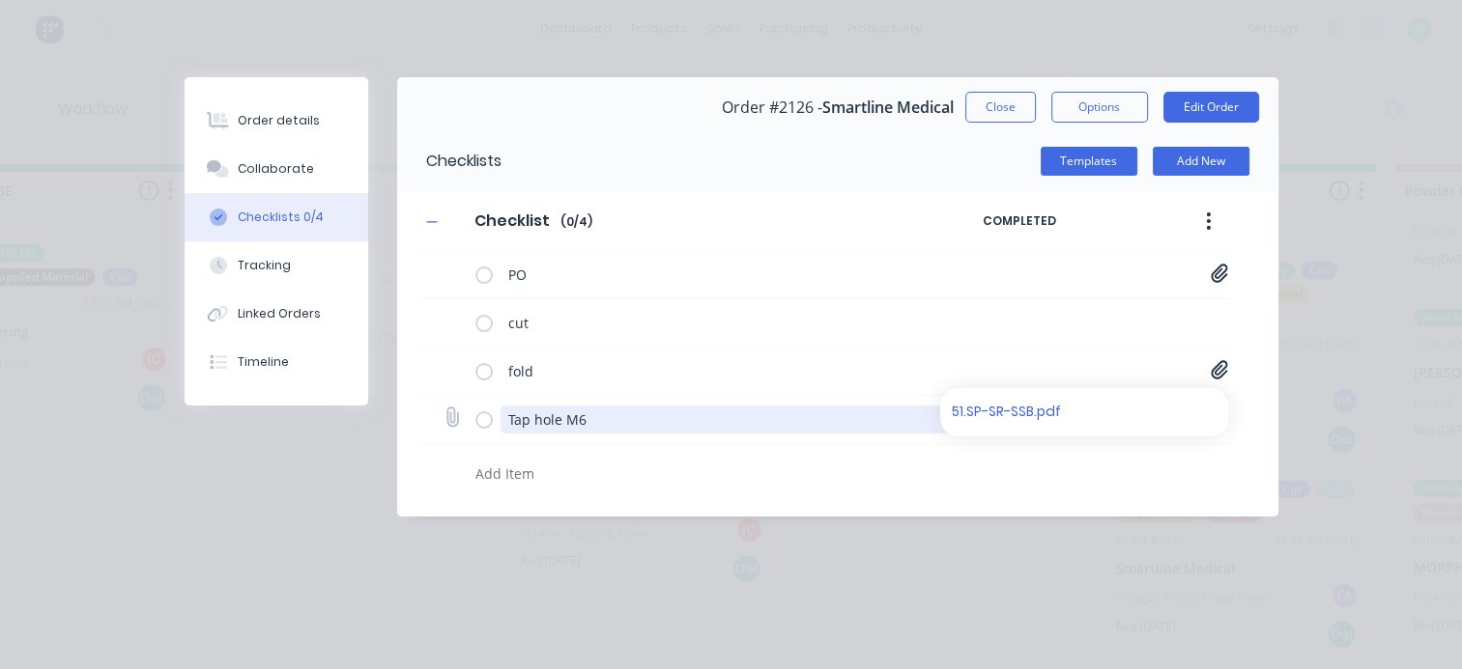
click at [627, 414] on textarea "Tap hole M6" at bounding box center [753, 420] width 507 height 28
type textarea "x"
type textarea "Tap hole M6x"
type textarea "x"
type textarea "Tap hole M6x1"
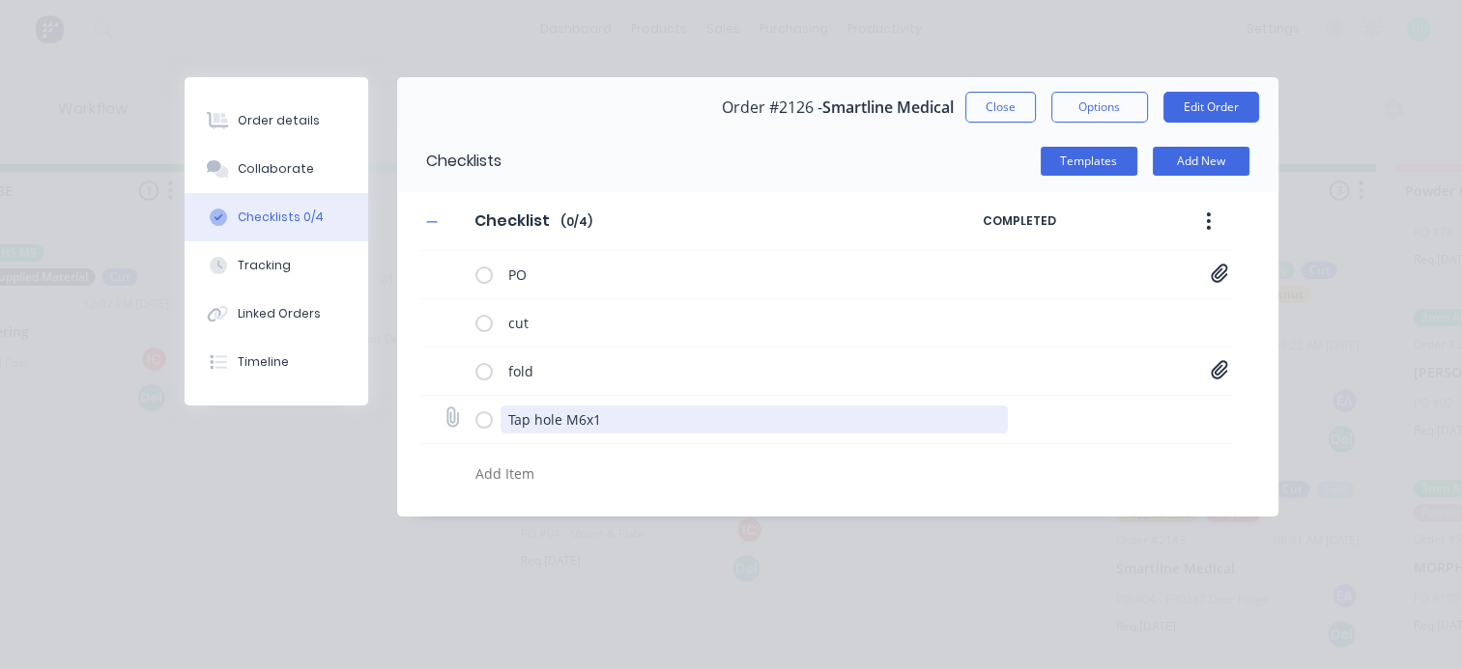
type textarea "x"
type textarea "Tap hole M6x1."
type textarea "x"
type textarea "Tap hole M6x1.0"
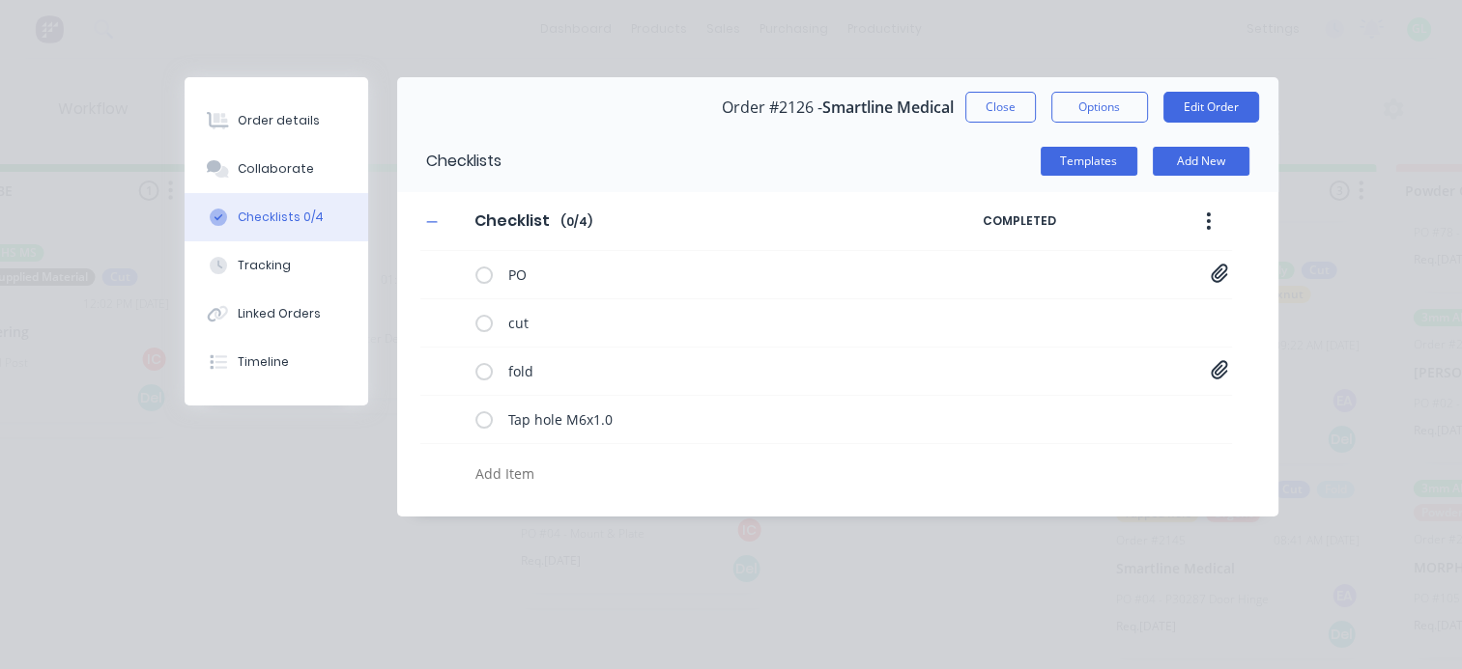
click at [495, 469] on textarea at bounding box center [713, 474] width 491 height 28
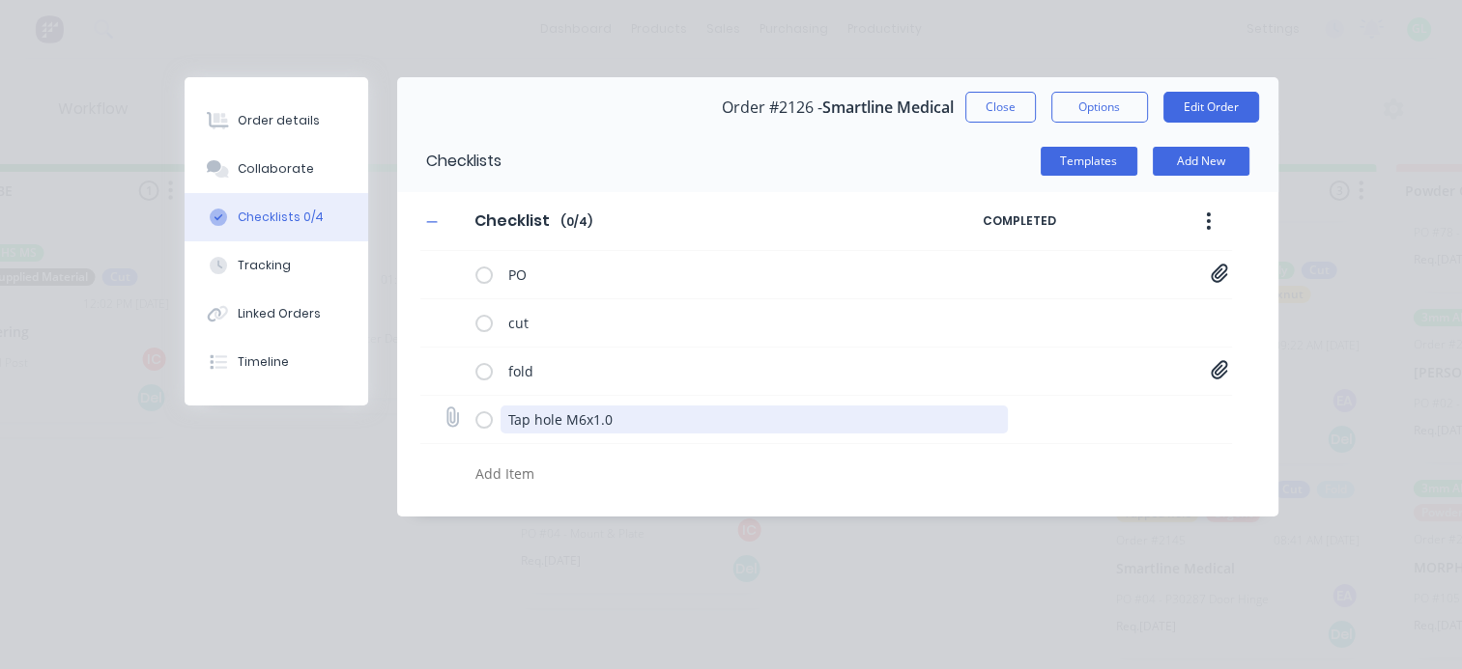
drag, startPoint x: 645, startPoint y: 421, endPoint x: 491, endPoint y: 410, distance: 155.0
click at [491, 410] on div "Tap hole M6x1.0" at bounding box center [745, 419] width 540 height 39
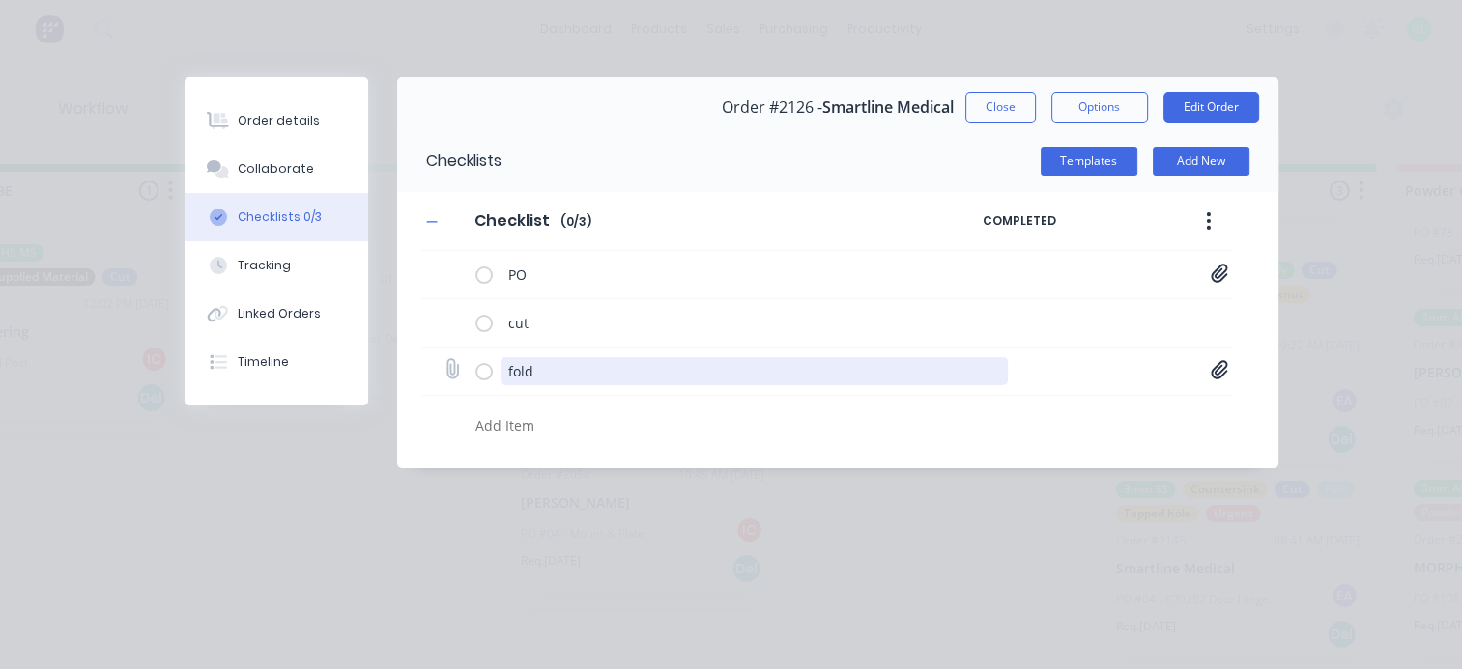
drag, startPoint x: 559, startPoint y: 359, endPoint x: 479, endPoint y: 363, distance: 80.3
click at [479, 363] on div "fold" at bounding box center [745, 371] width 540 height 39
paste textarea "Tap hole M6x1.0"
type textarea "x"
type textarea "Tap hole M6x1.0"
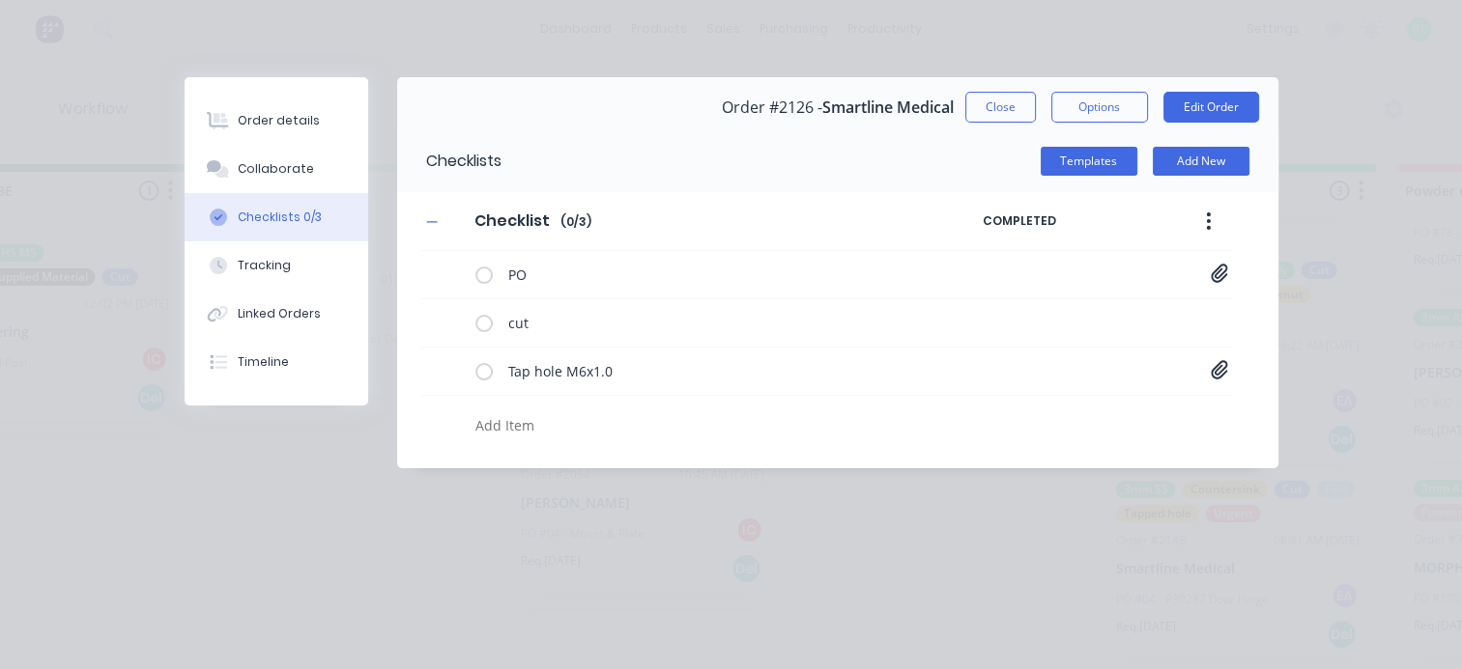
click at [544, 414] on textarea at bounding box center [713, 426] width 491 height 28
type textarea "x"
type textarea "f"
type textarea "x"
type textarea "fl"
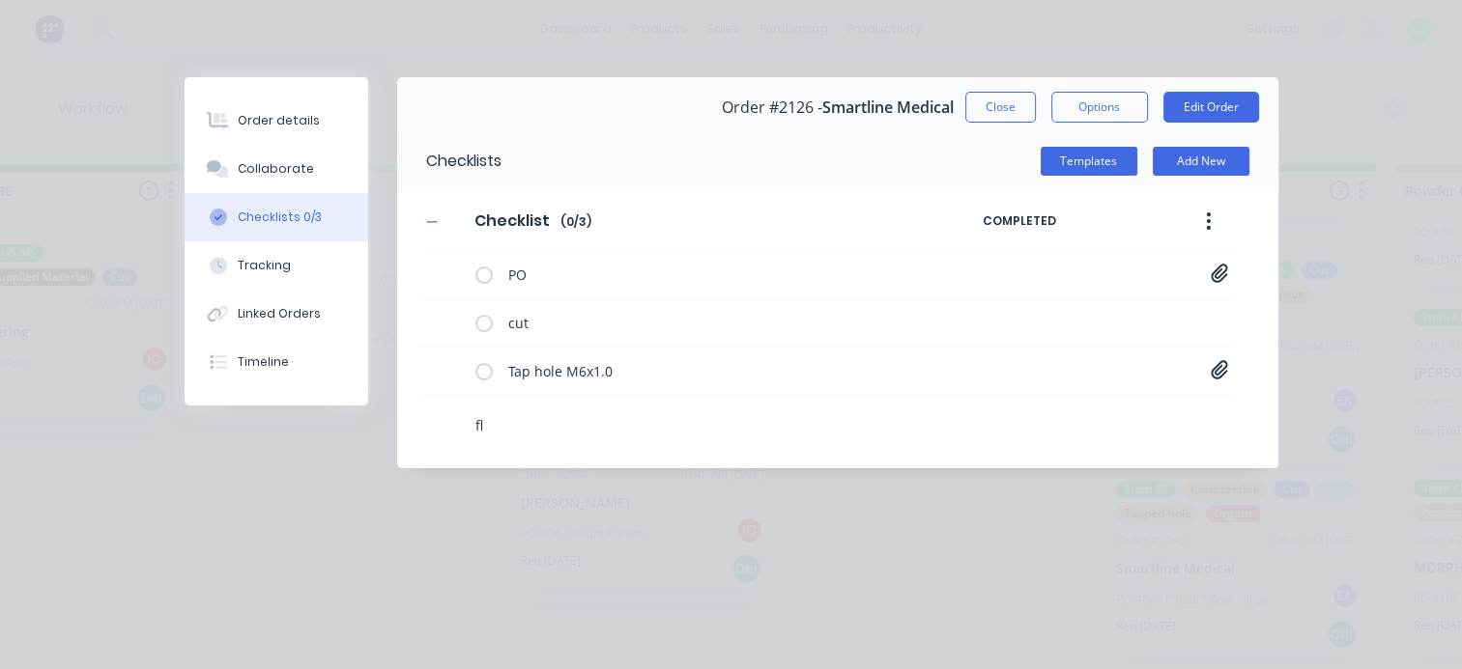
type textarea "x"
type textarea "fll"
type textarea "x"
type textarea "flld"
type textarea "x"
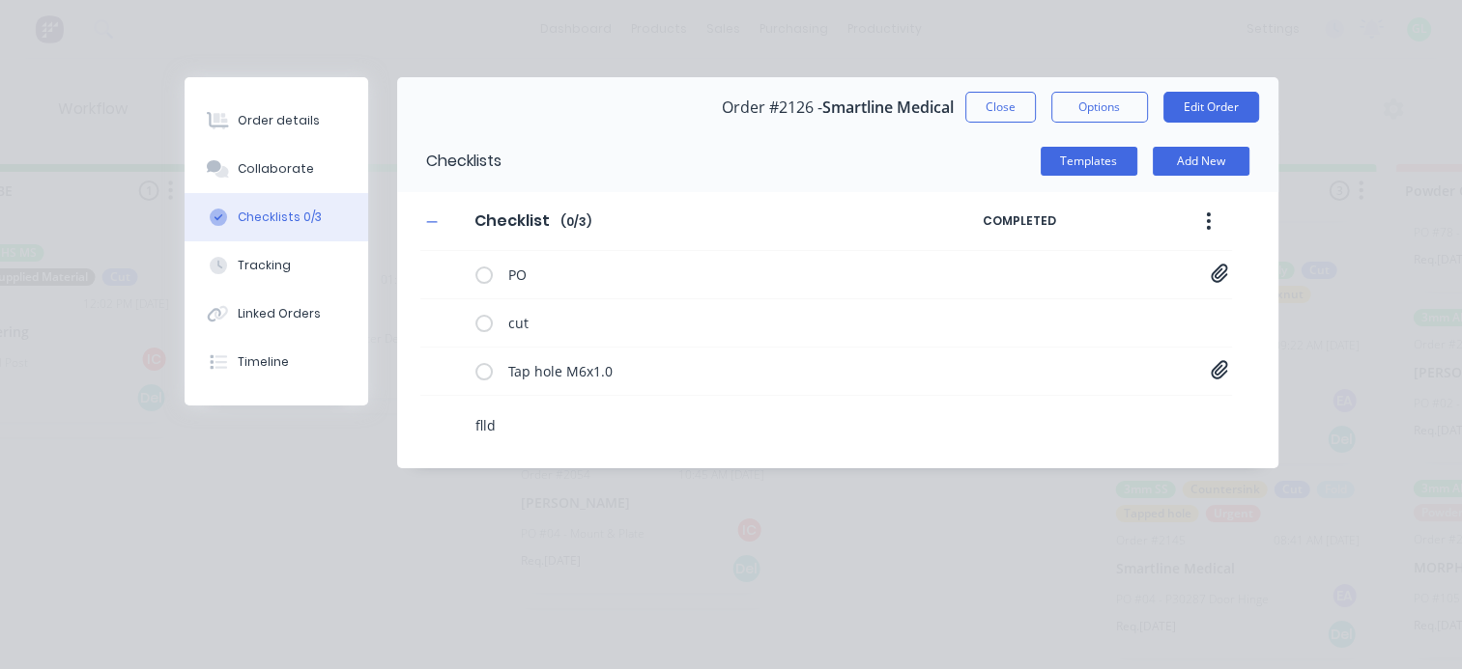
type textarea "fll"
type textarea "x"
type textarea "fl"
type textarea "x"
type textarea "f"
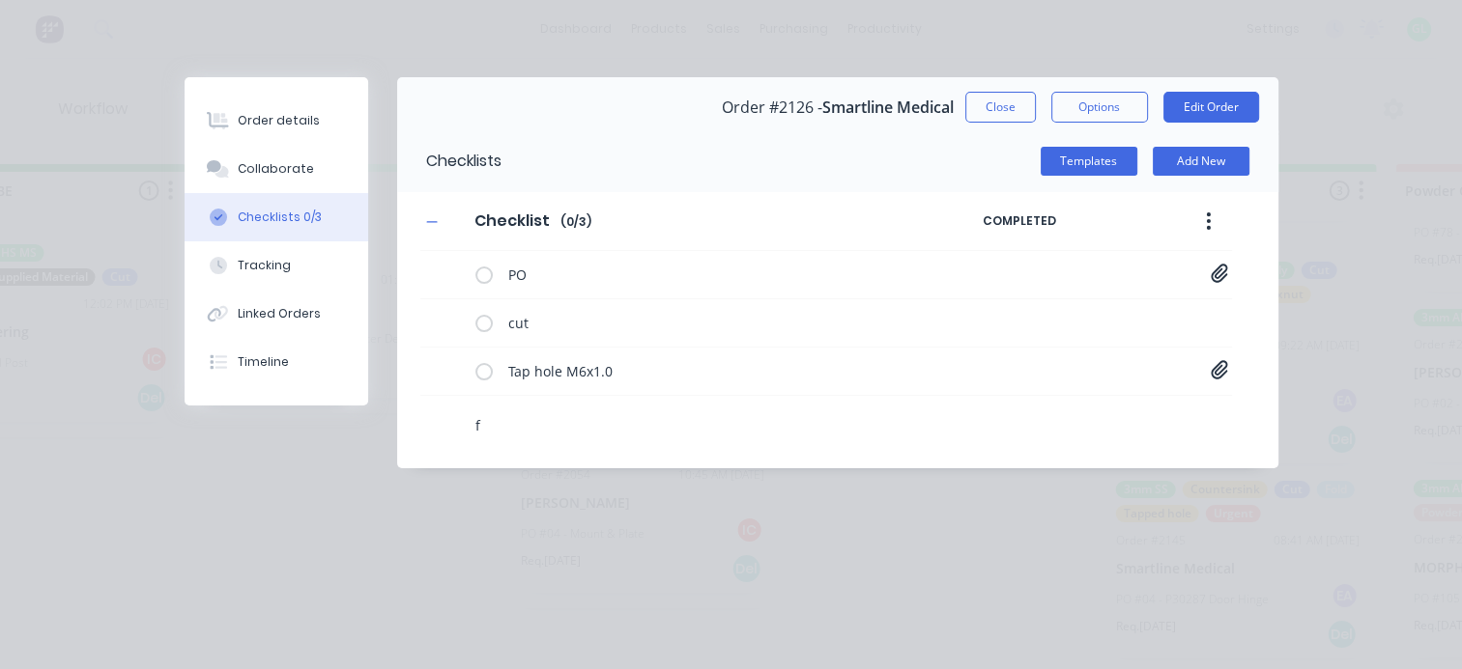
type textarea "x"
type textarea "fo"
type textarea "x"
type textarea "fol"
type textarea "x"
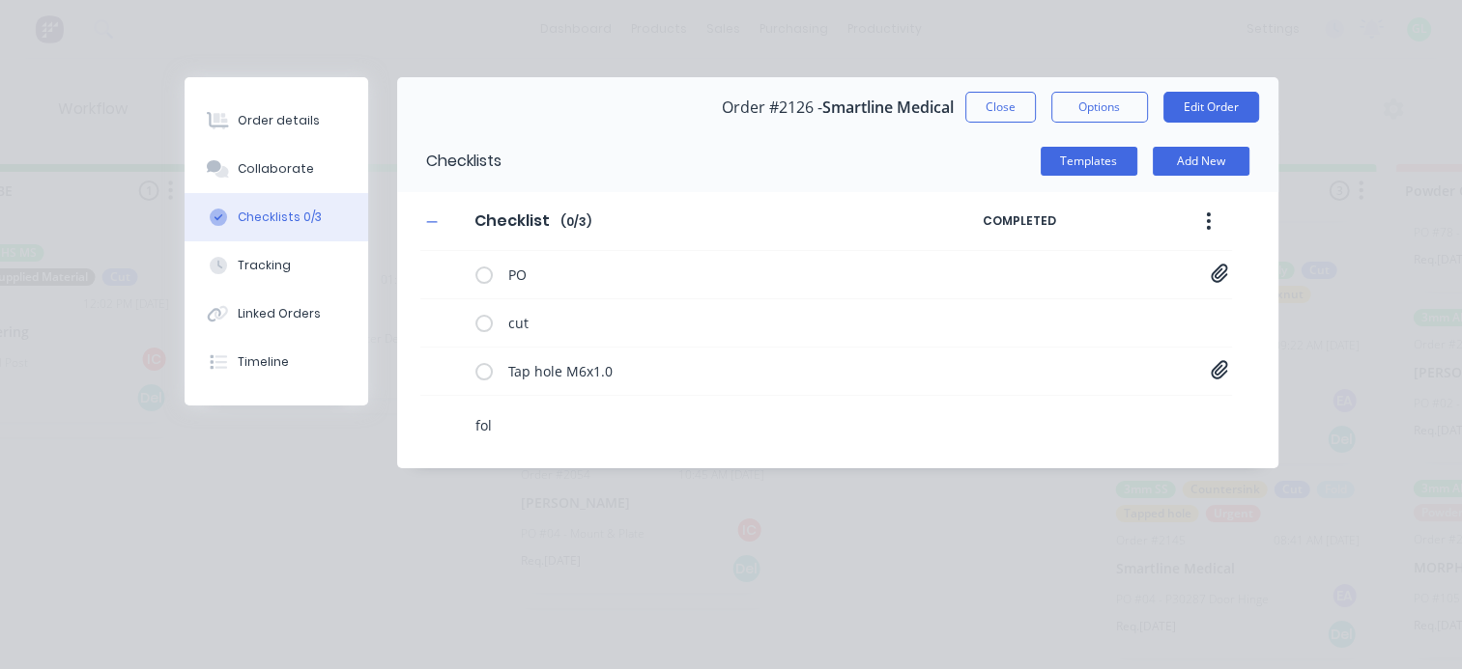
type textarea "fold"
type textarea "x"
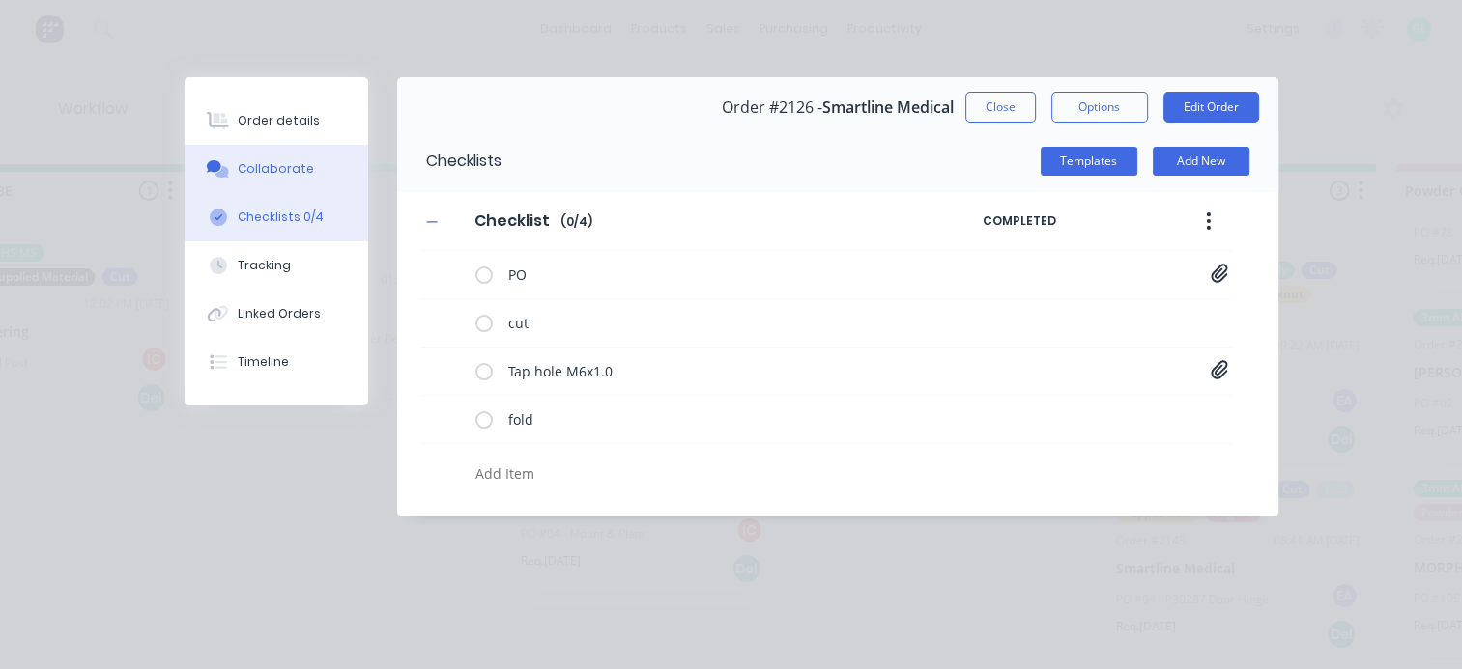
type textarea "x"
click at [281, 167] on div "Collaborate" at bounding box center [276, 168] width 76 height 17
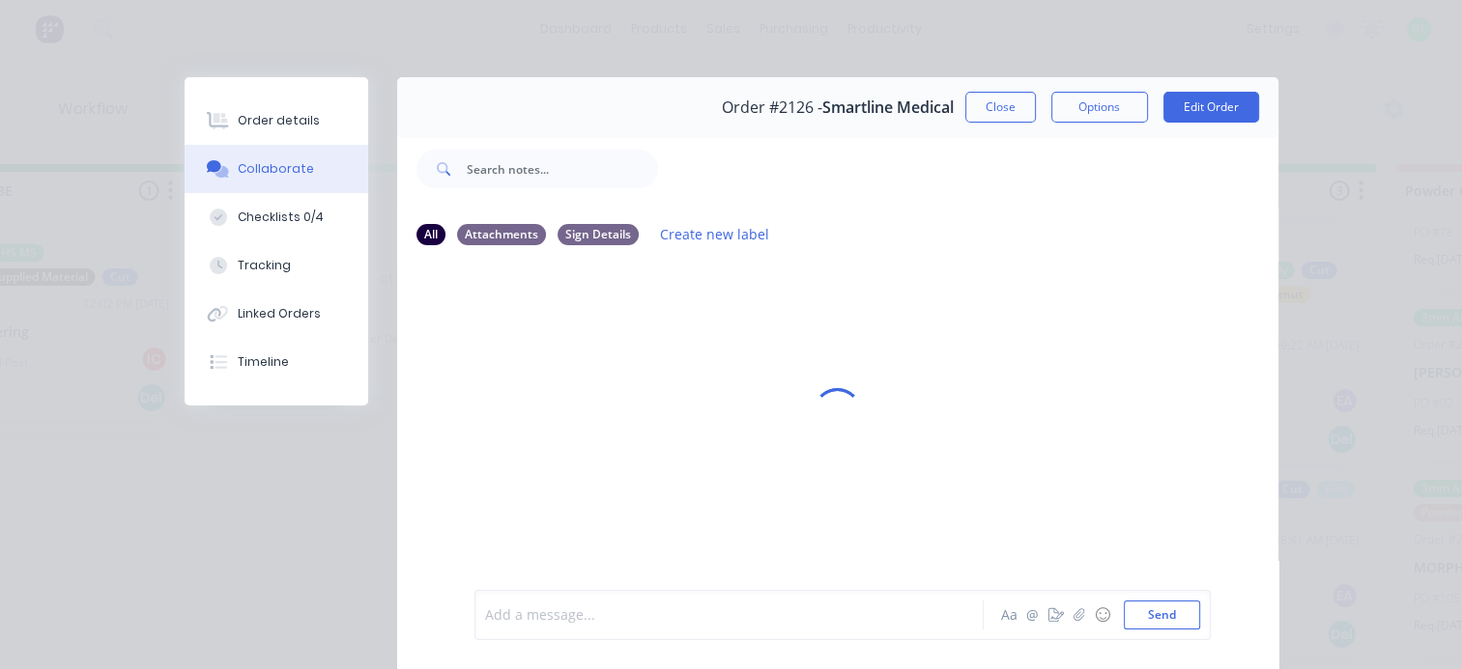
click at [584, 611] on div at bounding box center [734, 616] width 497 height 20
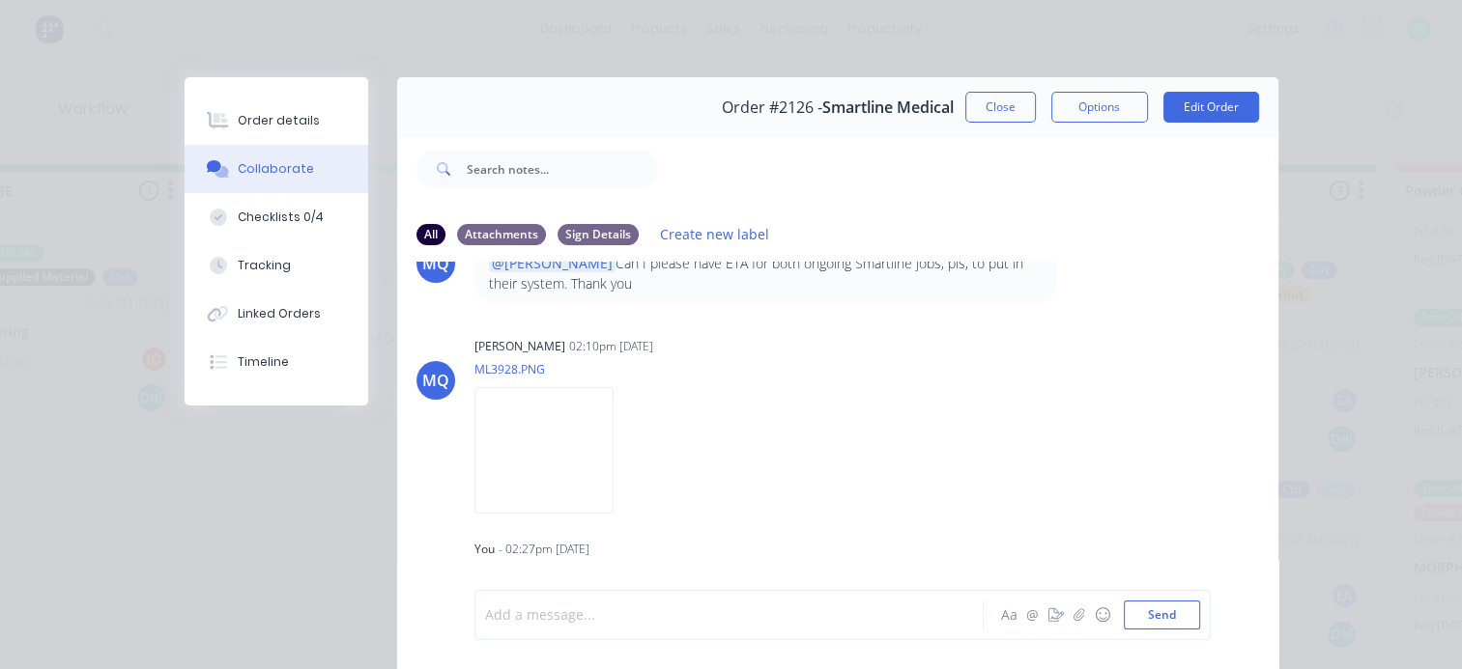
scroll to position [100, 0]
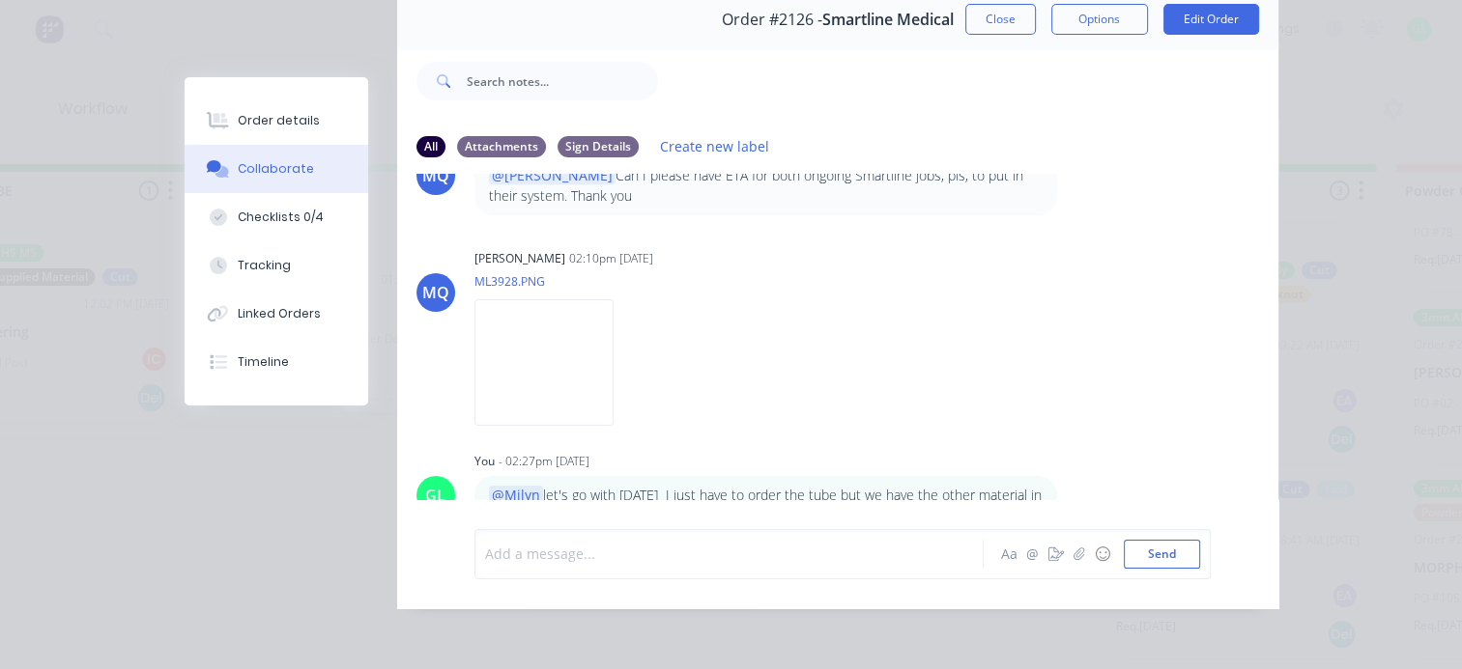
click at [556, 549] on div at bounding box center [734, 554] width 497 height 20
